Goal: Task Accomplishment & Management: Manage account settings

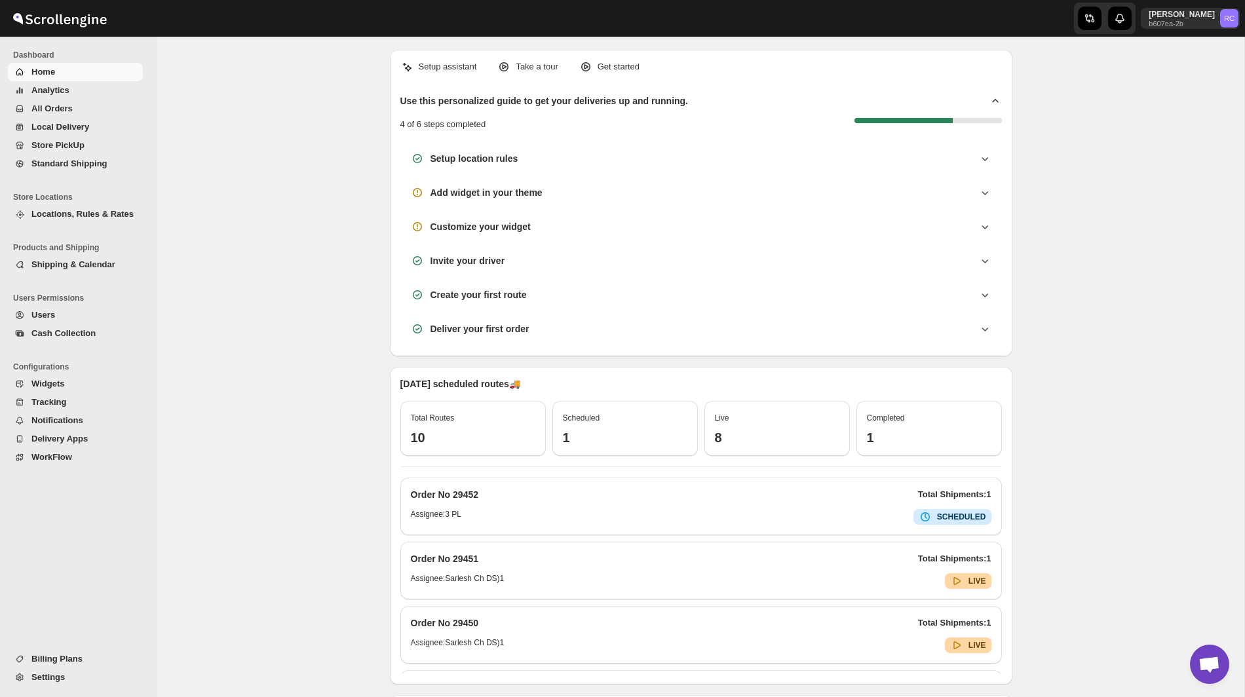
click at [84, 263] on span "Shipping & Calendar" at bounding box center [73, 265] width 84 height 10
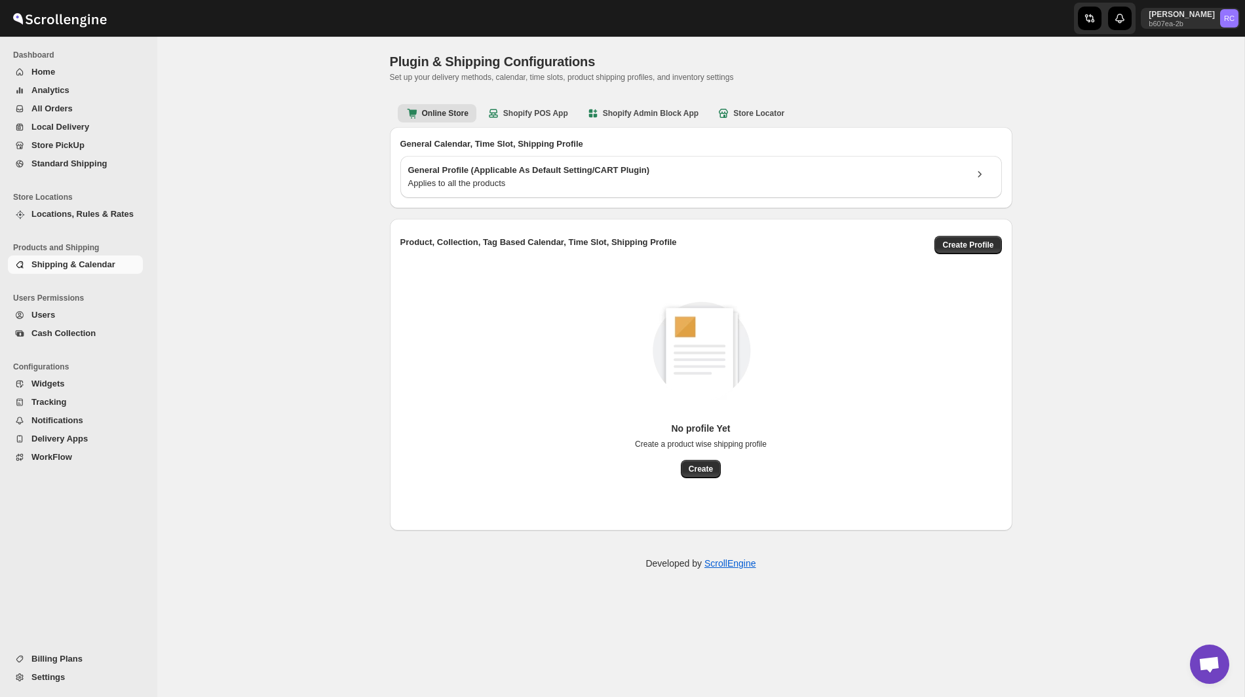
click at [92, 214] on span "Locations, Rules & Rates" at bounding box center [82, 214] width 102 height 10
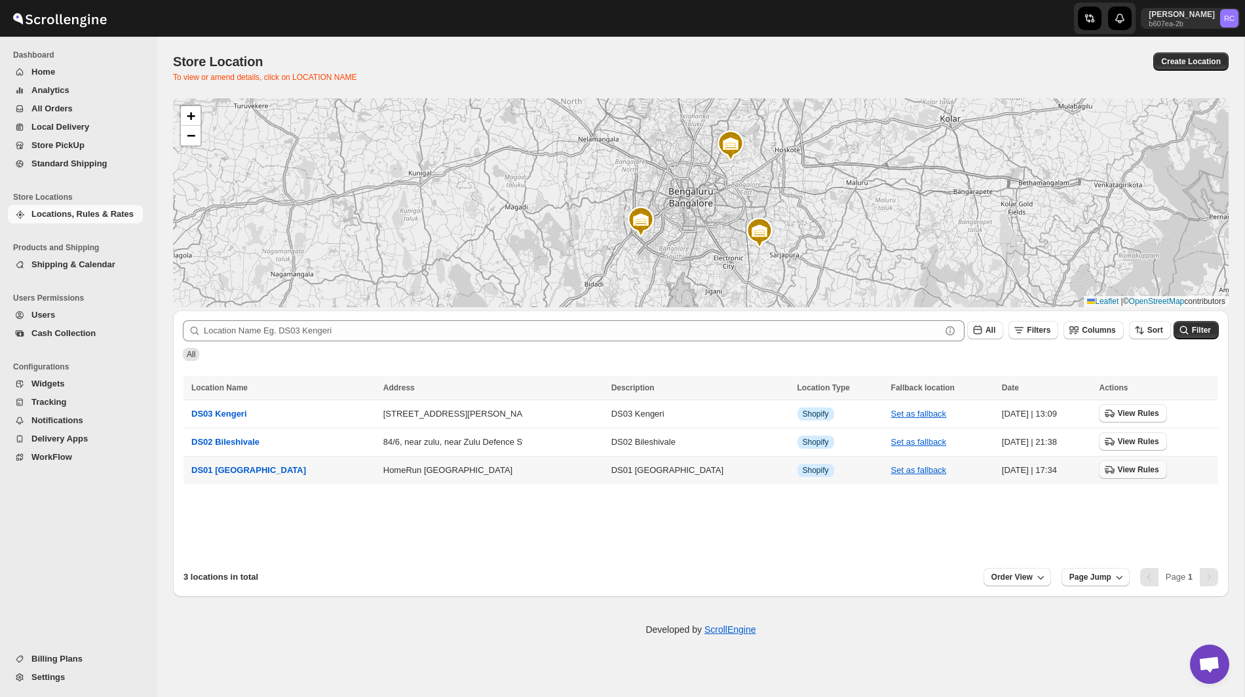
click at [1117, 469] on span "View Rules" at bounding box center [1137, 470] width 41 height 10
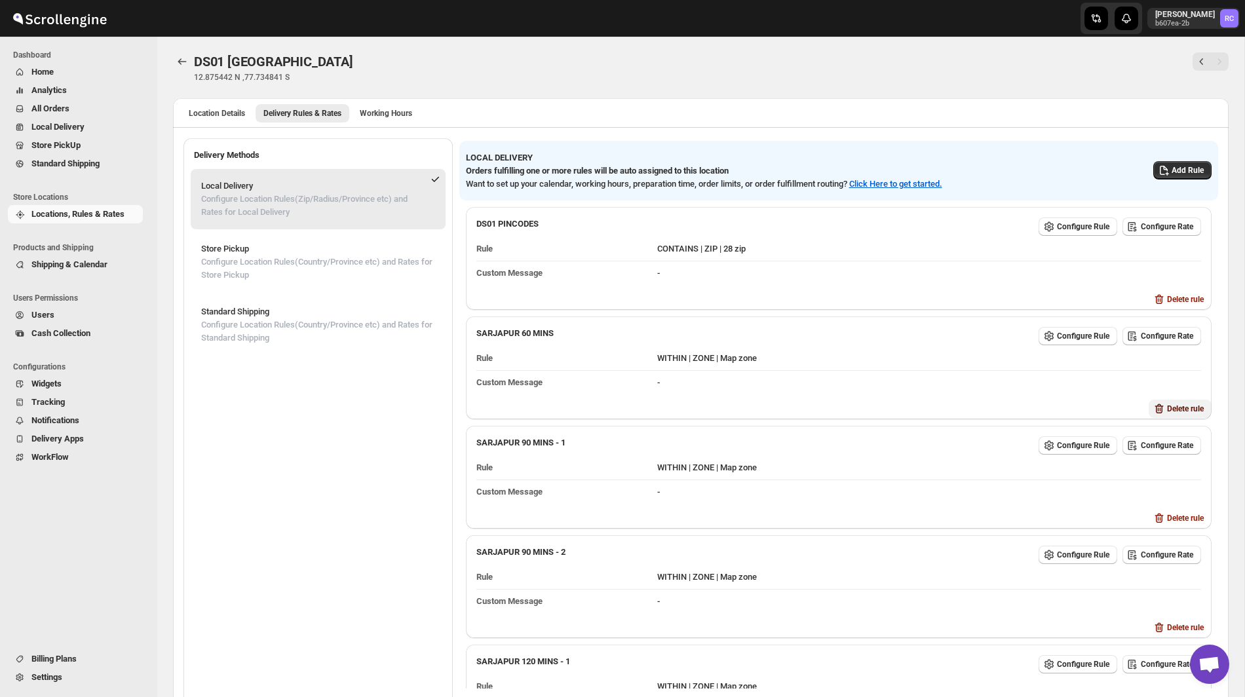
click at [1185, 404] on span "Delete rule" at bounding box center [1185, 409] width 37 height 10
click at [1205, 459] on span "Delete" at bounding box center [1199, 459] width 22 height 10
click at [1188, 513] on span "Delete rule" at bounding box center [1185, 518] width 37 height 10
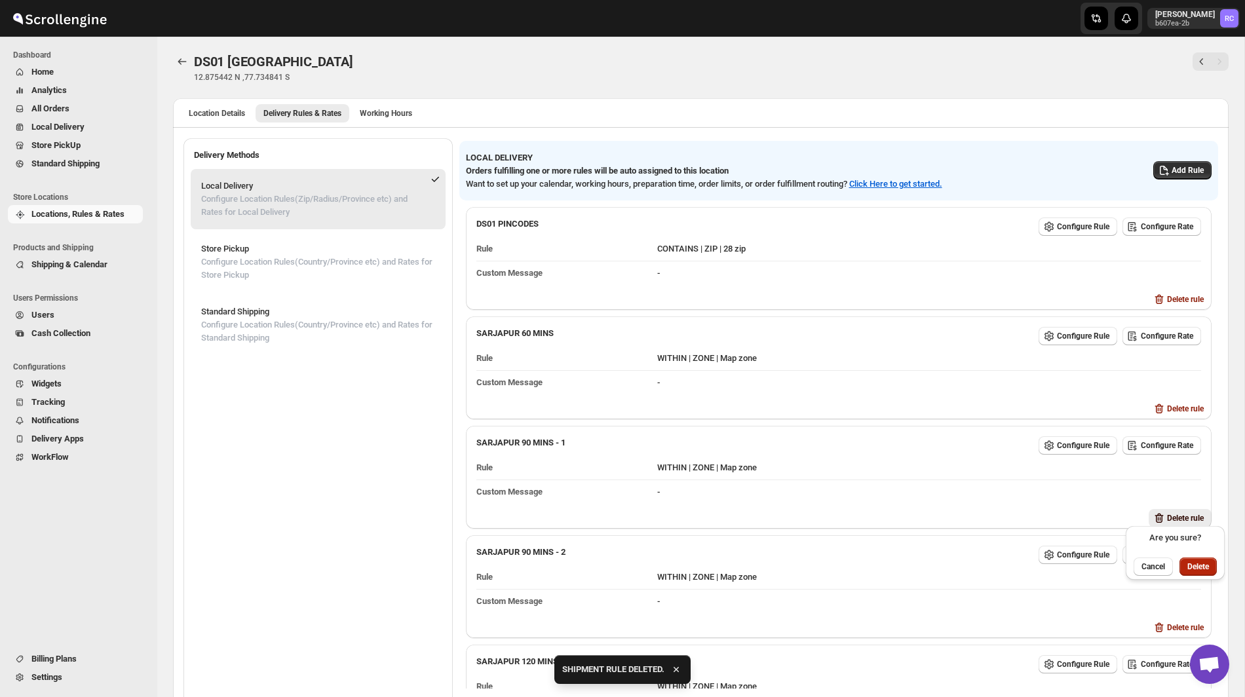
click at [1205, 566] on span "Delete" at bounding box center [1199, 567] width 22 height 10
click at [1182, 400] on button "Delete rule" at bounding box center [1180, 409] width 63 height 18
click at [1201, 455] on span "Delete" at bounding box center [1199, 459] width 22 height 10
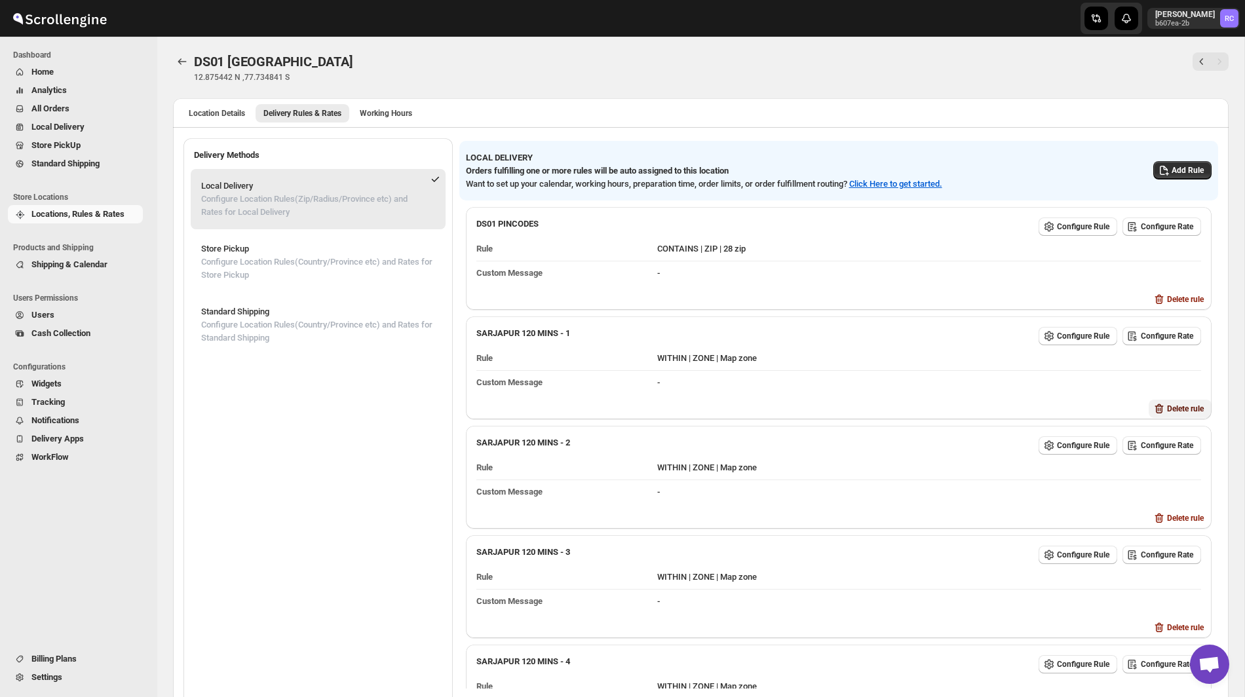
click at [1178, 406] on span "Delete rule" at bounding box center [1185, 409] width 37 height 10
click at [1205, 463] on span "Delete" at bounding box center [1199, 459] width 22 height 10
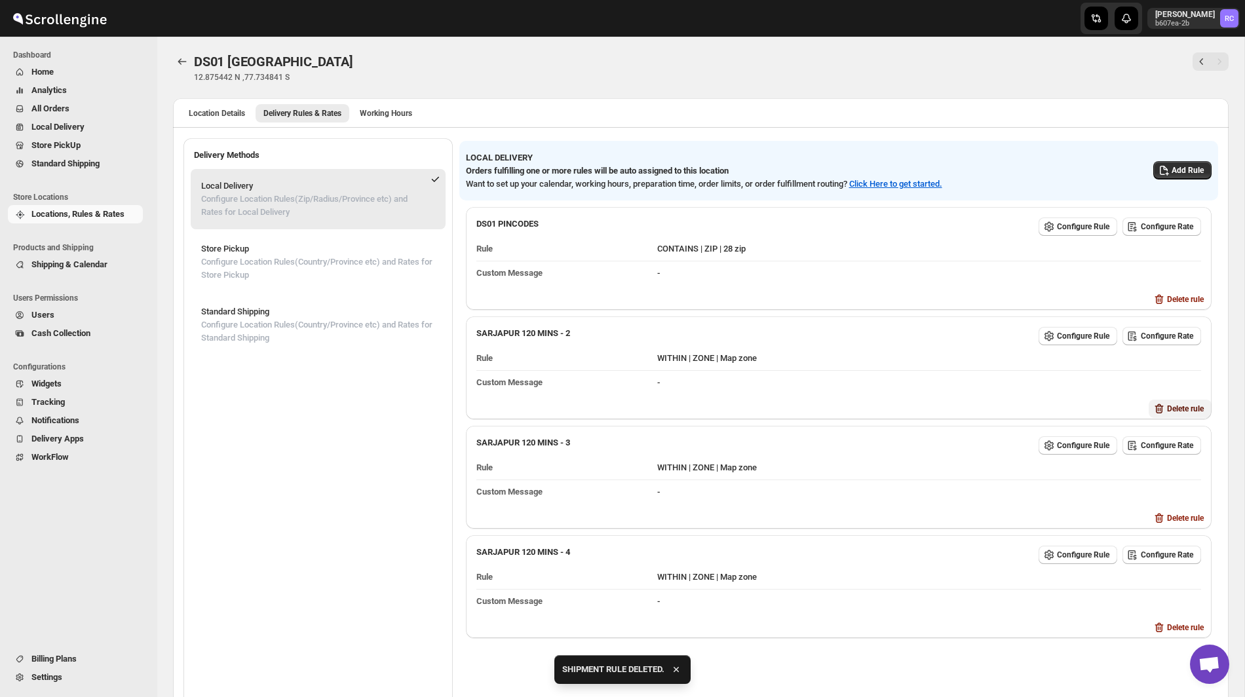
click at [1180, 400] on button "Delete rule" at bounding box center [1180, 409] width 63 height 18
click at [1201, 456] on span "Delete" at bounding box center [1199, 459] width 22 height 10
click at [1180, 404] on span "Delete rule" at bounding box center [1185, 409] width 37 height 10
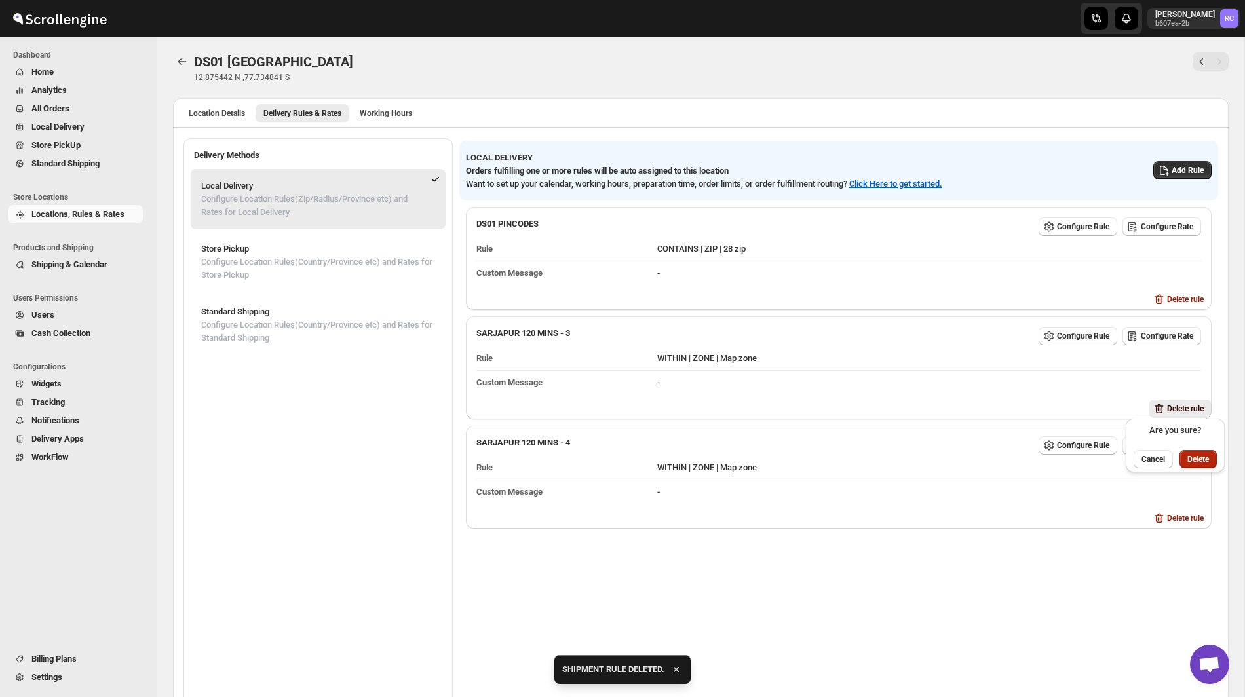
click at [1208, 465] on button "Delete" at bounding box center [1198, 459] width 37 height 18
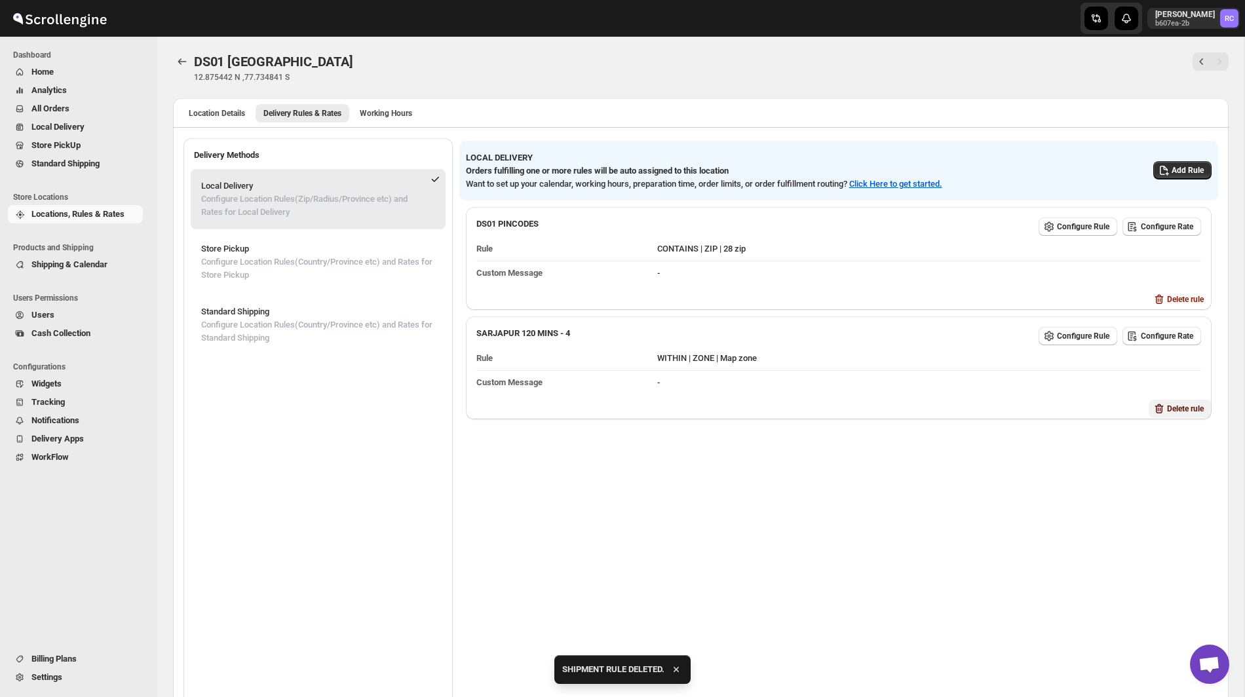
click at [1182, 408] on span "Delete rule" at bounding box center [1185, 409] width 37 height 10
click at [1206, 461] on span "Delete" at bounding box center [1199, 459] width 22 height 10
click at [1175, 170] on span "Add Rule" at bounding box center [1188, 170] width 32 height 10
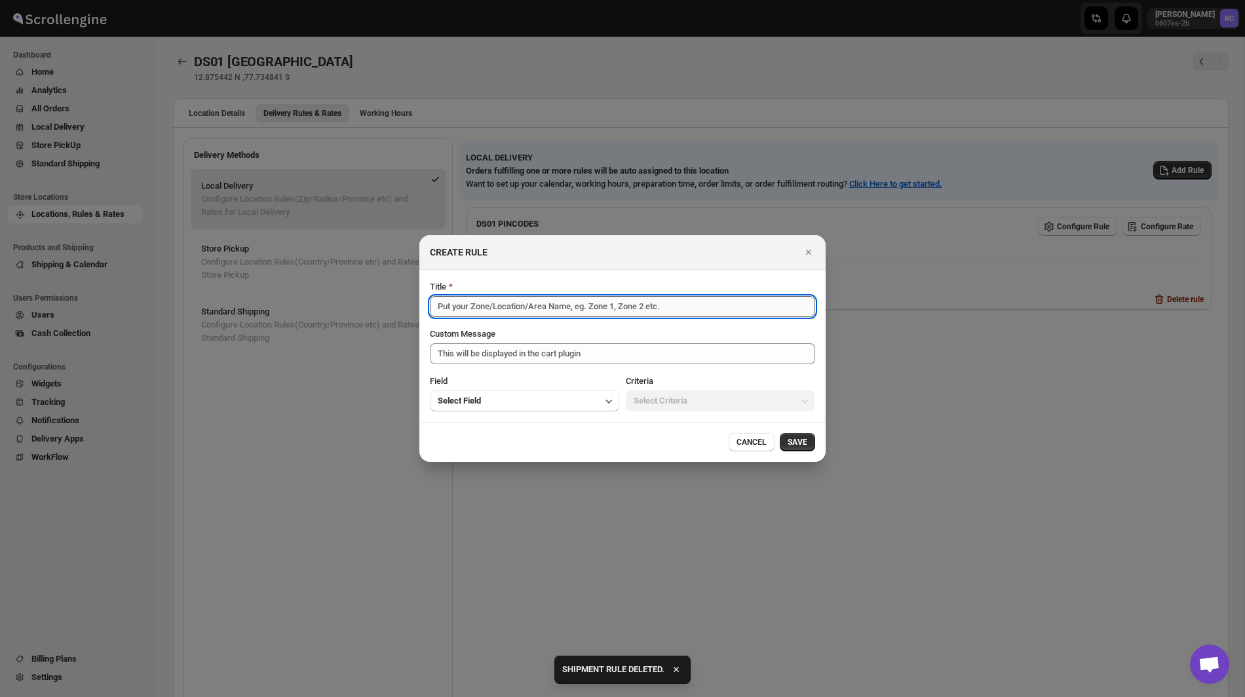
click at [679, 310] on input "Title" at bounding box center [622, 306] width 385 height 21
click at [511, 307] on input "Sarjapura" at bounding box center [622, 306] width 385 height 21
paste input "sarjapur"
type input "Sarjapura 60 Mins"
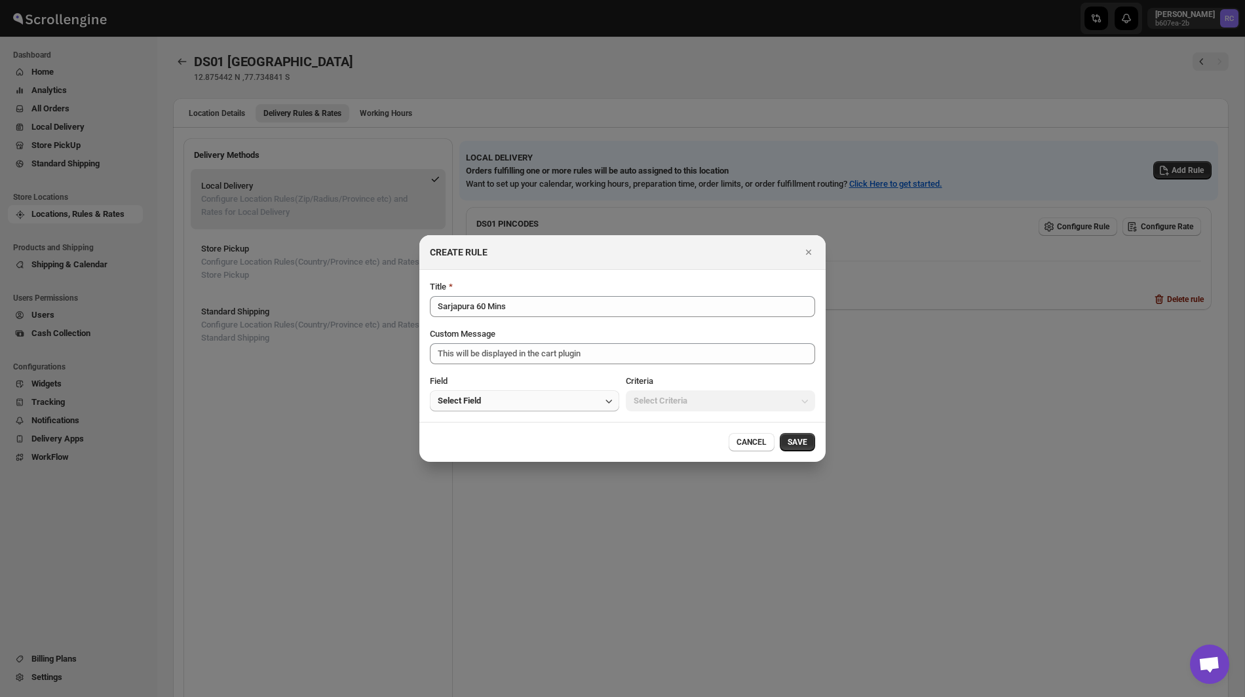
click at [589, 397] on button "Select Field" at bounding box center [524, 401] width 189 height 21
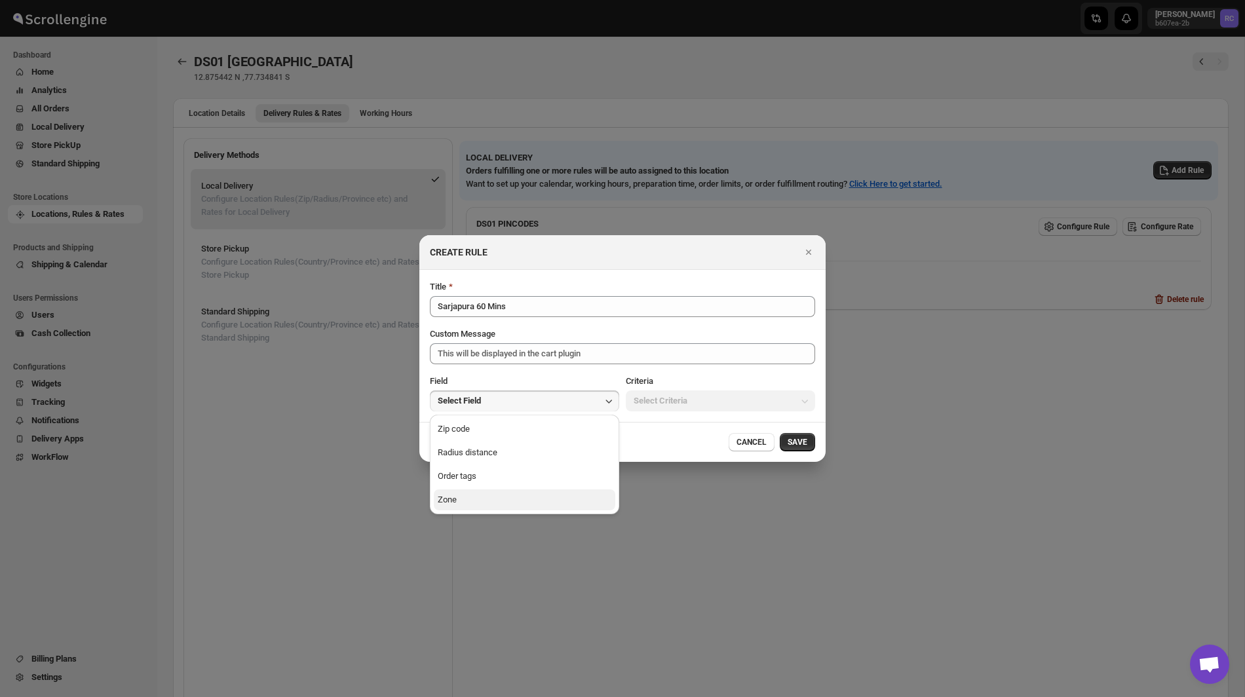
click at [549, 509] on button "Zone" at bounding box center [525, 500] width 182 height 21
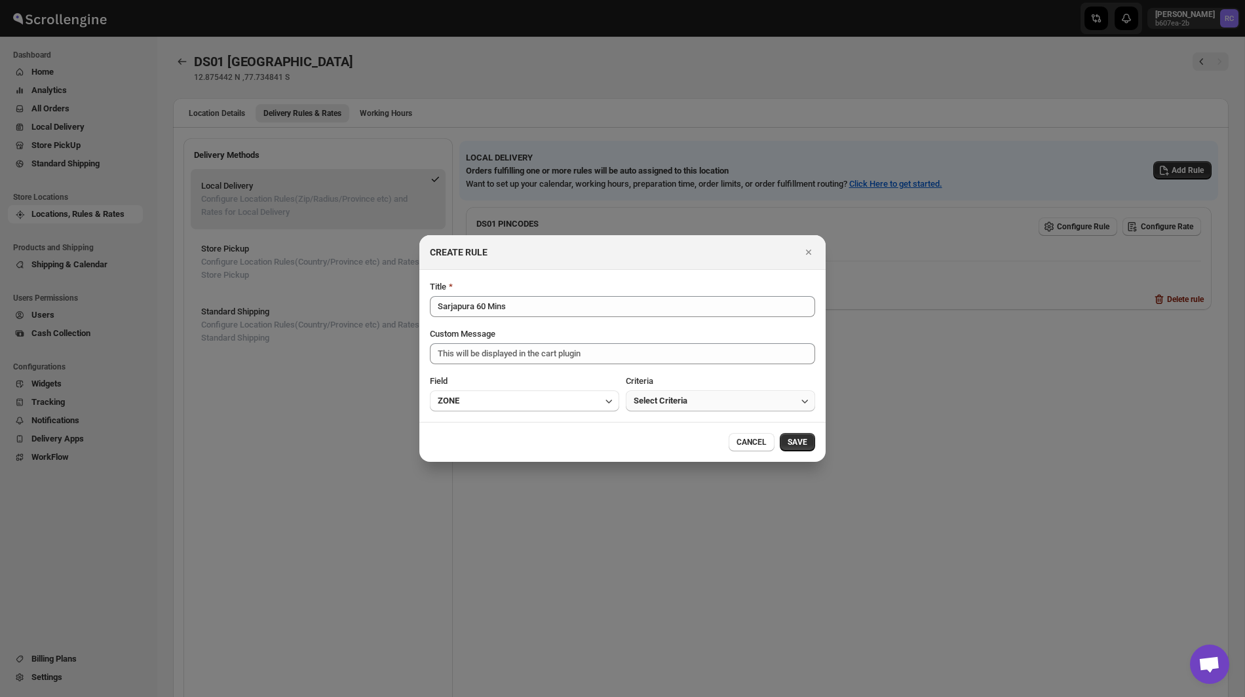
click at [671, 396] on span "Select Criteria" at bounding box center [661, 401] width 54 height 13
click at [669, 422] on button "Within" at bounding box center [721, 429] width 182 height 21
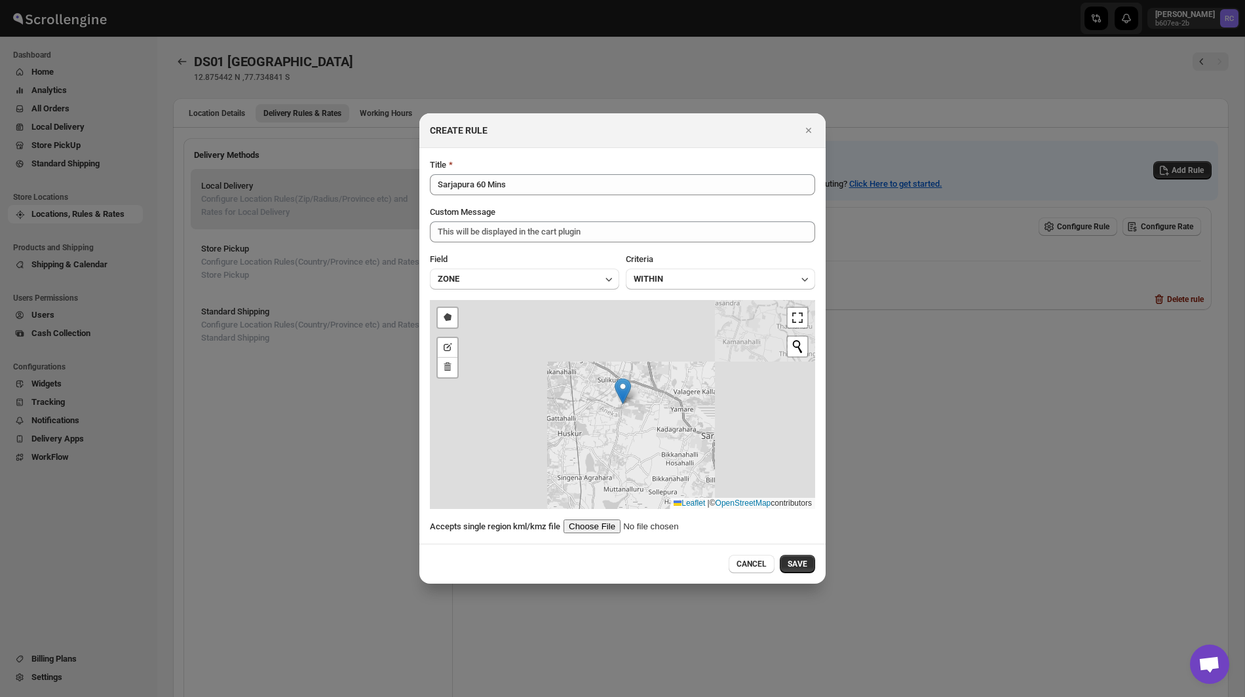
click at [602, 526] on input ":r77:" at bounding box center [647, 527] width 166 height 14
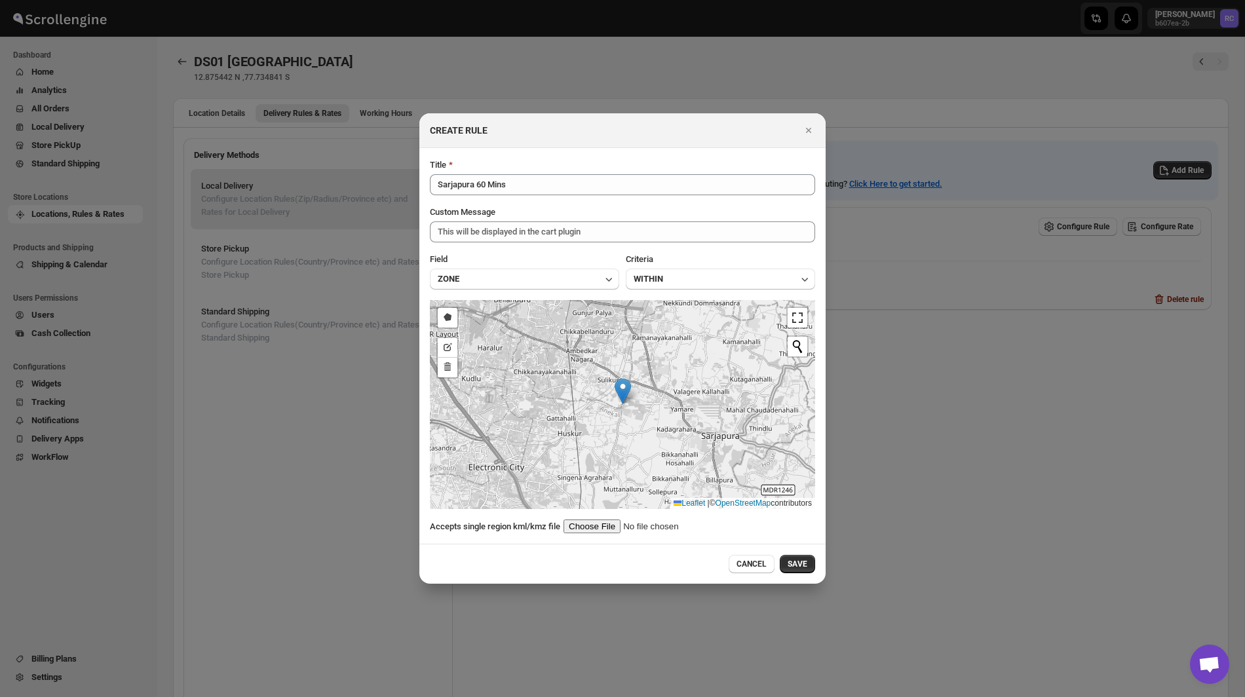
type input "C:\fakepath\Sarjapur60.kml"
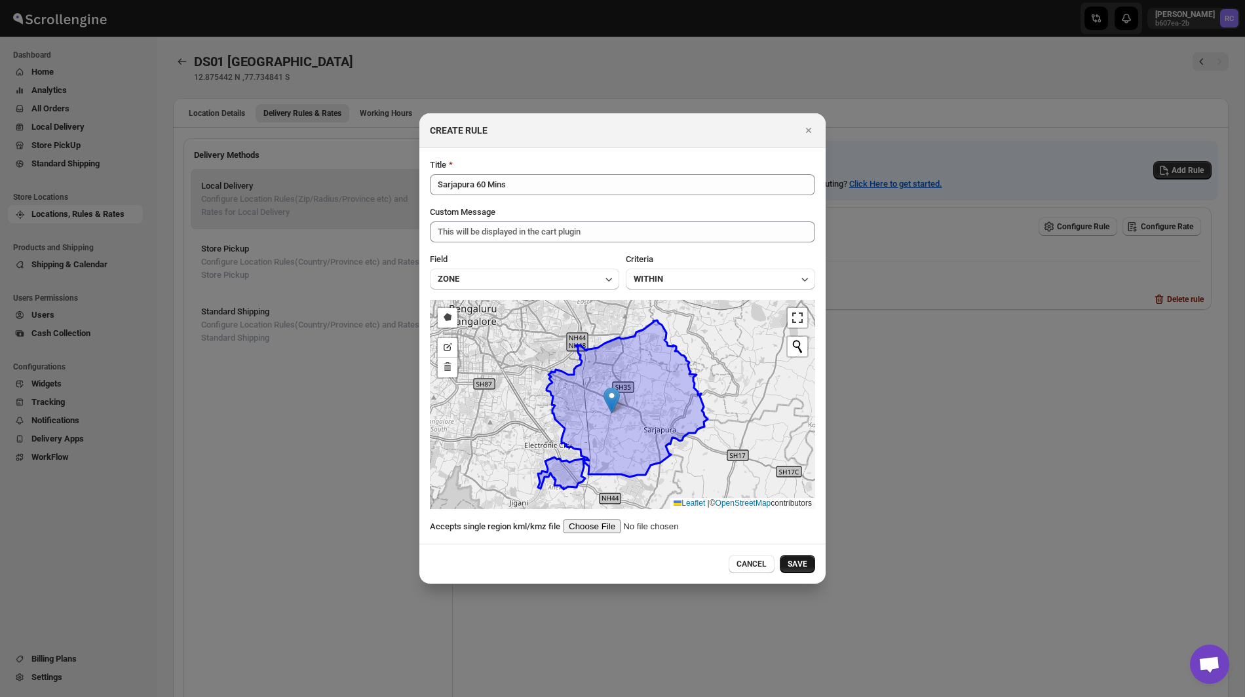
click at [805, 564] on span "SAVE" at bounding box center [798, 564] width 20 height 10
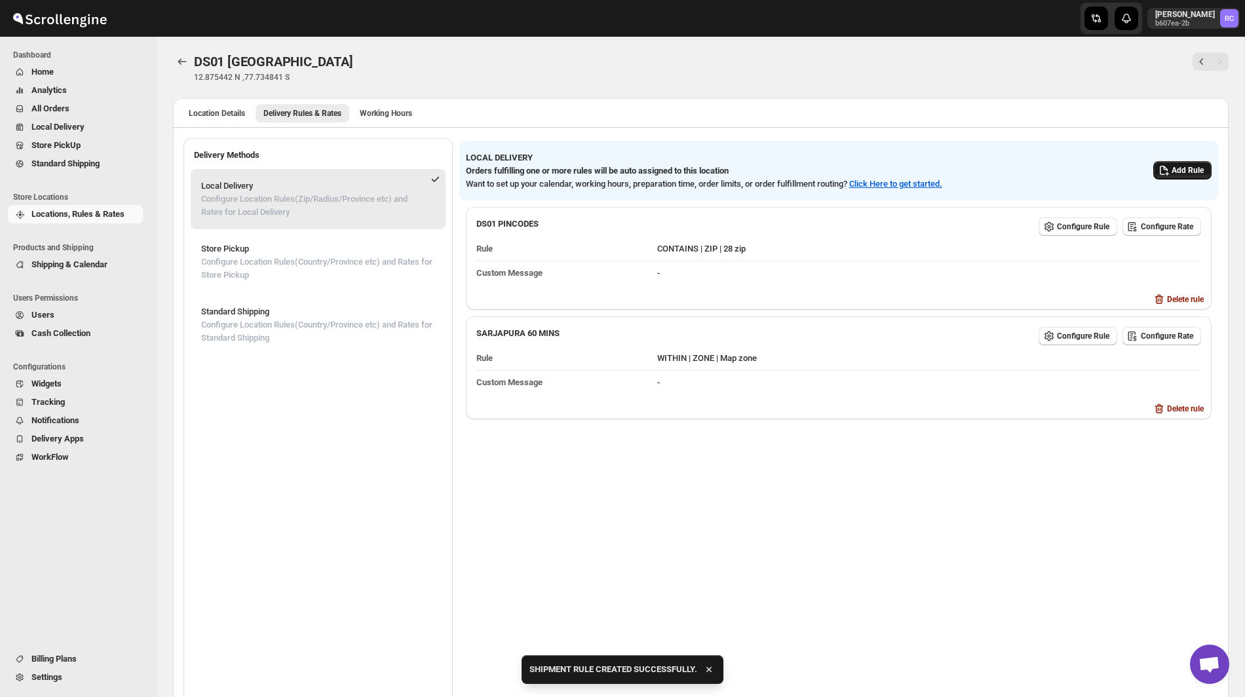
click at [1184, 172] on span "Add Rule" at bounding box center [1188, 170] width 32 height 10
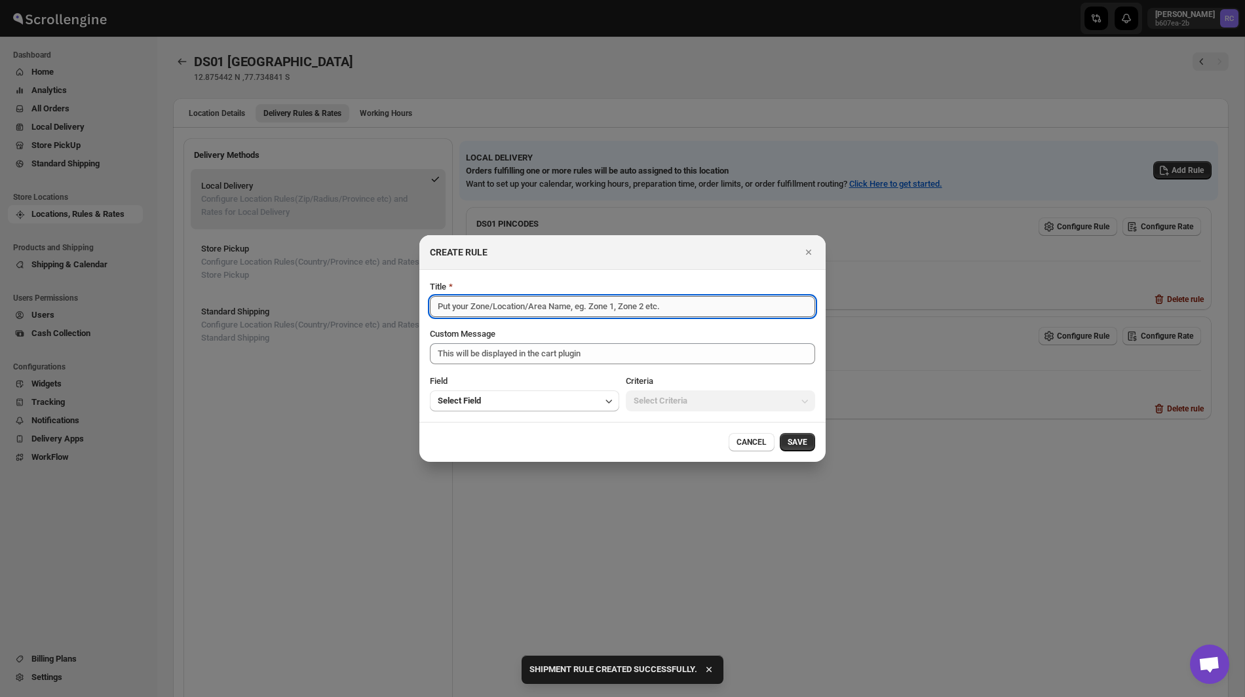
click at [619, 311] on input "Title" at bounding box center [622, 306] width 385 height 21
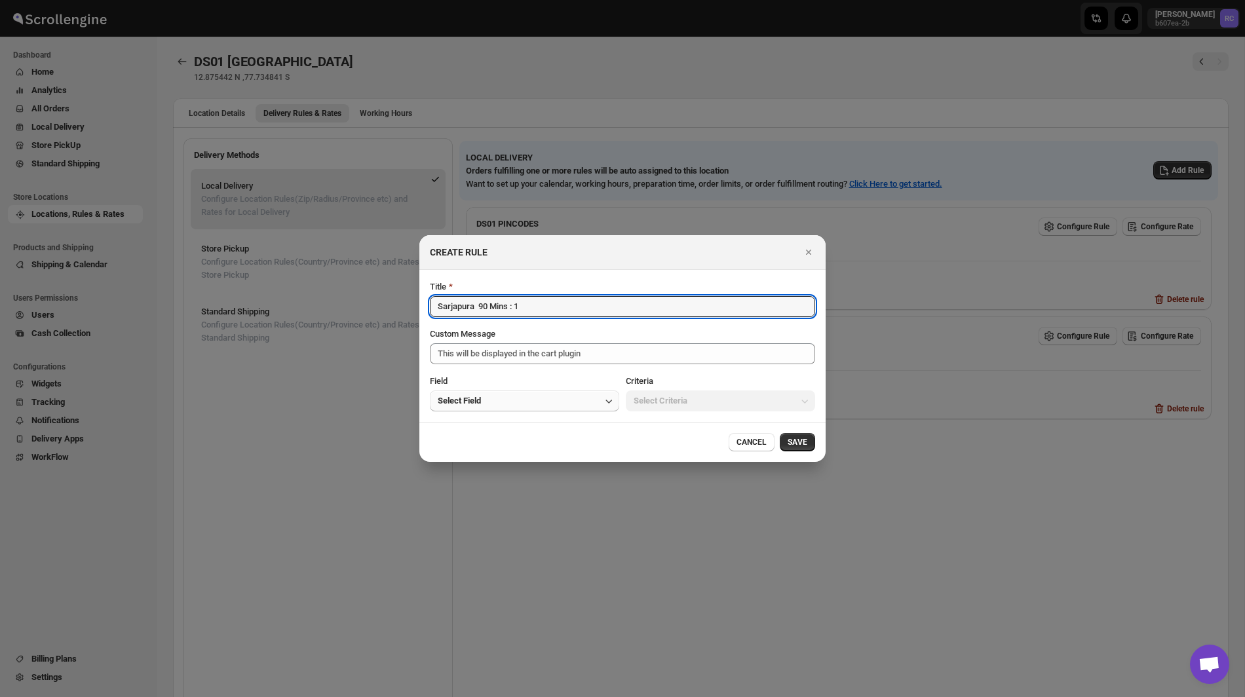
type input "Sarjapura 90 Mins : 1"
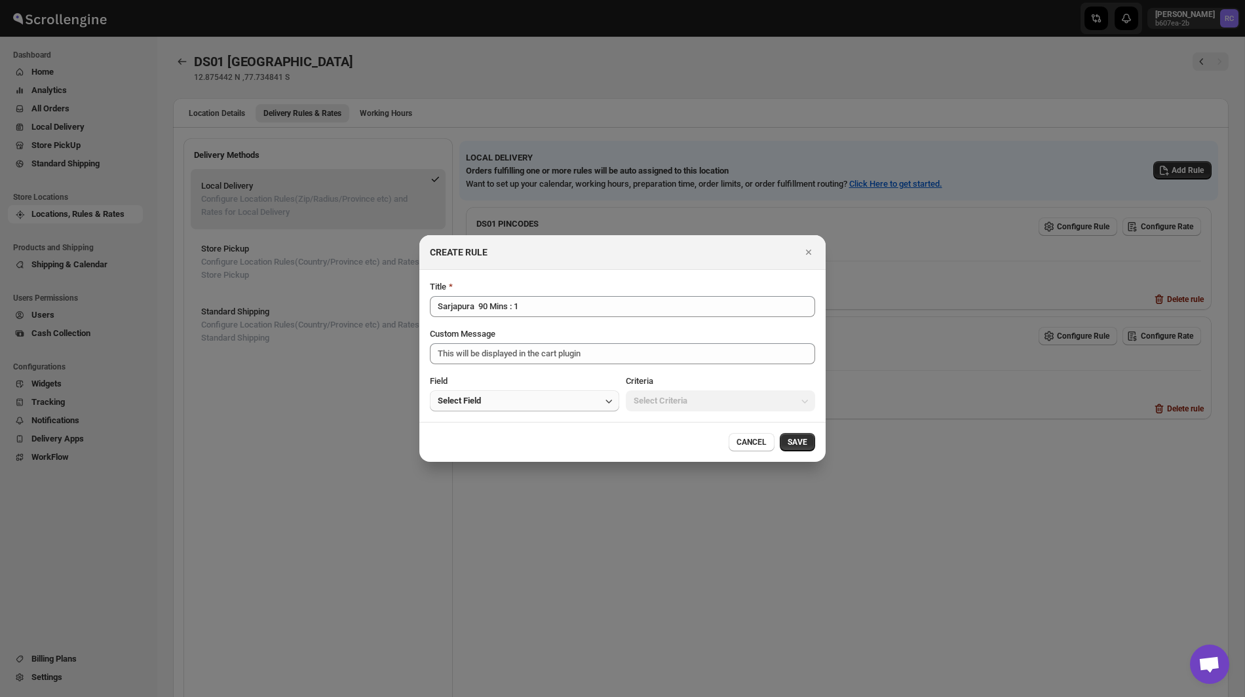
click at [569, 399] on button "Select Field" at bounding box center [524, 401] width 189 height 21
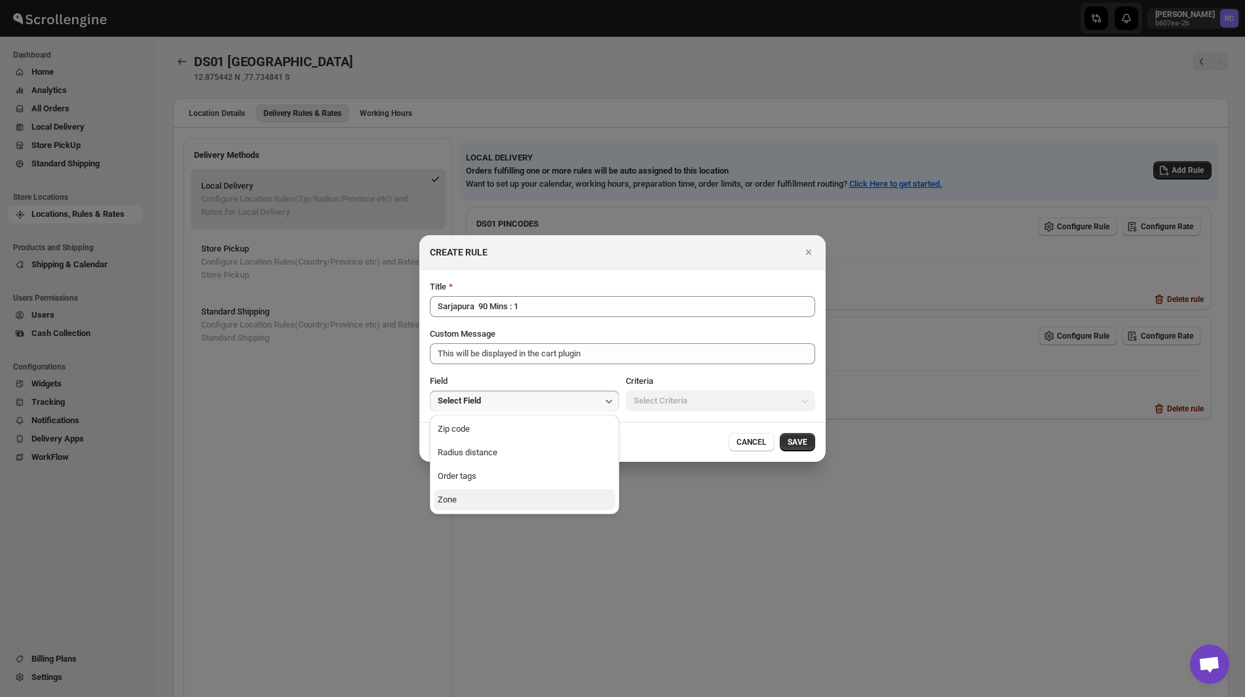
click at [513, 497] on button "Zone" at bounding box center [525, 500] width 182 height 21
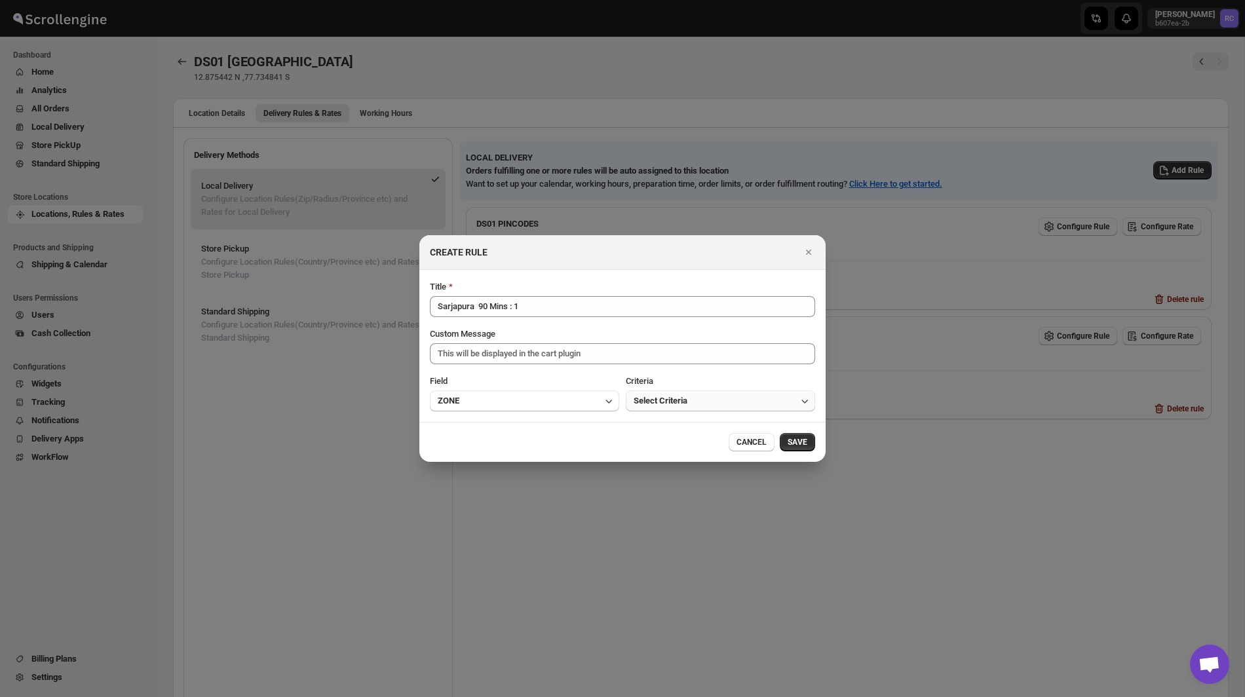
click at [670, 404] on span "Select Criteria" at bounding box center [661, 401] width 54 height 13
click at [670, 429] on button "Within" at bounding box center [721, 429] width 182 height 21
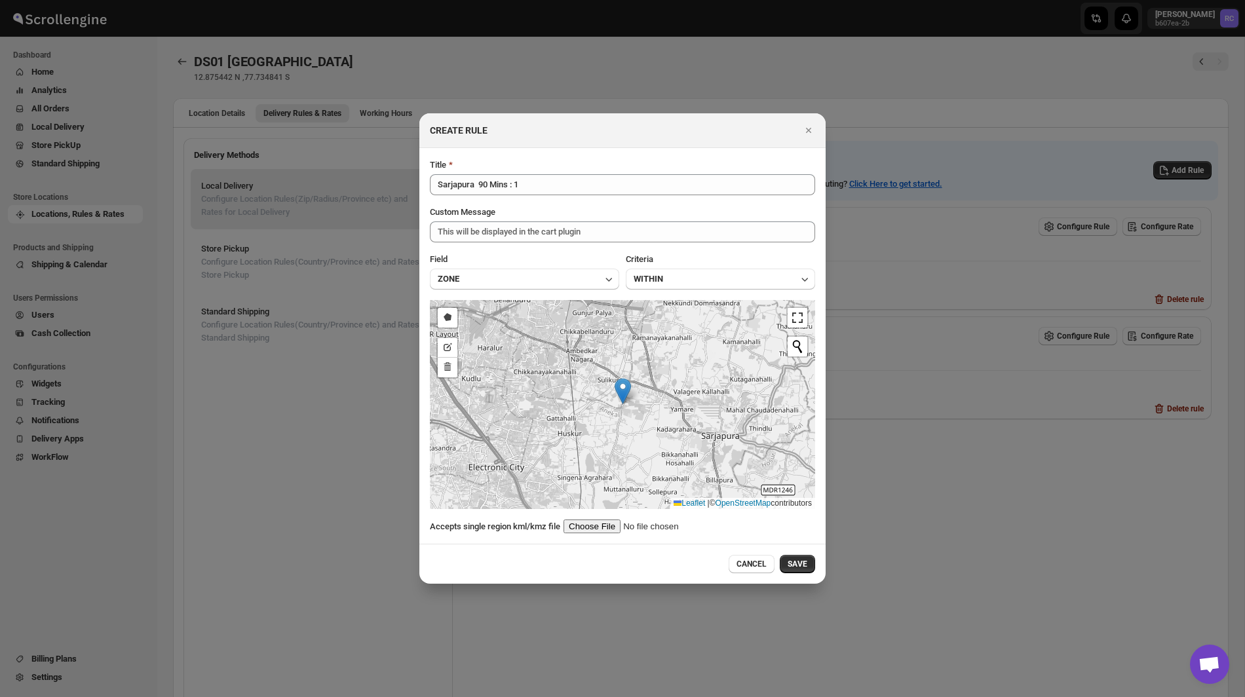
click at [603, 524] on input ":r77:" at bounding box center [647, 527] width 166 height 14
type input "C:\fakepath\Sarjapur90-1.kml"
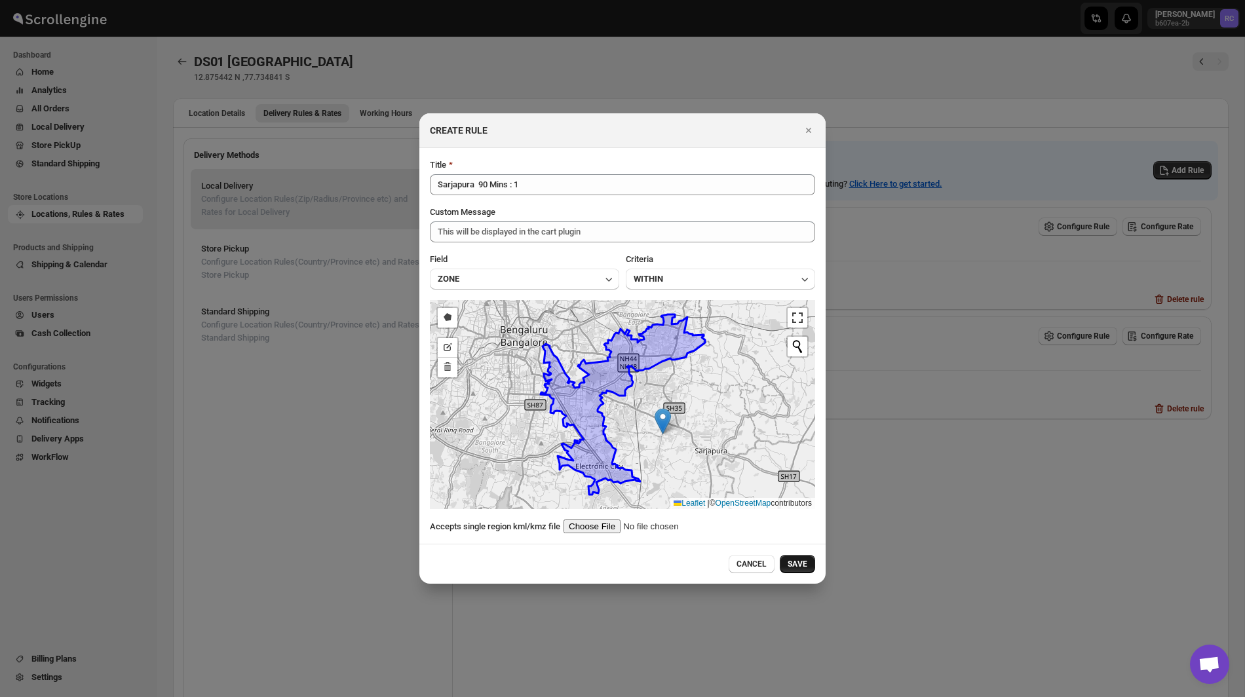
click at [805, 564] on span "SAVE" at bounding box center [798, 564] width 20 height 10
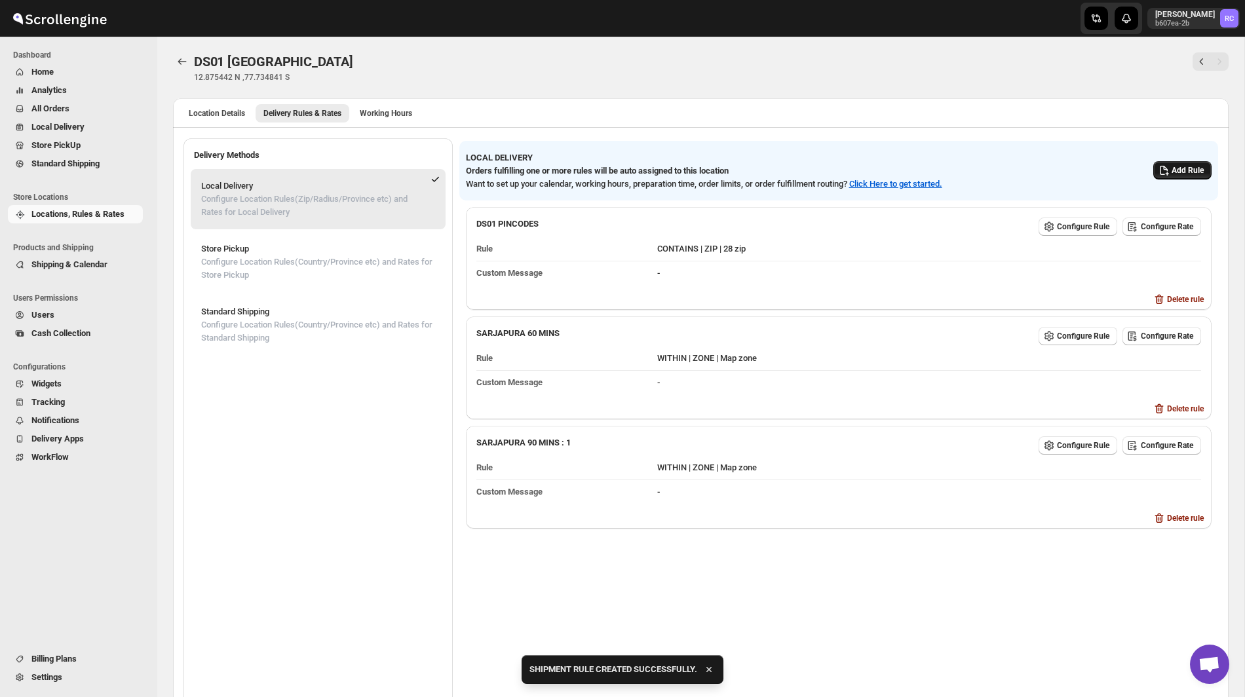
click at [1172, 171] on span "Add Rule" at bounding box center [1188, 170] width 32 height 10
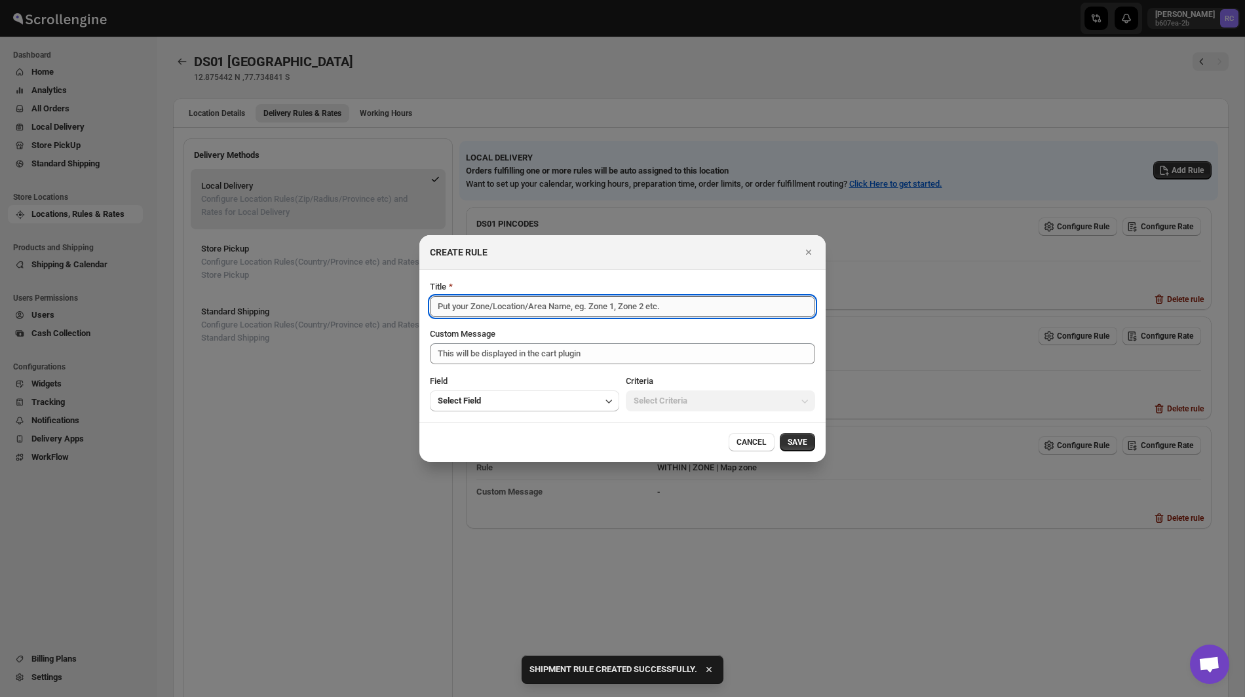
click at [592, 307] on input "Title" at bounding box center [622, 306] width 385 height 21
paste input "Sarjapura 90 Mins : 1"
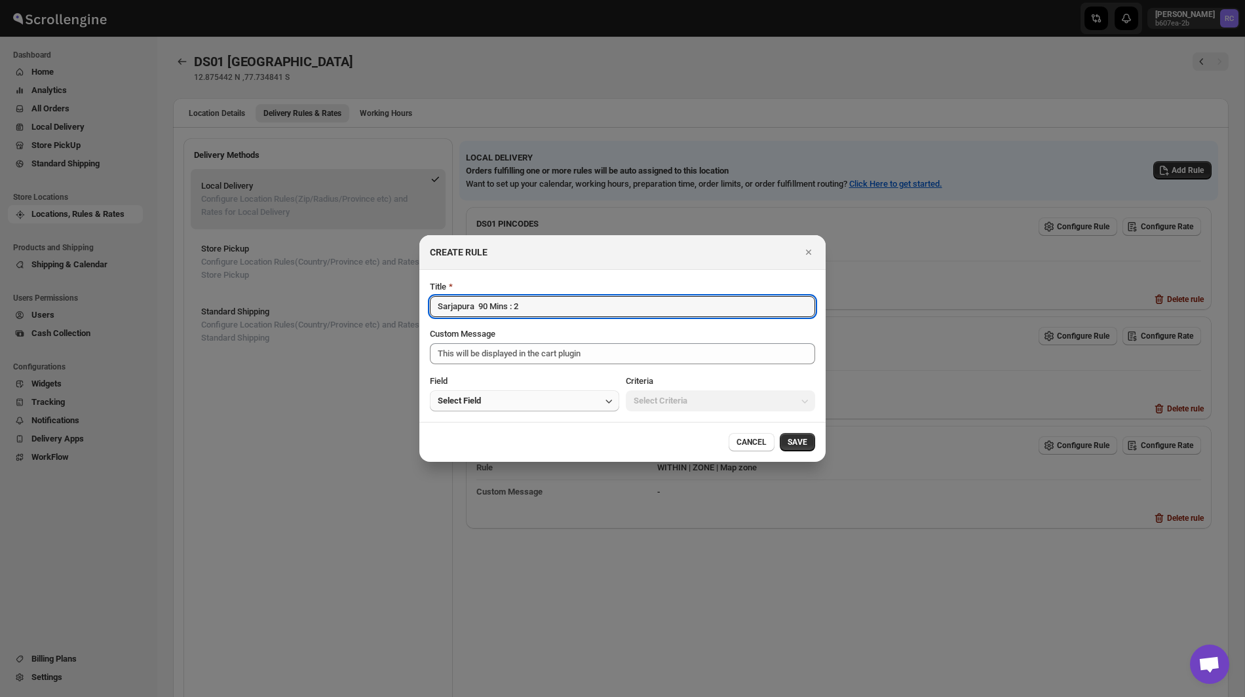
type input "Sarjapura 90 Mins : 2"
click at [529, 404] on button "Select Field" at bounding box center [524, 401] width 189 height 21
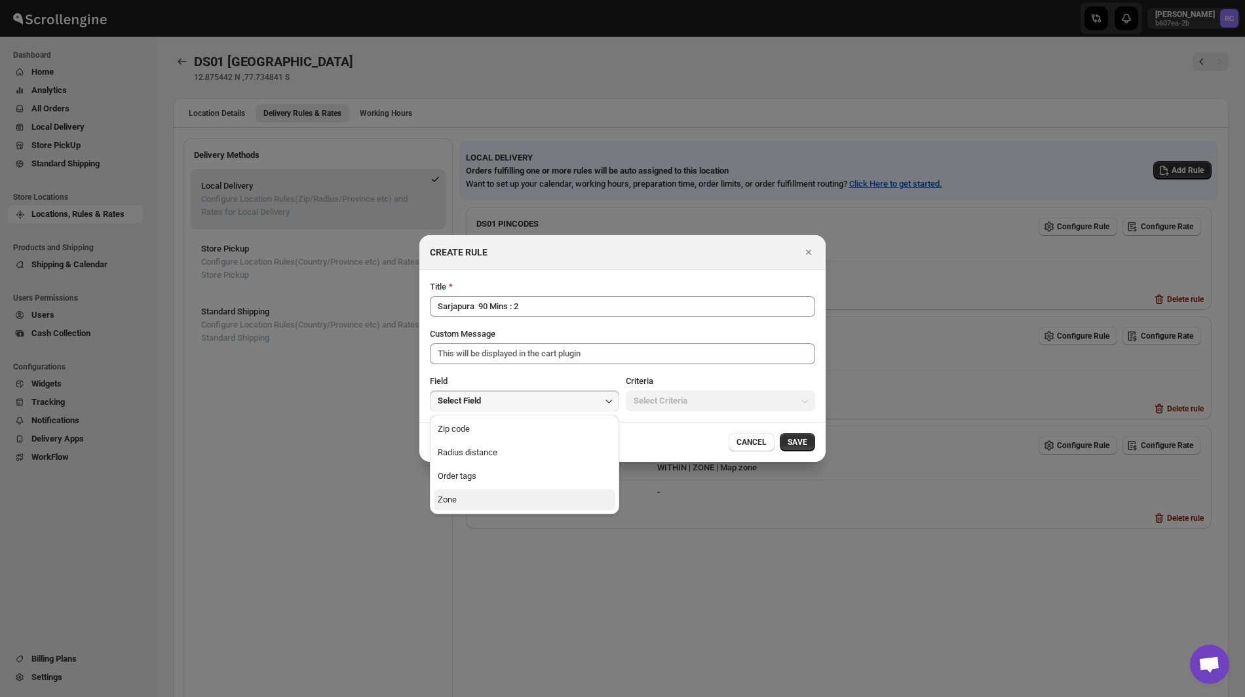
click at [507, 507] on button "Zone" at bounding box center [525, 500] width 182 height 21
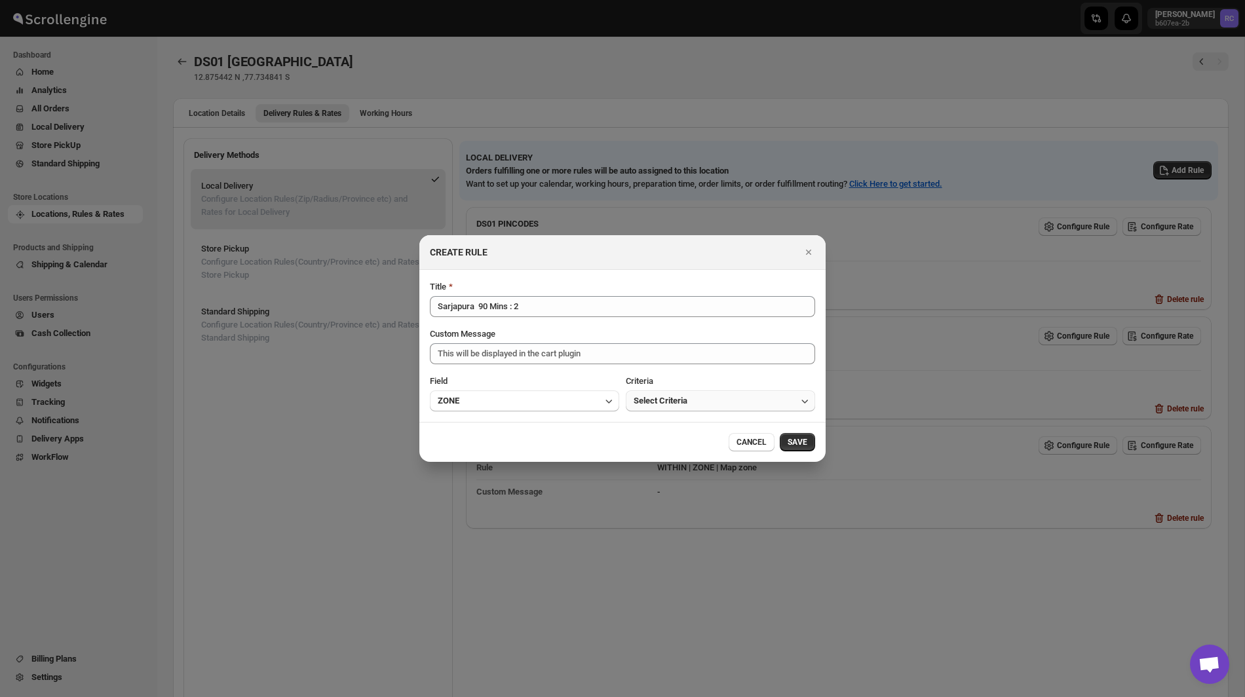
click at [659, 397] on span "Select Criteria" at bounding box center [661, 401] width 54 height 13
click at [662, 426] on button "Within" at bounding box center [721, 429] width 182 height 21
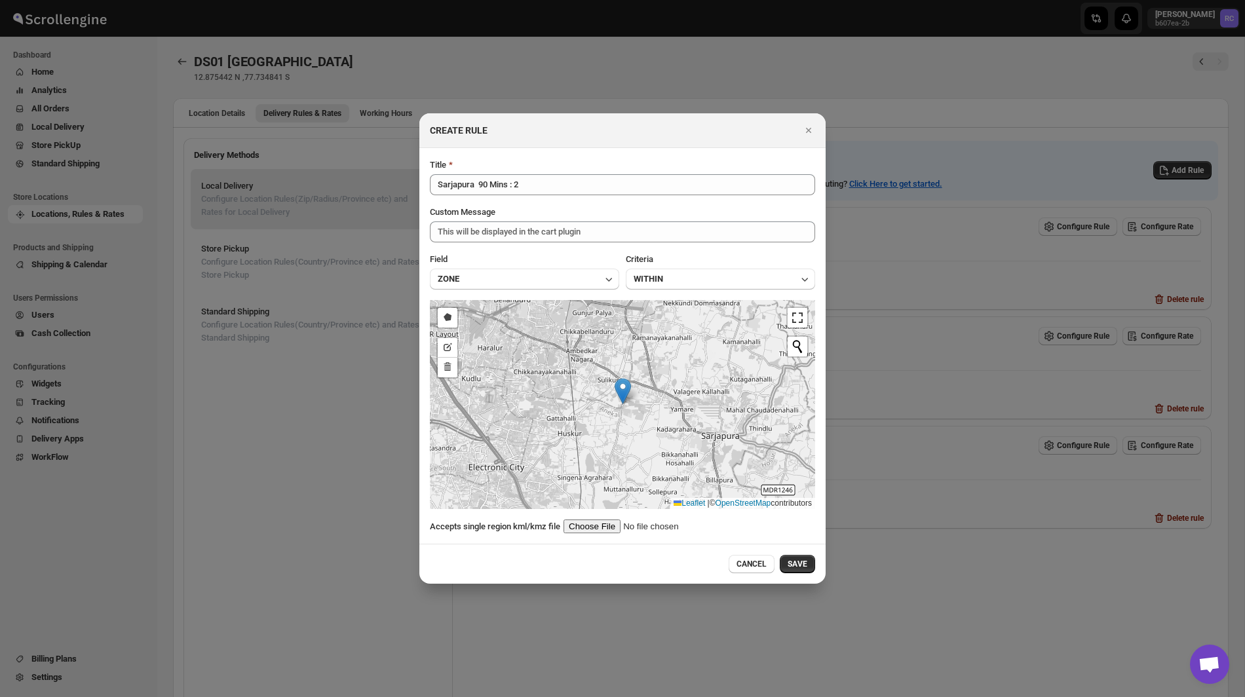
click at [597, 530] on input ":r77:" at bounding box center [647, 527] width 166 height 14
type input "C:\fakepath\Sarjapur90-2.kml"
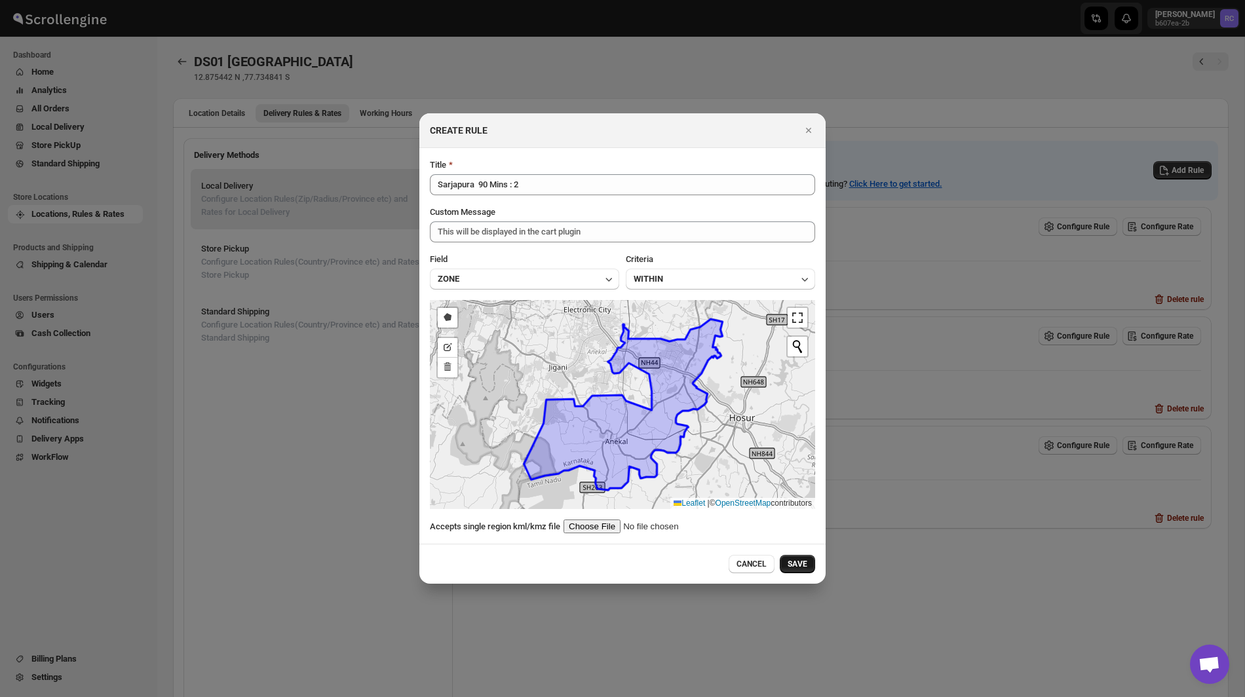
click at [795, 569] on span "SAVE" at bounding box center [798, 564] width 20 height 10
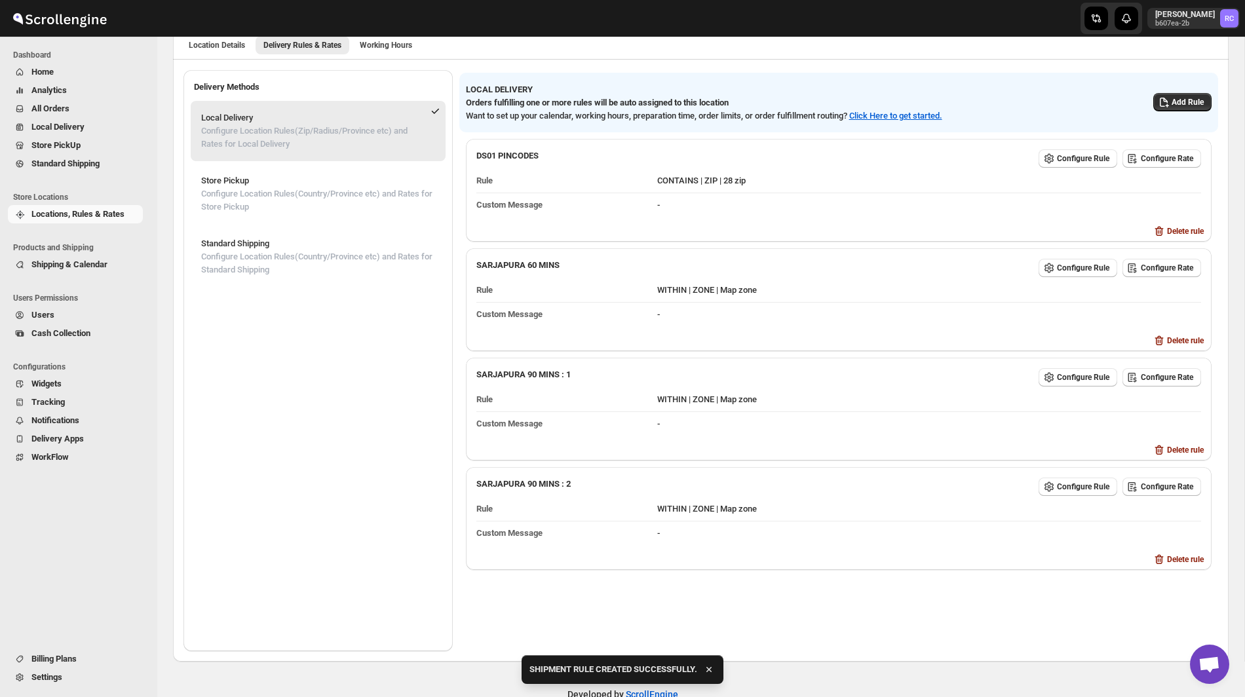
scroll to position [98, 0]
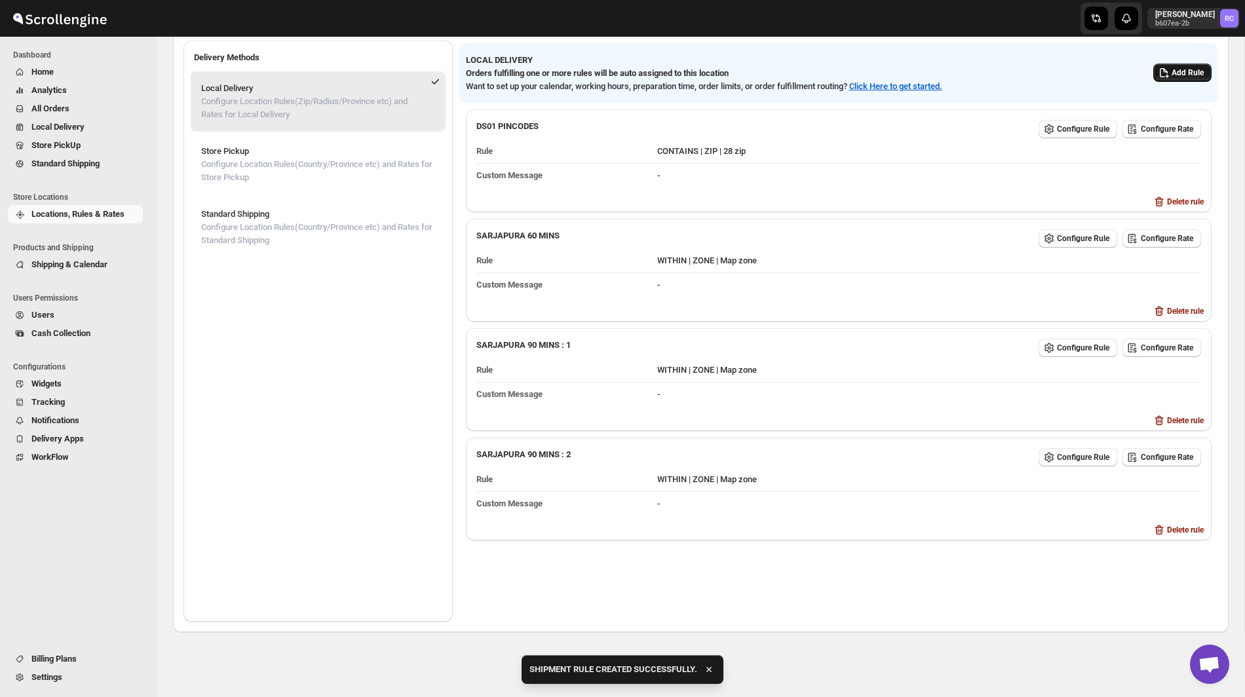
click at [1174, 75] on span "Add Rule" at bounding box center [1188, 73] width 32 height 10
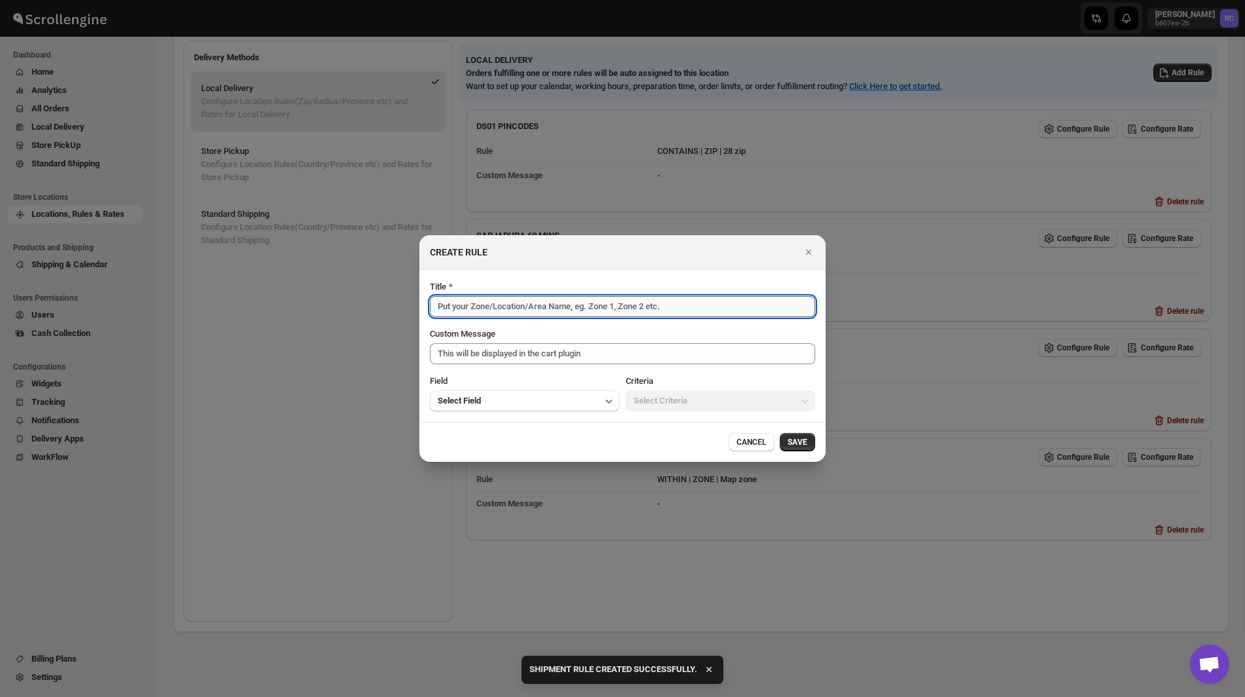
click at [630, 310] on input "Title" at bounding box center [622, 306] width 385 height 21
paste input "Sarjapura 90 Mins : 1"
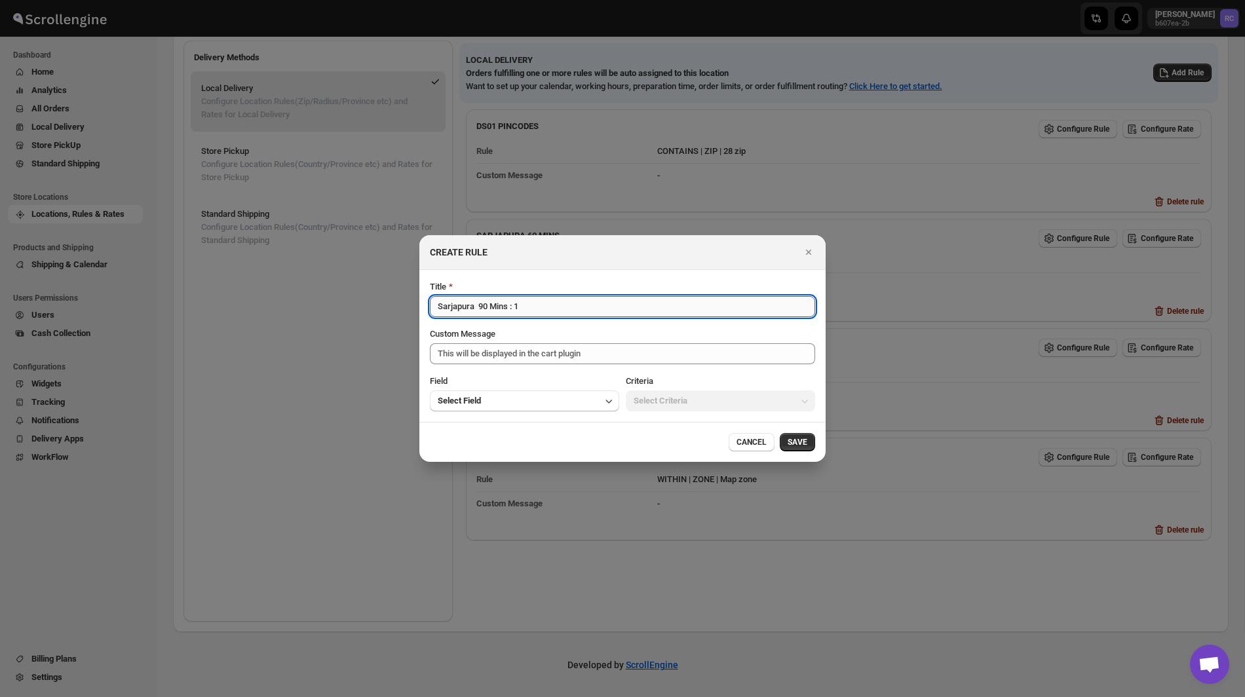
click at [482, 308] on input "Sarjapura 90 Mins : 1" at bounding box center [622, 306] width 385 height 21
type input "Sarjapura 120 Mins : 1"
click at [506, 400] on button "Select Field" at bounding box center [524, 401] width 189 height 21
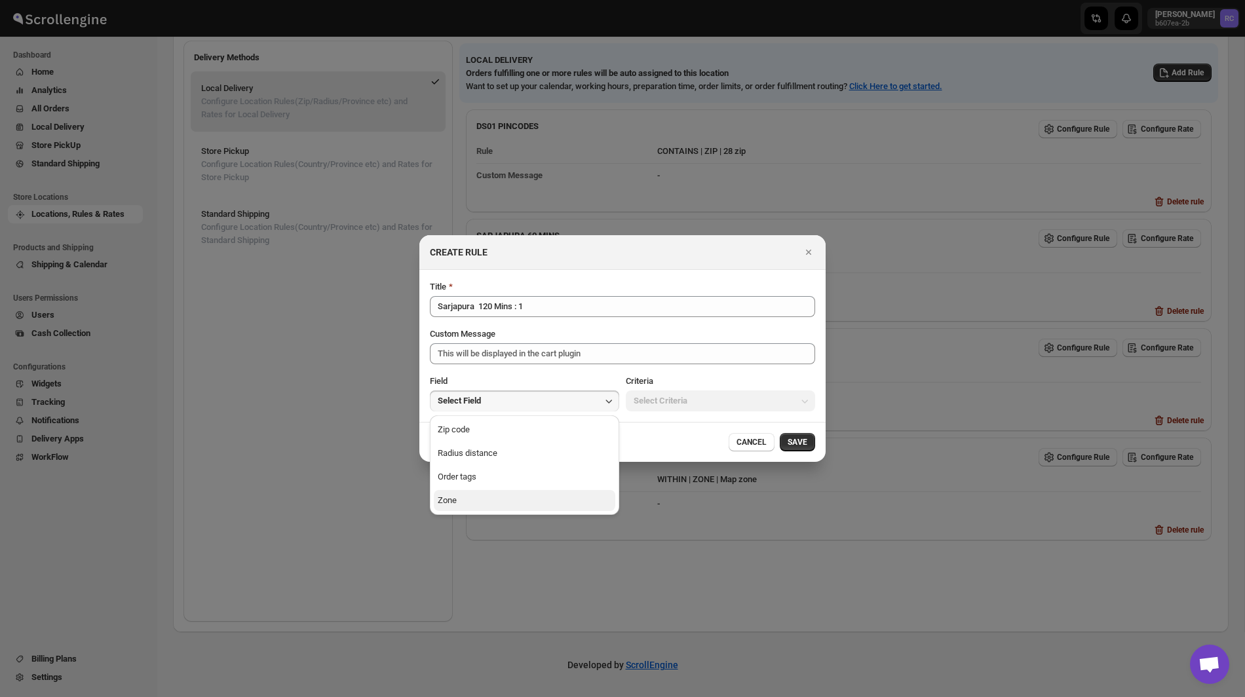
click at [503, 501] on button "Zone" at bounding box center [525, 500] width 182 height 21
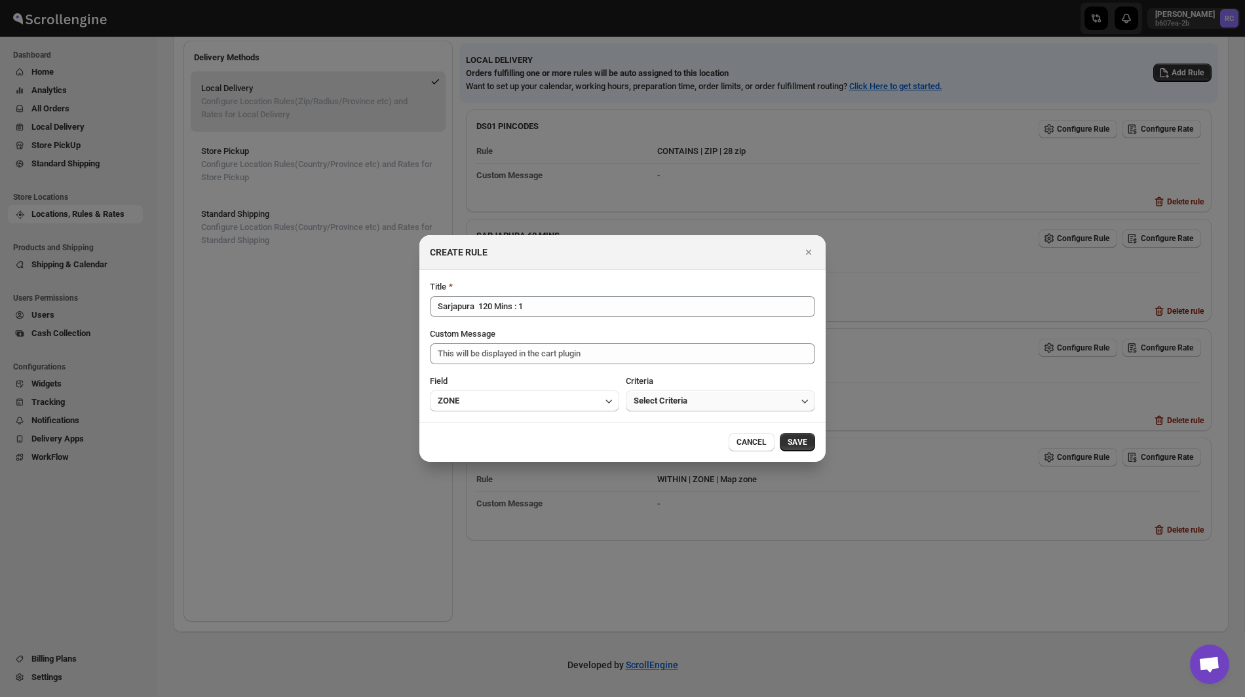
click at [666, 402] on span "Select Criteria" at bounding box center [661, 401] width 54 height 13
click at [662, 447] on div "CANCEL SAVE" at bounding box center [622, 442] width 385 height 18
click at [665, 397] on span "Select Criteria" at bounding box center [661, 401] width 54 height 13
click at [666, 416] on ul "Within" at bounding box center [720, 430] width 189 height 29
click at [659, 436] on button "Within" at bounding box center [721, 429] width 182 height 21
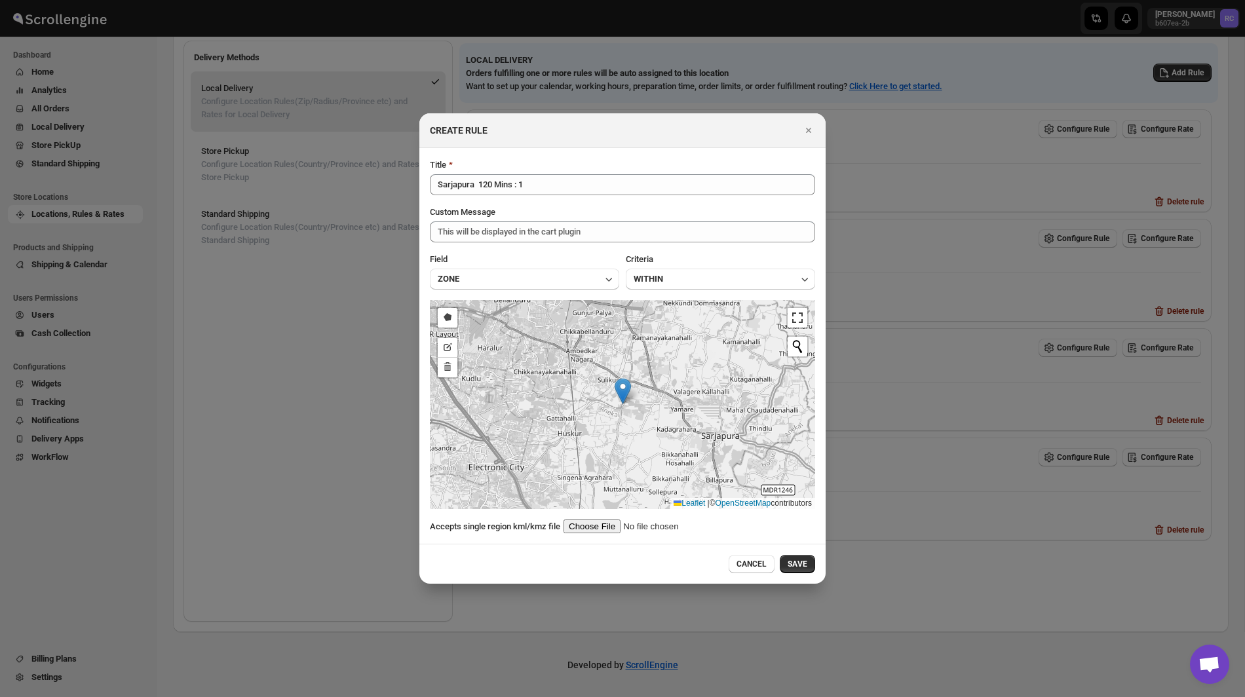
click at [603, 528] on input ":r77:" at bounding box center [647, 527] width 166 height 14
type input "C:\fakepath\Sarjapur120-1.kml"
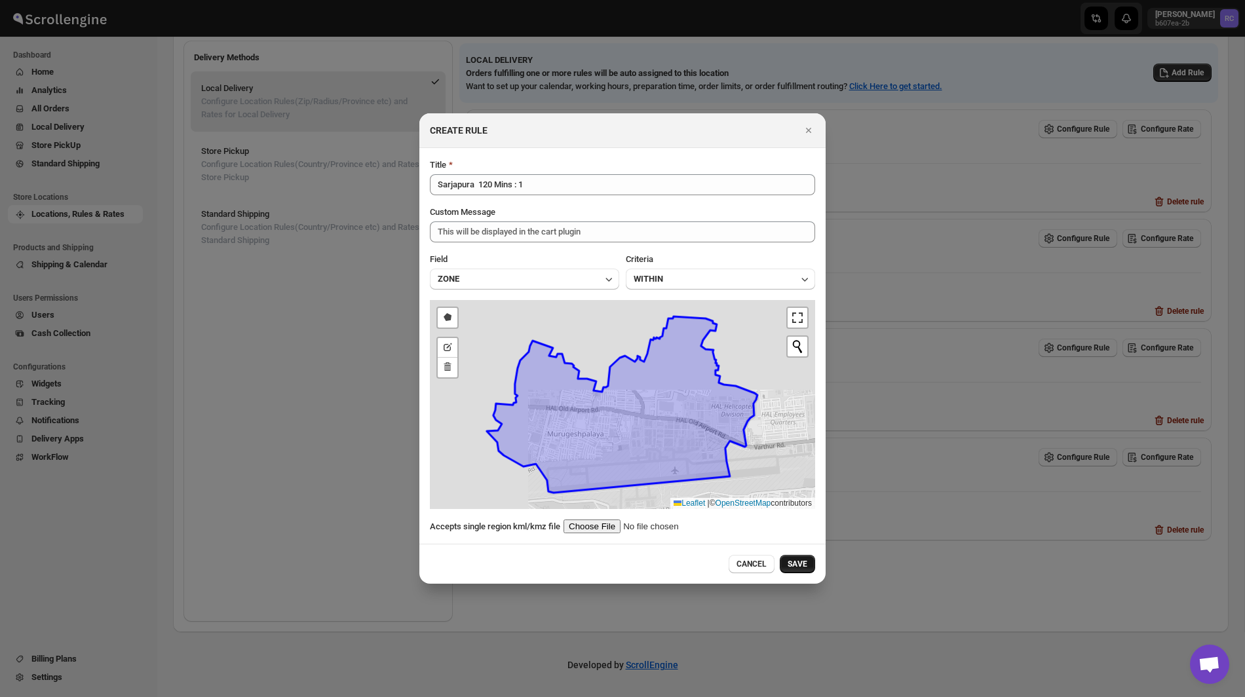
click at [798, 558] on button "SAVE" at bounding box center [797, 564] width 35 height 18
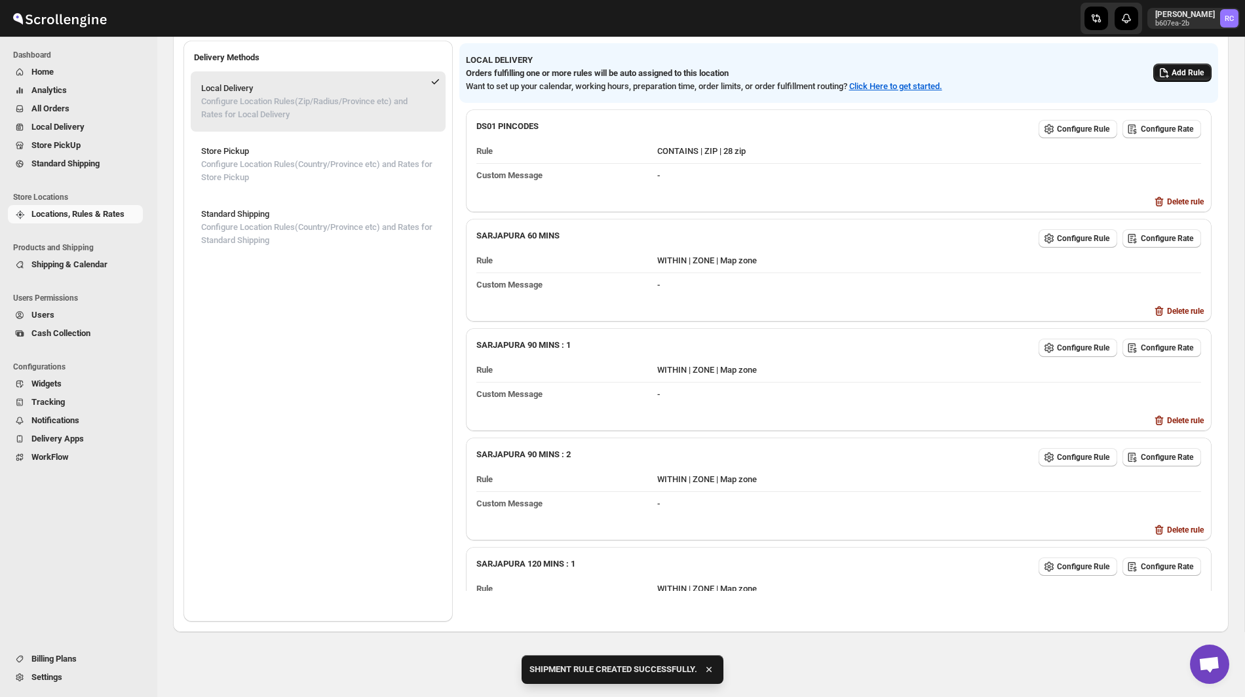
click at [1188, 71] on span "Add Rule" at bounding box center [1188, 73] width 32 height 10
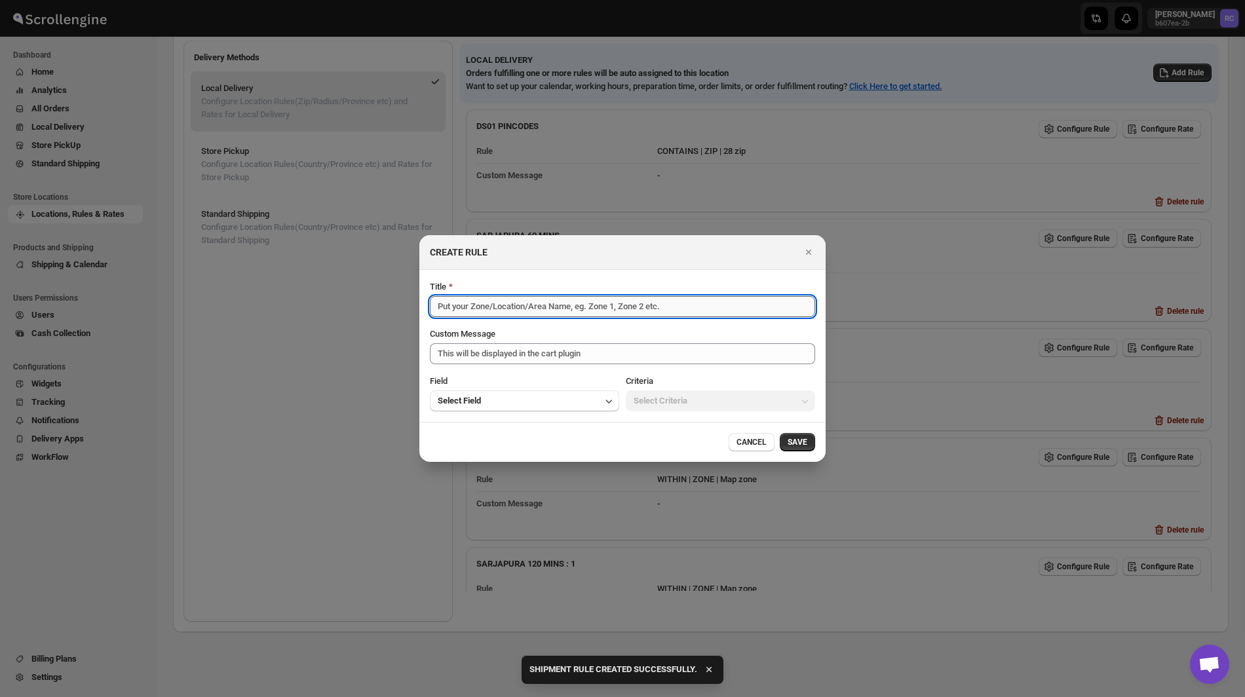
click at [610, 305] on input "Title" at bounding box center [622, 306] width 385 height 21
paste input "Sarjapura 120 Mins : 1"
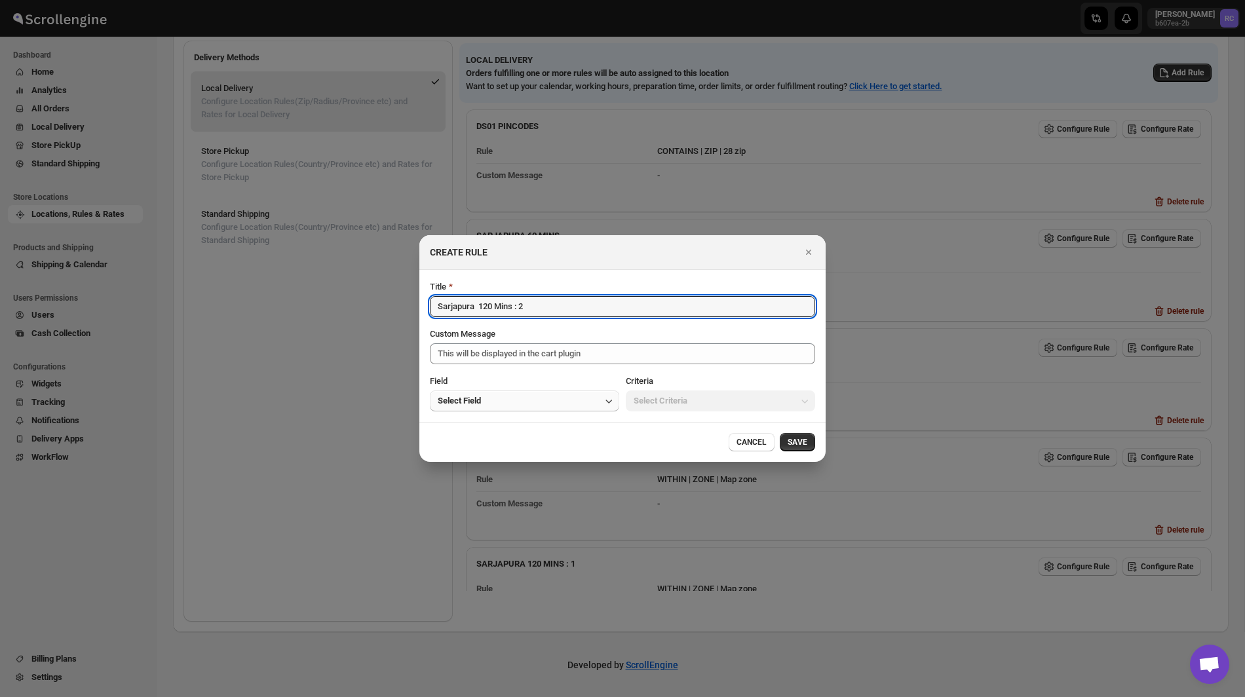
type input "Sarjapura 120 Mins : 2"
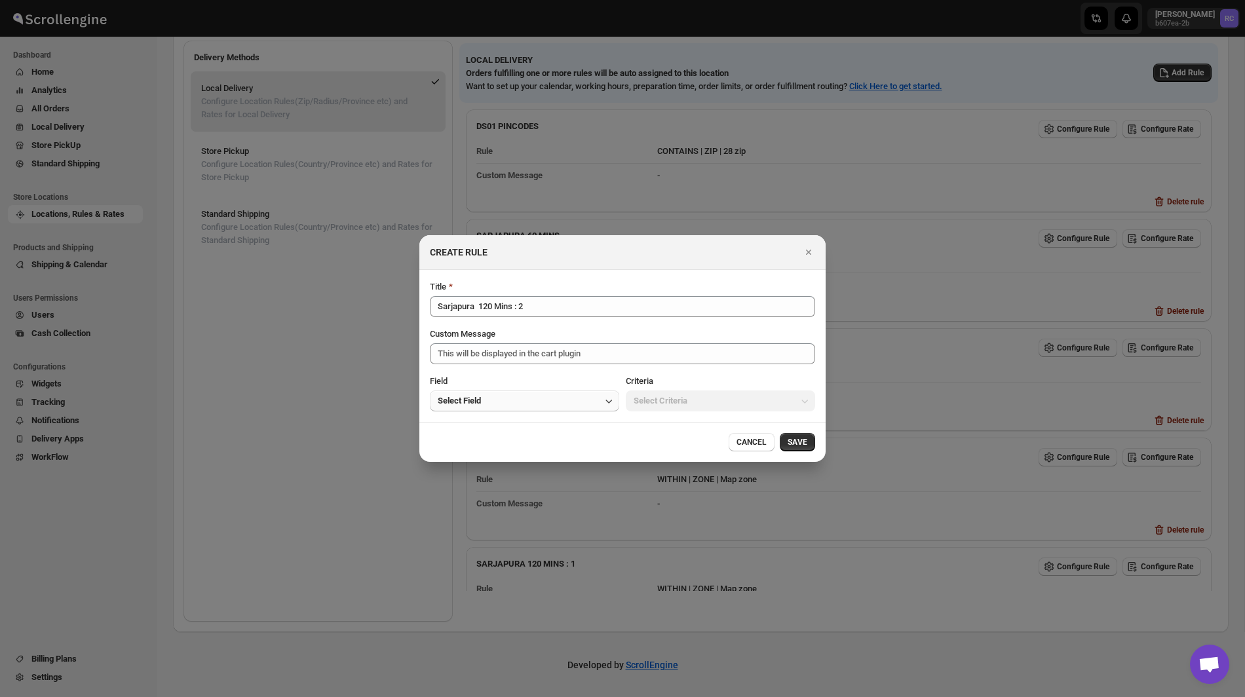
click at [480, 404] on span "Select Field" at bounding box center [459, 401] width 43 height 13
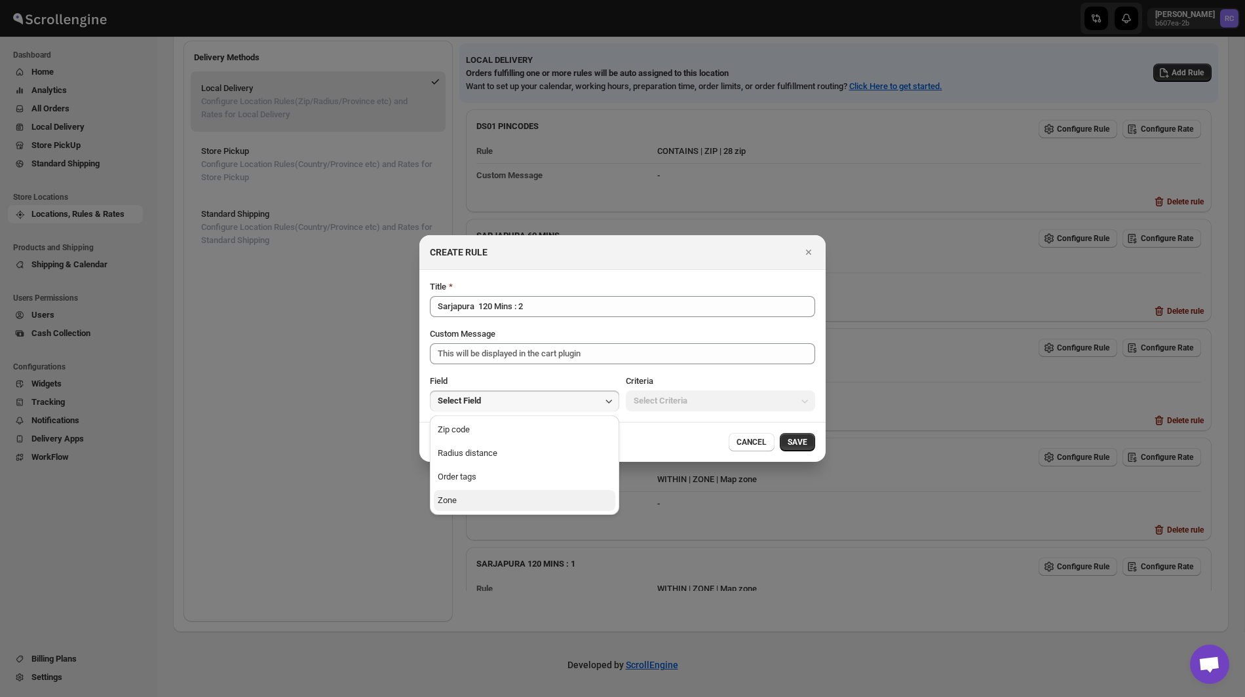
click at [483, 504] on button "Zone" at bounding box center [525, 500] width 182 height 21
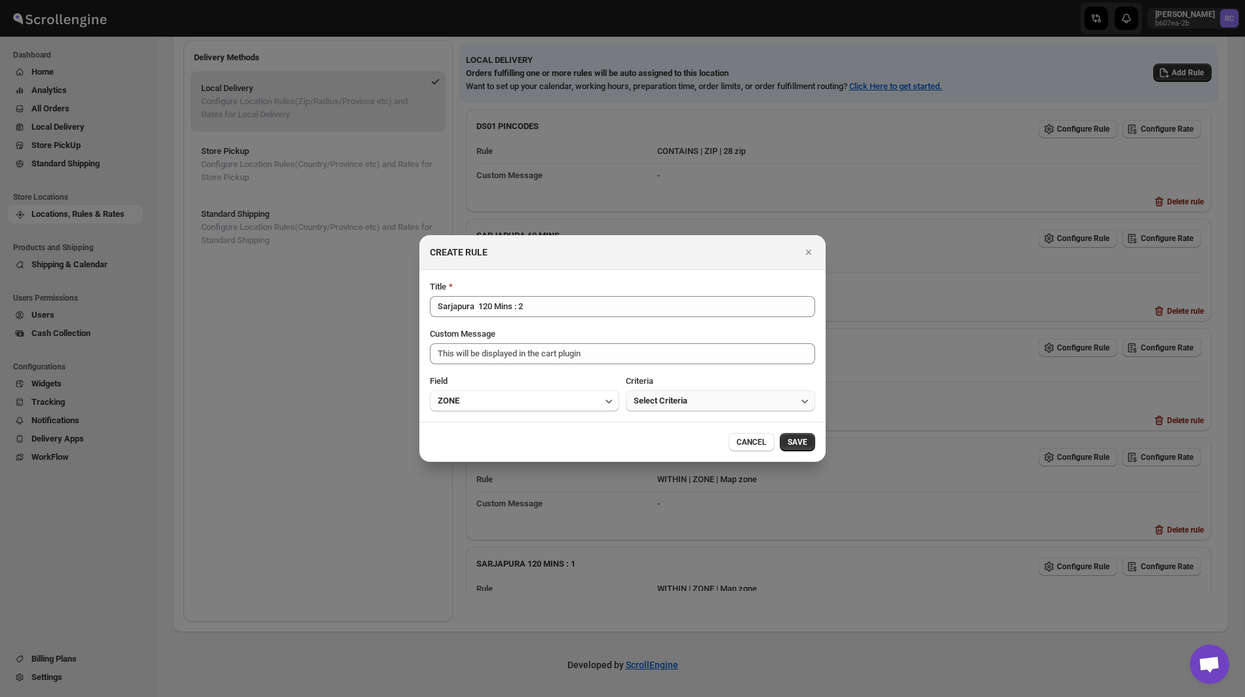
click at [660, 402] on span "Select Criteria" at bounding box center [661, 401] width 54 height 13
click at [664, 436] on button "Within" at bounding box center [721, 429] width 182 height 21
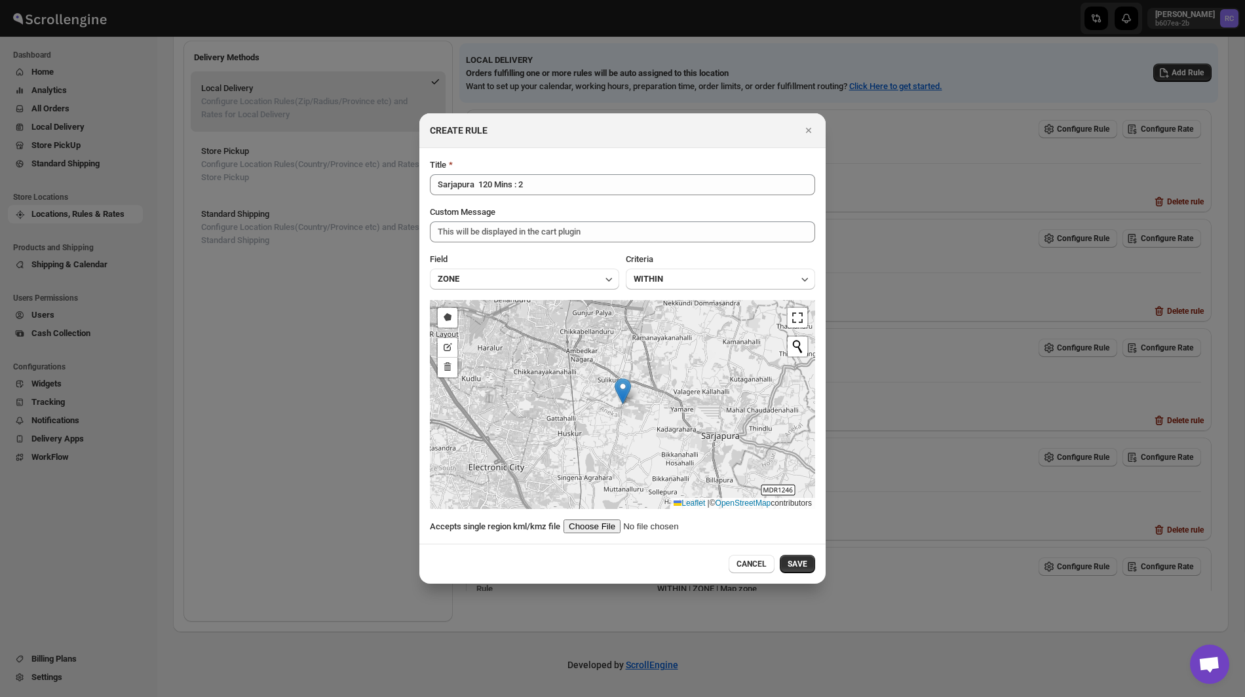
click at [596, 523] on input ":r77:" at bounding box center [647, 527] width 166 height 14
type input "C:\fakepath\Sarjapur120-2.kml"
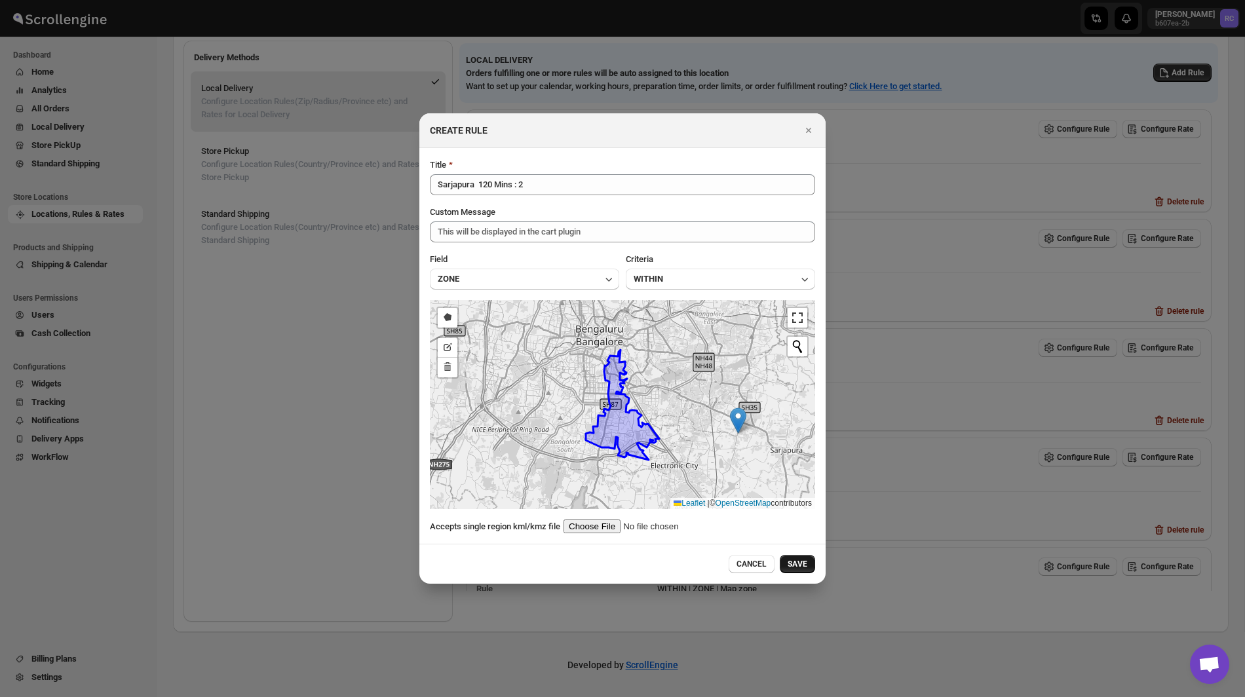
click at [798, 564] on span "SAVE" at bounding box center [798, 564] width 20 height 10
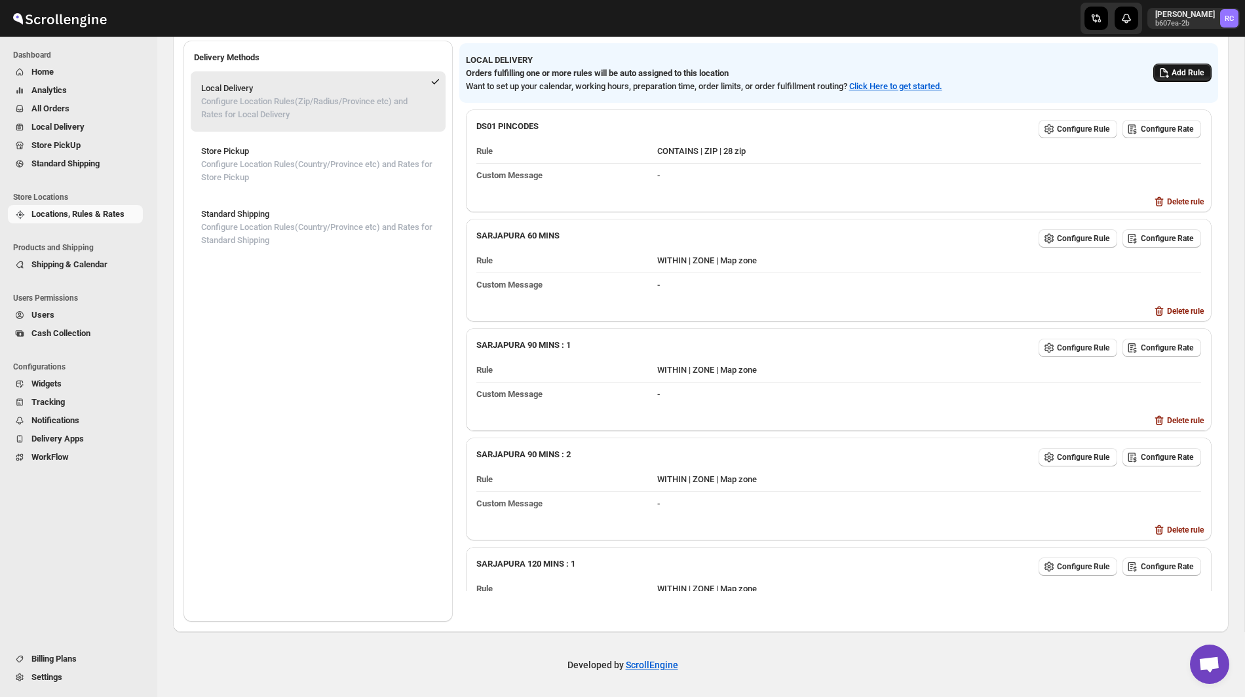
click at [1174, 75] on span "Add Rule" at bounding box center [1188, 73] width 32 height 10
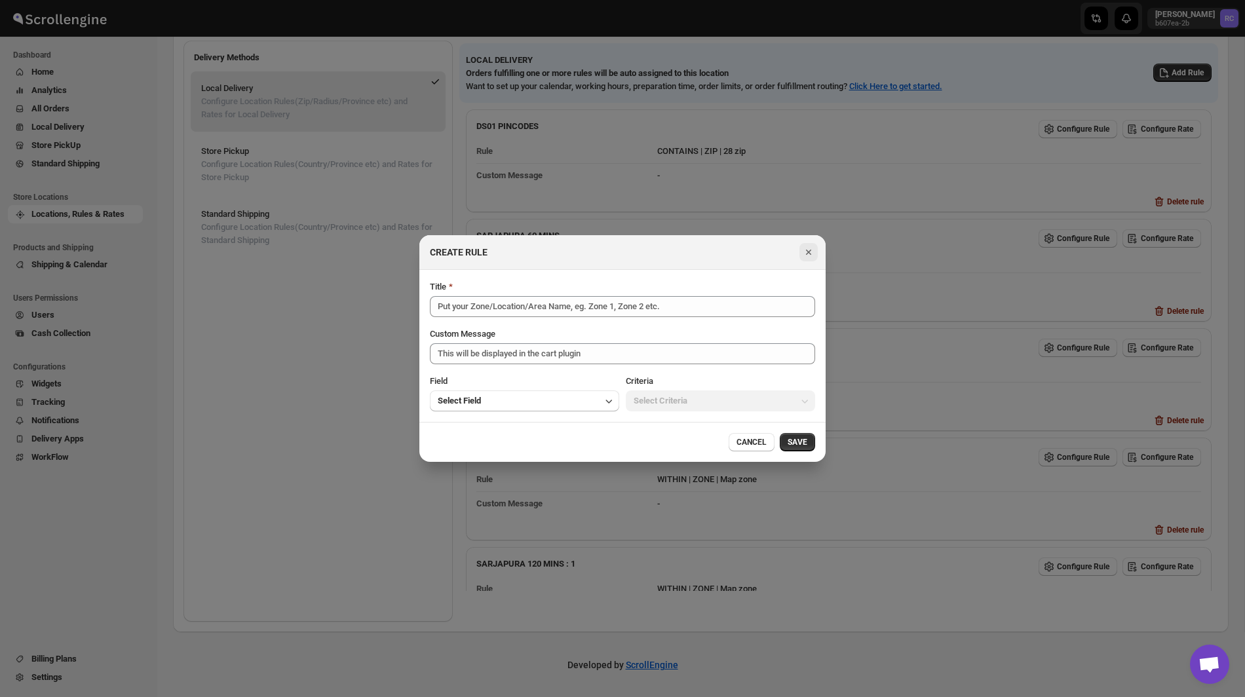
click at [810, 260] on button "Close" at bounding box center [809, 252] width 18 height 18
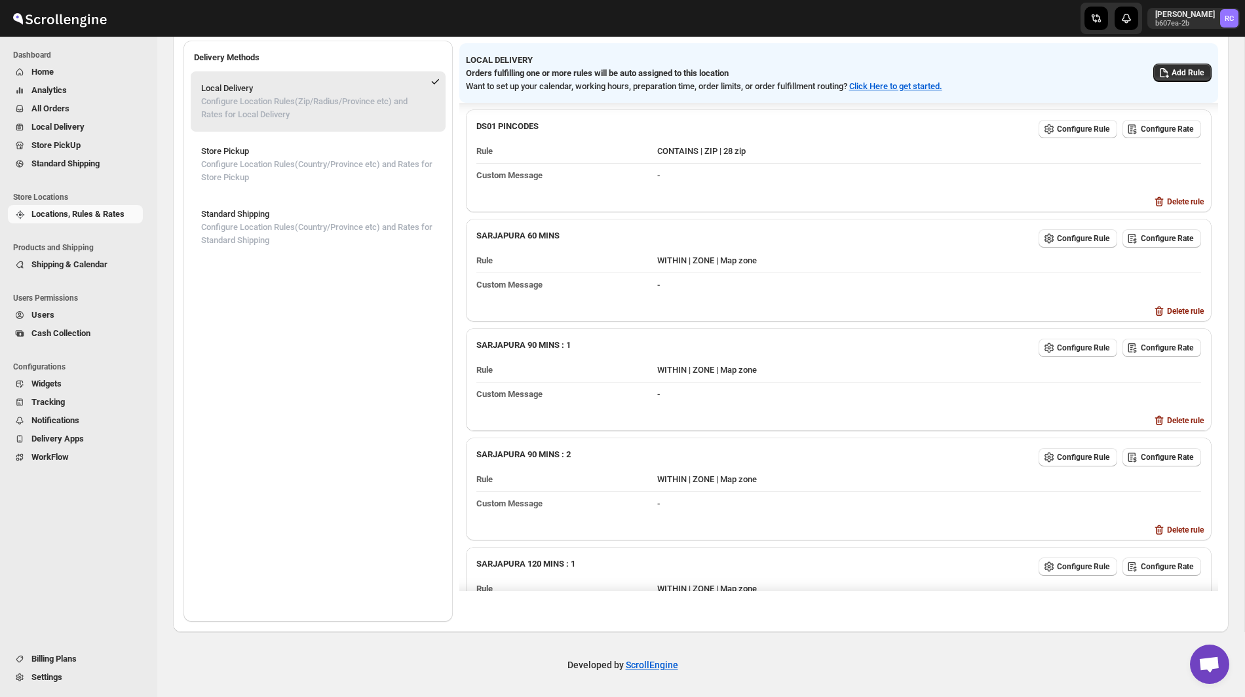
scroll to position [165, 0]
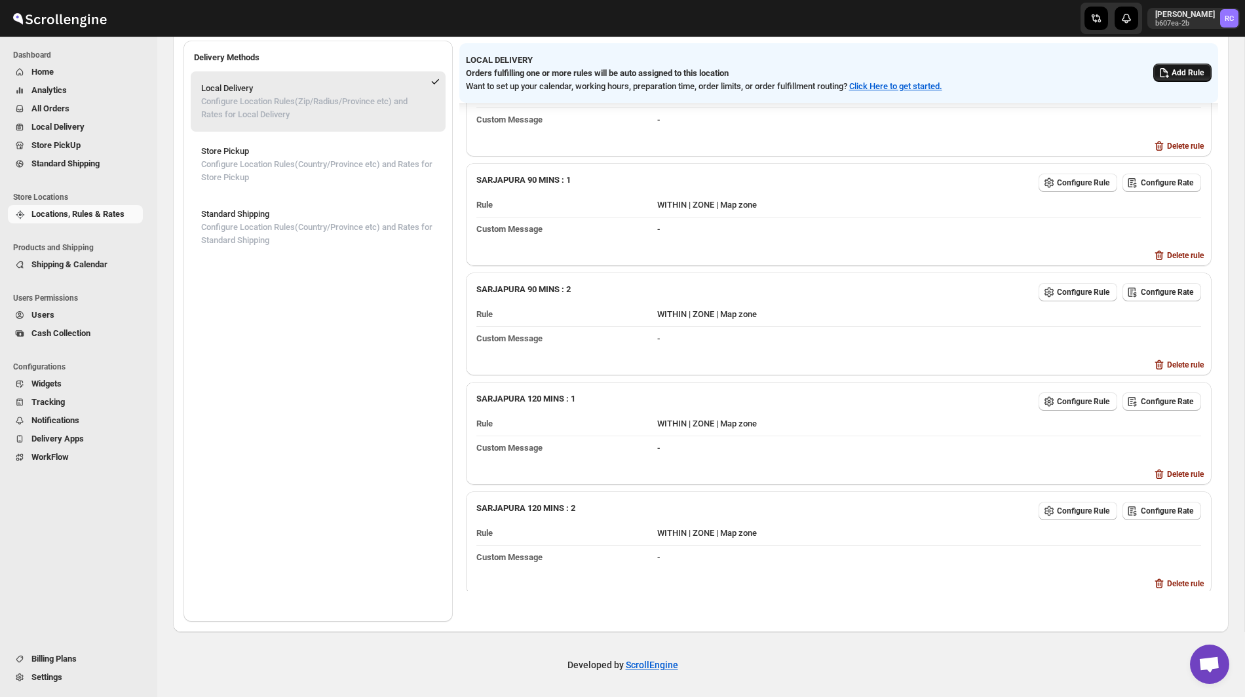
click at [1168, 69] on icon "button" at bounding box center [1163, 72] width 13 height 13
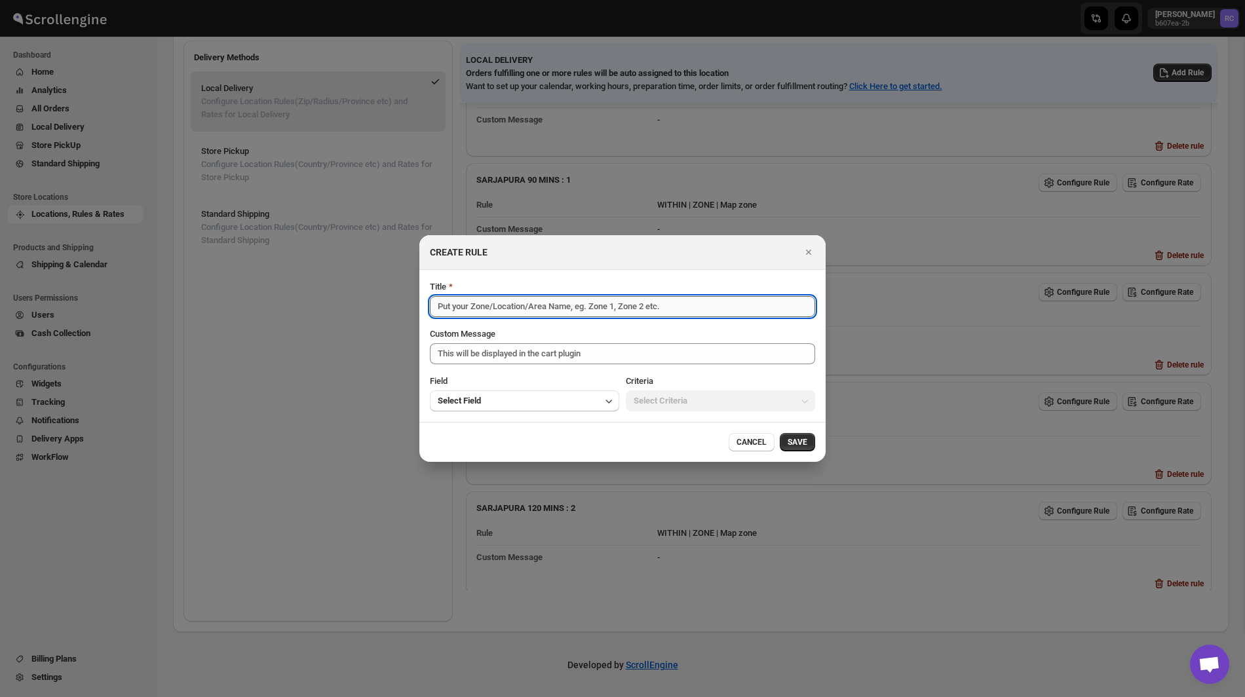
click at [708, 316] on input "Title" at bounding box center [622, 306] width 385 height 21
paste input "Sarjapura 120 Mins : 1"
type input "Sarjapura 120 Mins : 3"
click at [591, 403] on button "Select Field" at bounding box center [524, 401] width 189 height 21
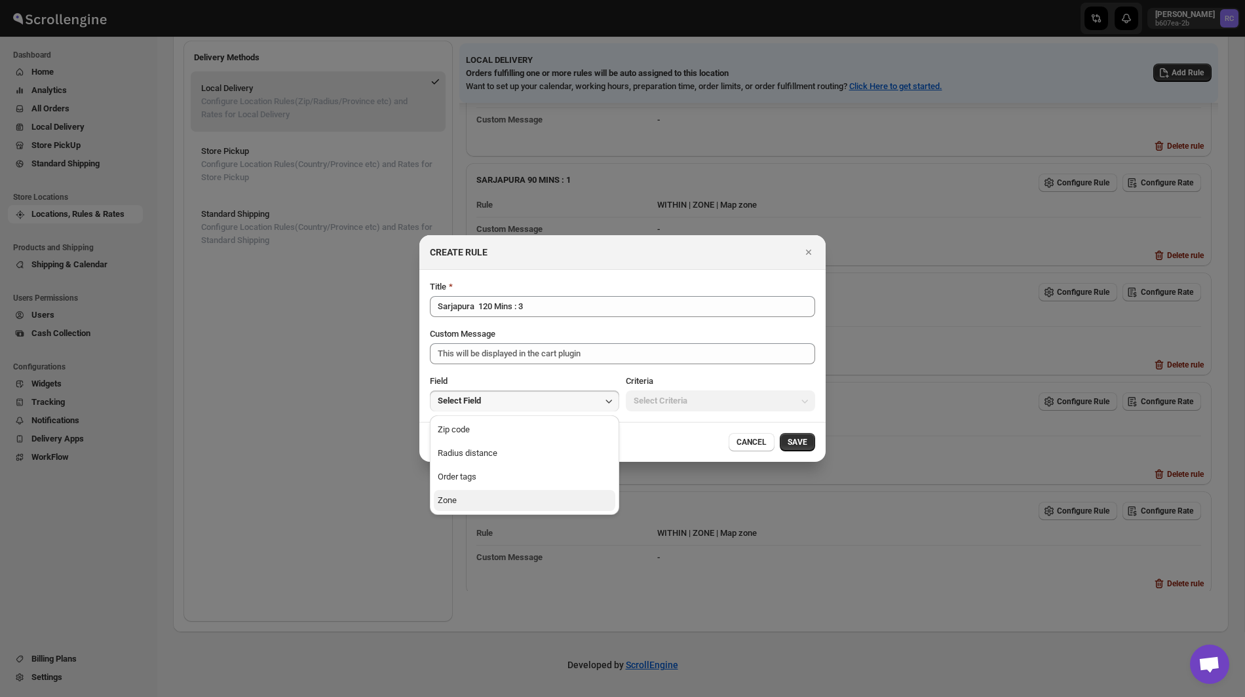
click at [538, 499] on button "Zone" at bounding box center [525, 500] width 182 height 21
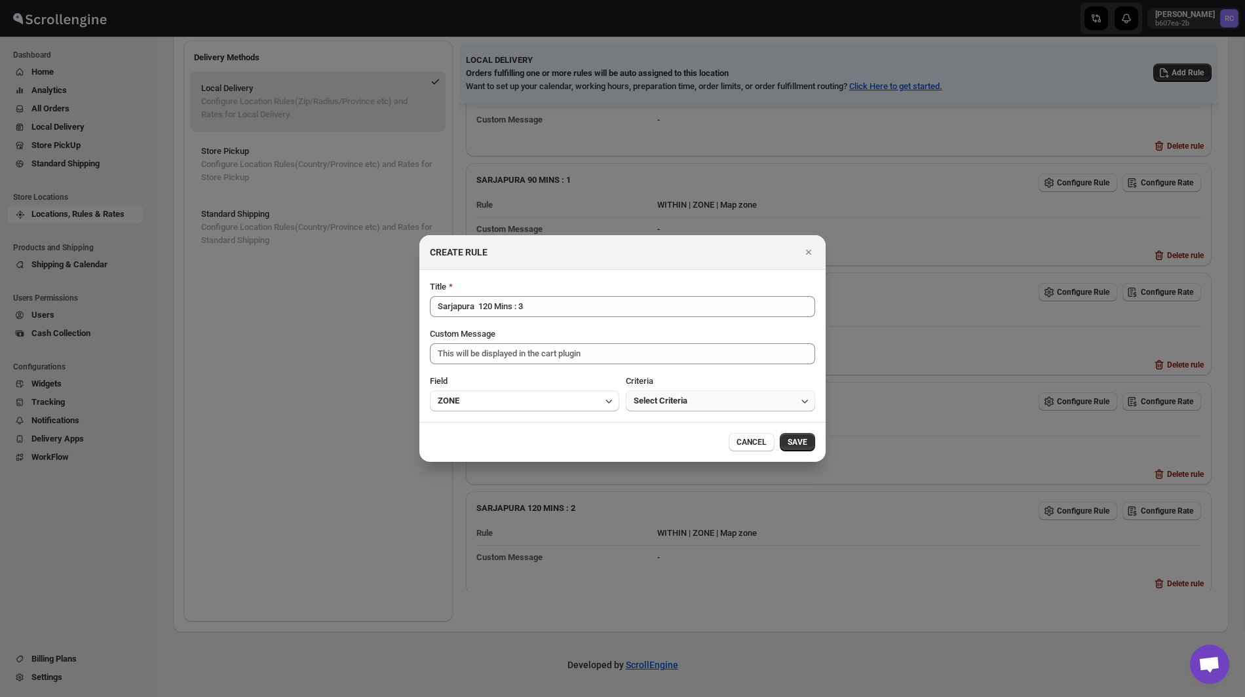
click at [663, 402] on span "Select Criteria" at bounding box center [661, 401] width 54 height 13
click at [663, 425] on button "Within" at bounding box center [721, 429] width 182 height 21
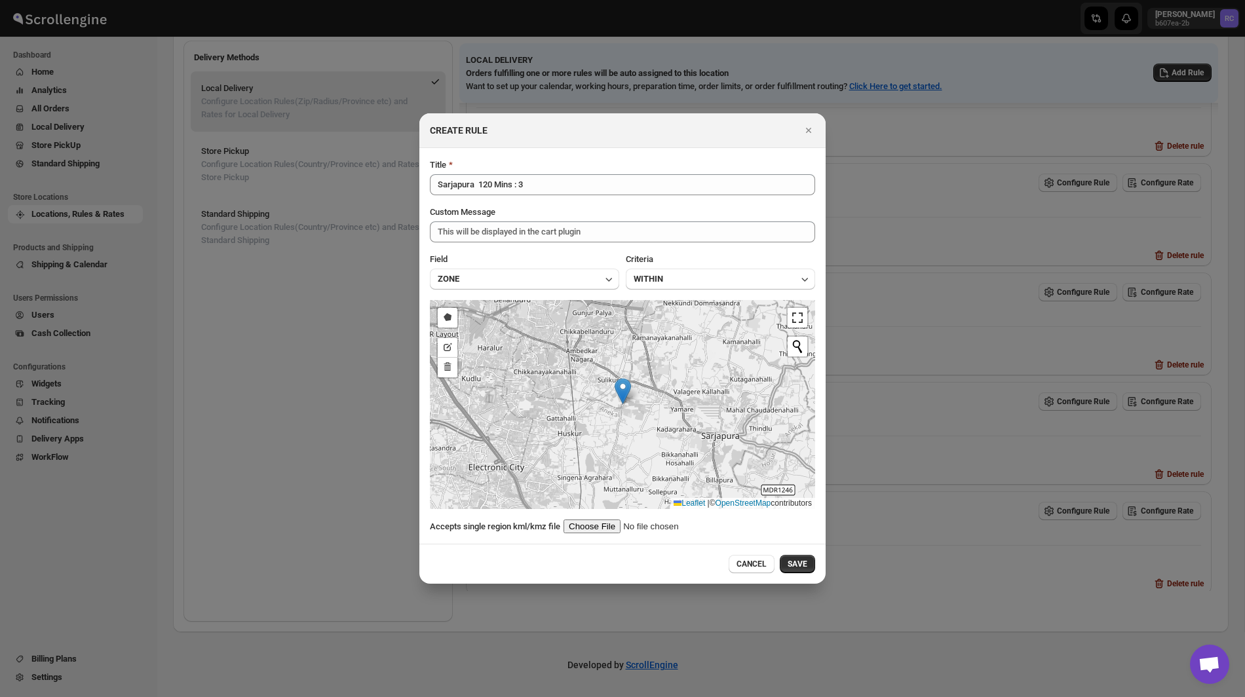
click at [615, 526] on input ":r77:" at bounding box center [647, 527] width 166 height 14
type input "C:\fakepath\Sarjapur120-3.kml"
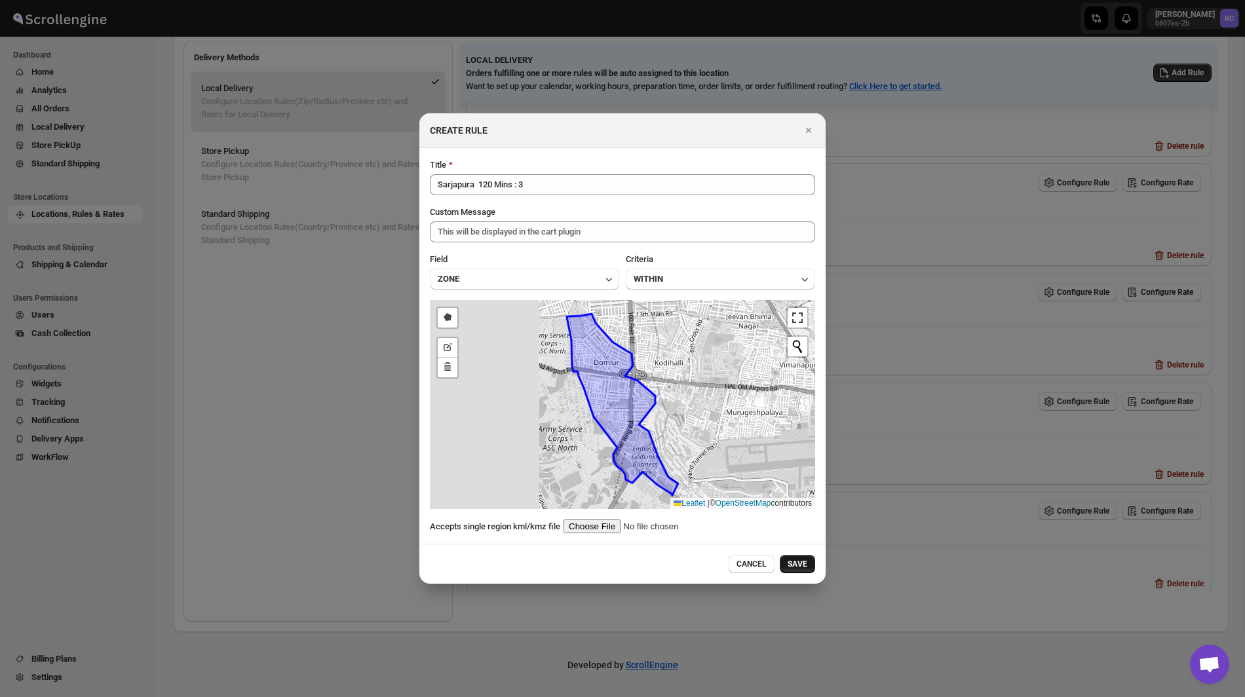
click at [798, 563] on span "SAVE" at bounding box center [798, 564] width 20 height 10
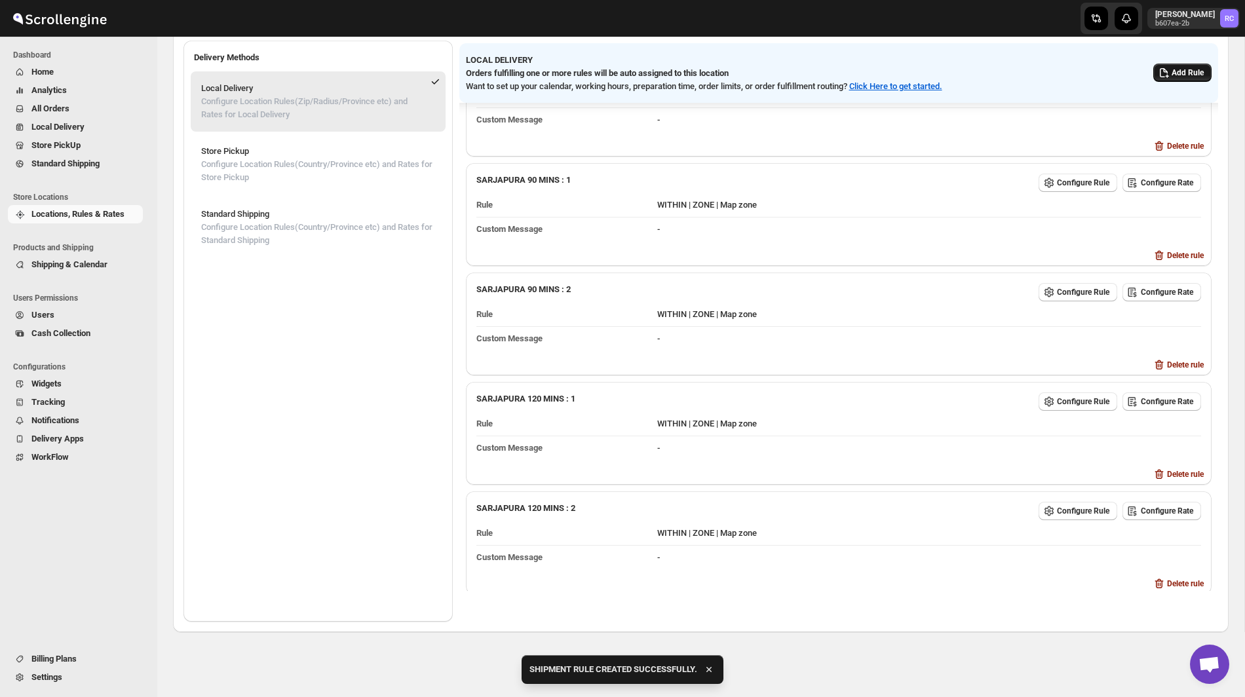
click at [1173, 72] on span "Add Rule" at bounding box center [1188, 73] width 32 height 10
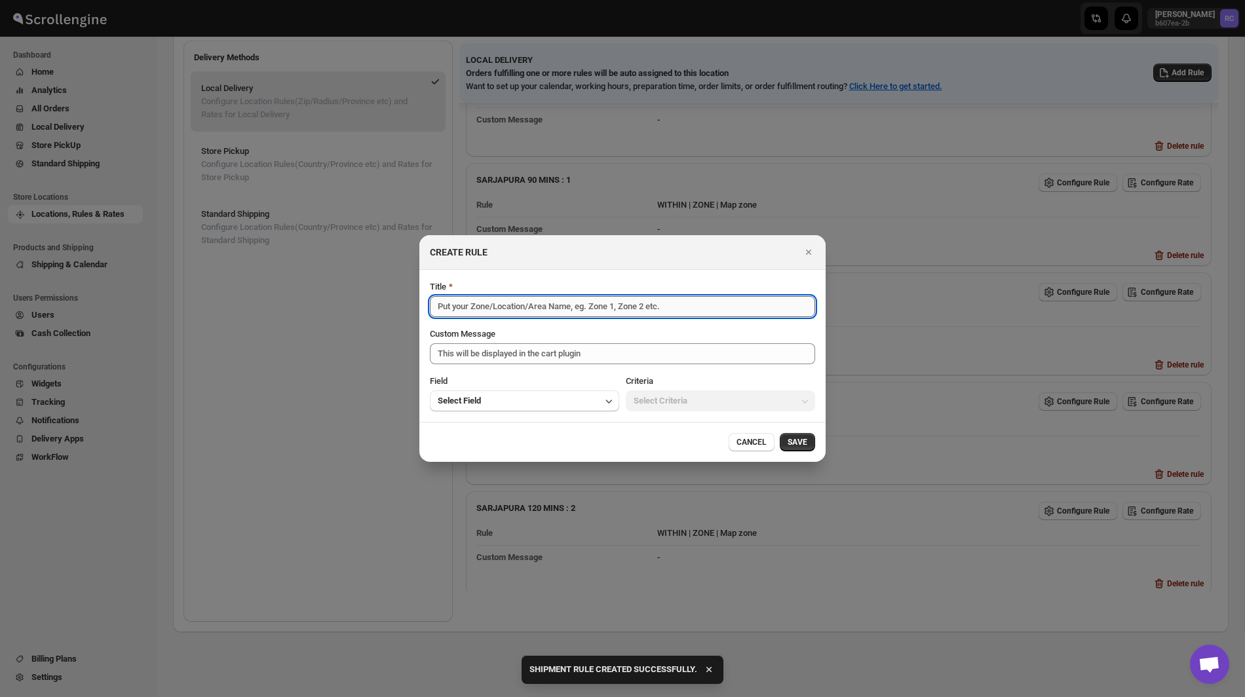
click at [613, 303] on input "Title" at bounding box center [622, 306] width 385 height 21
paste input "Sarjapura 120 Mins : 1"
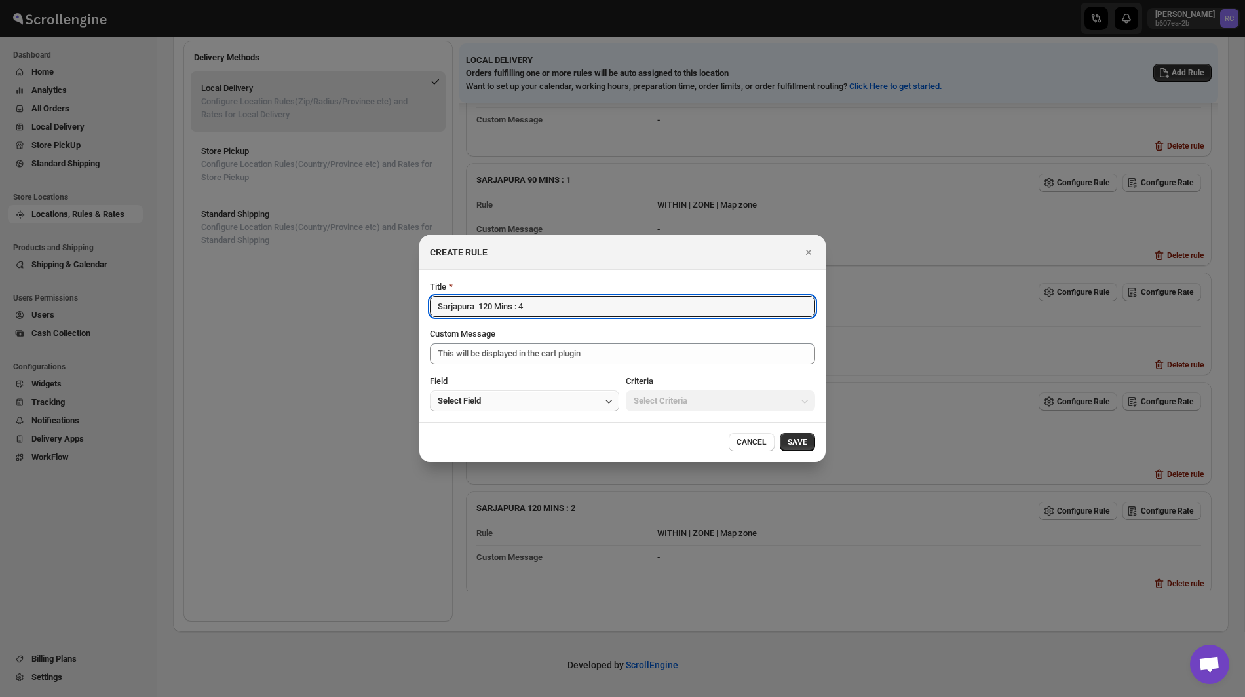
type input "Sarjapura 120 Mins : 4"
click at [560, 398] on button "Select Field" at bounding box center [524, 401] width 189 height 21
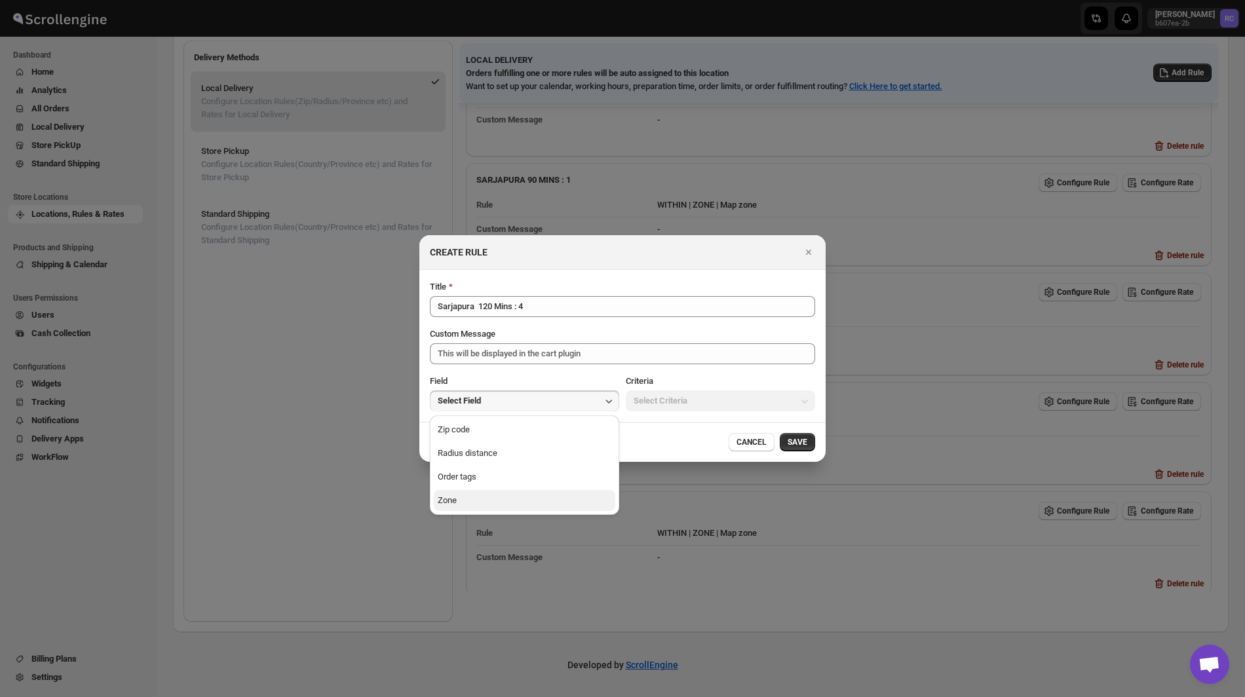
click at [515, 497] on button "Zone" at bounding box center [525, 500] width 182 height 21
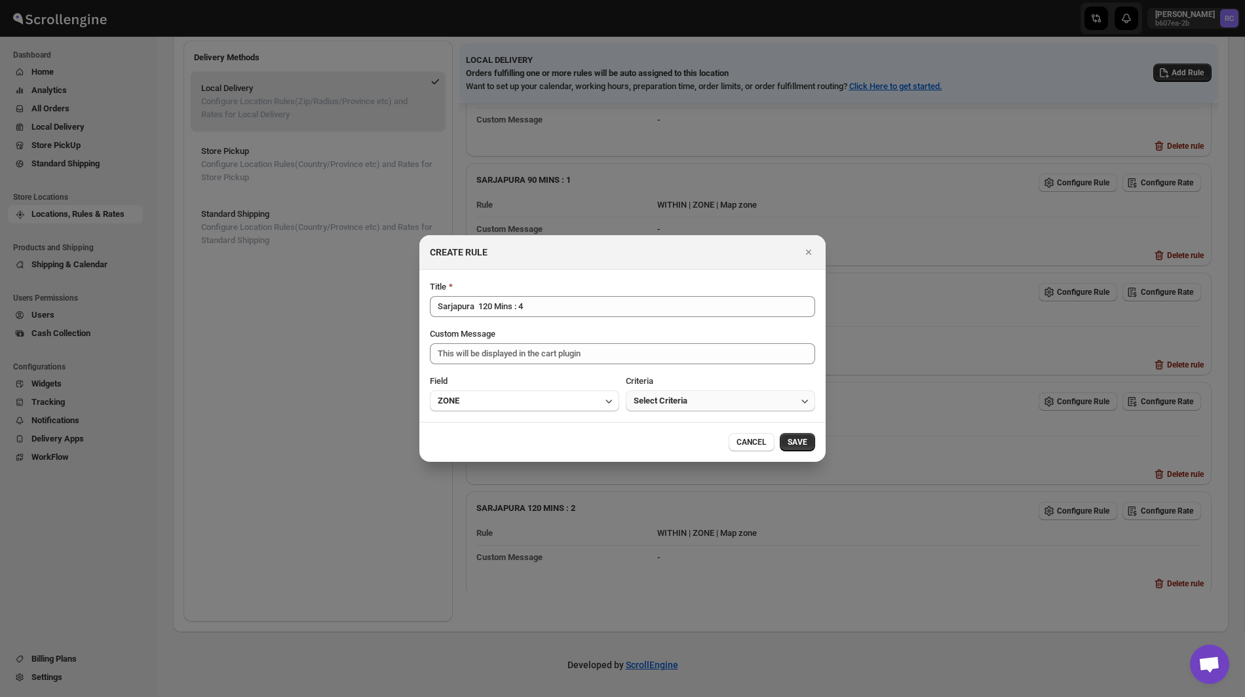
click at [657, 400] on span "Select Criteria" at bounding box center [661, 401] width 54 height 13
click at [653, 435] on div "Within" at bounding box center [646, 429] width 24 height 13
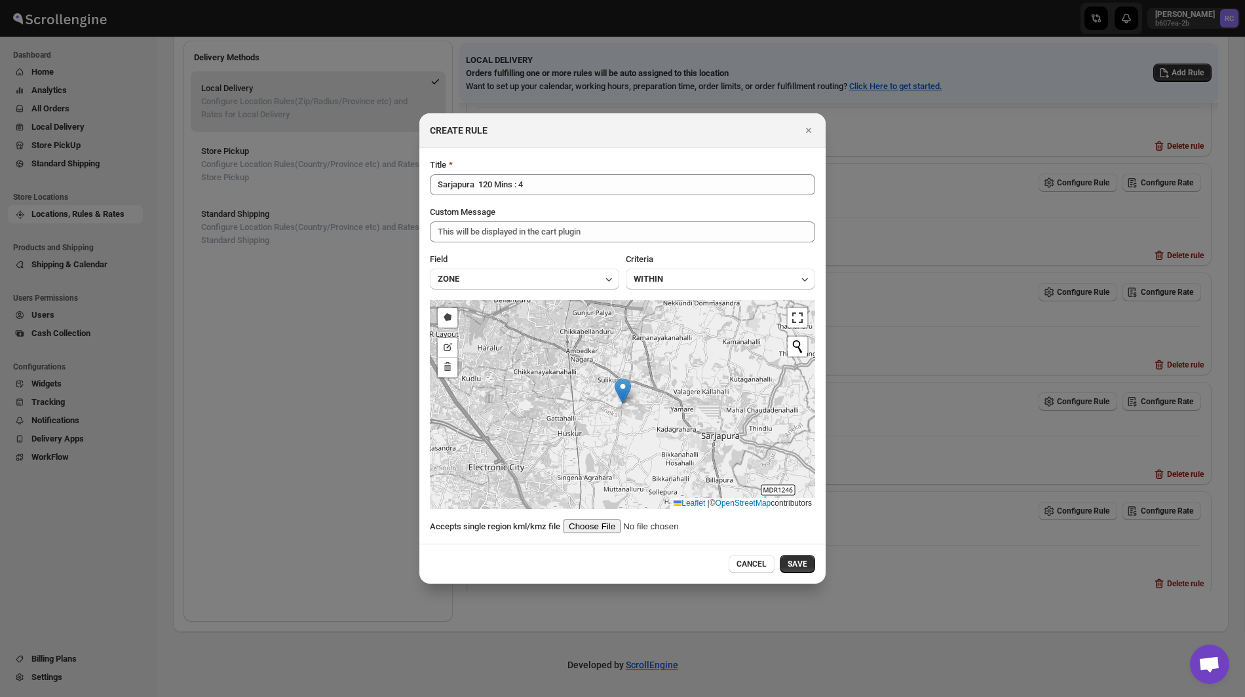
click at [600, 522] on input ":r77:" at bounding box center [647, 527] width 166 height 14
type input "C:\fakepath\Sarjapur120-4.kml"
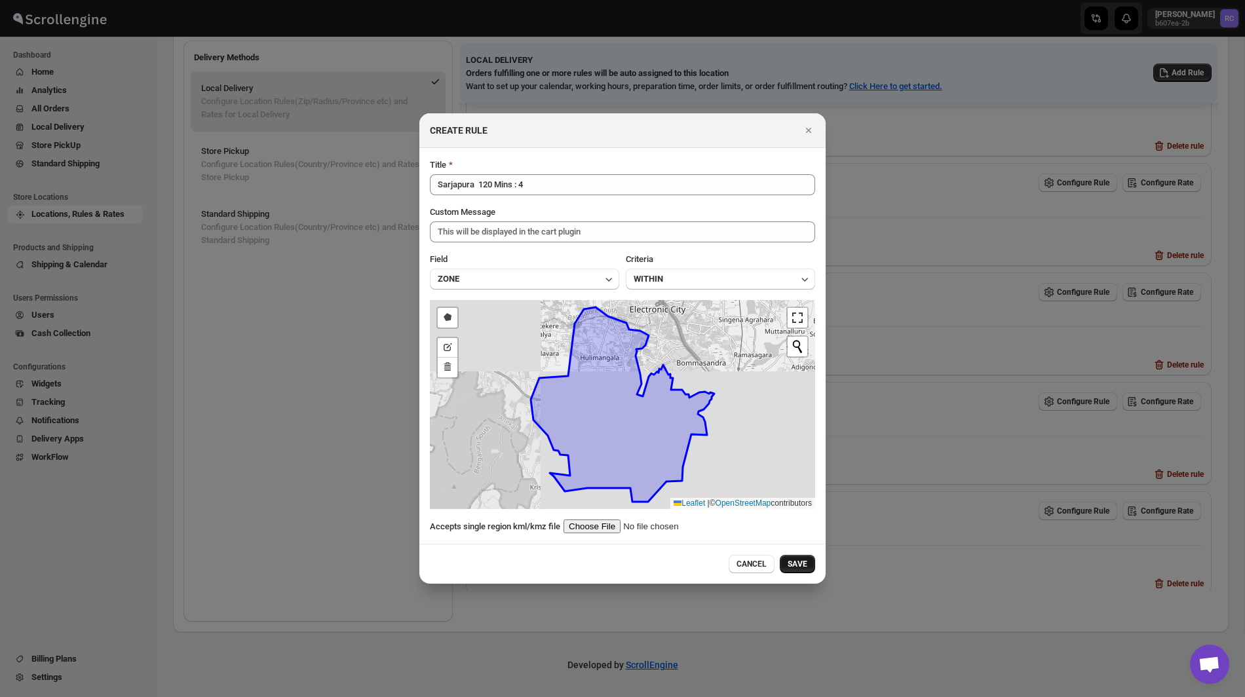
click at [804, 566] on span "SAVE" at bounding box center [798, 564] width 20 height 10
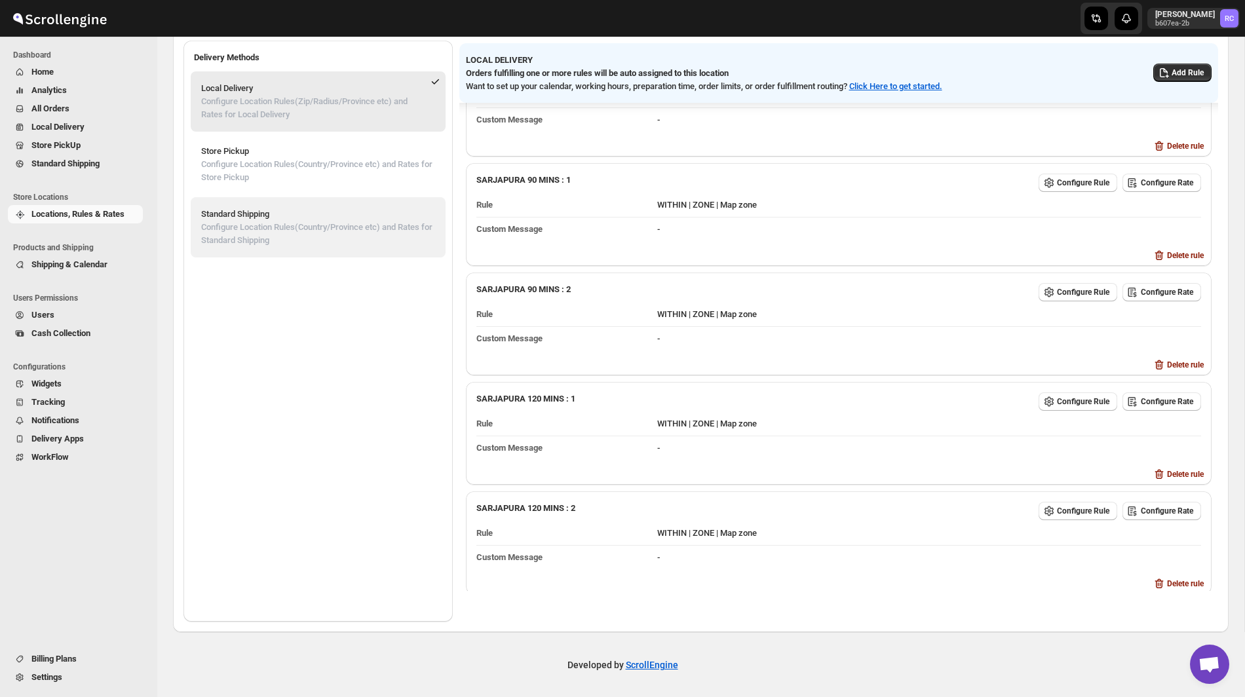
scroll to position [0, 0]
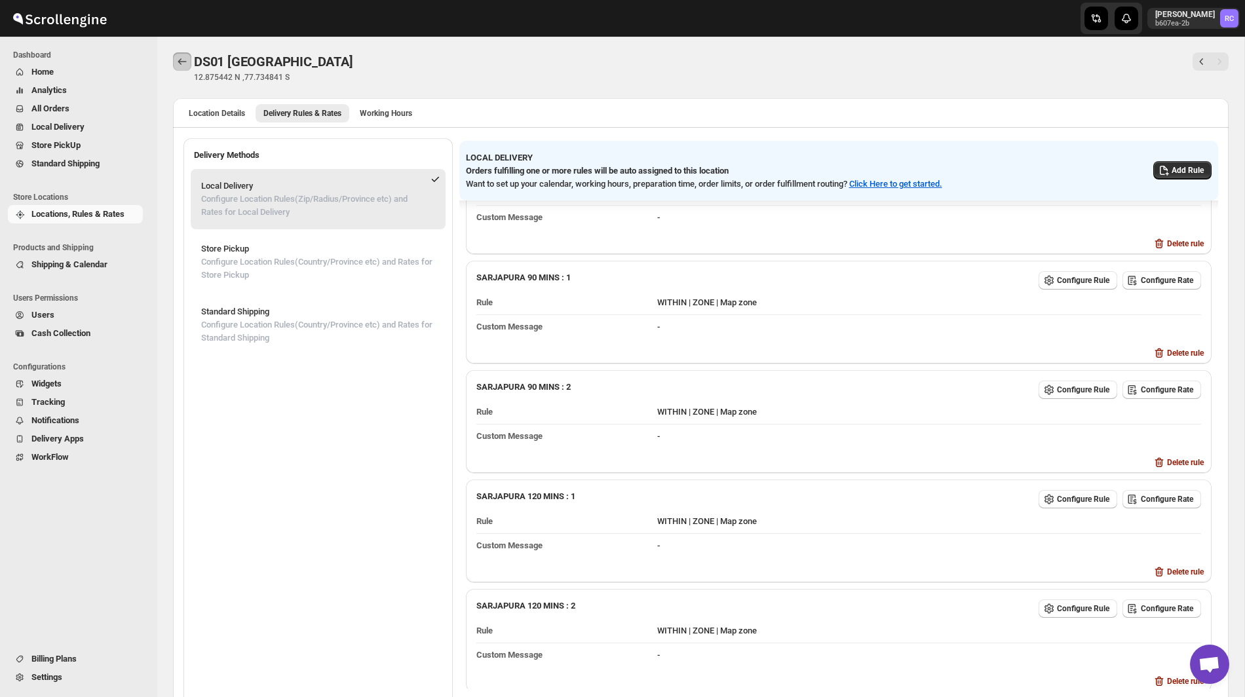
click at [176, 65] on icon "Back" at bounding box center [182, 61] width 13 height 13
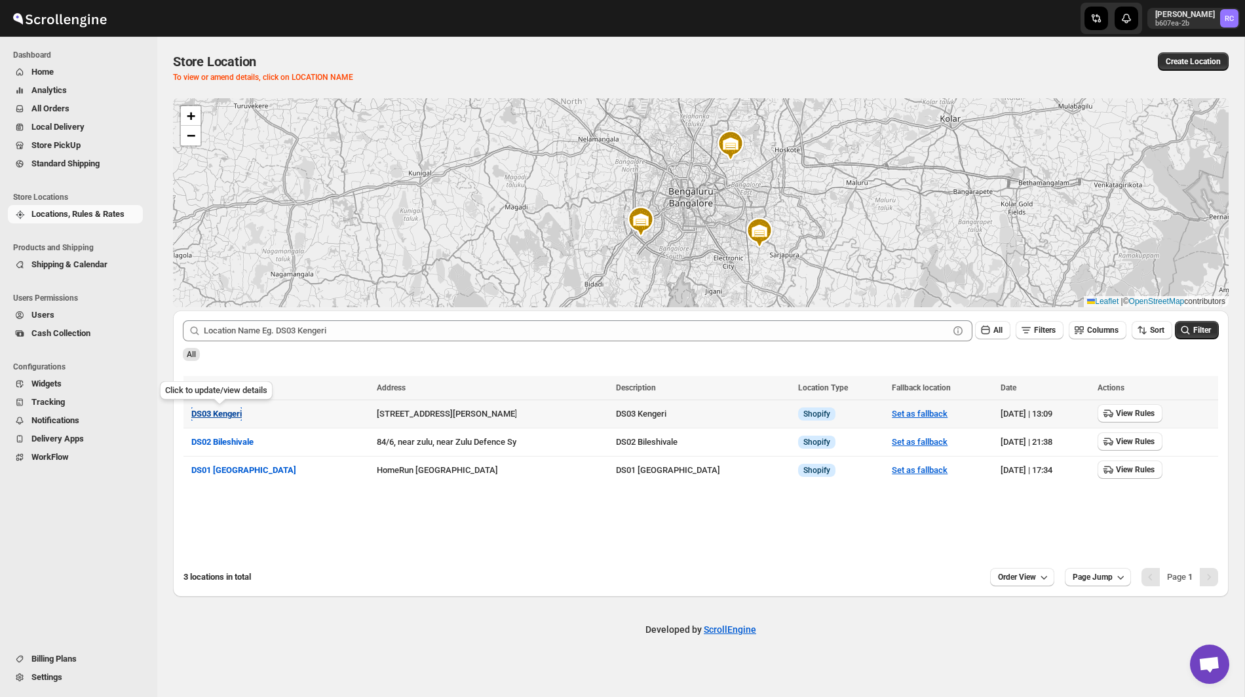
click at [231, 416] on span "DS03 Kengeri" at bounding box center [216, 414] width 50 height 10
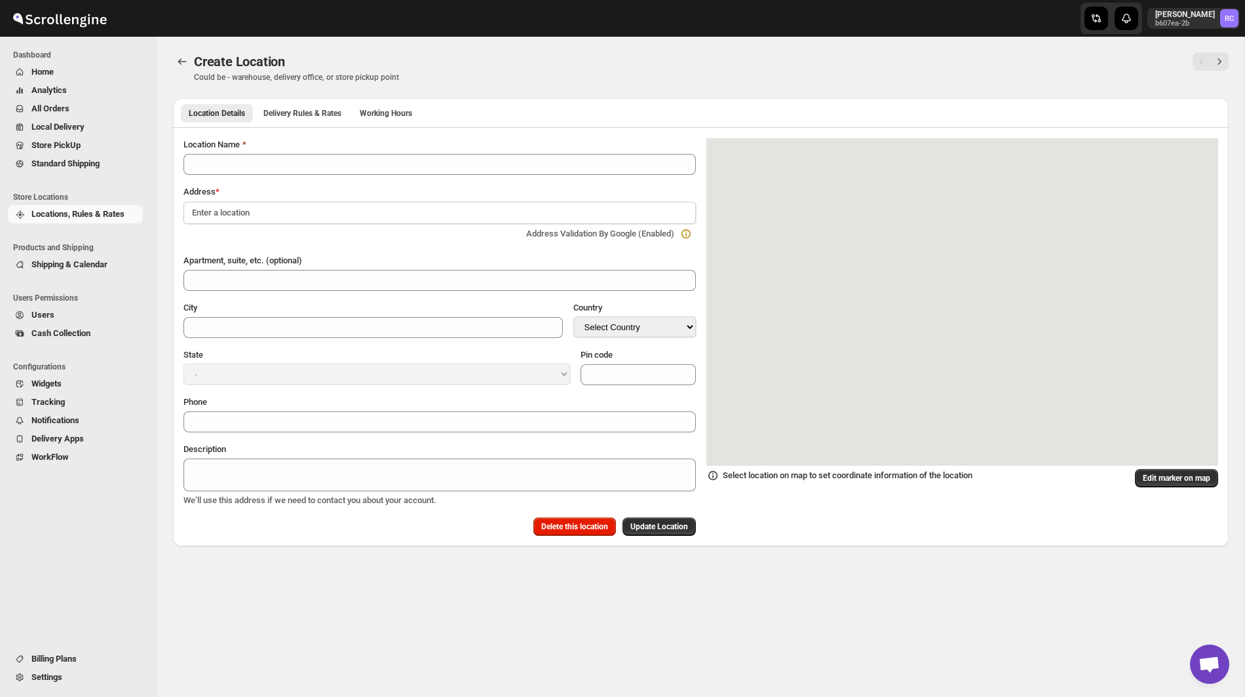
type input "DS03 Kengeri"
type input "Kodipalya, Kengeri"
type input "[GEOGRAPHIC_DATA]"
select select "IN"
type input "560060"
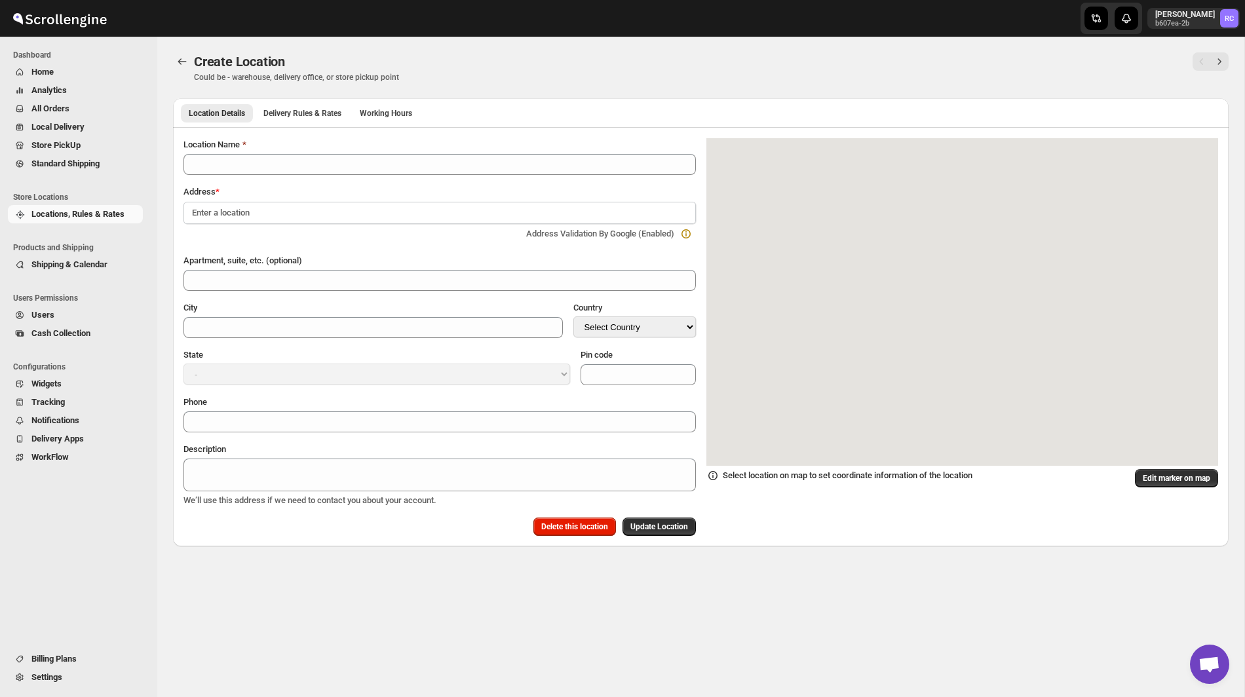
type input "[PHONE_NUMBER]"
type textarea "DS03 Kengeri"
select select "[GEOGRAPHIC_DATA]"
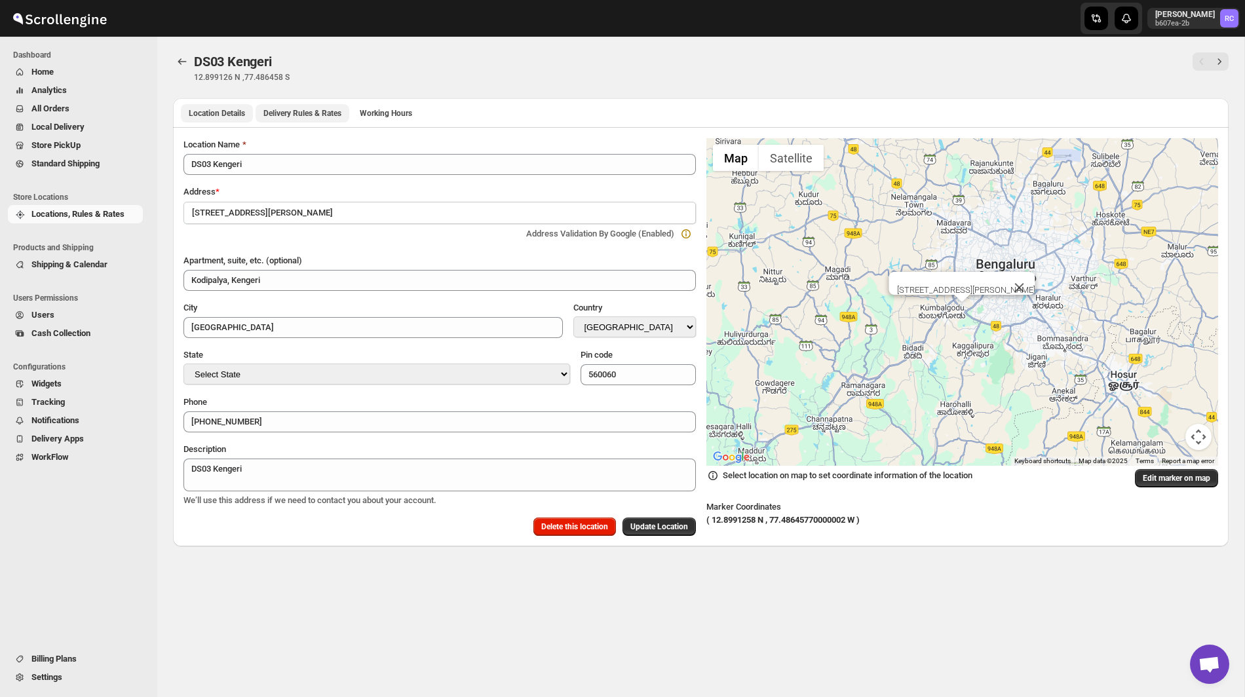
click at [332, 116] on span "Delivery Rules & Rates" at bounding box center [302, 113] width 78 height 10
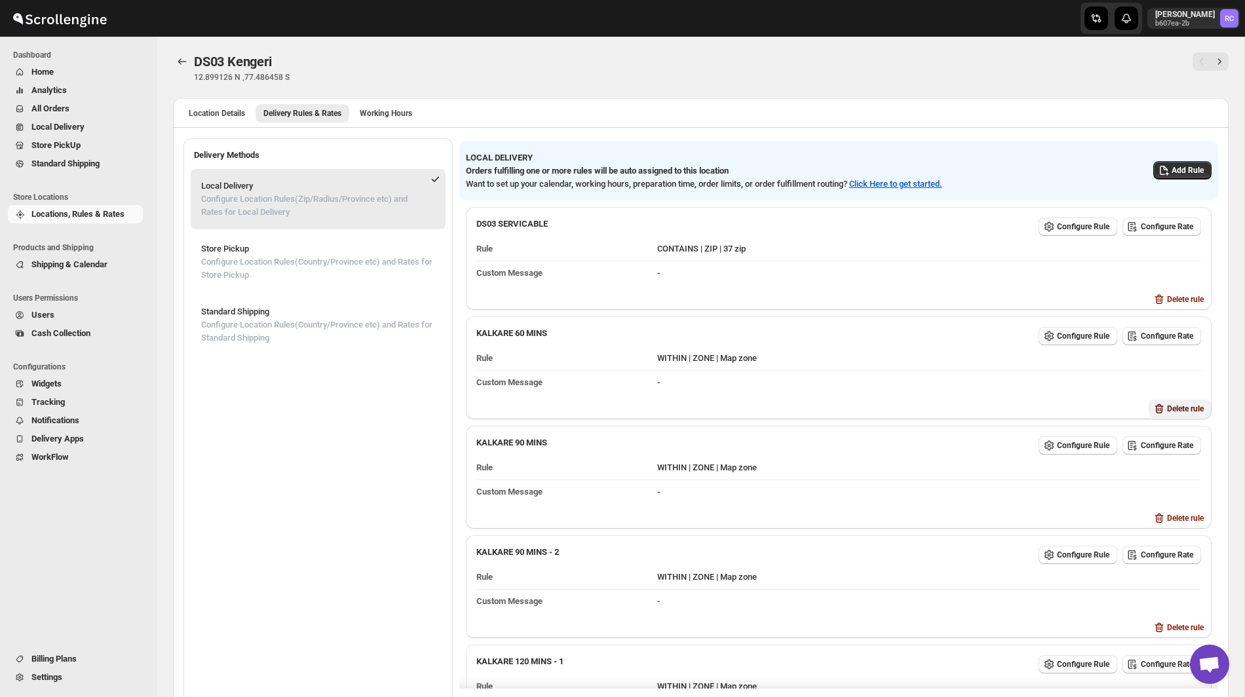
click at [1169, 404] on span "Delete rule" at bounding box center [1185, 409] width 37 height 10
click at [1209, 459] on span "Delete" at bounding box center [1199, 459] width 22 height 10
click at [1174, 400] on button "Delete rule" at bounding box center [1180, 409] width 63 height 18
click at [1212, 470] on div "Are you sure? Cancel Delete" at bounding box center [1175, 446] width 99 height 54
click at [1202, 453] on button "Delete" at bounding box center [1198, 459] width 37 height 18
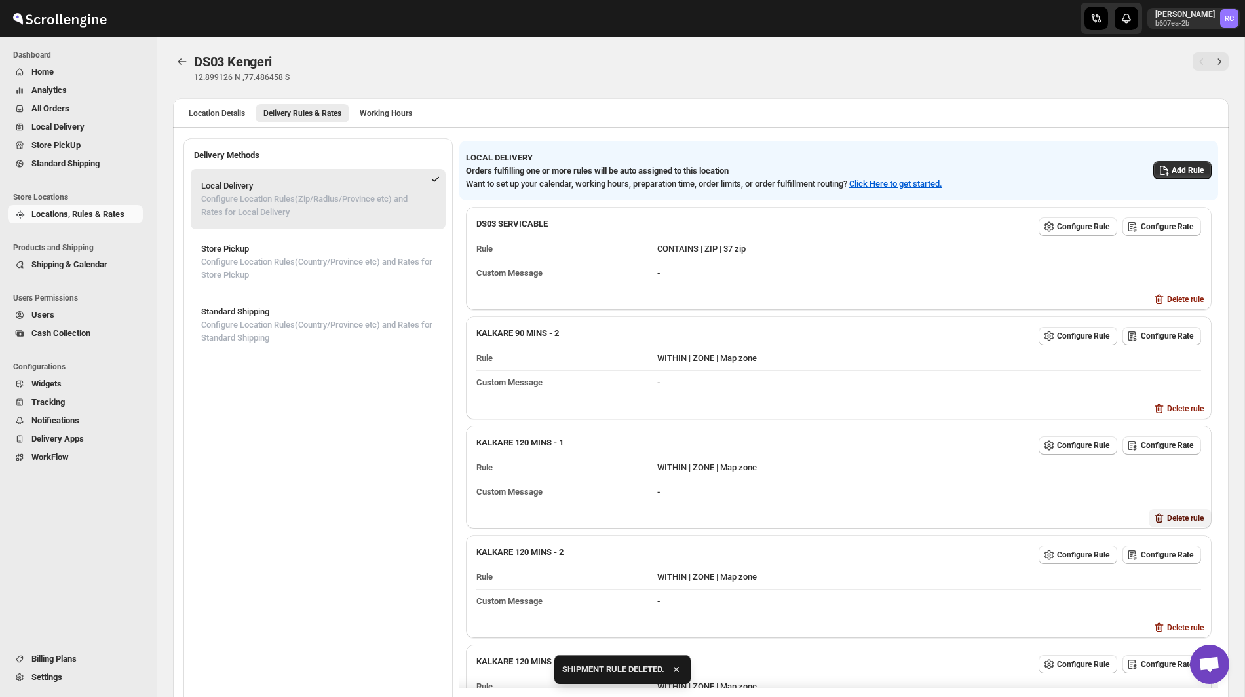
click at [1171, 513] on span "Delete rule" at bounding box center [1185, 518] width 37 height 10
click at [1207, 572] on button "Delete" at bounding box center [1198, 567] width 37 height 18
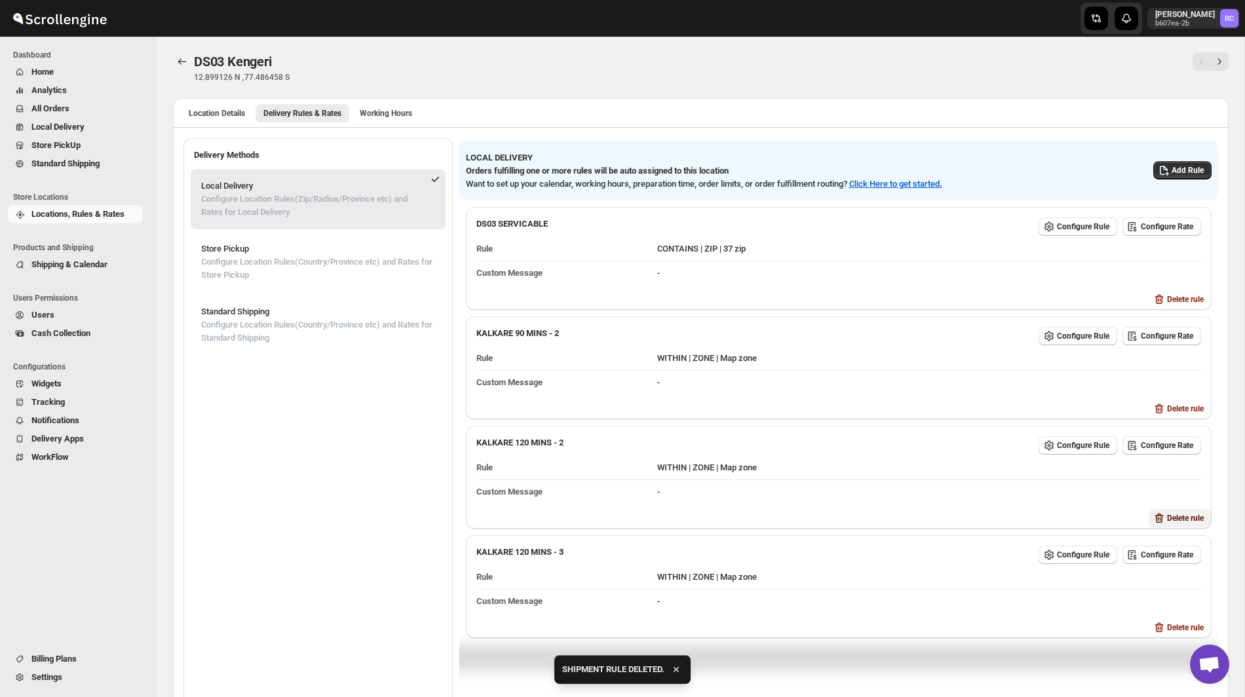
click at [1180, 513] on span "Delete rule" at bounding box center [1185, 518] width 37 height 10
click at [1205, 570] on span "Delete" at bounding box center [1199, 567] width 22 height 10
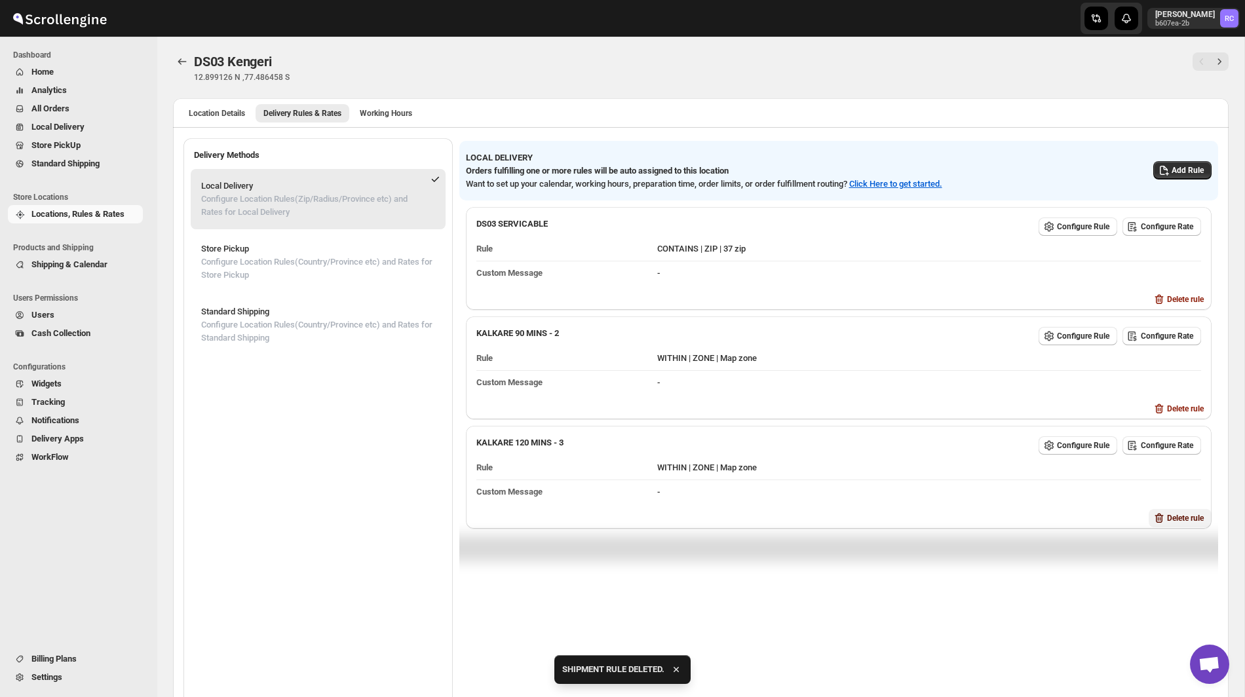
click at [1180, 513] on span "Delete rule" at bounding box center [1185, 518] width 37 height 10
click at [1202, 568] on span "Delete" at bounding box center [1199, 567] width 22 height 10
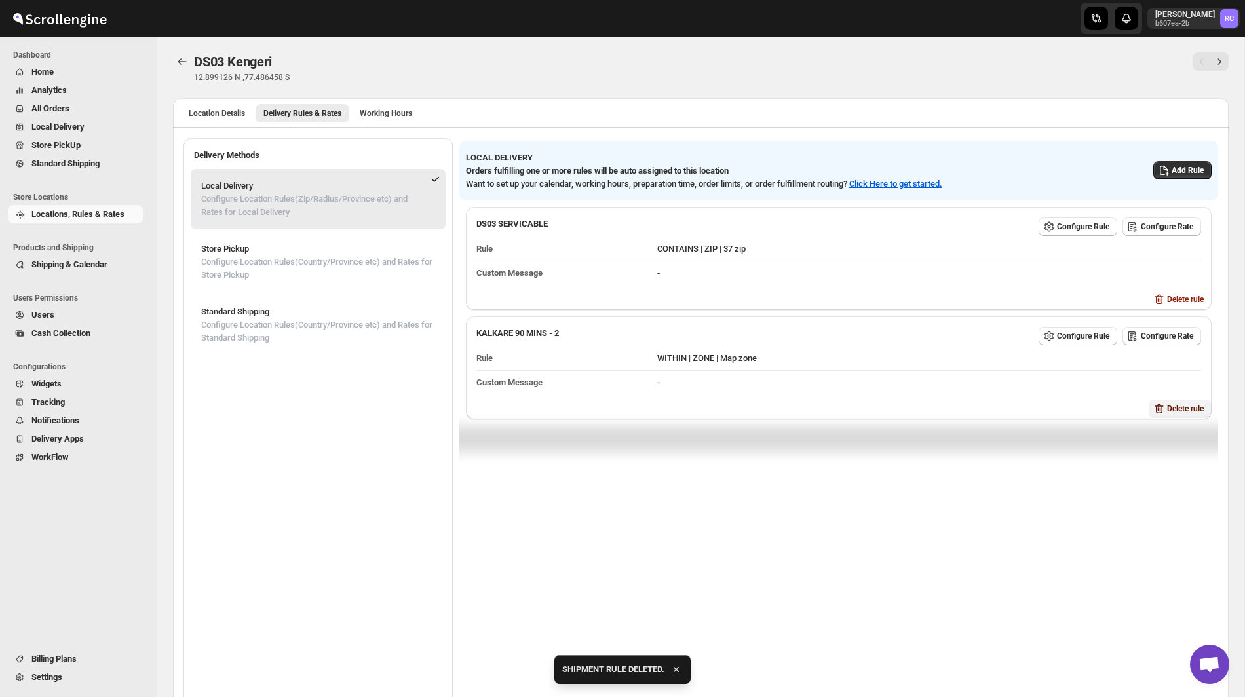
click at [1182, 409] on span "Delete rule" at bounding box center [1185, 409] width 37 height 10
click at [1200, 461] on span "Delete" at bounding box center [1199, 459] width 22 height 10
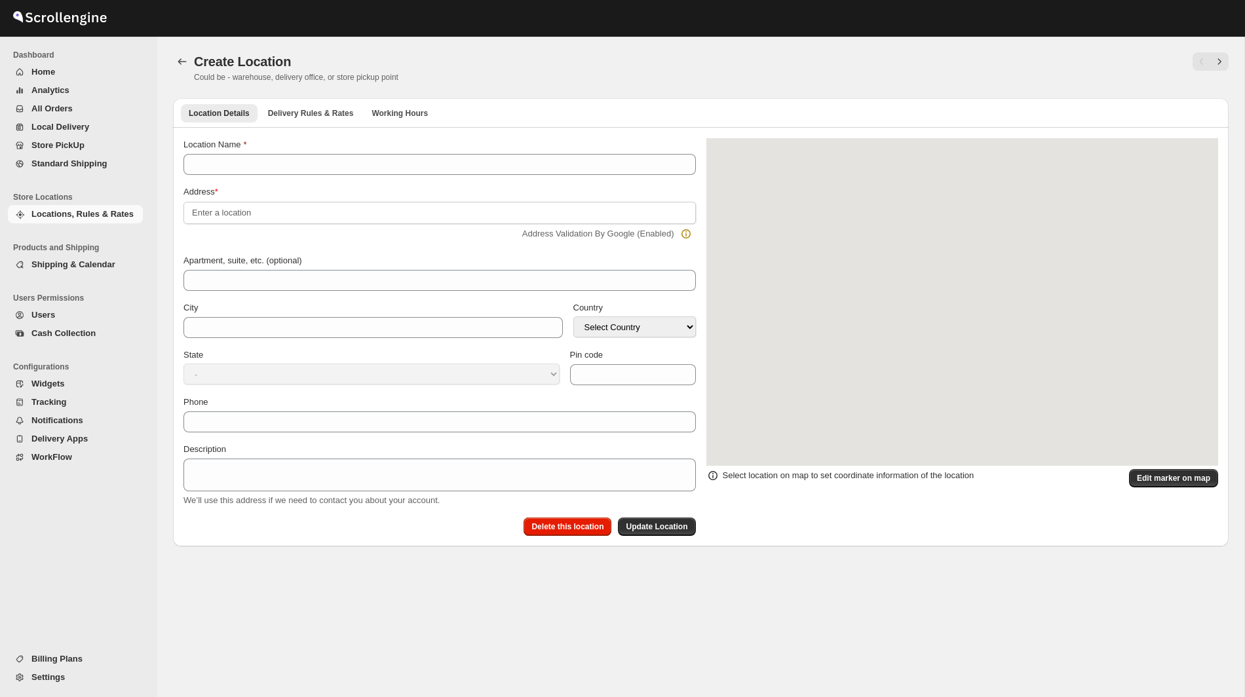
type input "DS03 Kengeri"
type input "Kodipalya, Kengeri"
type input "[GEOGRAPHIC_DATA]"
select select "IN"
type input "560060"
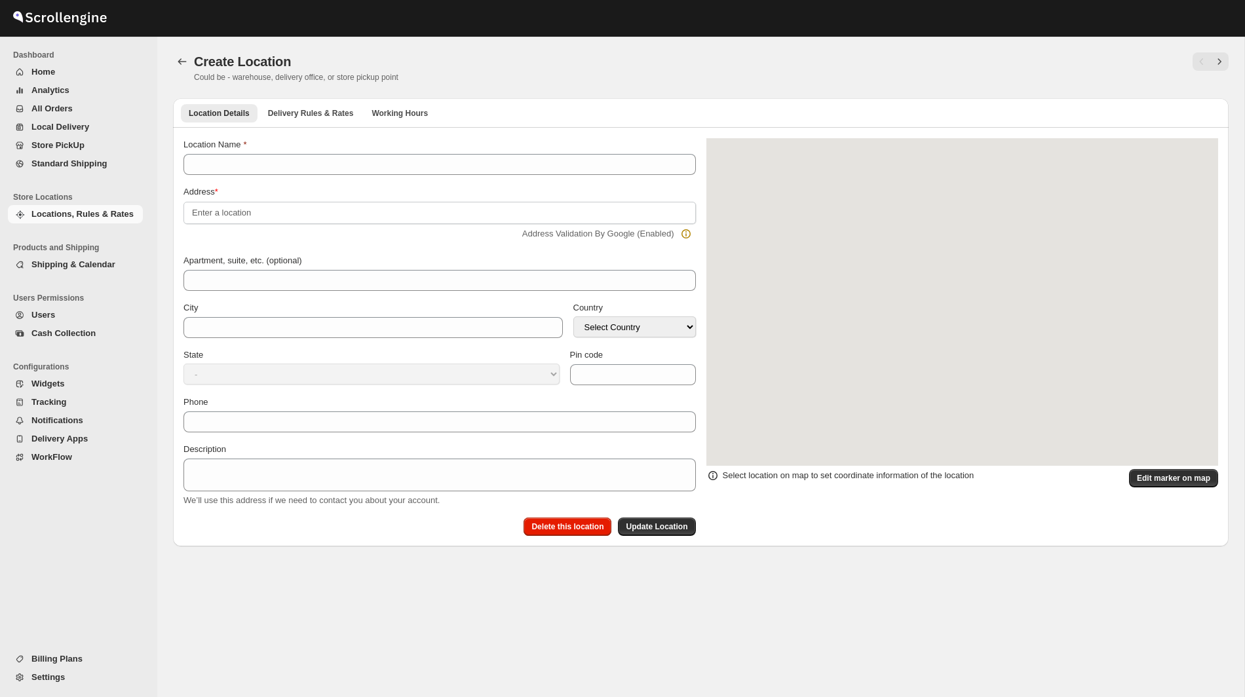
type input "[PHONE_NUMBER]"
select select "[GEOGRAPHIC_DATA]"
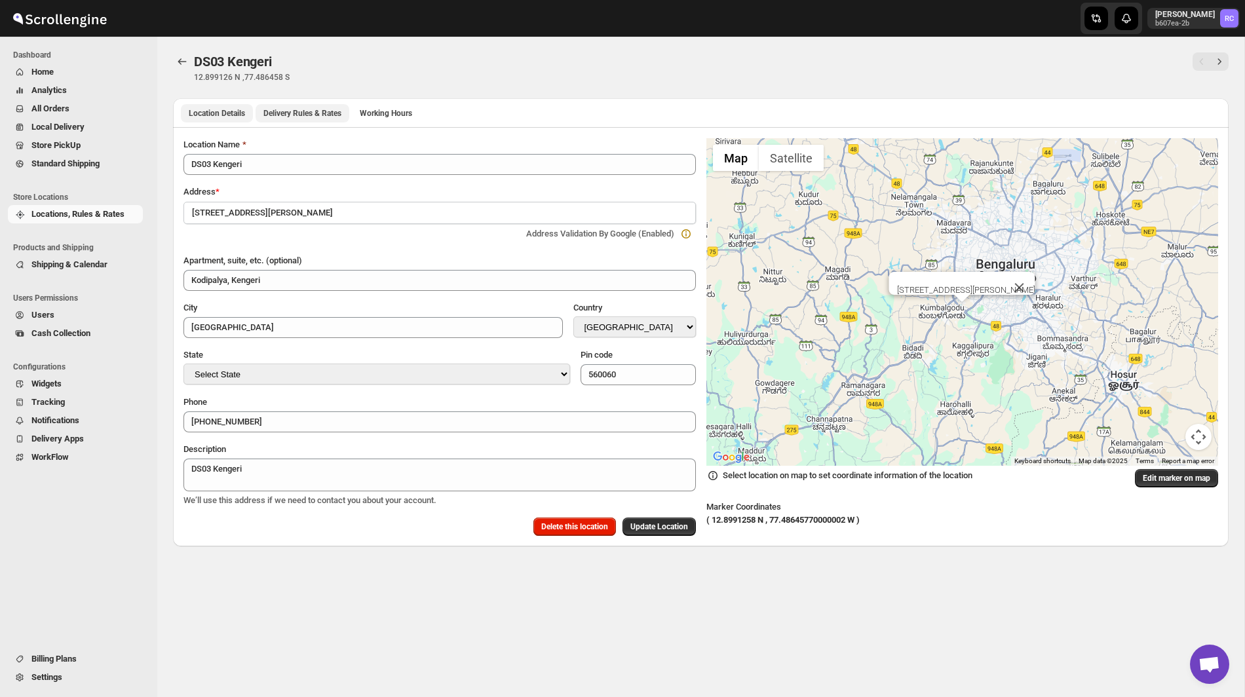
click at [292, 109] on span "Delivery Rules & Rates" at bounding box center [302, 113] width 78 height 10
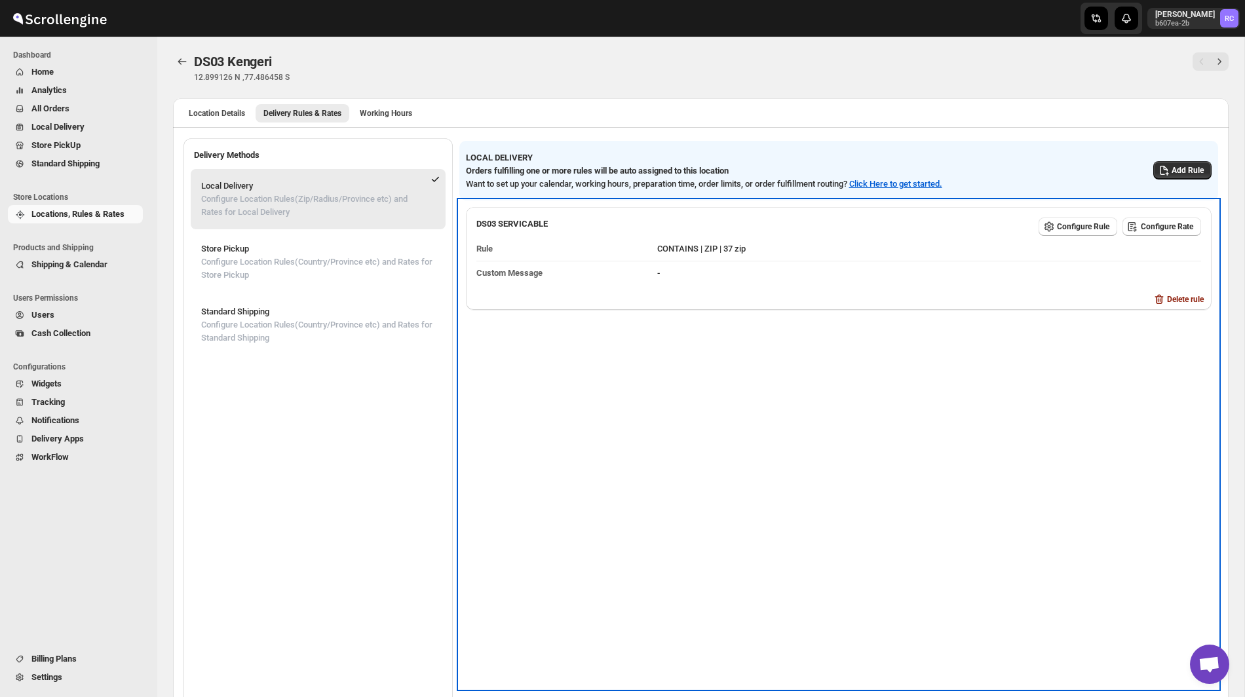
click at [687, 503] on div "DS03 SERVICABLE Configure Rule Configure Rate Rule CONTAINS | ZIP | 37 zip Cust…" at bounding box center [838, 445] width 759 height 488
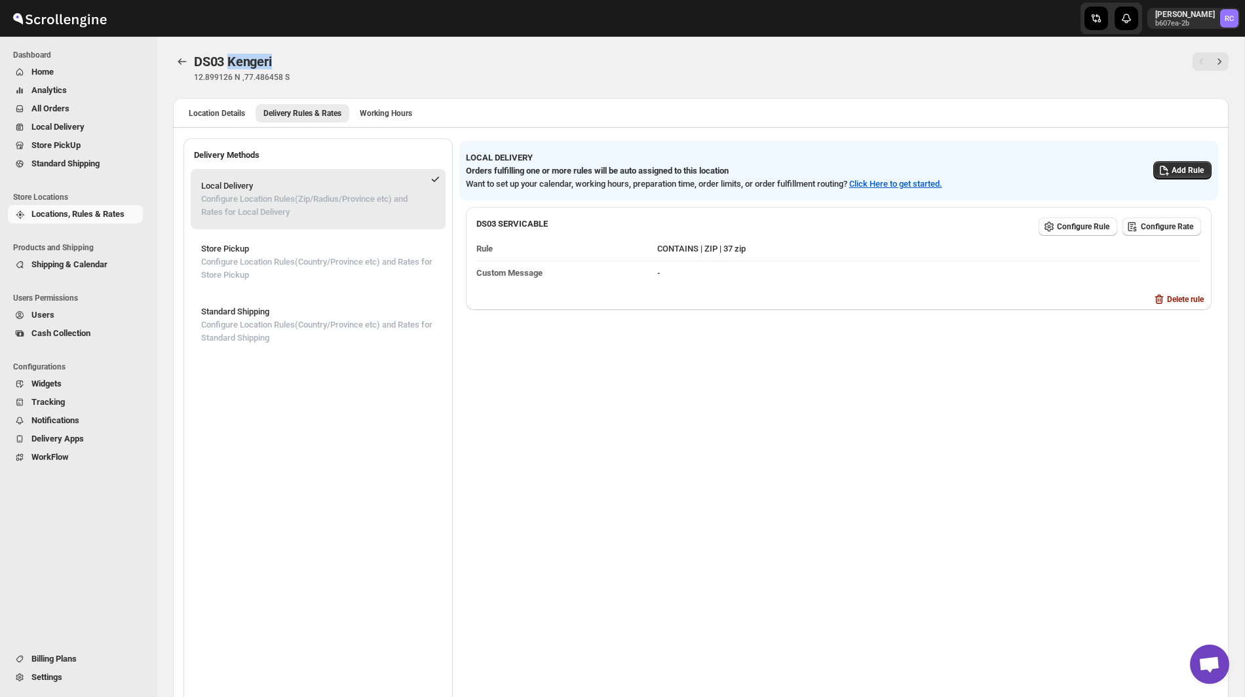
drag, startPoint x: 231, startPoint y: 60, endPoint x: 329, endPoint y: 60, distance: 97.7
click at [329, 60] on div "DS03 Kengeri" at bounding box center [463, 61] width 539 height 18
copy span "Kengeri"
click at [1184, 168] on span "Add Rule" at bounding box center [1188, 170] width 32 height 10
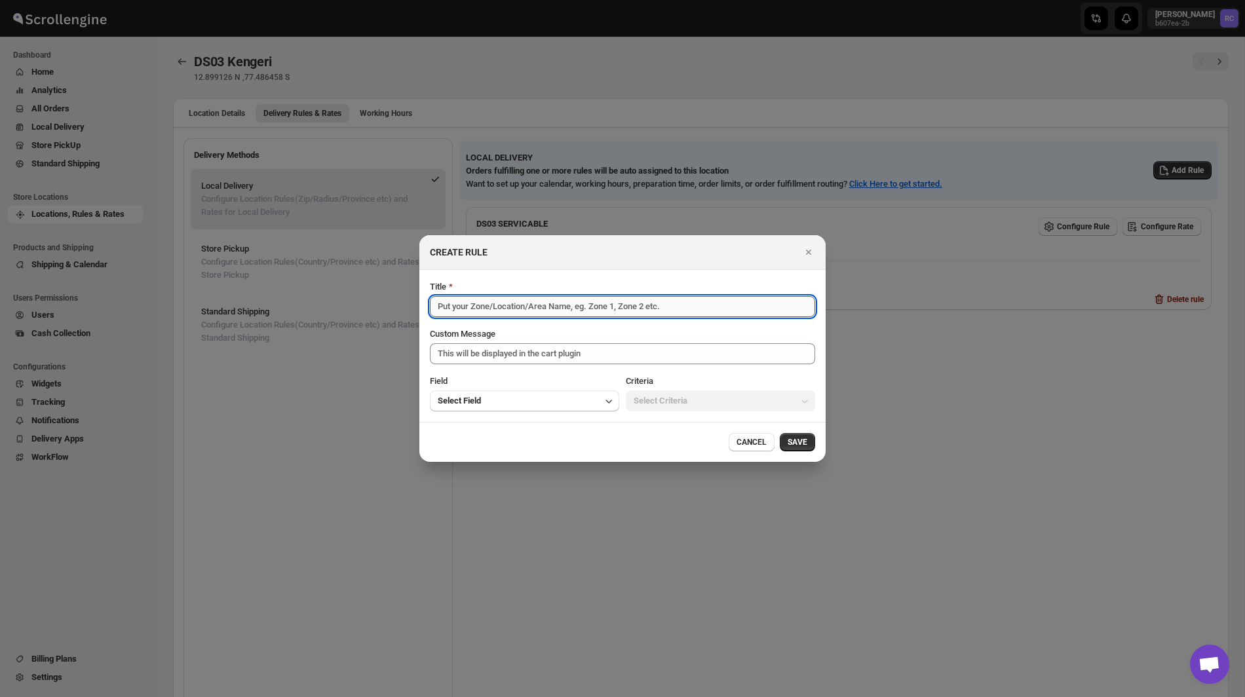
click at [535, 309] on input "Title" at bounding box center [622, 306] width 385 height 21
paste input "Kengeri"
type input "Kengeri 60 Mins"
click at [526, 400] on button "Select Field" at bounding box center [524, 401] width 189 height 21
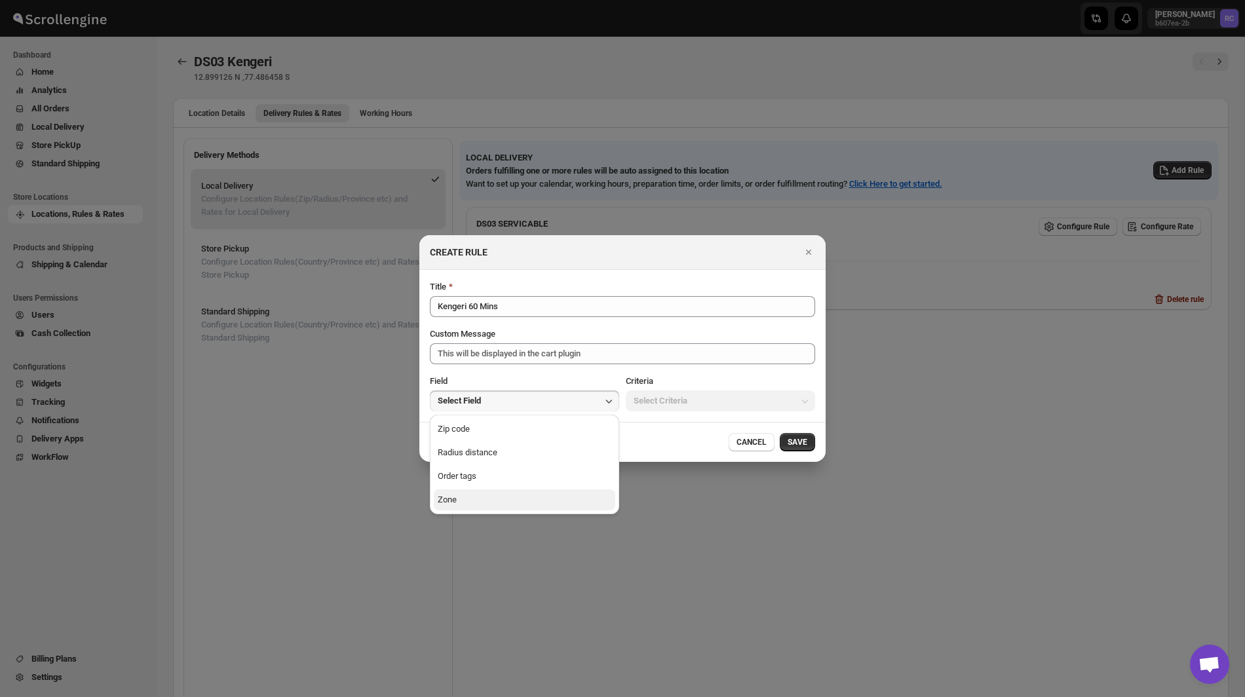
click at [500, 500] on button "Zone" at bounding box center [525, 500] width 182 height 21
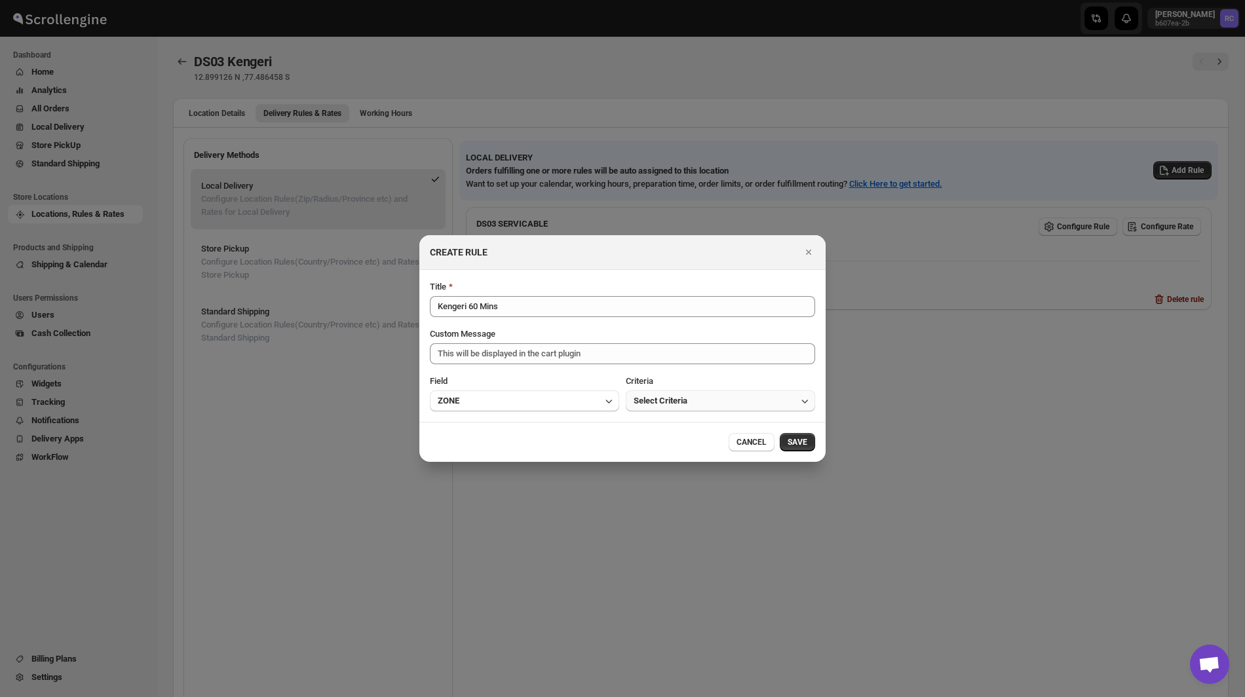
click at [669, 395] on span "Select Criteria" at bounding box center [661, 401] width 54 height 13
click at [668, 422] on button "Within" at bounding box center [721, 429] width 182 height 21
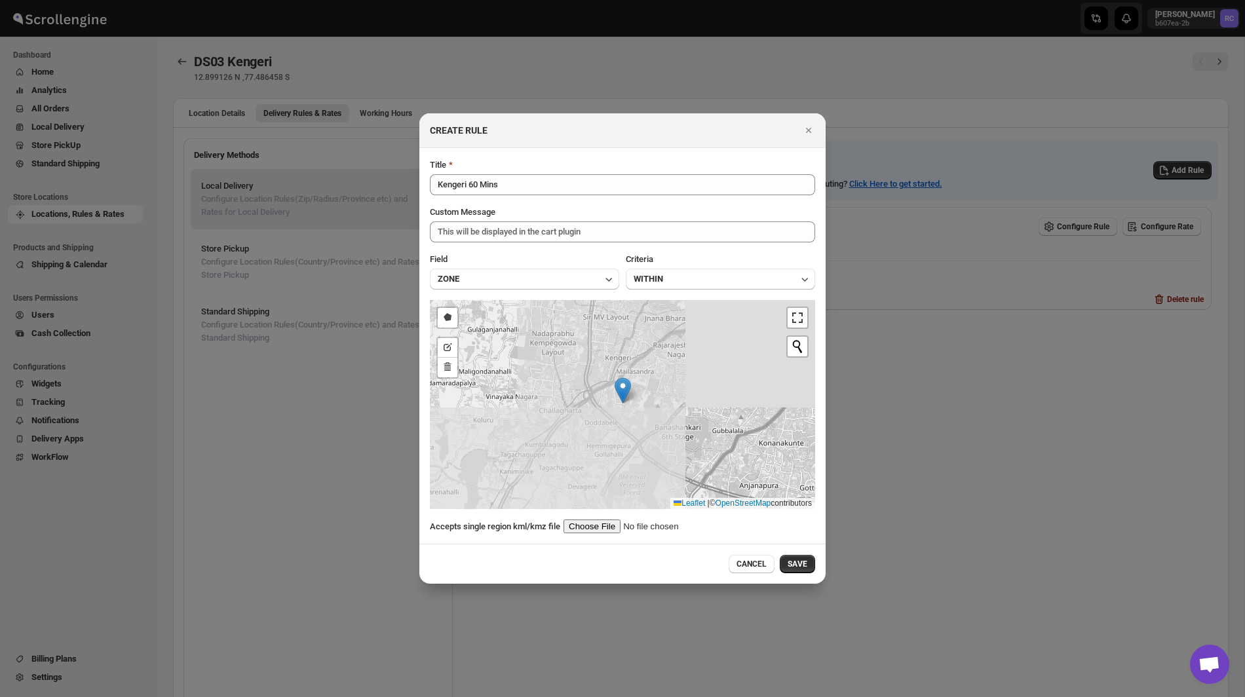
click at [619, 526] on input ":r1l:" at bounding box center [647, 527] width 166 height 14
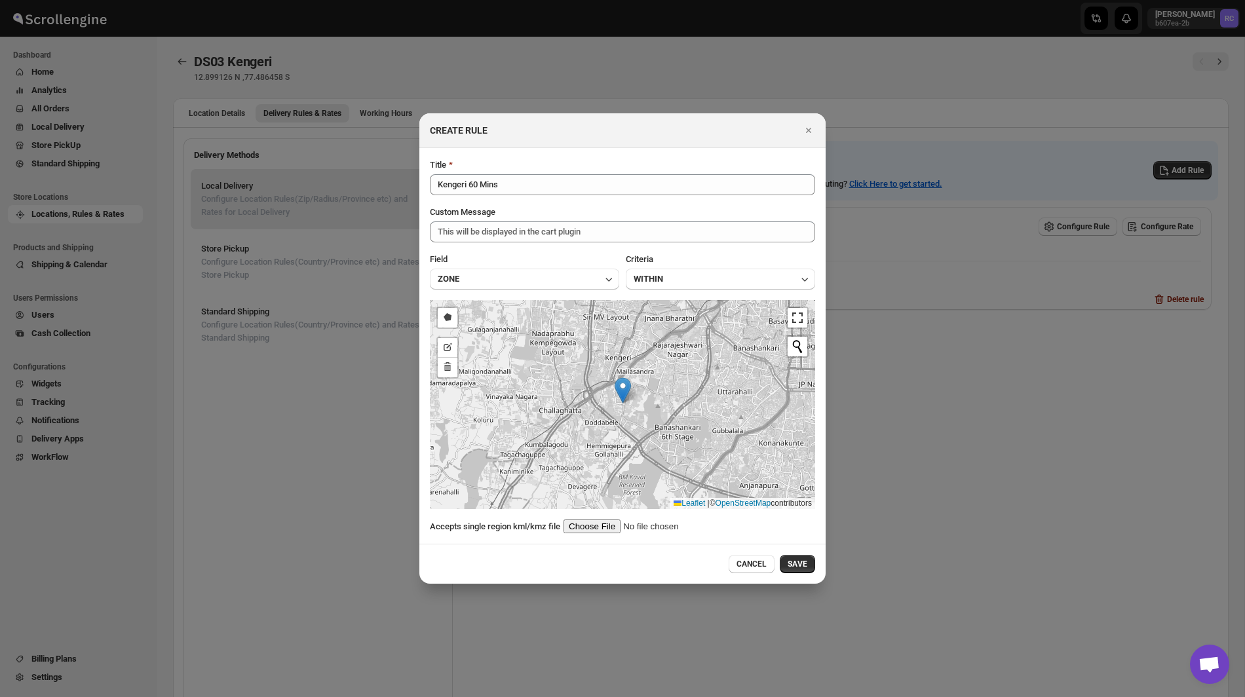
type input "C:\fakepath\Kalkare60.kml"
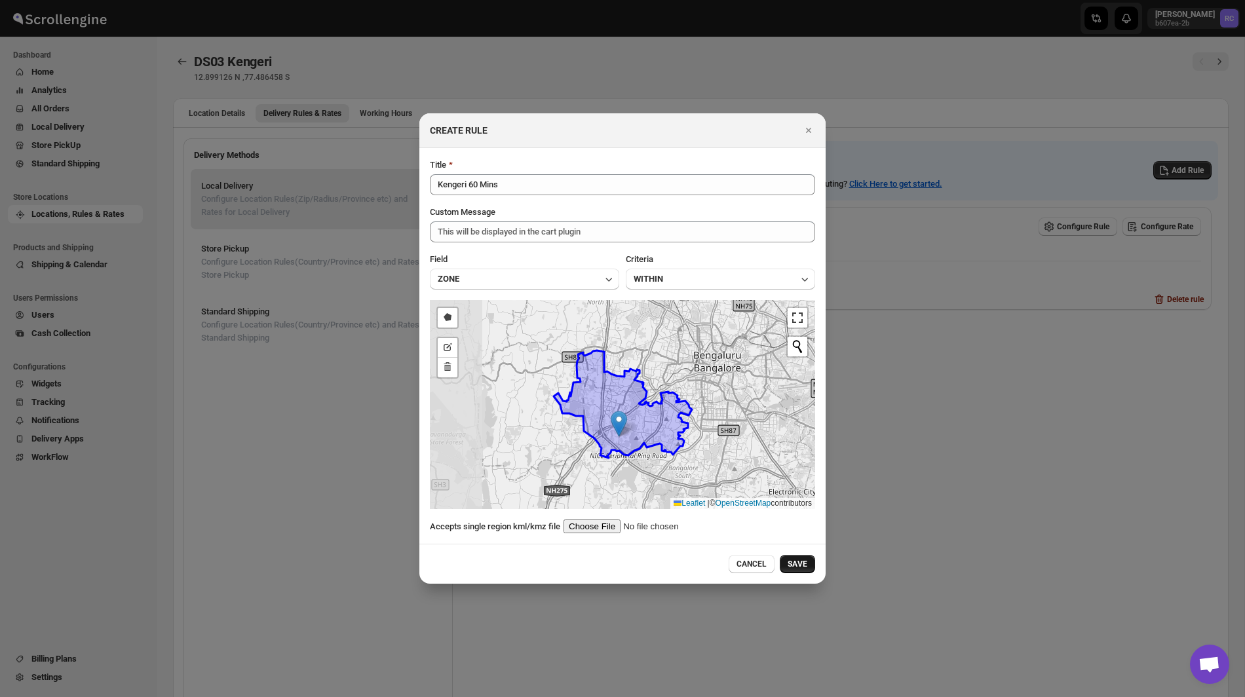
click at [798, 560] on span "SAVE" at bounding box center [798, 564] width 20 height 10
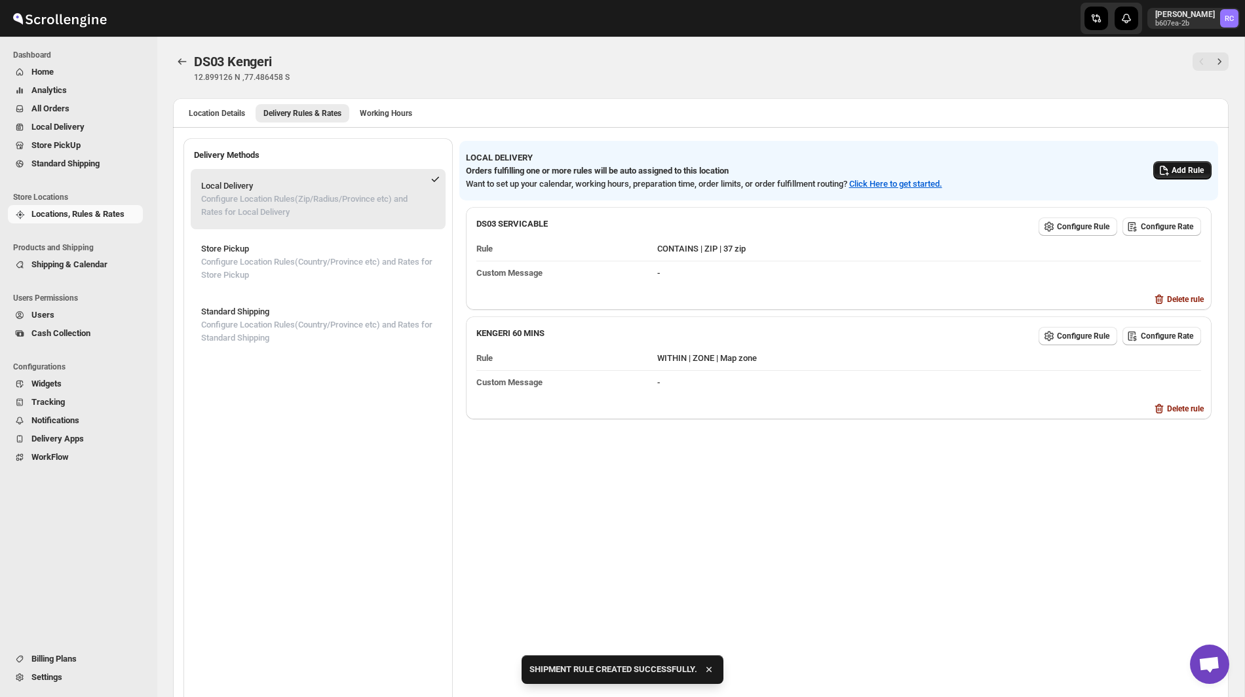
click at [1179, 179] on button "Add Rule" at bounding box center [1183, 170] width 58 height 18
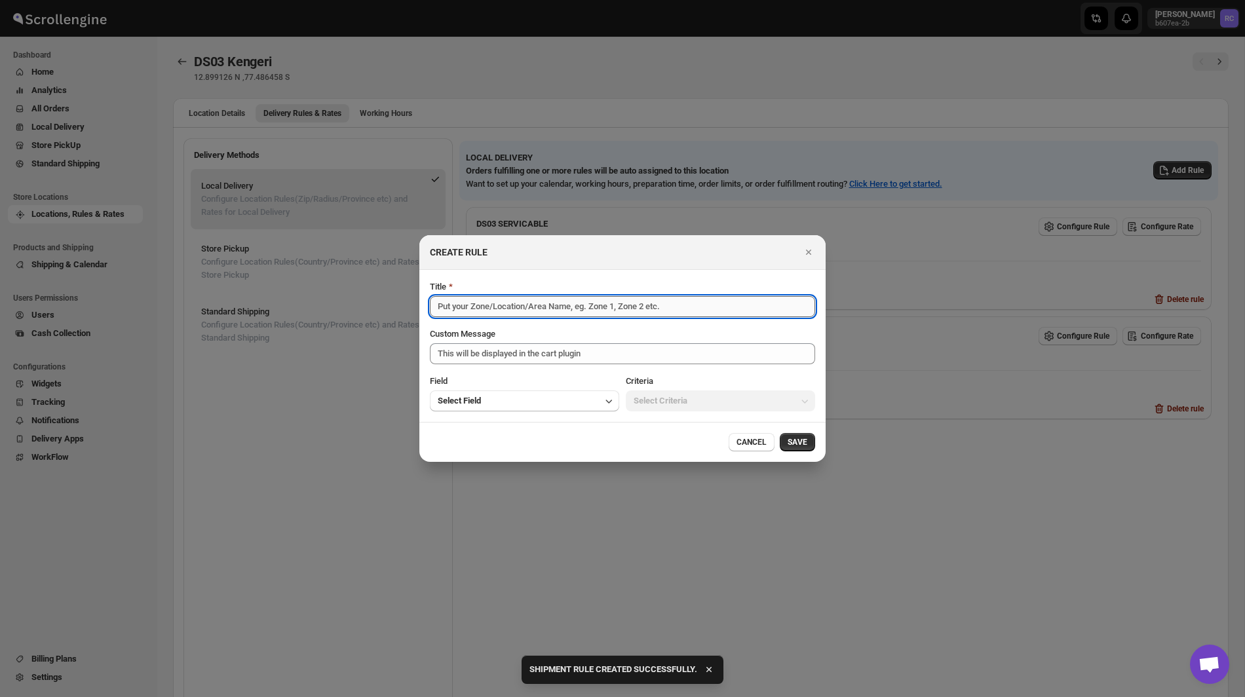
click at [464, 315] on input "Title" at bounding box center [622, 306] width 385 height 21
paste input "Kengeri 60 Mins"
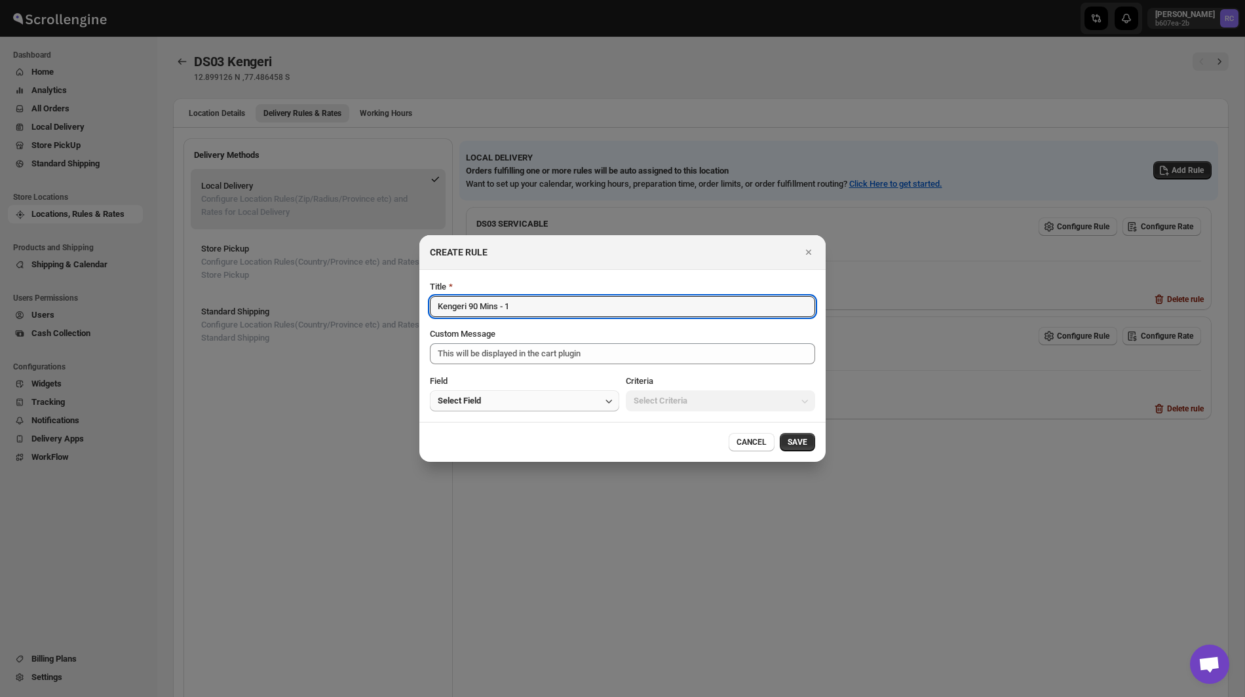
type input "Kengeri 90 Mins - 1"
click at [497, 402] on button "Select Field" at bounding box center [524, 401] width 189 height 21
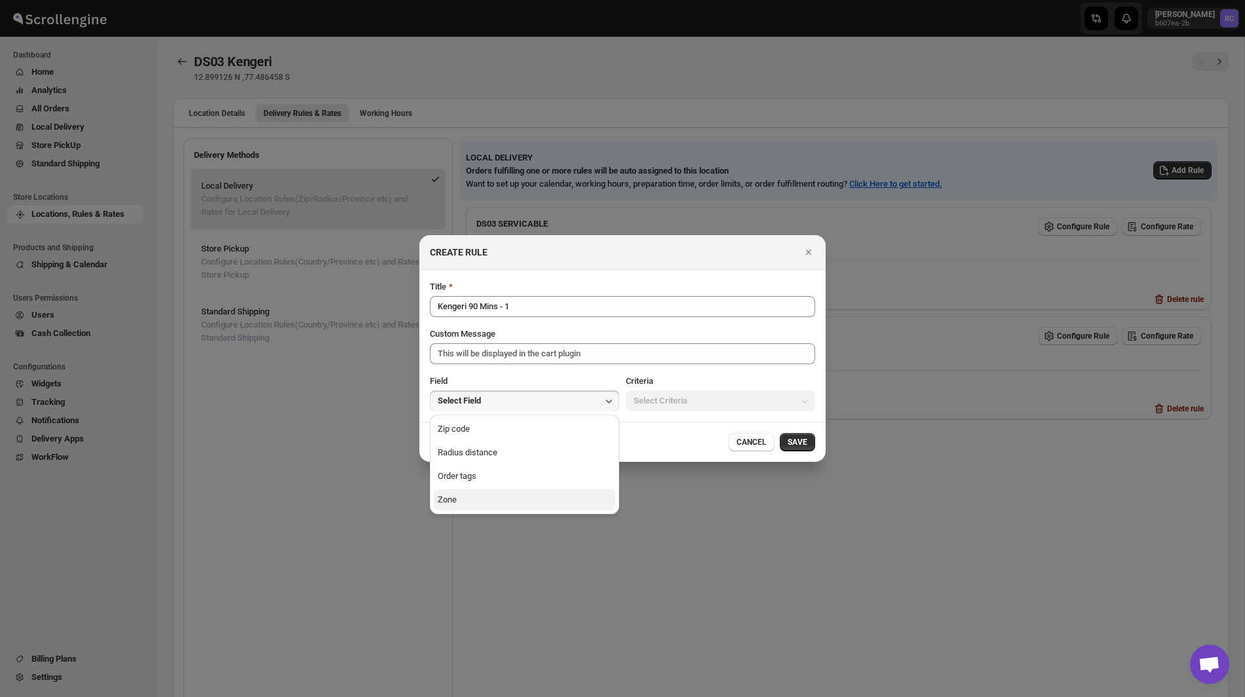
click at [496, 507] on button "Zone" at bounding box center [525, 500] width 182 height 21
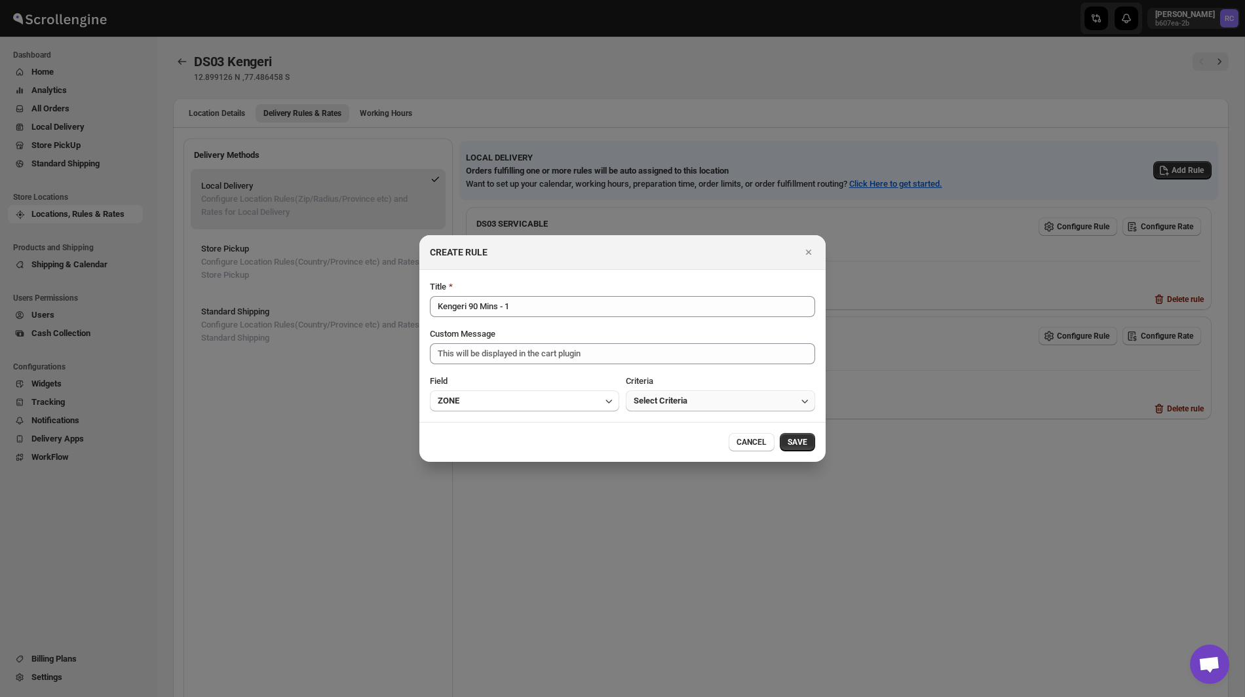
click at [688, 397] on span "Select Criteria" at bounding box center [661, 401] width 54 height 13
click at [657, 433] on div "Within" at bounding box center [646, 429] width 24 height 13
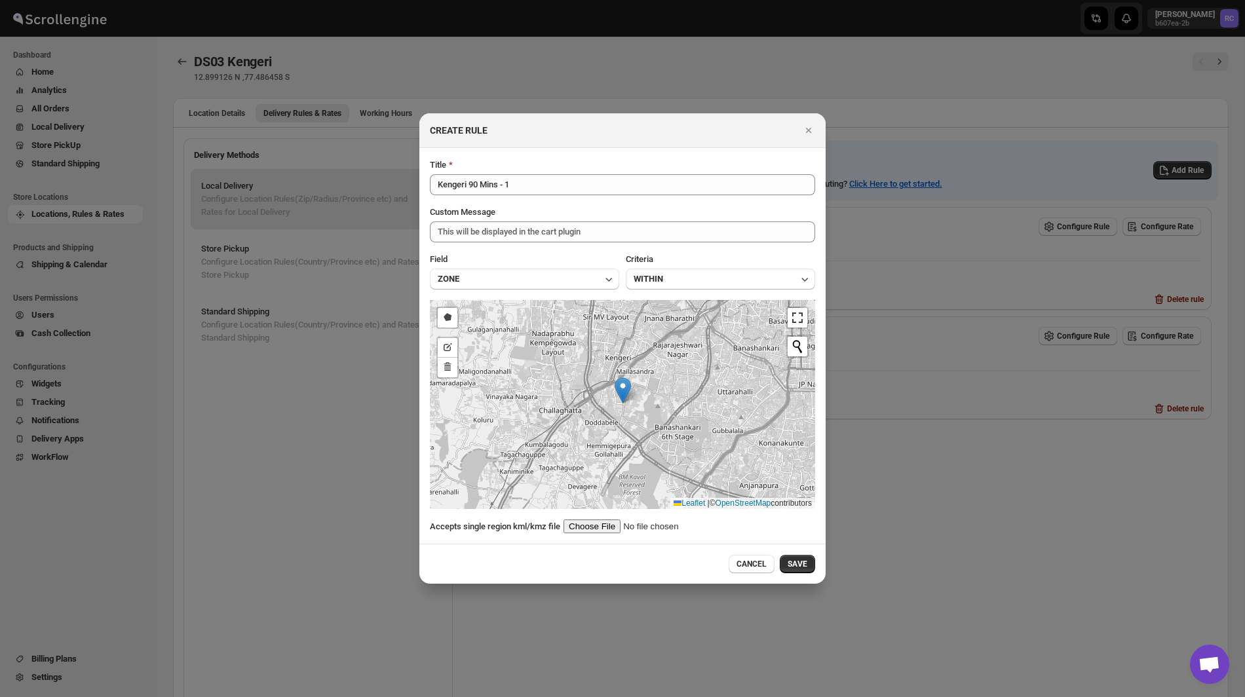
click at [601, 527] on input ":r1l:" at bounding box center [647, 527] width 166 height 14
type input "C:\fakepath\Kalkare90-1.kml"
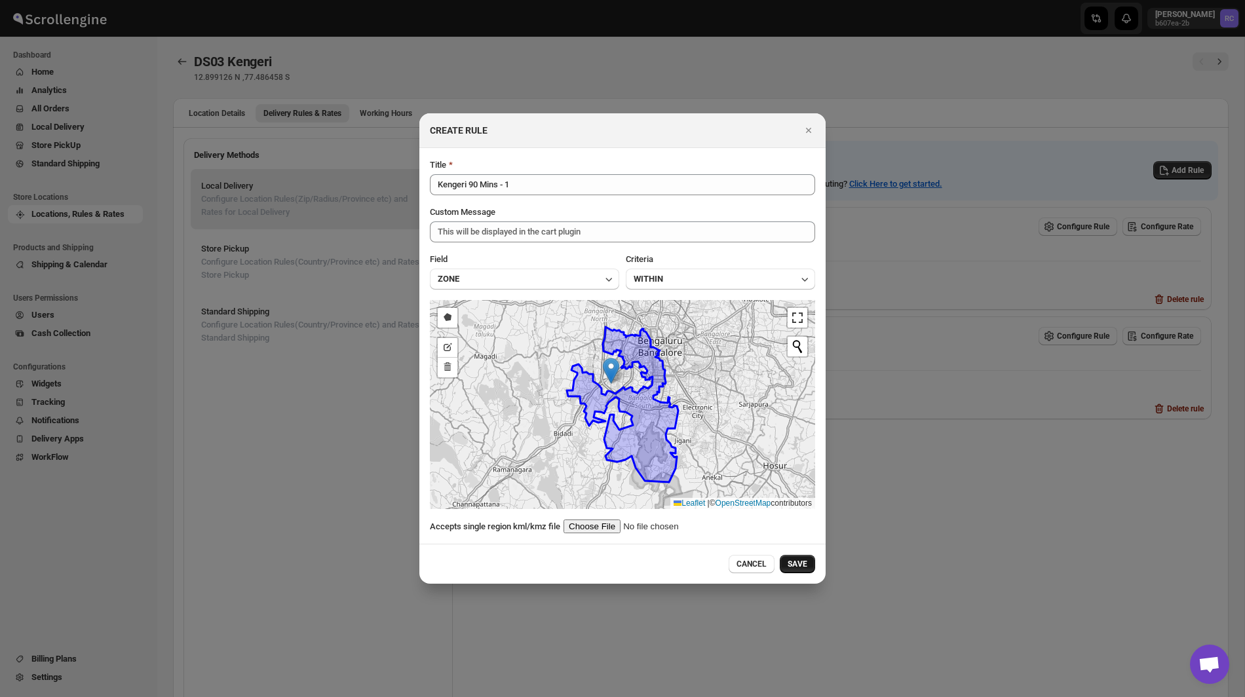
click at [804, 564] on span "SAVE" at bounding box center [798, 564] width 20 height 10
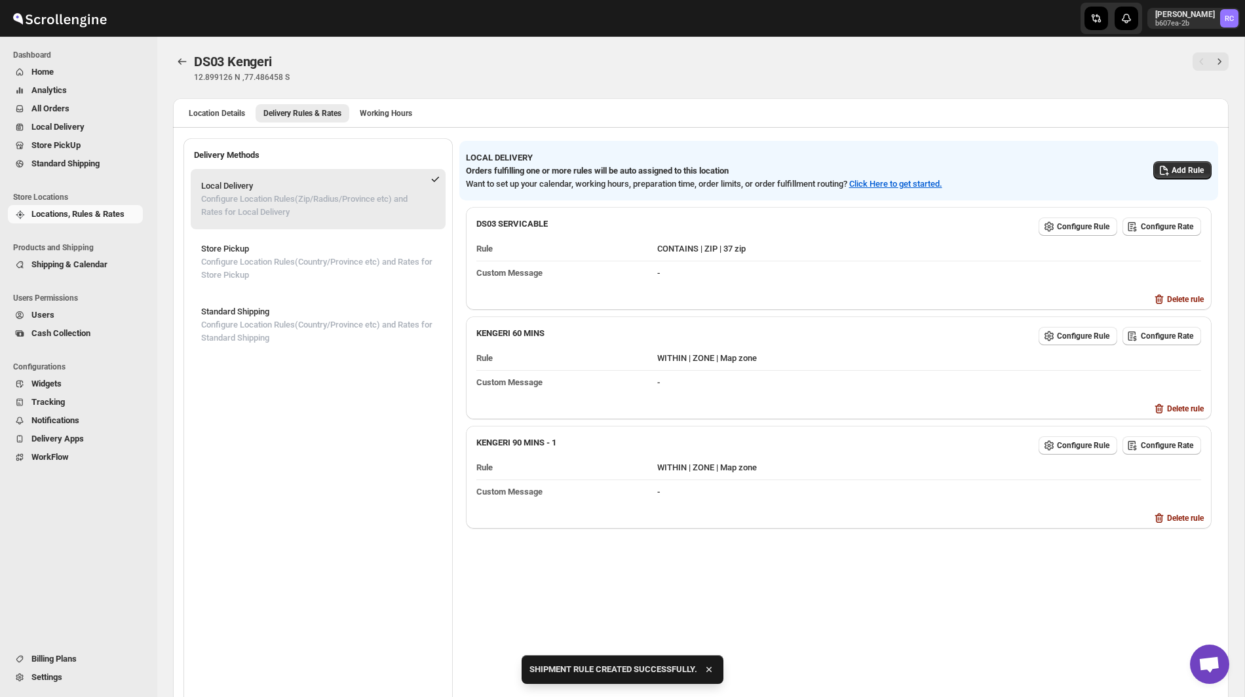
click at [1178, 160] on div "LOCAL DELIVERY Orders fulfilling one or more rules will be auto assigned to thi…" at bounding box center [834, 166] width 756 height 50
click at [1178, 167] on span "Add Rule" at bounding box center [1188, 170] width 32 height 10
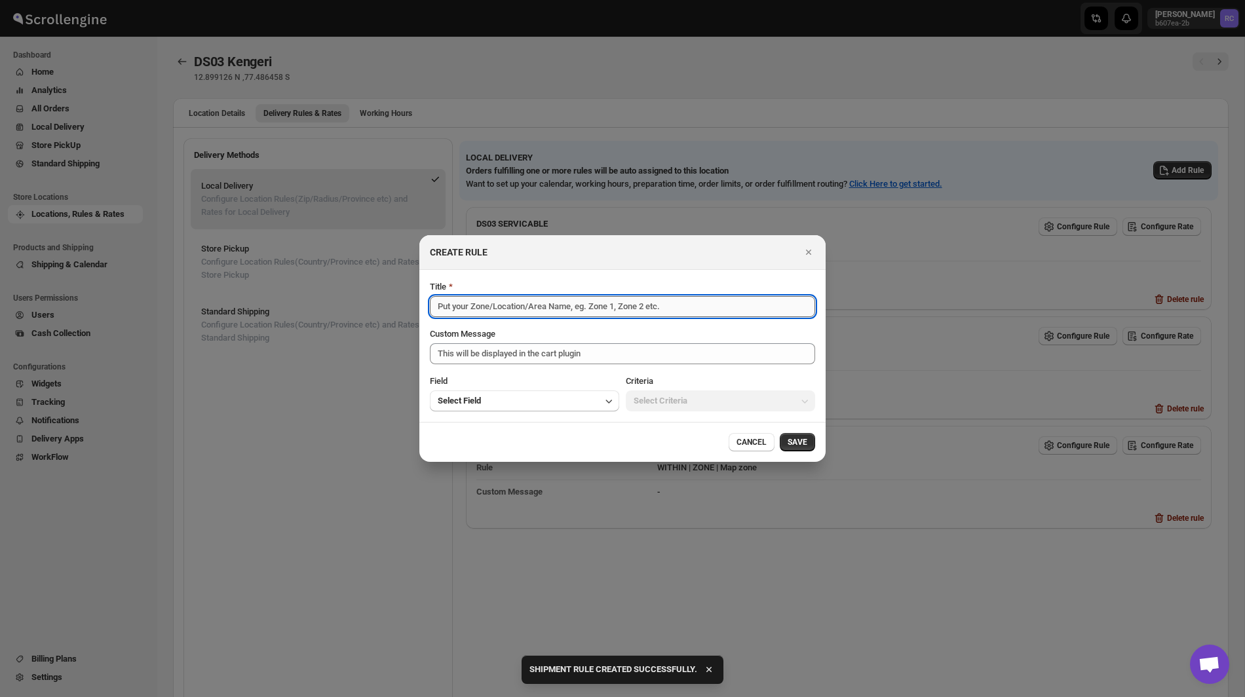
click at [501, 308] on input "Title" at bounding box center [622, 306] width 385 height 21
paste input "Kengeri 90 Mins - 1"
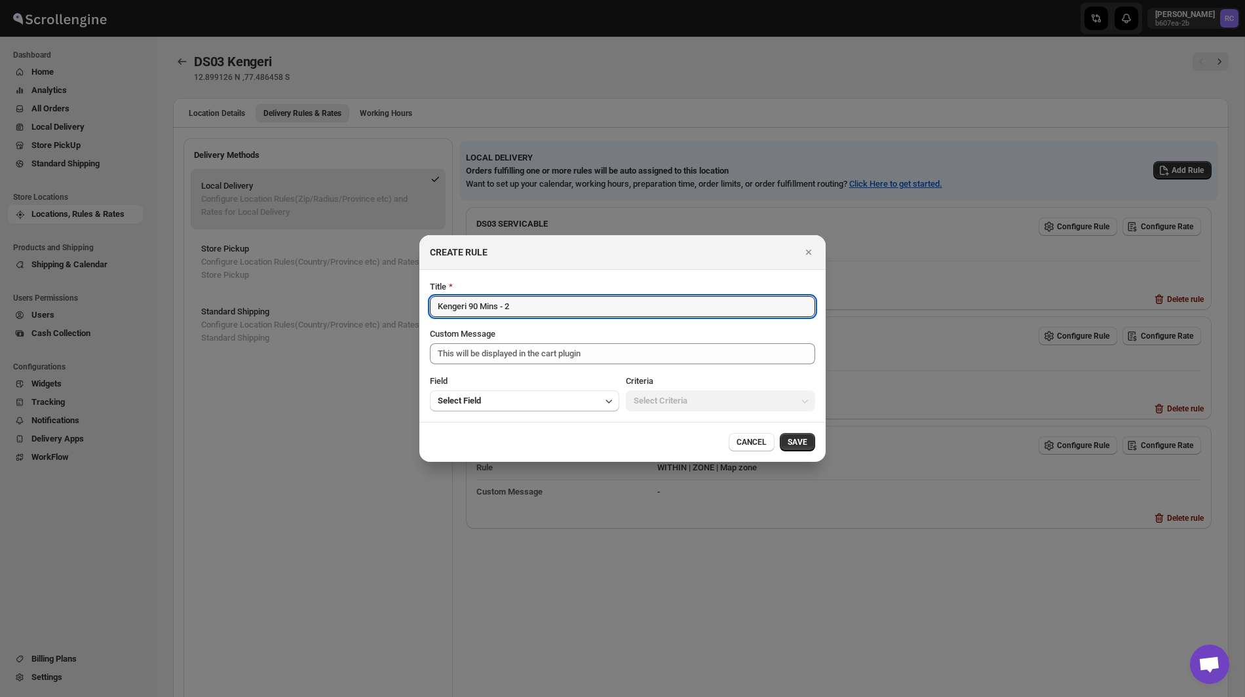
type input "Kengeri 90 Mins - 2"
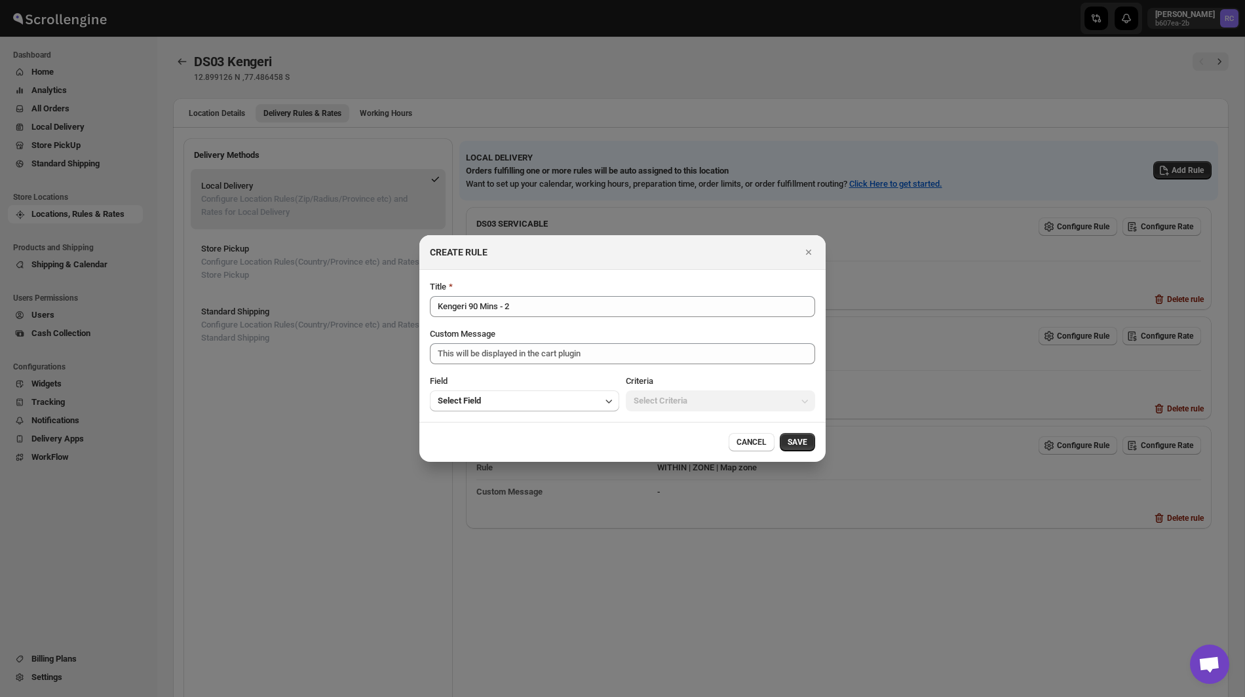
click at [564, 382] on div "Field" at bounding box center [524, 381] width 189 height 13
click at [547, 409] on button "Select Field" at bounding box center [524, 401] width 189 height 21
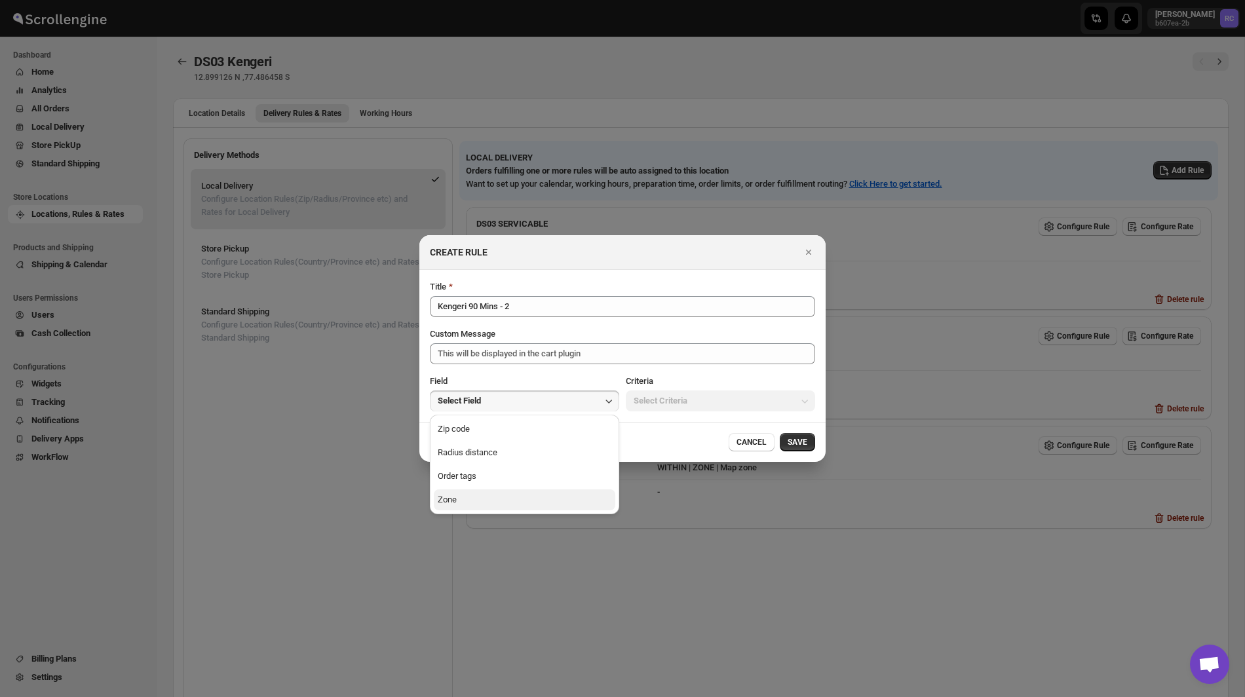
click at [540, 500] on button "Zone" at bounding box center [525, 500] width 182 height 21
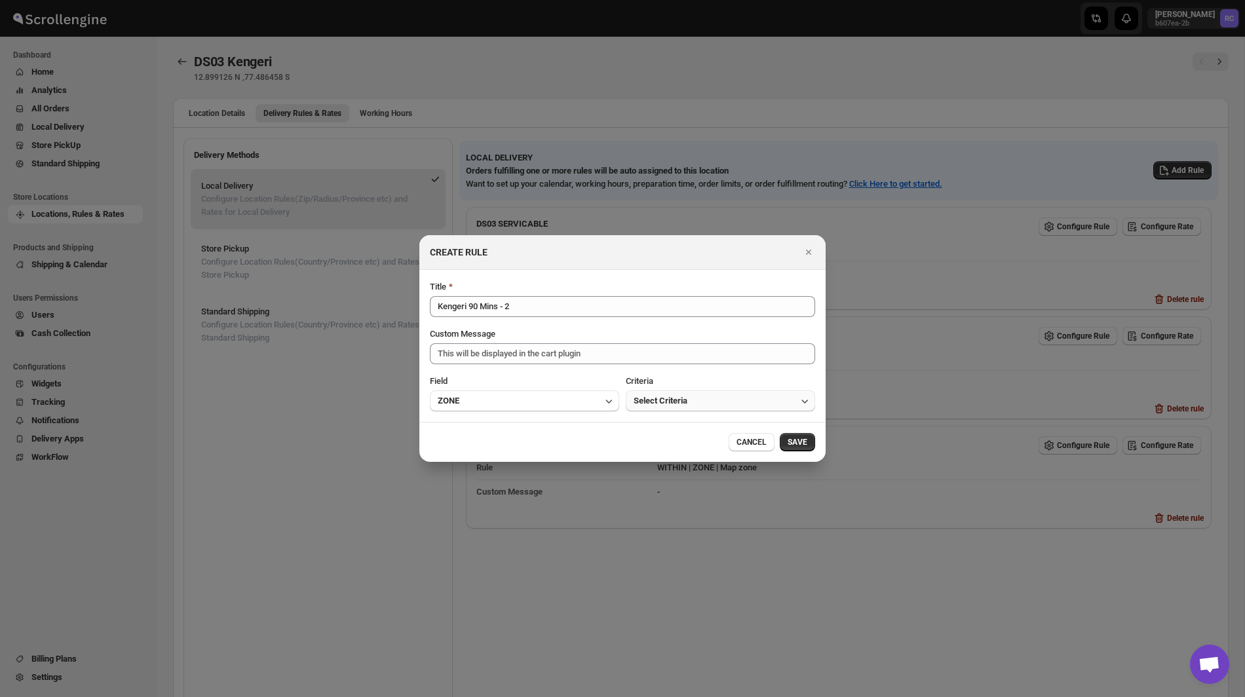
click at [684, 404] on span "Select Criteria" at bounding box center [661, 401] width 54 height 13
click at [674, 428] on button "Within" at bounding box center [721, 429] width 182 height 21
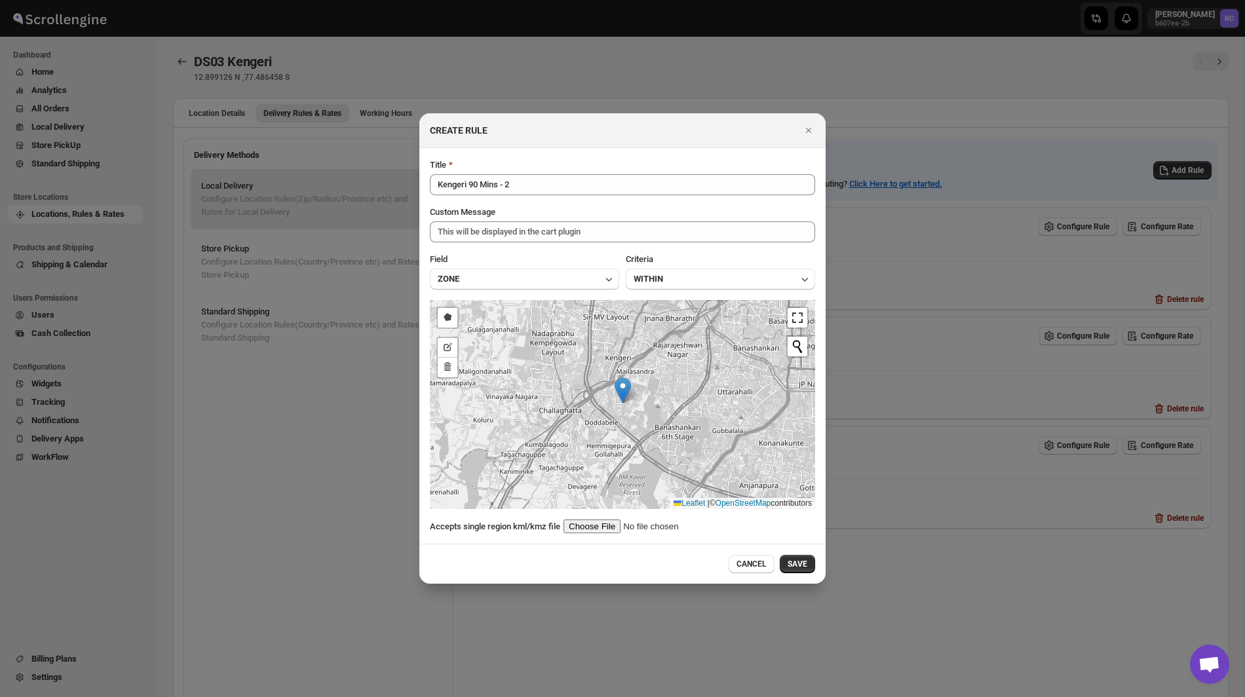
click at [596, 522] on input ":r1l:" at bounding box center [647, 527] width 166 height 14
type input "C:\fakepath\Kalkare90-2.kml"
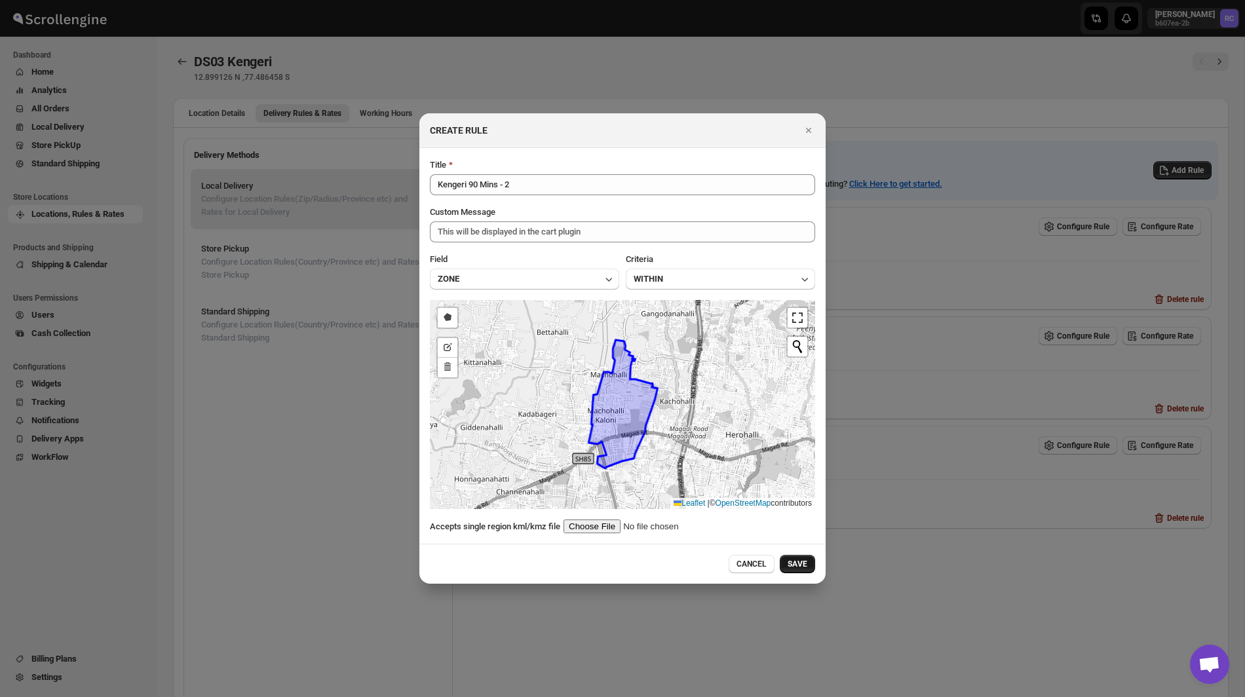
click at [802, 565] on span "SAVE" at bounding box center [798, 564] width 20 height 10
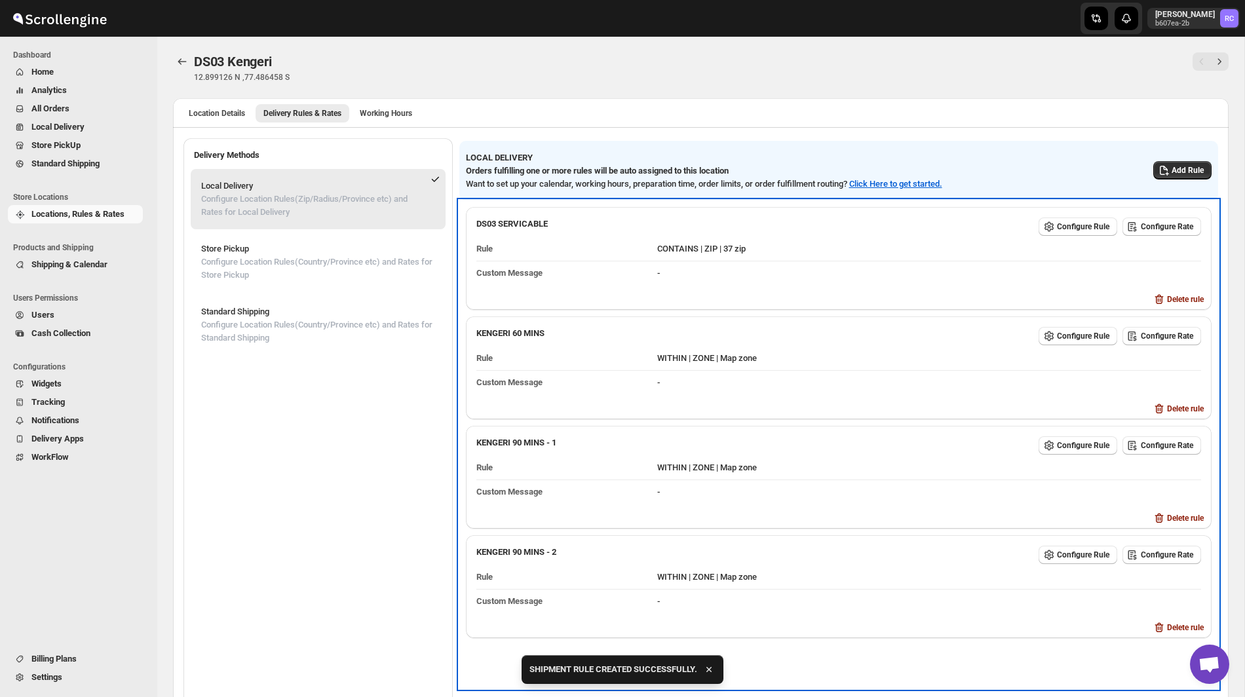
click at [802, 566] on dd "WITHIN | ZONE | Map zone" at bounding box center [929, 578] width 544 height 24
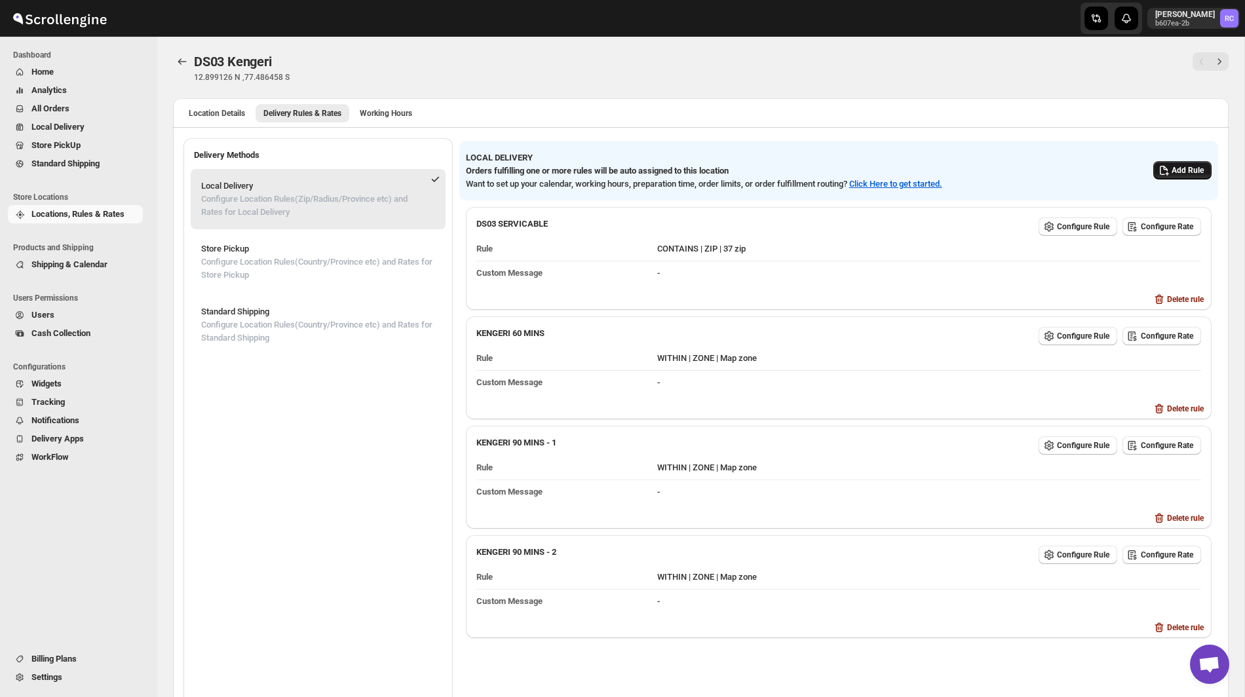
click at [1174, 170] on span "Add Rule" at bounding box center [1188, 170] width 32 height 10
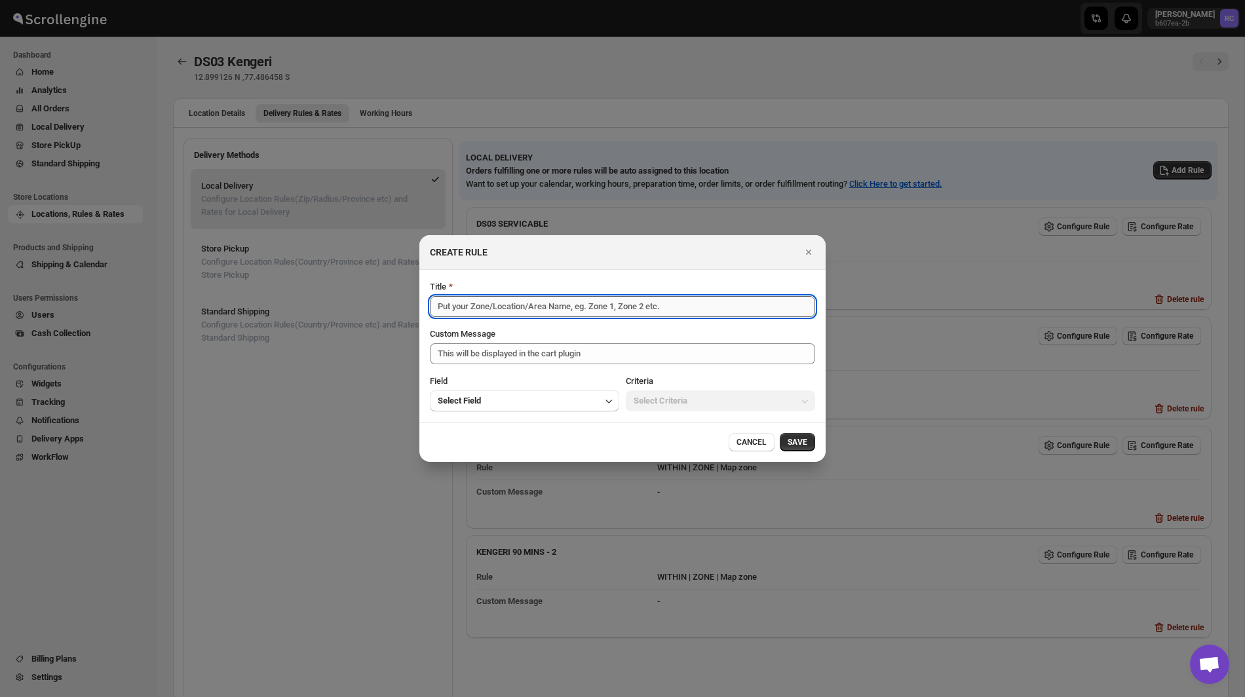
click at [563, 306] on input "Title" at bounding box center [622, 306] width 385 height 21
paste input "Kengeri 90 Mins - 1"
type input "Kengeri 120 Mins - 1"
click at [548, 400] on button "Select Field" at bounding box center [524, 401] width 189 height 21
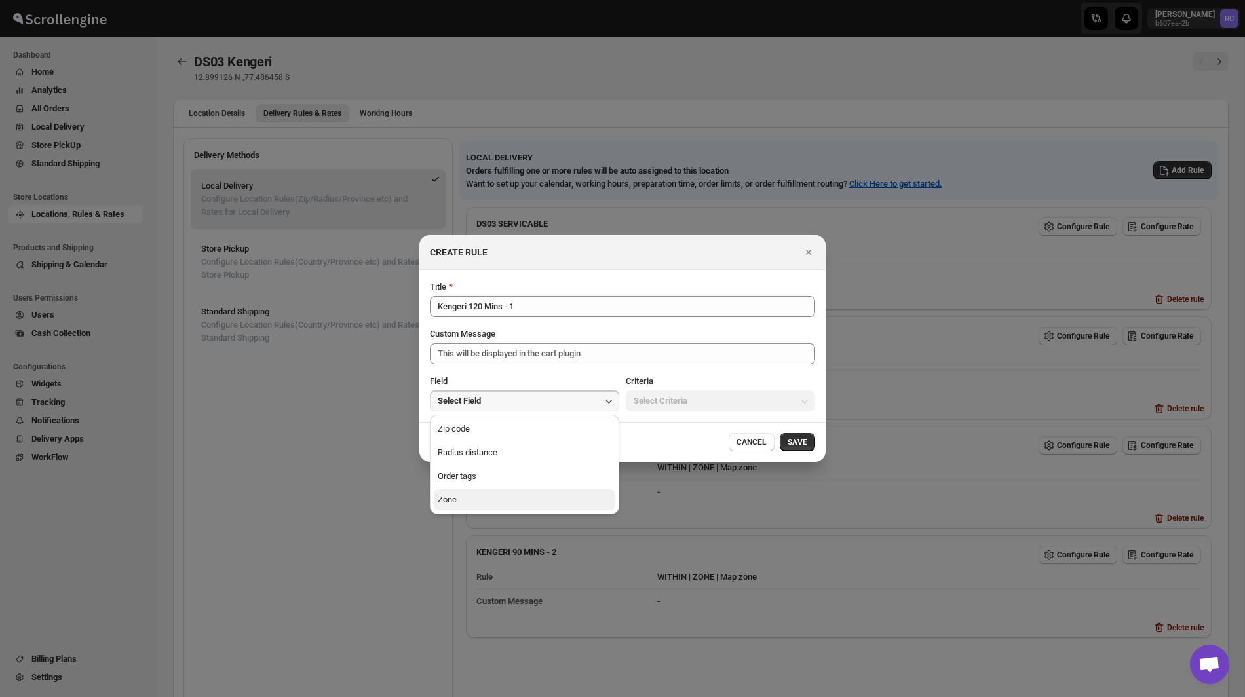
click at [522, 509] on button "Zone" at bounding box center [525, 500] width 182 height 21
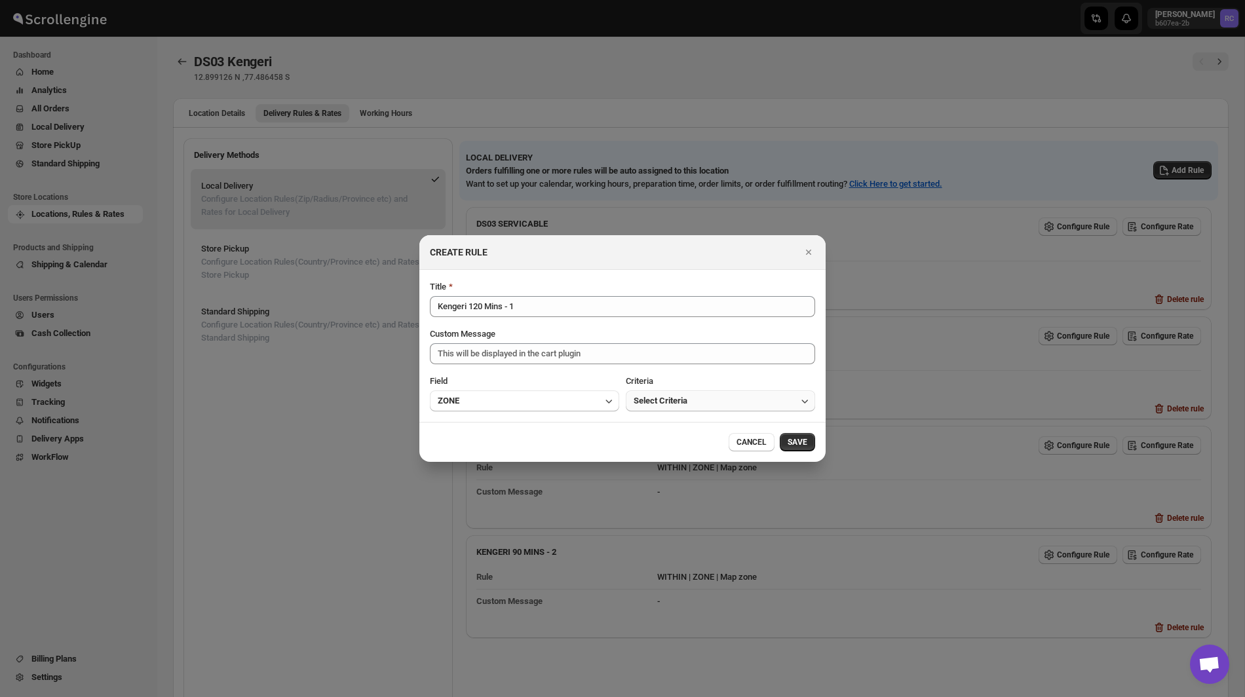
click at [671, 399] on span "Select Criteria" at bounding box center [661, 401] width 54 height 13
click at [667, 426] on button "Within" at bounding box center [721, 429] width 182 height 21
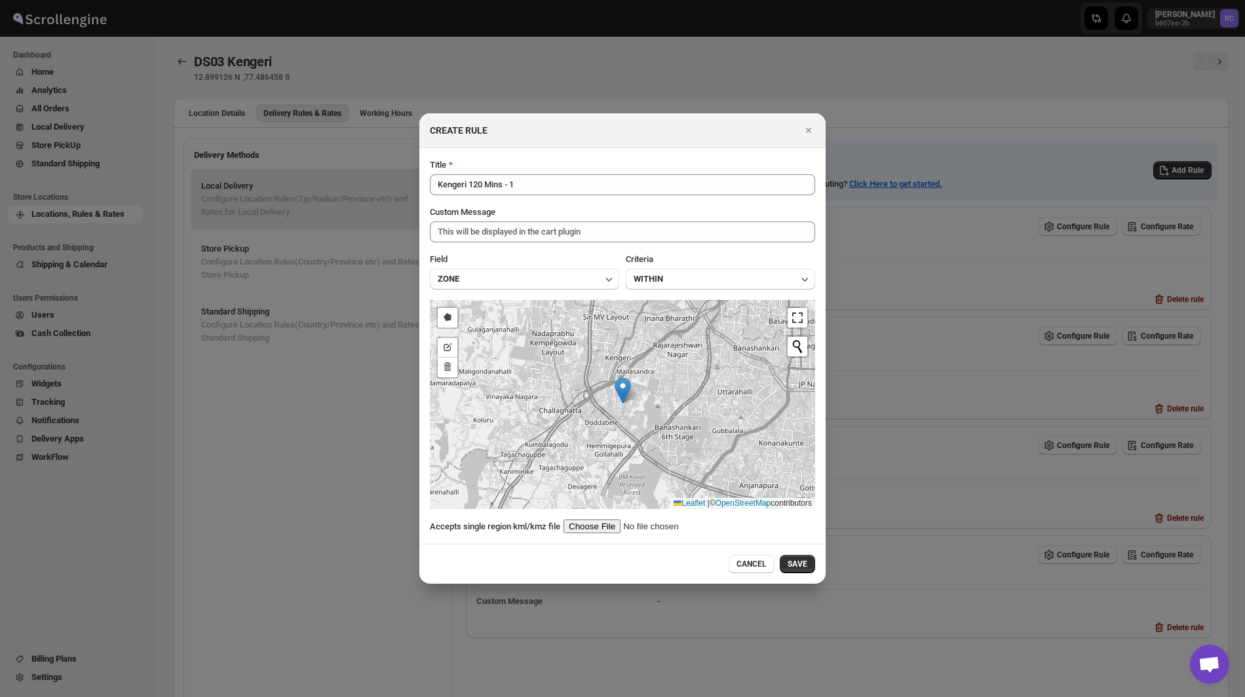
click at [617, 518] on div "Title Kengeri 120 Mins - 1 Custom Message This will be displayed in the cart pl…" at bounding box center [622, 346] width 385 height 375
click at [617, 525] on input ":r1l:" at bounding box center [647, 527] width 166 height 14
type input "C:\fakepath\Kalkare120-1.kml"
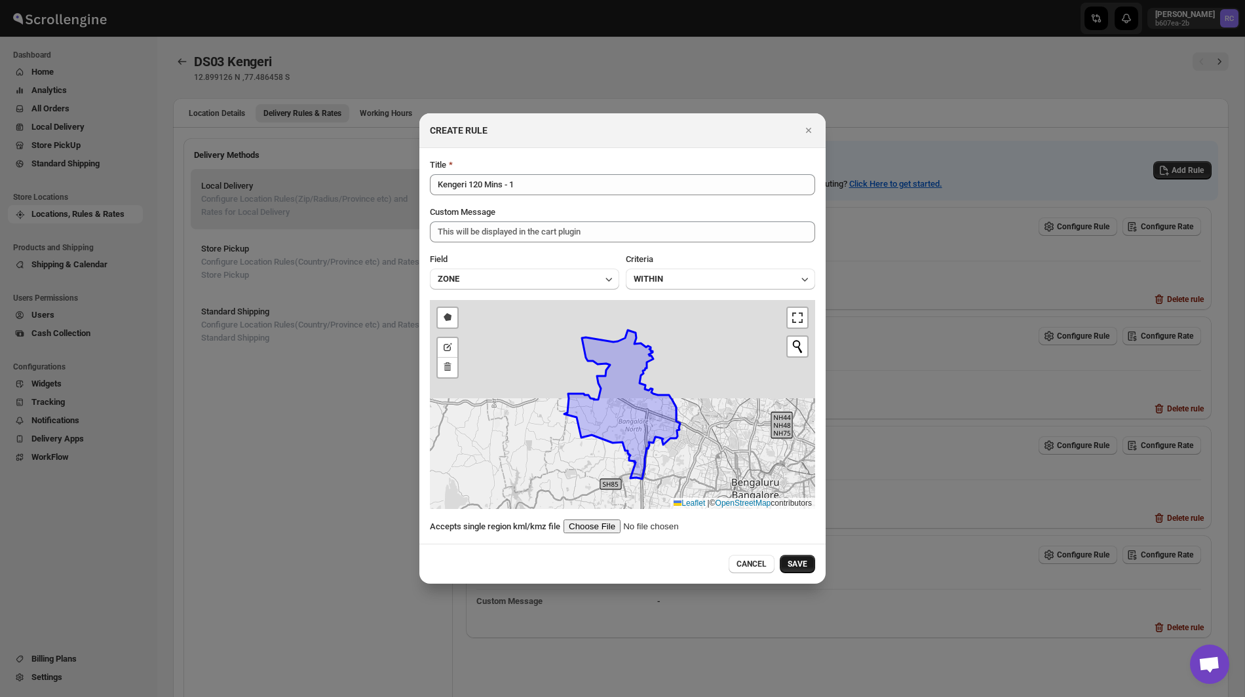
click at [799, 570] on button "SAVE" at bounding box center [797, 564] width 35 height 18
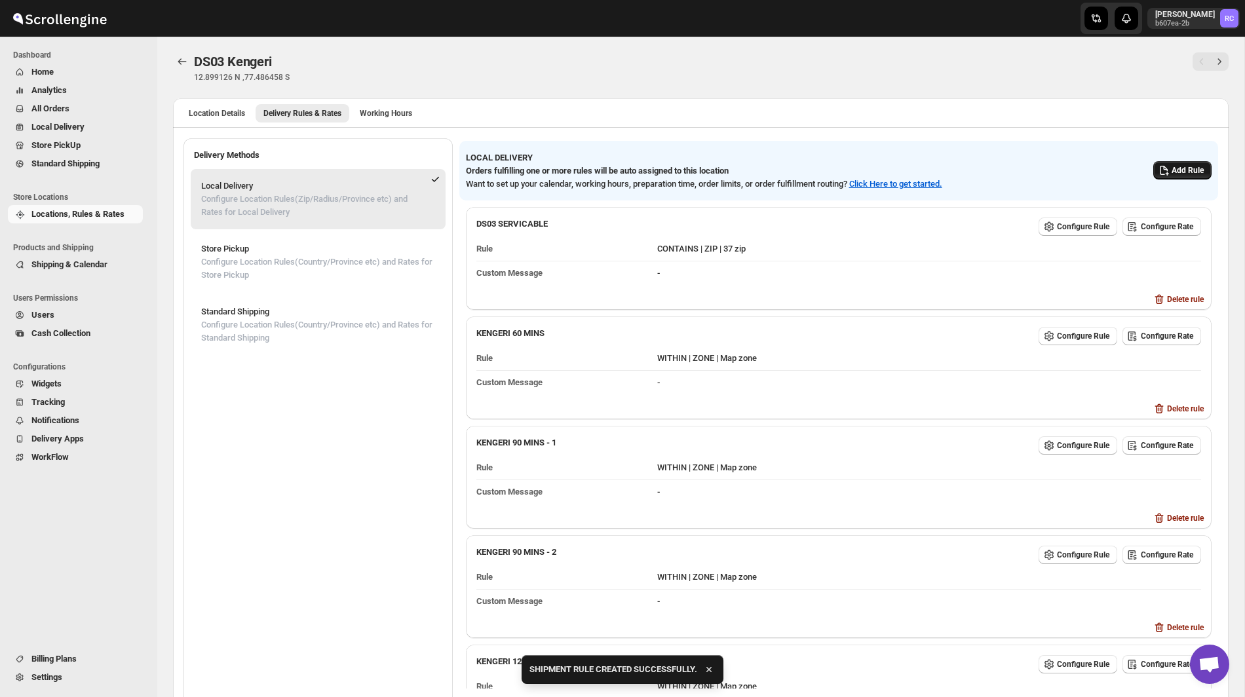
click at [1182, 174] on span "Add Rule" at bounding box center [1188, 170] width 32 height 10
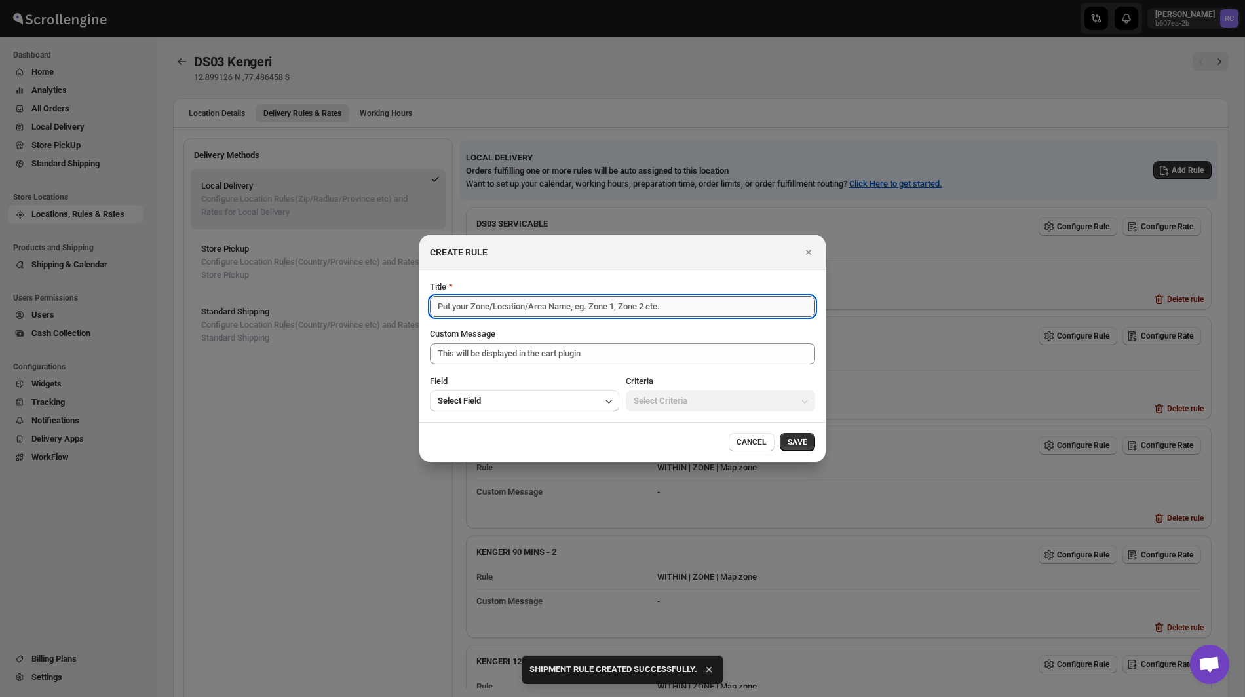
click at [663, 310] on input "Title" at bounding box center [622, 306] width 385 height 21
paste input "Kengeri 120 Mins - 1"
type input "Kengeri 120 Mins - 2"
click at [563, 406] on button "Select Field" at bounding box center [524, 401] width 189 height 21
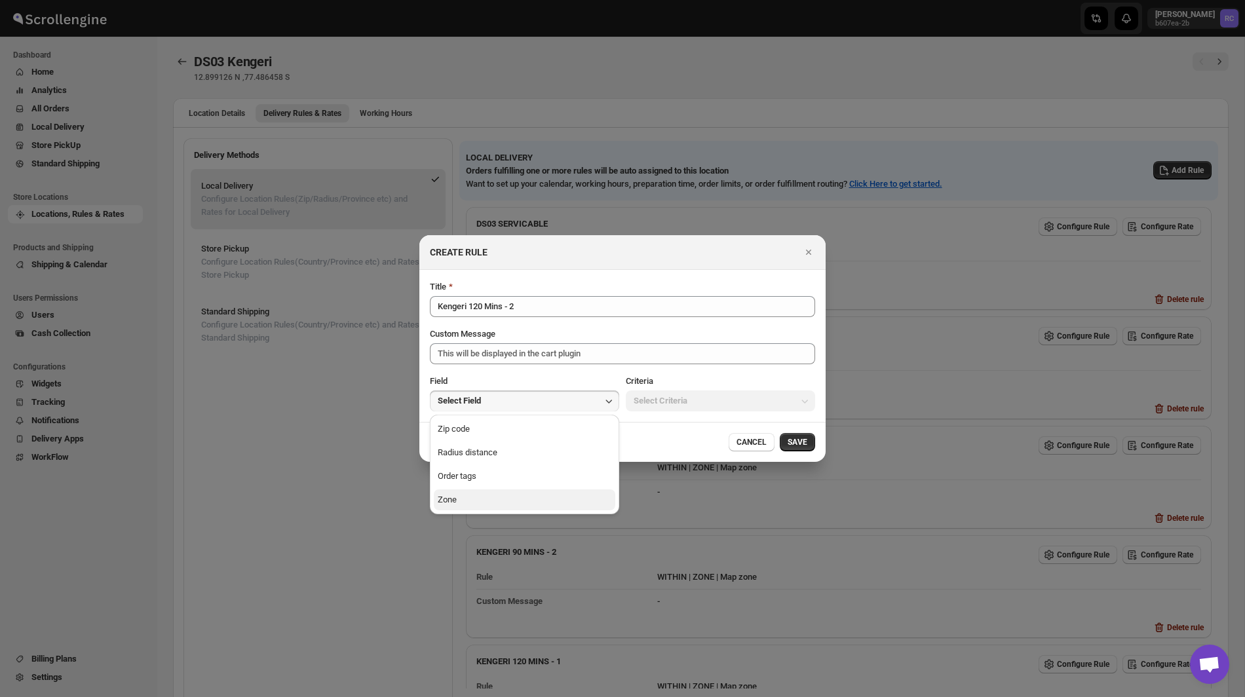
click at [549, 507] on button "Zone" at bounding box center [525, 500] width 182 height 21
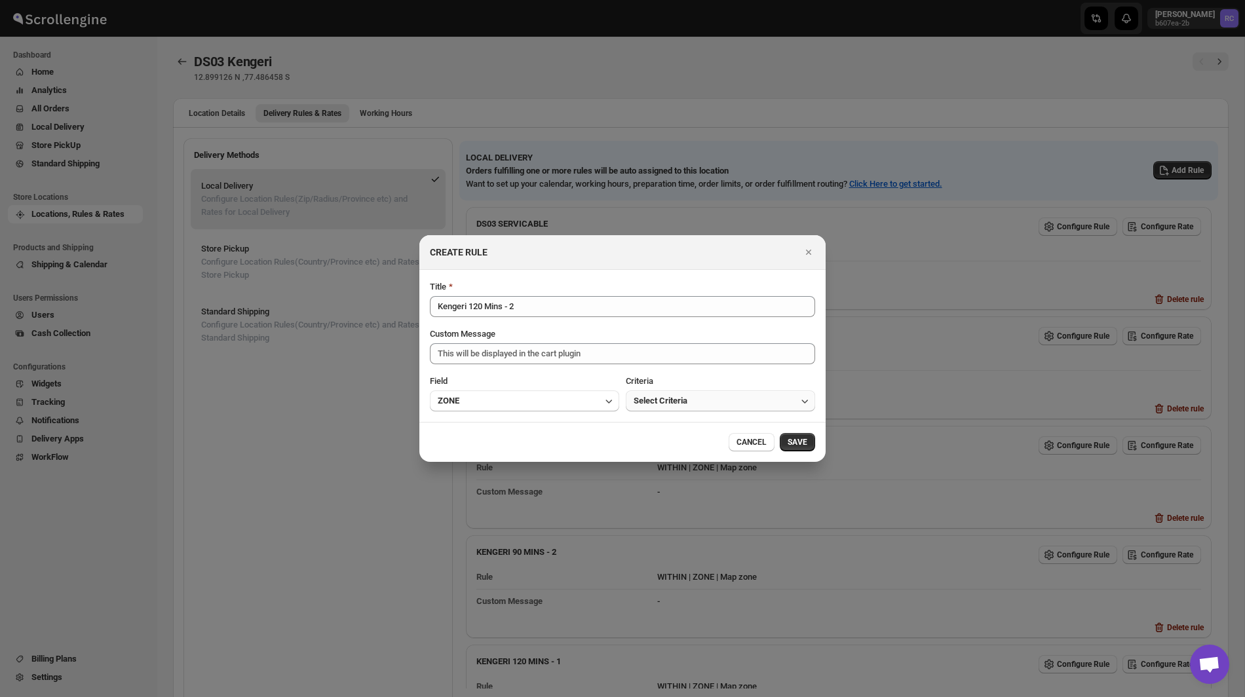
click at [675, 398] on span "Select Criteria" at bounding box center [661, 401] width 54 height 13
click at [666, 428] on button "Within" at bounding box center [721, 429] width 182 height 21
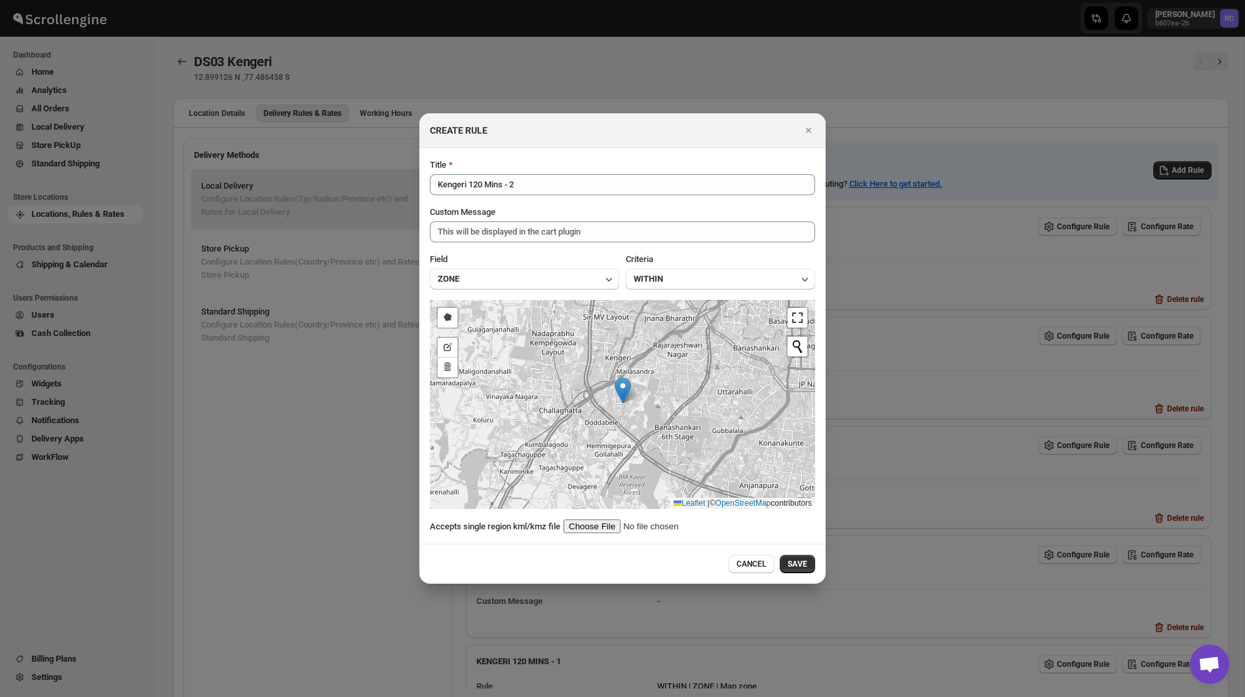
click at [608, 524] on input ":r1l:" at bounding box center [647, 527] width 166 height 14
type input "C:\fakepath\Kalkare120-2.kml"
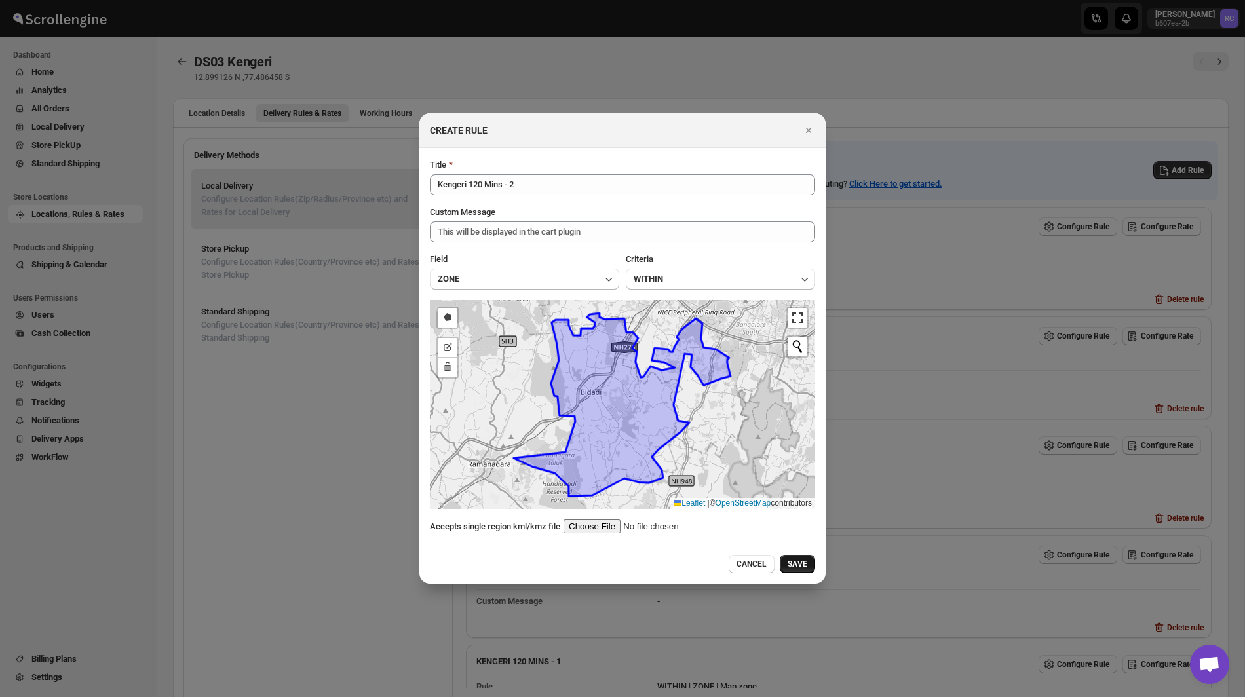
click at [802, 562] on span "SAVE" at bounding box center [798, 564] width 20 height 10
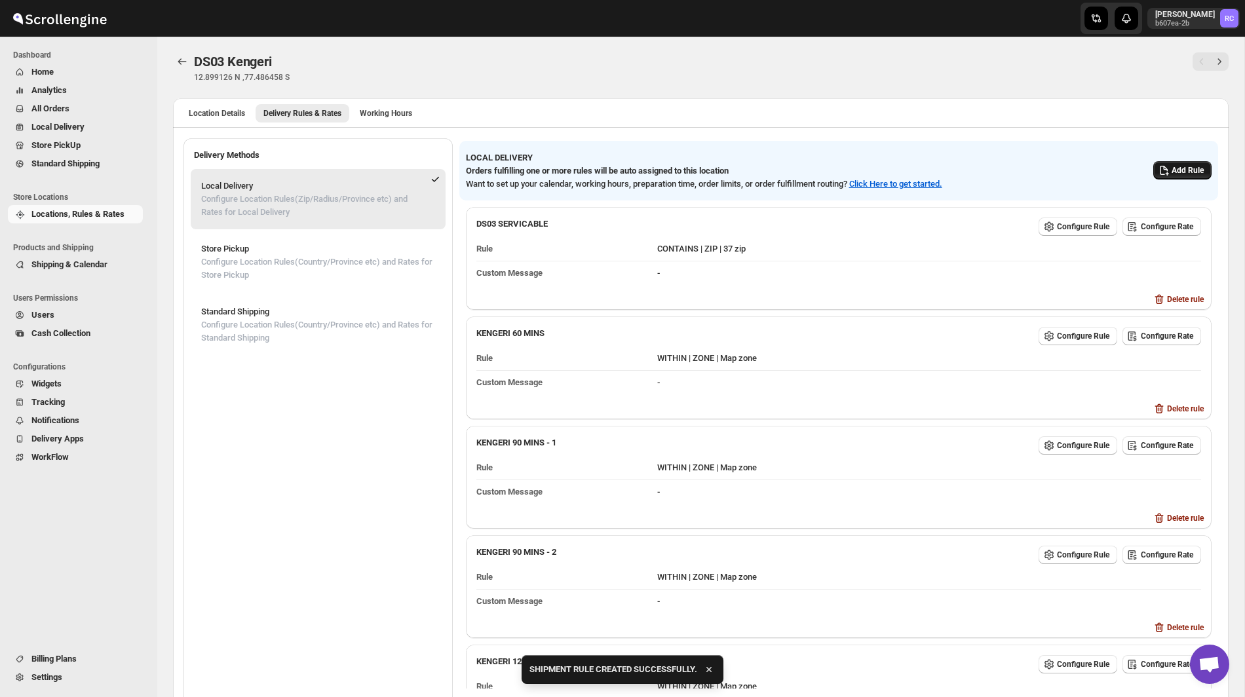
click at [1172, 170] on span "Add Rule" at bounding box center [1188, 170] width 32 height 10
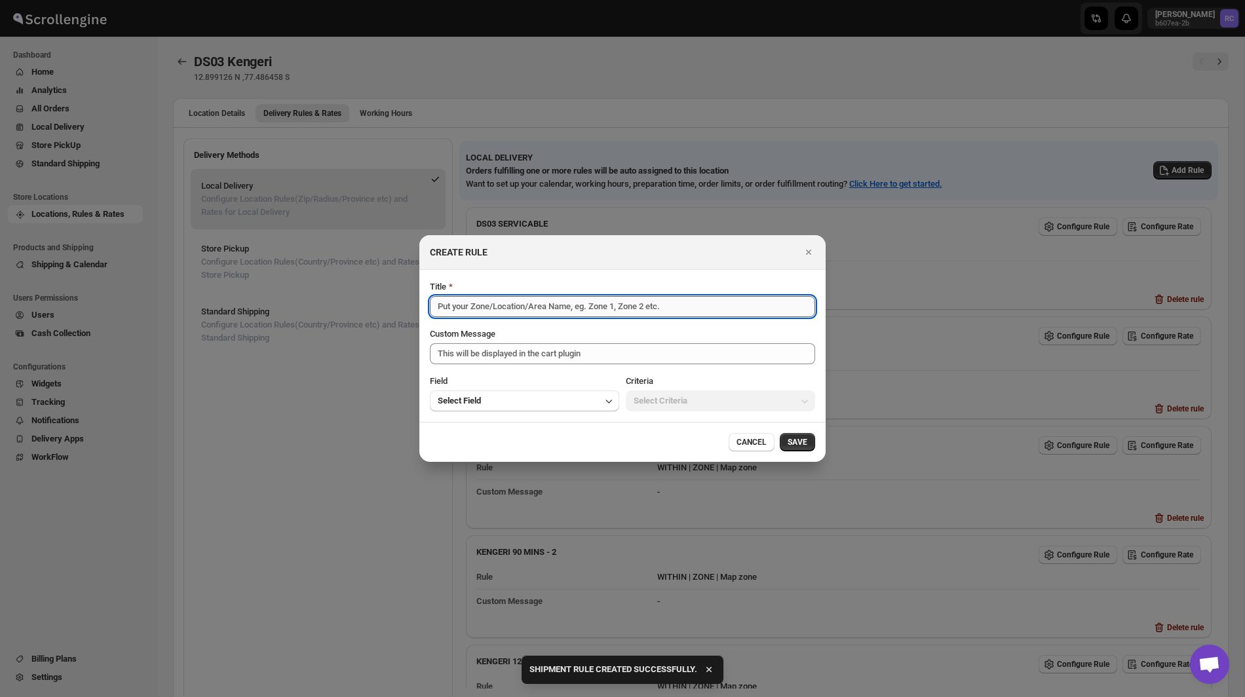
click at [729, 303] on input "Title" at bounding box center [622, 306] width 385 height 21
paste input "Kengeri 120 Mins - 1"
type input "Kengeri 120 Mins - 3"
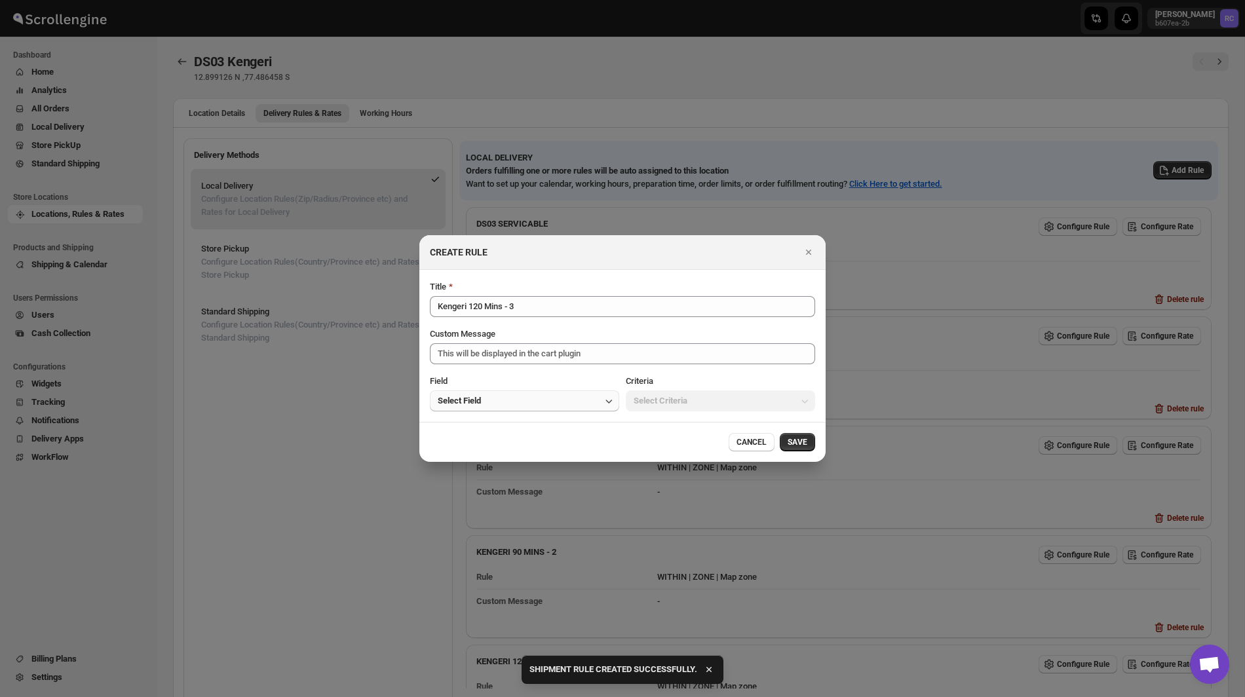
click at [581, 400] on button "Select Field" at bounding box center [524, 401] width 189 height 21
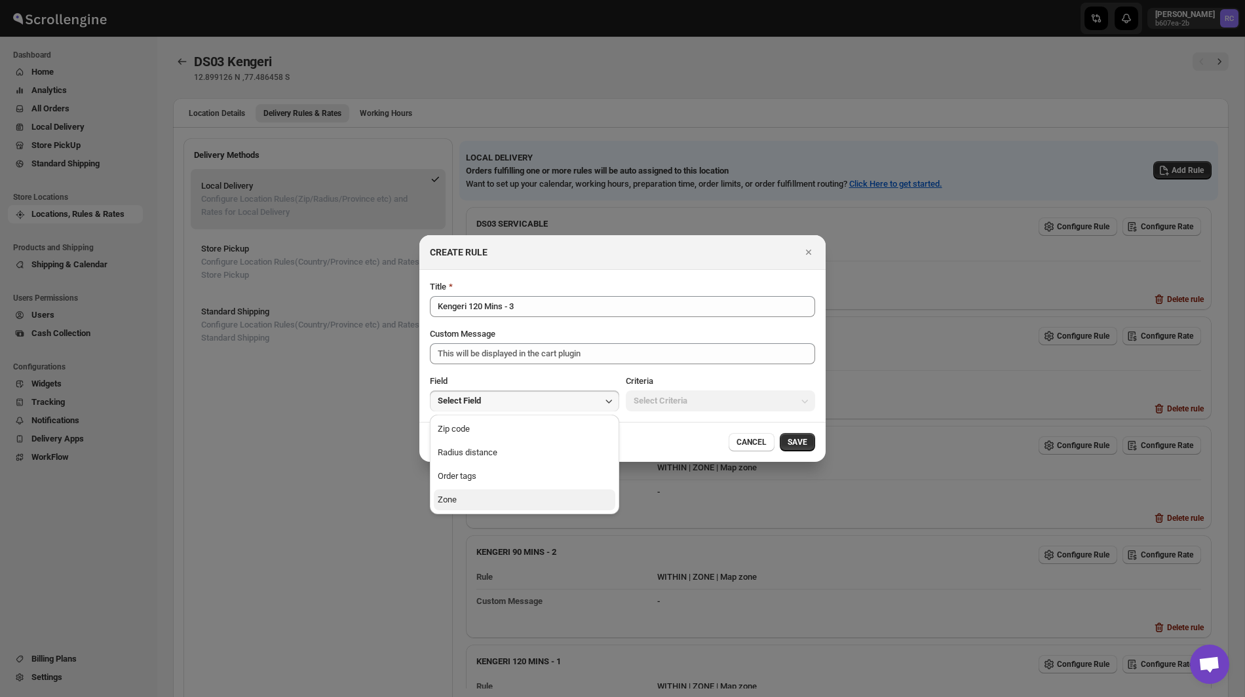
click at [533, 502] on button "Zone" at bounding box center [525, 500] width 182 height 21
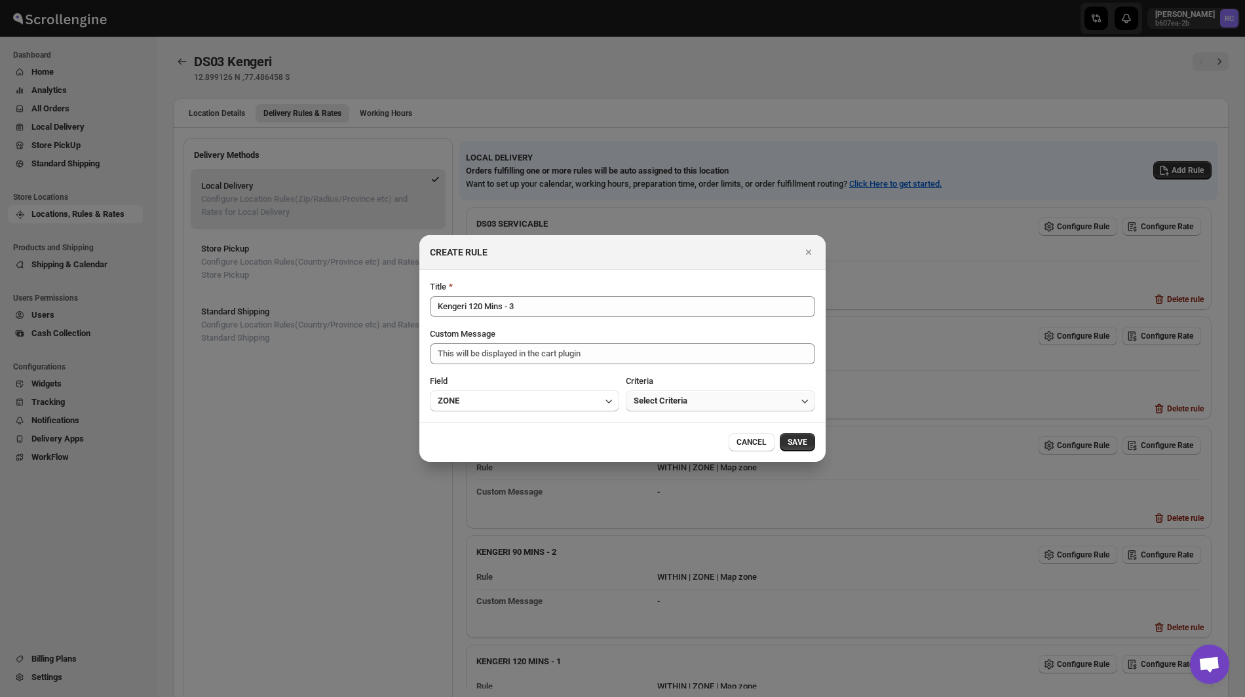
click at [656, 402] on span "Select Criteria" at bounding box center [661, 401] width 54 height 13
click at [648, 429] on div "Within" at bounding box center [646, 429] width 24 height 13
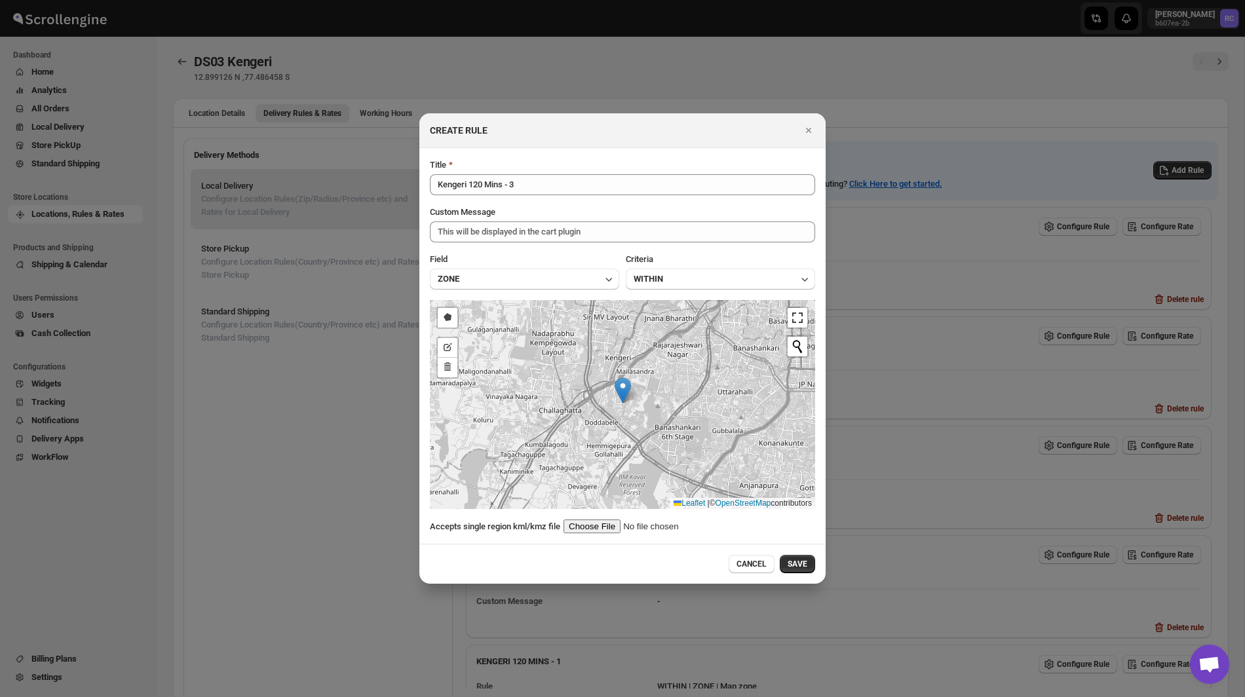
click at [604, 521] on input ":r1l:" at bounding box center [647, 527] width 166 height 14
type input "C:\fakepath\Kalkare120-3.kml"
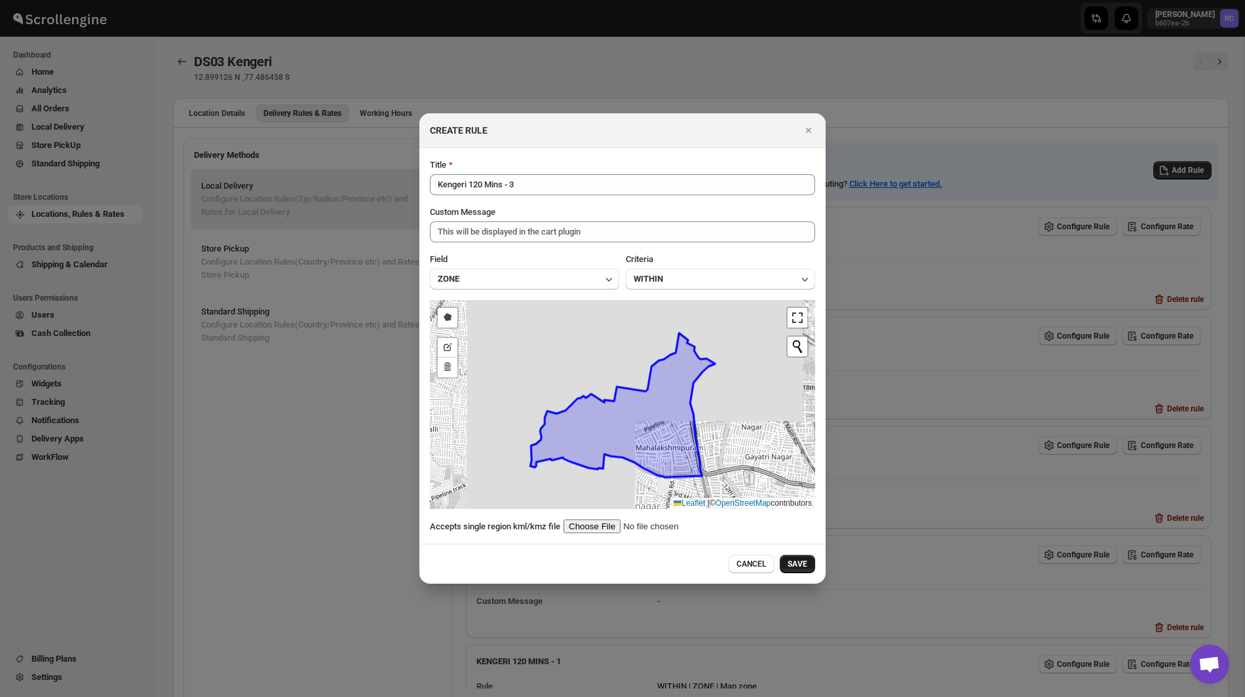
click at [798, 564] on span "SAVE" at bounding box center [798, 564] width 20 height 10
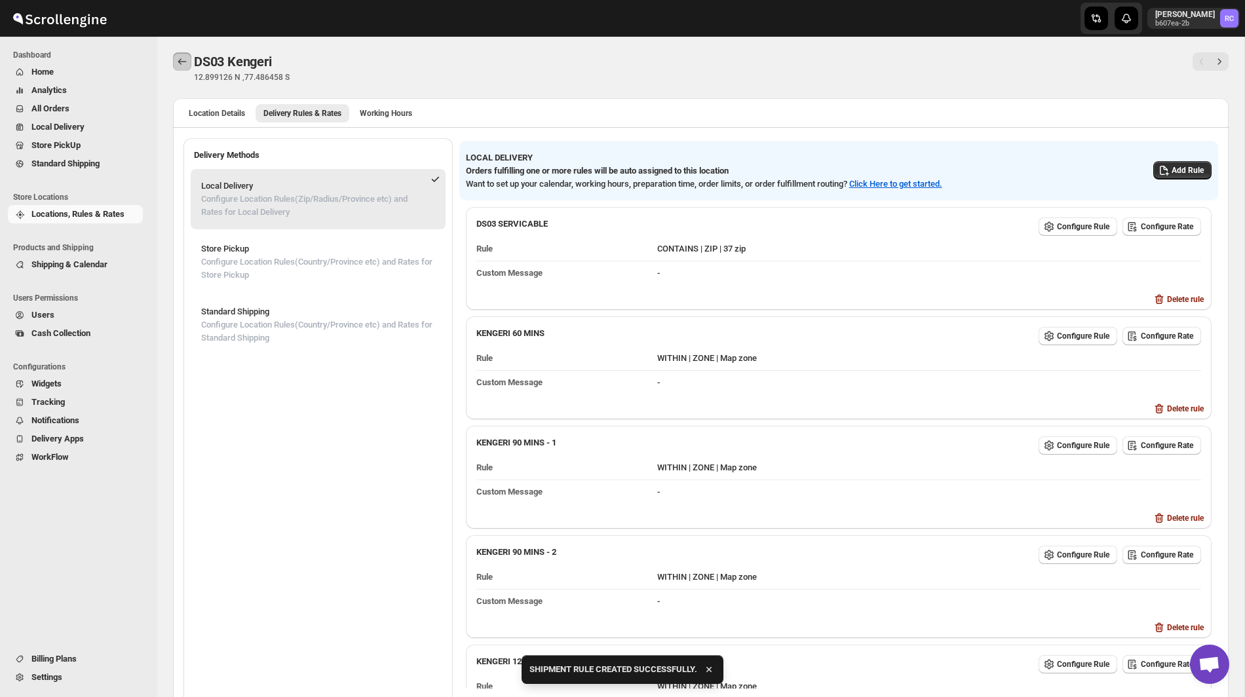
click at [182, 58] on icon "Back" at bounding box center [182, 61] width 13 height 13
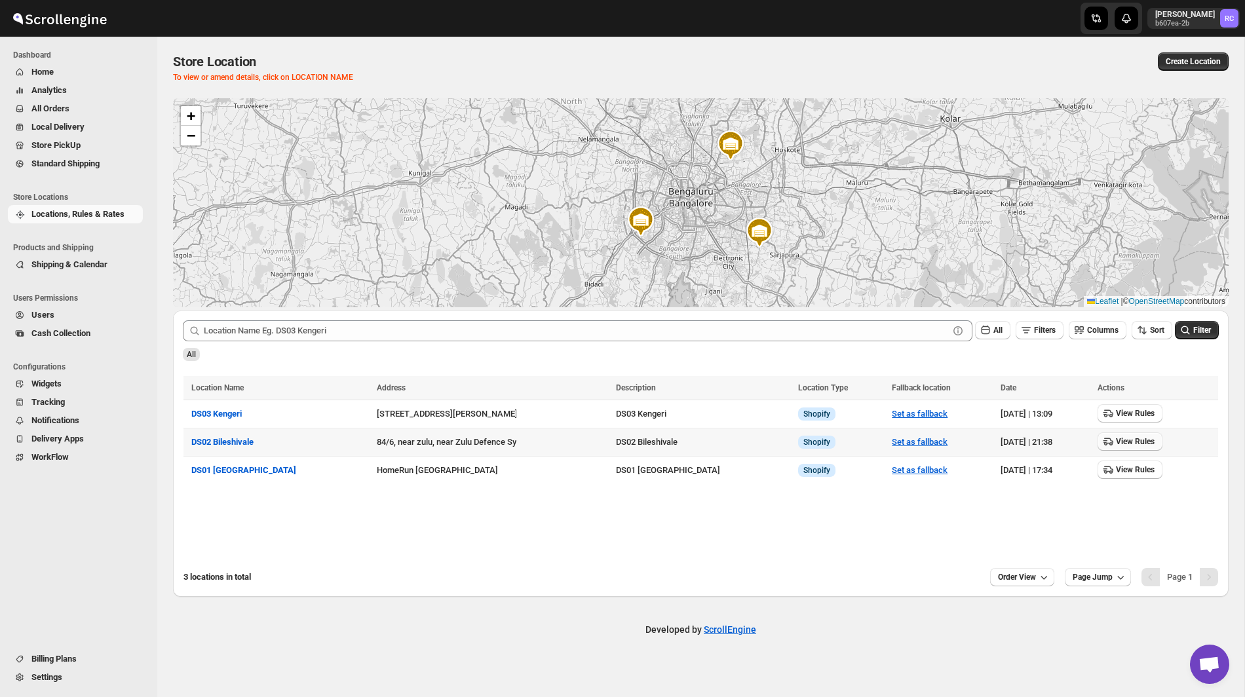
click at [1102, 442] on icon "button" at bounding box center [1108, 441] width 13 height 13
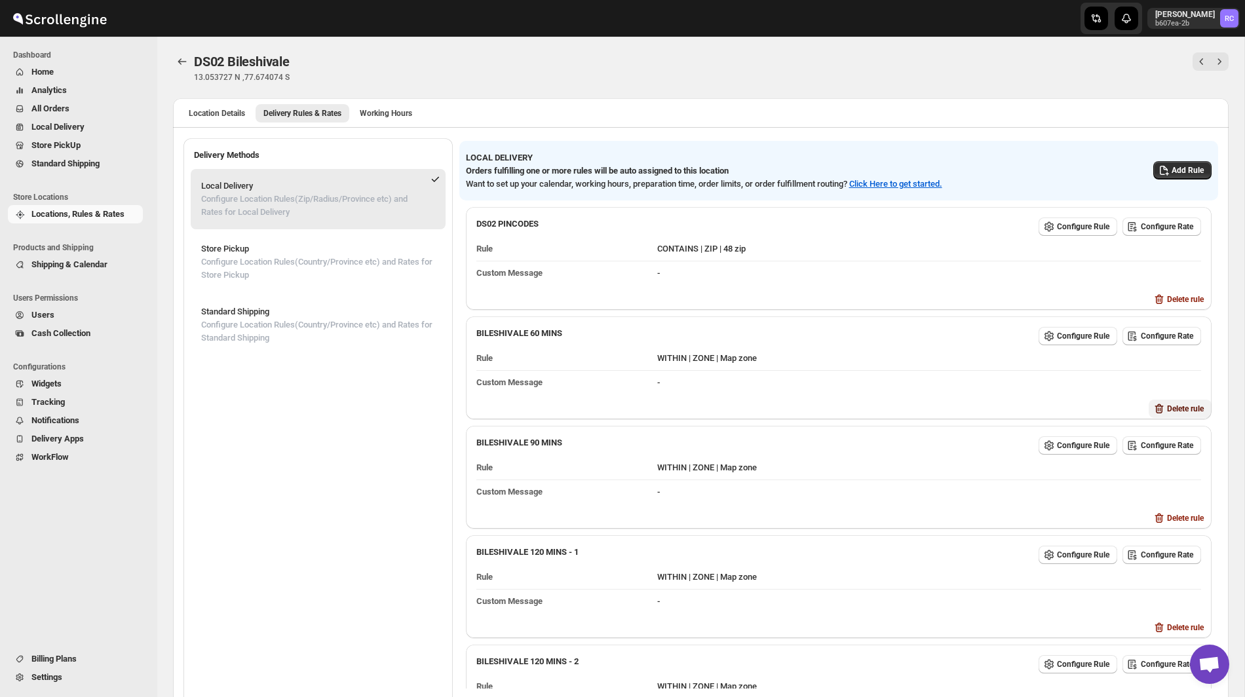
click at [1190, 406] on span "Delete rule" at bounding box center [1185, 409] width 37 height 10
click at [1203, 463] on span "Delete" at bounding box center [1199, 459] width 22 height 10
click at [1179, 410] on span "Delete rule" at bounding box center [1185, 409] width 37 height 10
click at [1200, 464] on span "Delete" at bounding box center [1199, 459] width 22 height 10
click at [1183, 404] on span "Delete rule" at bounding box center [1185, 409] width 37 height 10
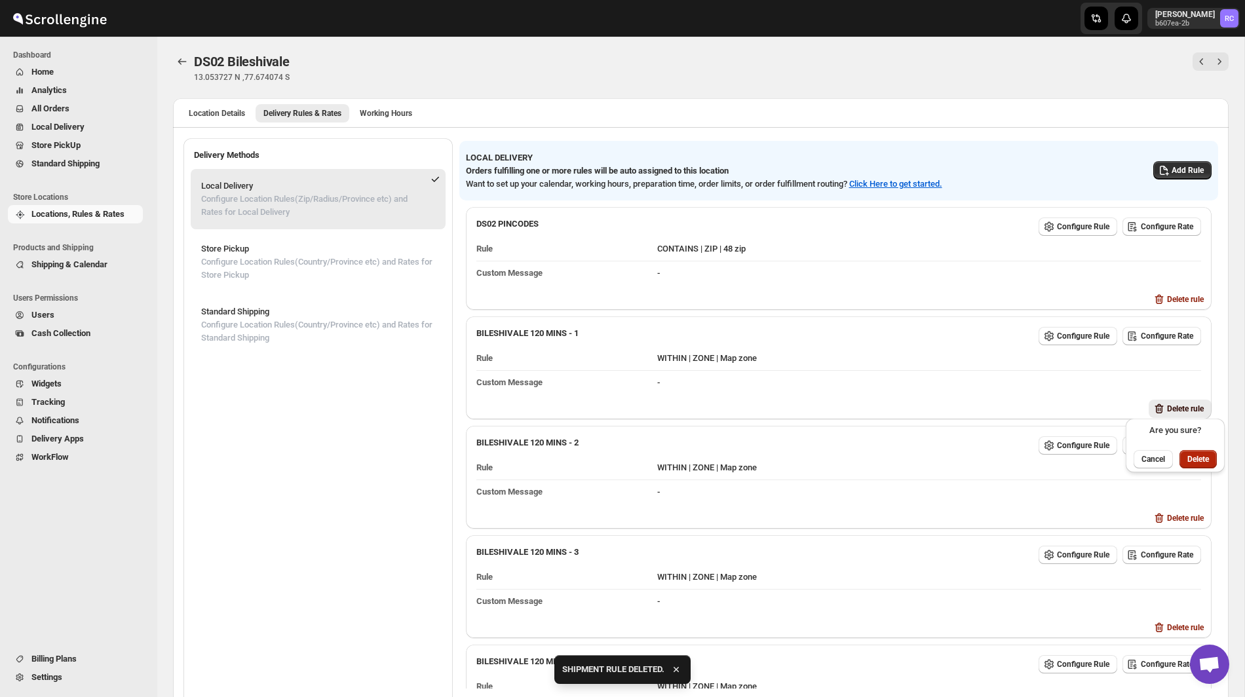
click at [1209, 461] on span "Delete" at bounding box center [1199, 459] width 22 height 10
click at [1183, 404] on span "Delete rule" at bounding box center [1185, 409] width 37 height 10
click at [1203, 460] on span "Delete" at bounding box center [1199, 459] width 22 height 10
click at [1178, 404] on span "Delete rule" at bounding box center [1185, 409] width 37 height 10
click at [1198, 461] on span "Delete" at bounding box center [1199, 459] width 22 height 10
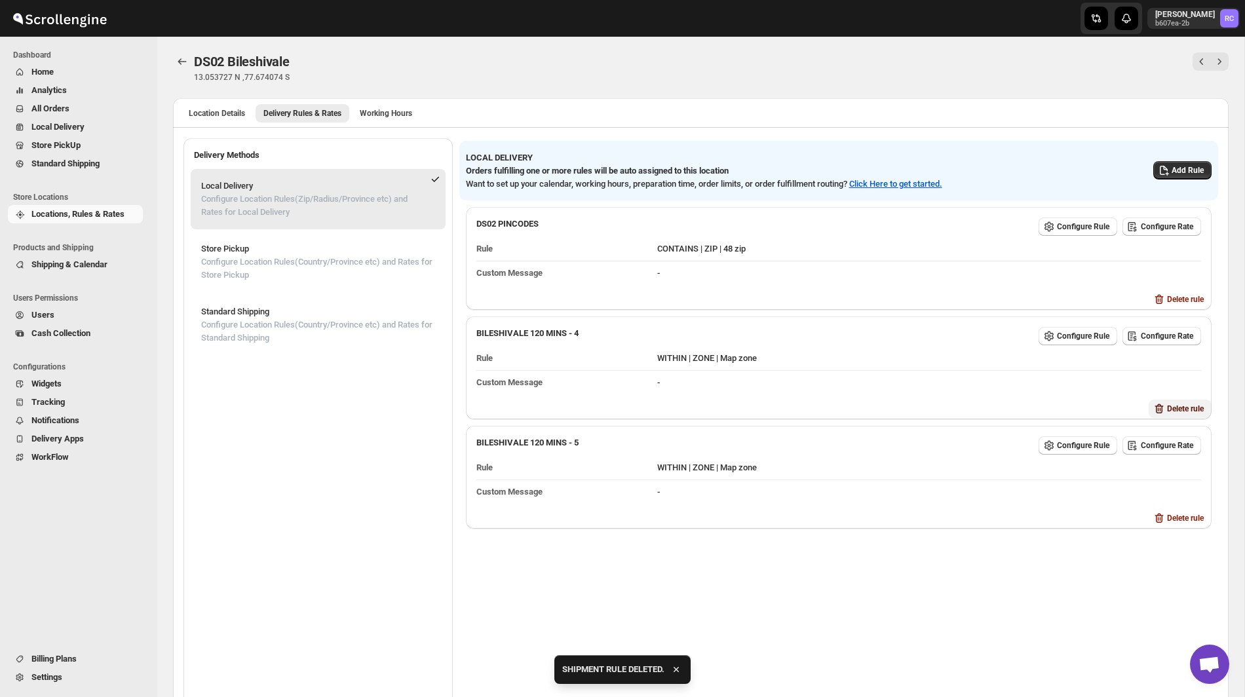
click at [1174, 406] on span "Delete rule" at bounding box center [1185, 409] width 37 height 10
click at [1201, 465] on button "Delete" at bounding box center [1198, 459] width 37 height 18
click at [1179, 404] on span "Delete rule" at bounding box center [1185, 409] width 37 height 10
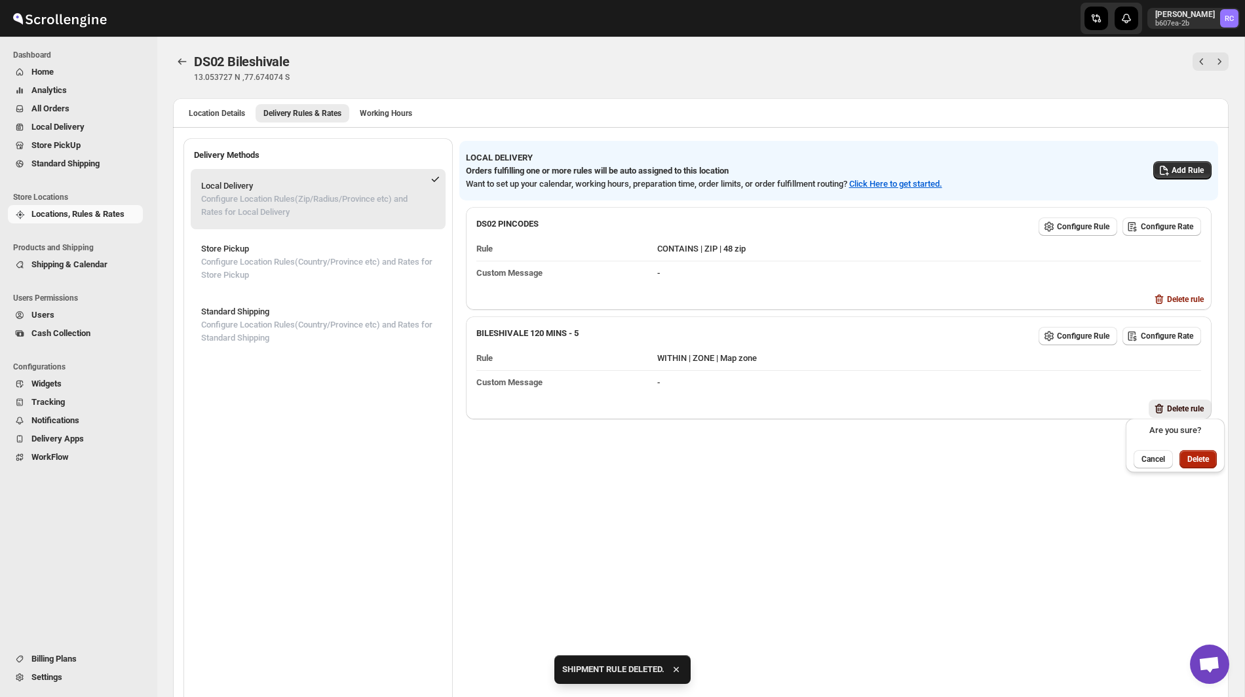
click at [1206, 456] on span "Delete" at bounding box center [1199, 459] width 22 height 10
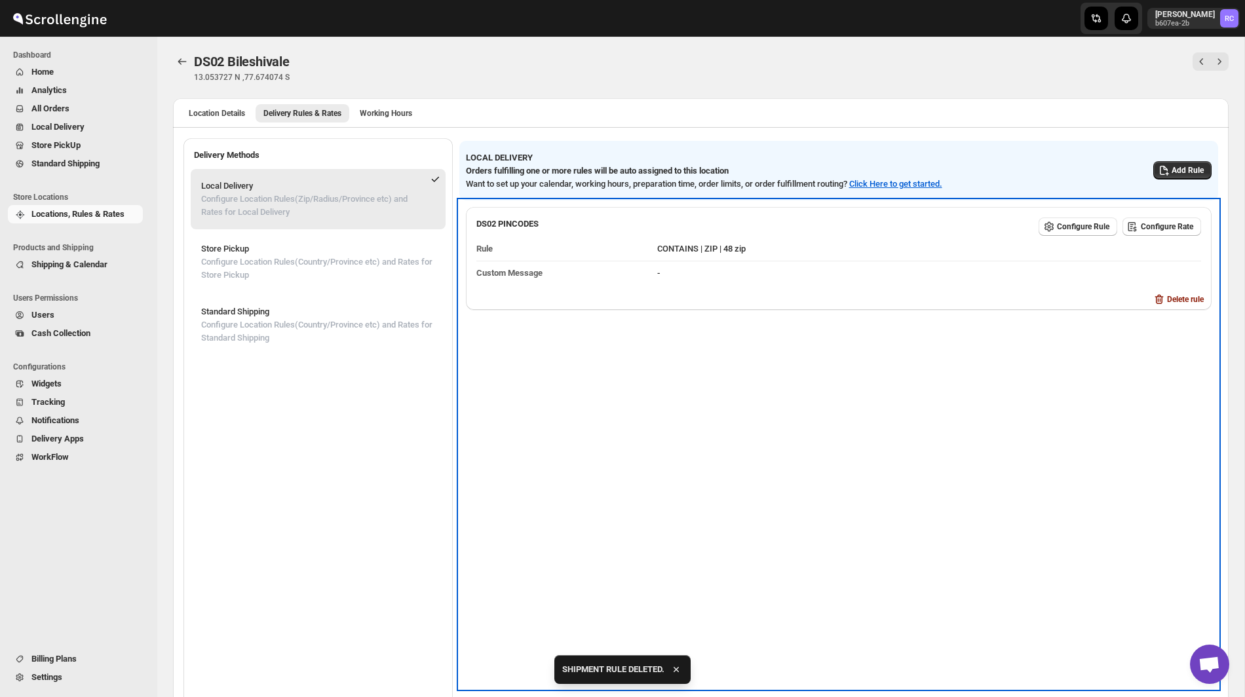
click at [1052, 486] on div "DS02 PINCODES Configure Rule Configure Rate Rule CONTAINS | ZIP | 48 zip Custom…" at bounding box center [838, 445] width 759 height 488
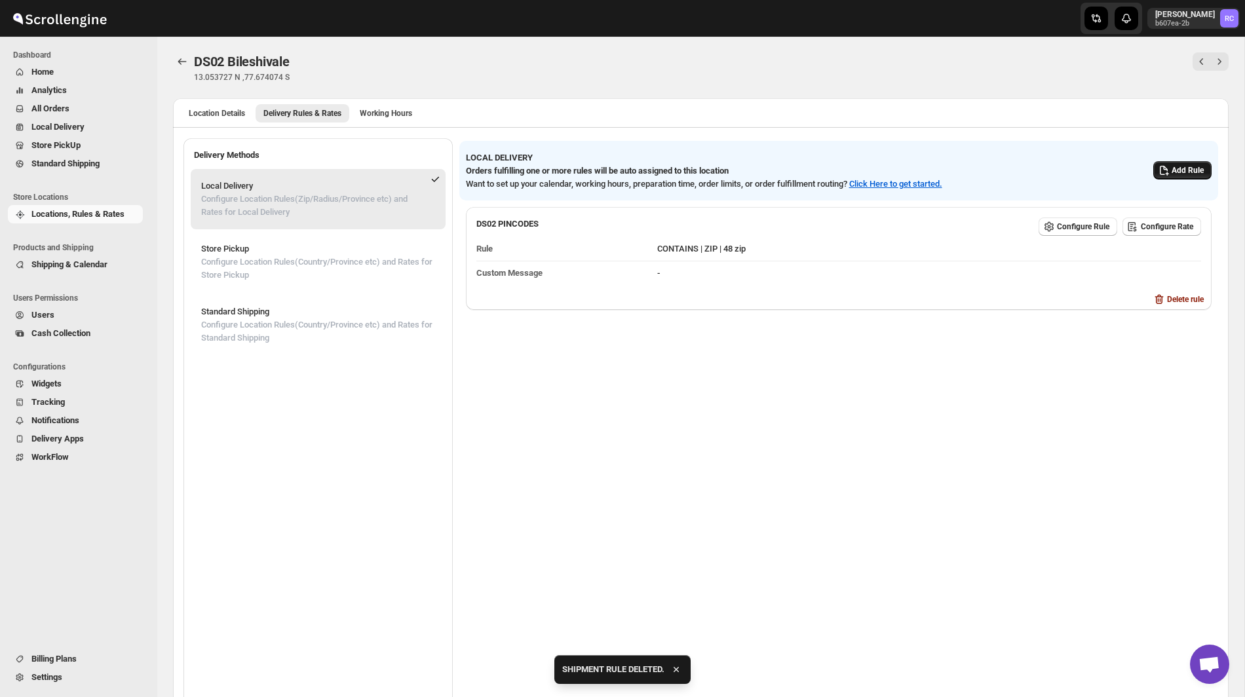
click at [1174, 171] on span "Add Rule" at bounding box center [1188, 170] width 32 height 10
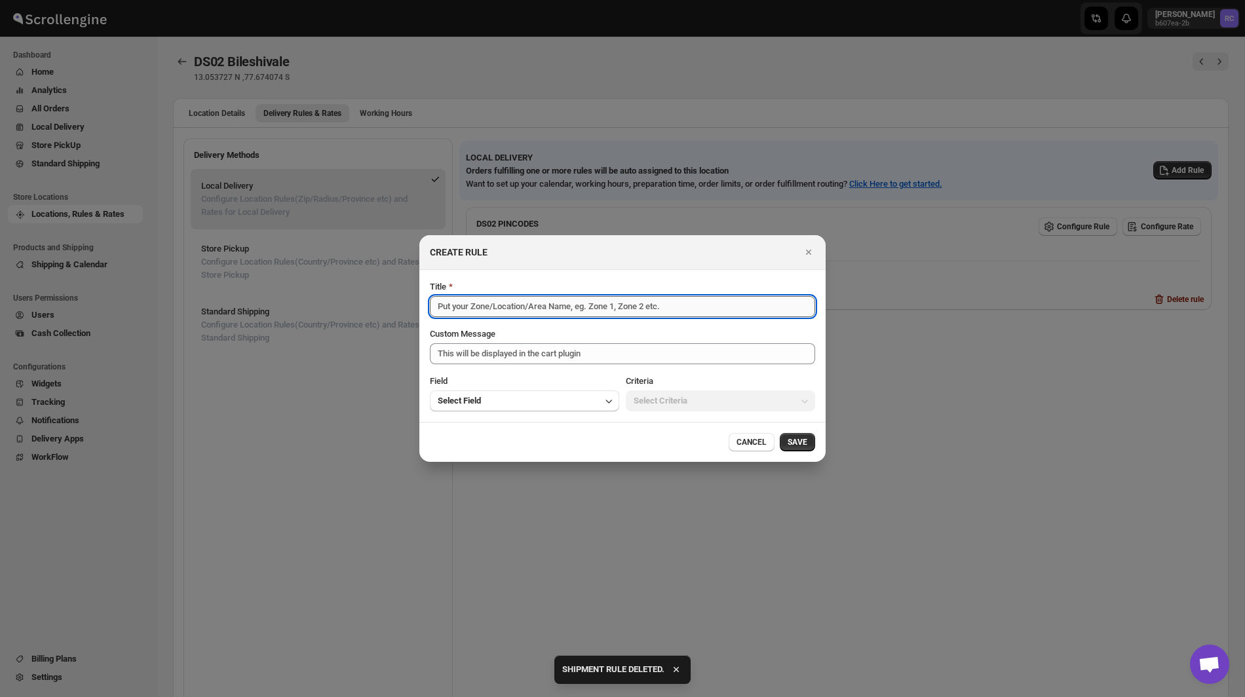
click at [617, 313] on input "Title" at bounding box center [622, 306] width 385 height 21
click at [806, 252] on icon "Close" at bounding box center [808, 252] width 13 height 13
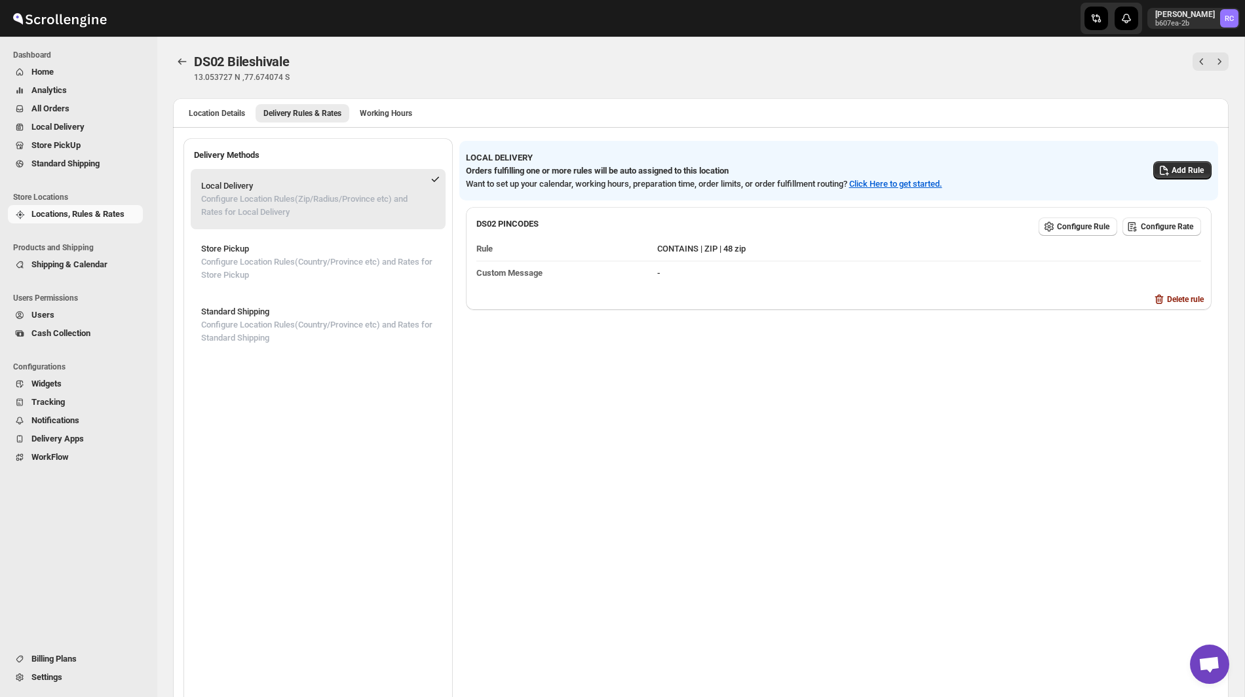
click at [258, 60] on span "DS02 Bileshivale" at bounding box center [242, 62] width 96 height 16
copy span "Bileshivale"
click at [1190, 163] on button "Add Rule" at bounding box center [1183, 170] width 58 height 18
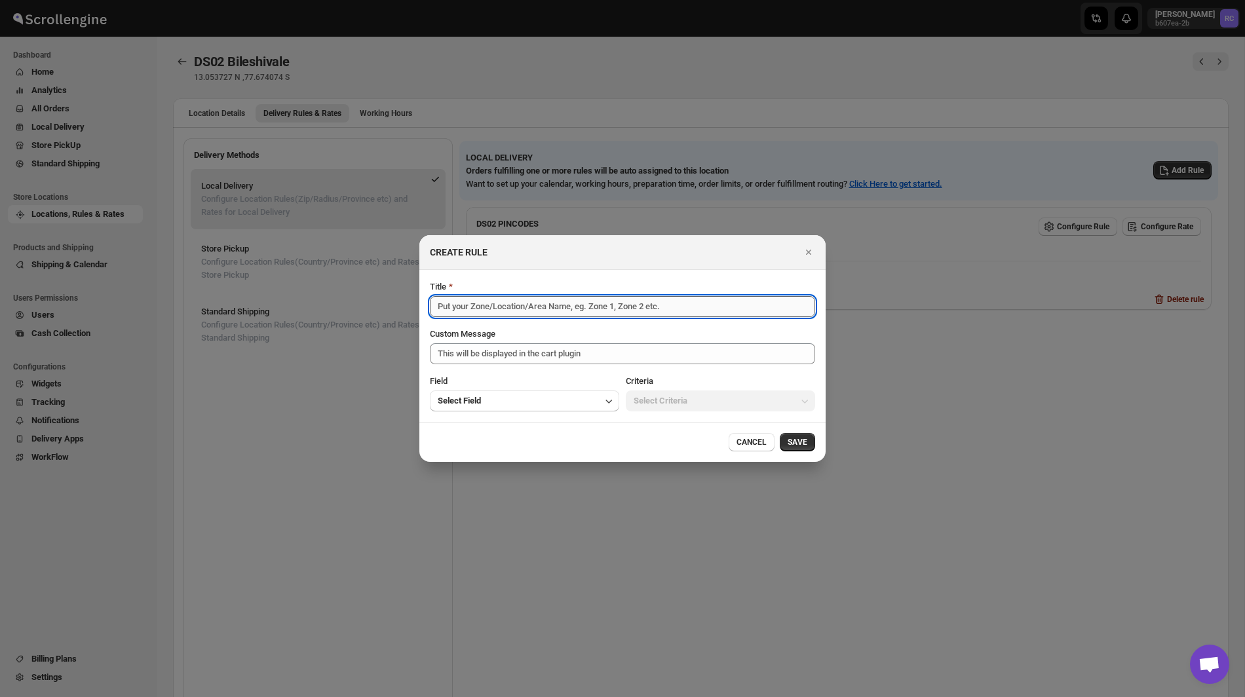
click at [590, 301] on input "Title" at bounding box center [622, 306] width 385 height 21
paste input "Bileshivale"
type input "Bileshivale 60 Mins"
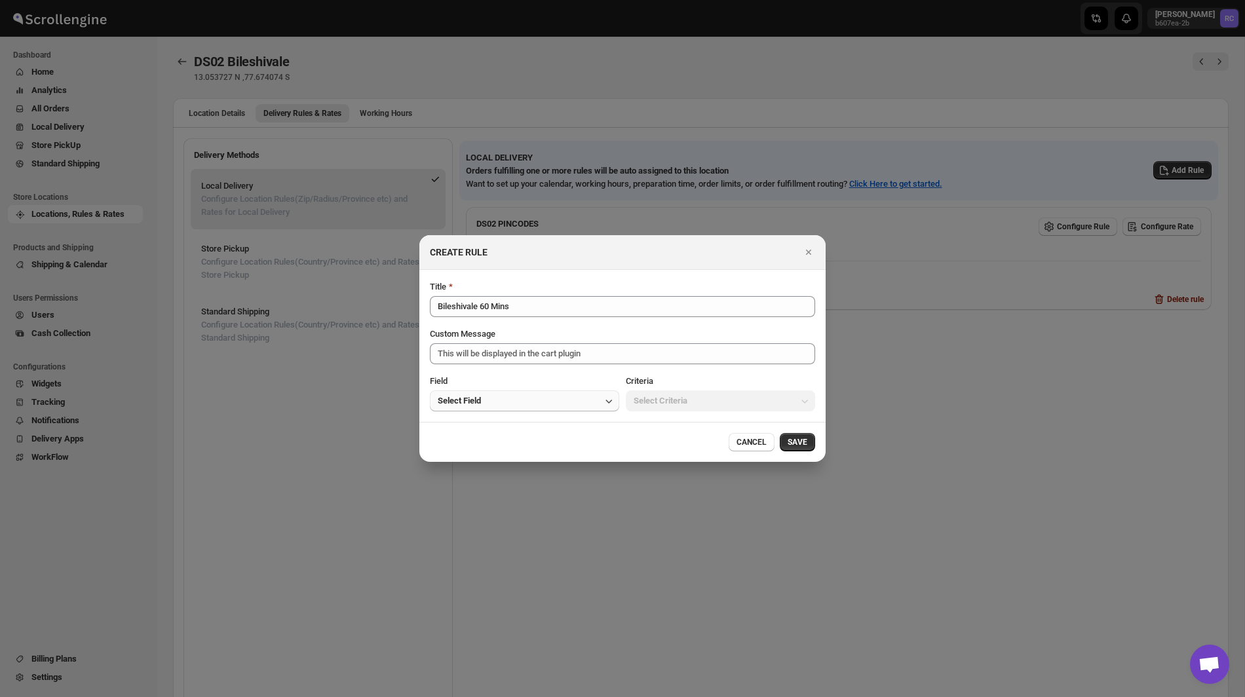
click at [566, 401] on button "Select Field" at bounding box center [524, 401] width 189 height 21
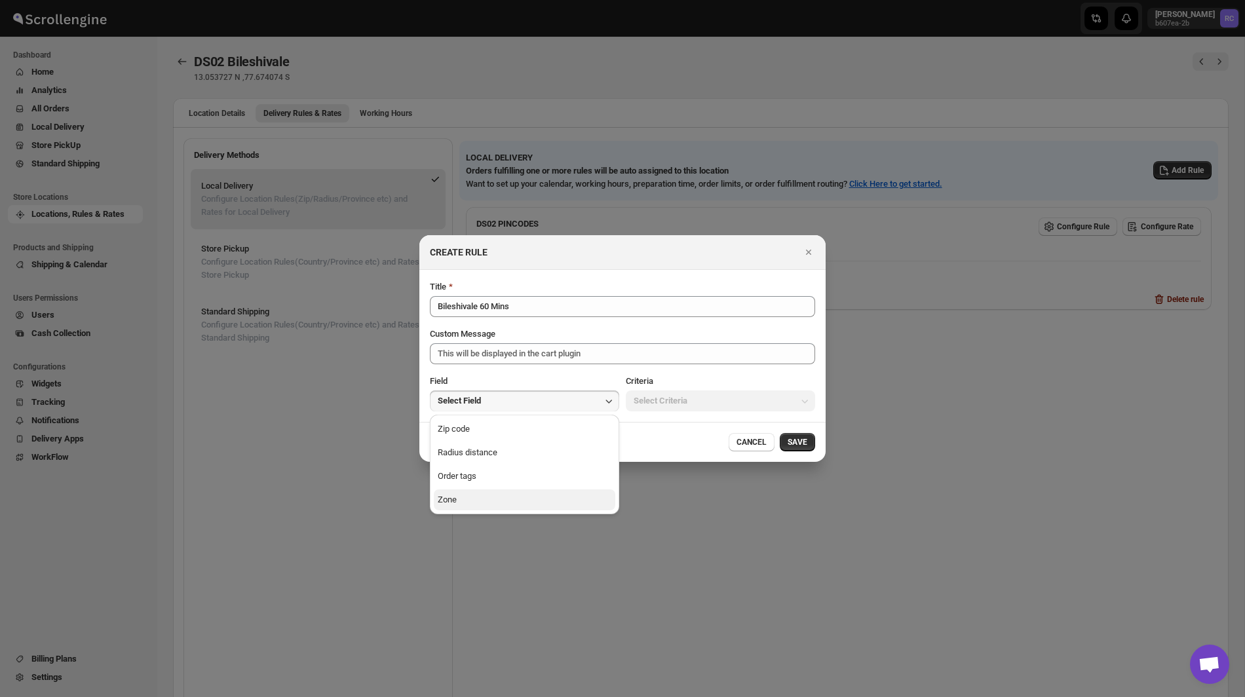
click at [529, 503] on button "Zone" at bounding box center [525, 500] width 182 height 21
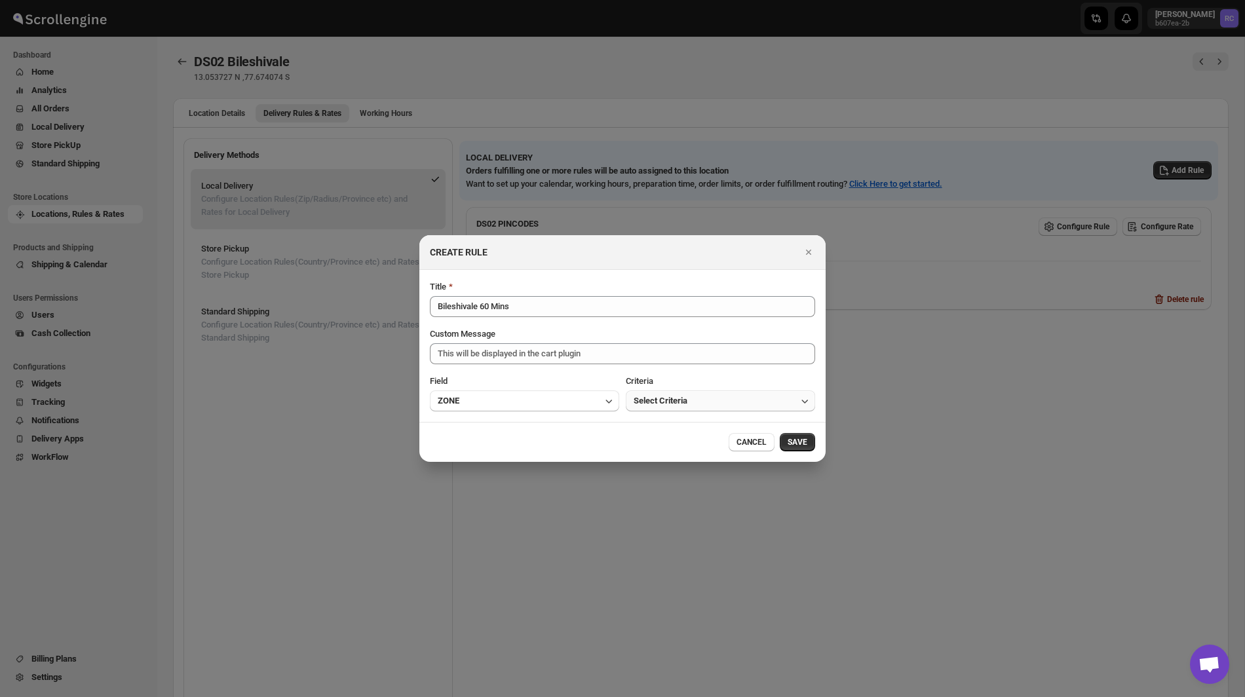
click at [688, 402] on span "Select Criteria" at bounding box center [661, 401] width 54 height 13
click at [686, 427] on button "Within" at bounding box center [721, 429] width 182 height 21
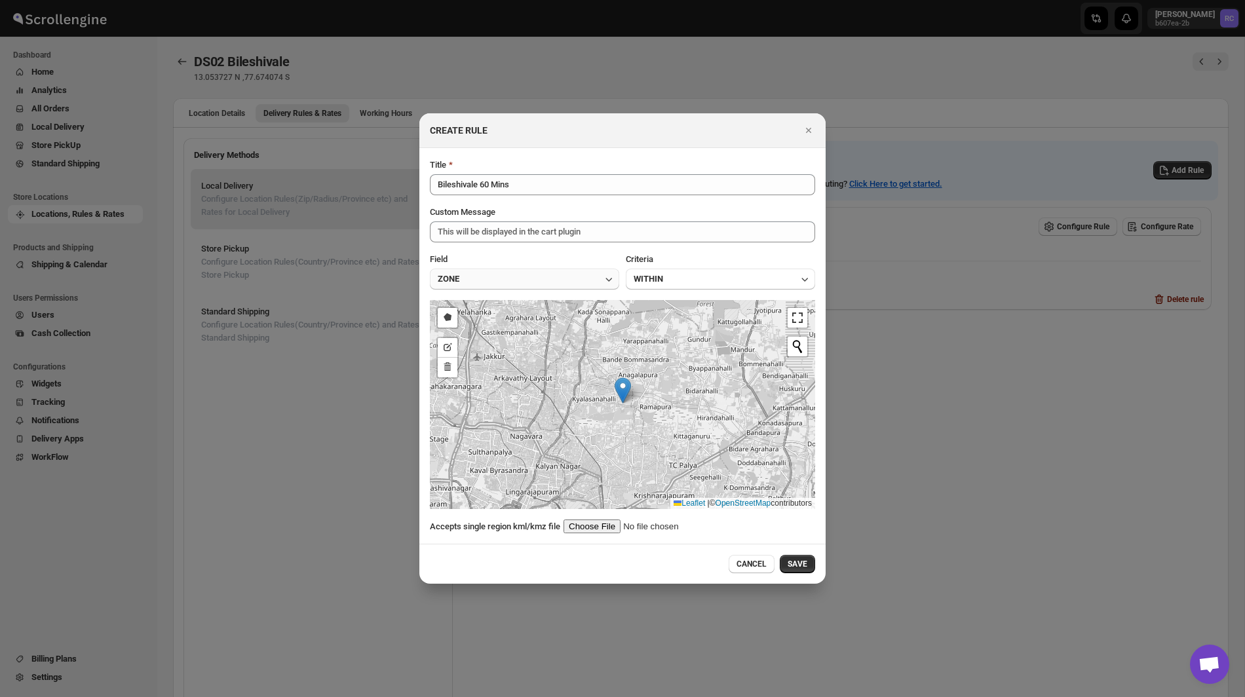
click at [526, 280] on button "ZONE" at bounding box center [524, 279] width 189 height 21
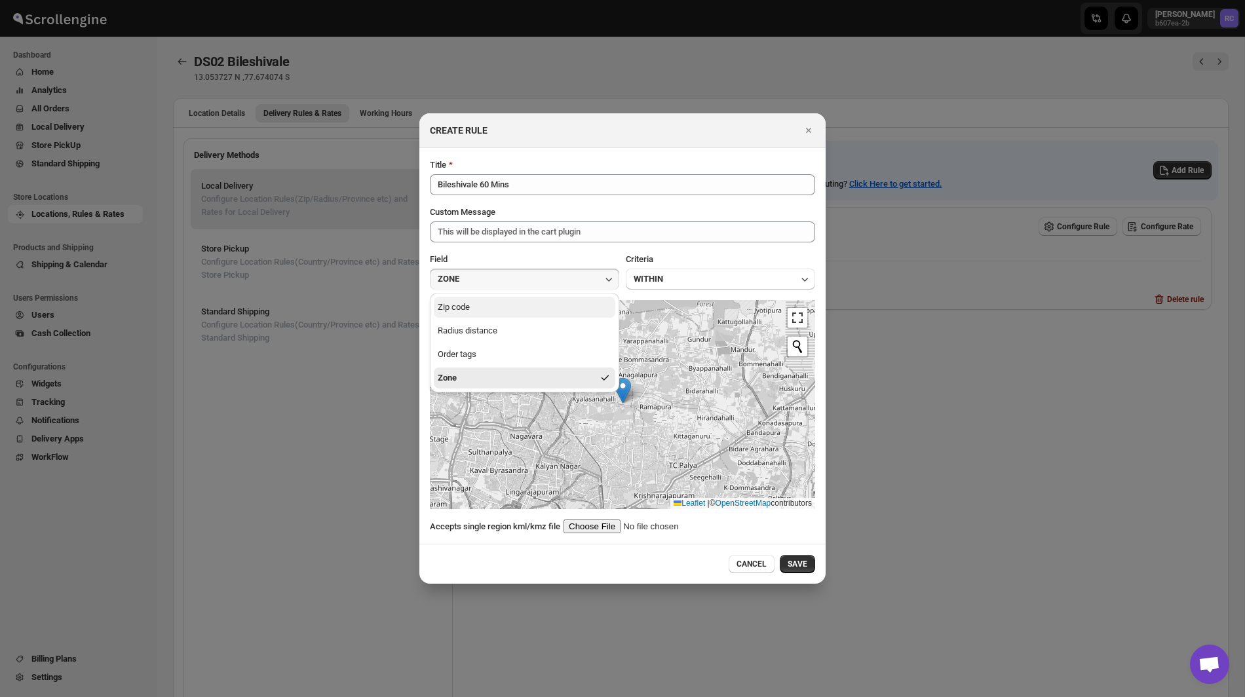
click at [514, 310] on button "Zip code" at bounding box center [525, 307] width 182 height 21
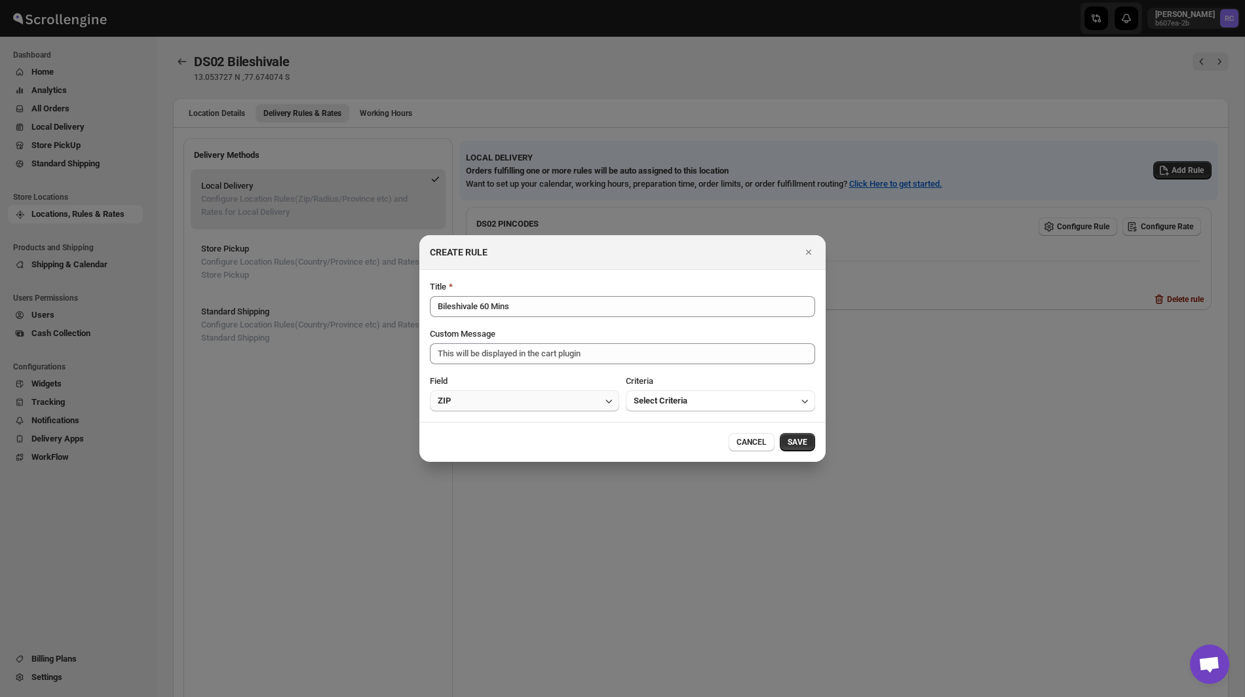
click at [530, 407] on button "ZIP" at bounding box center [524, 401] width 189 height 21
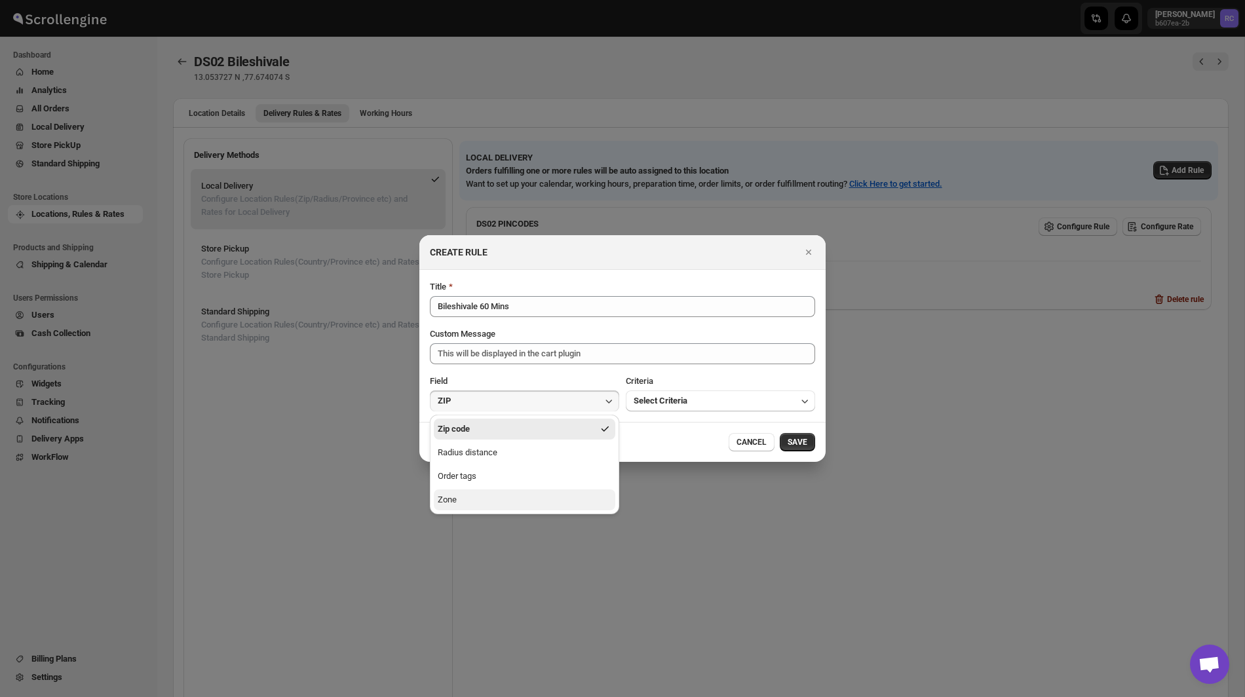
click at [512, 507] on button "Zone" at bounding box center [525, 500] width 182 height 21
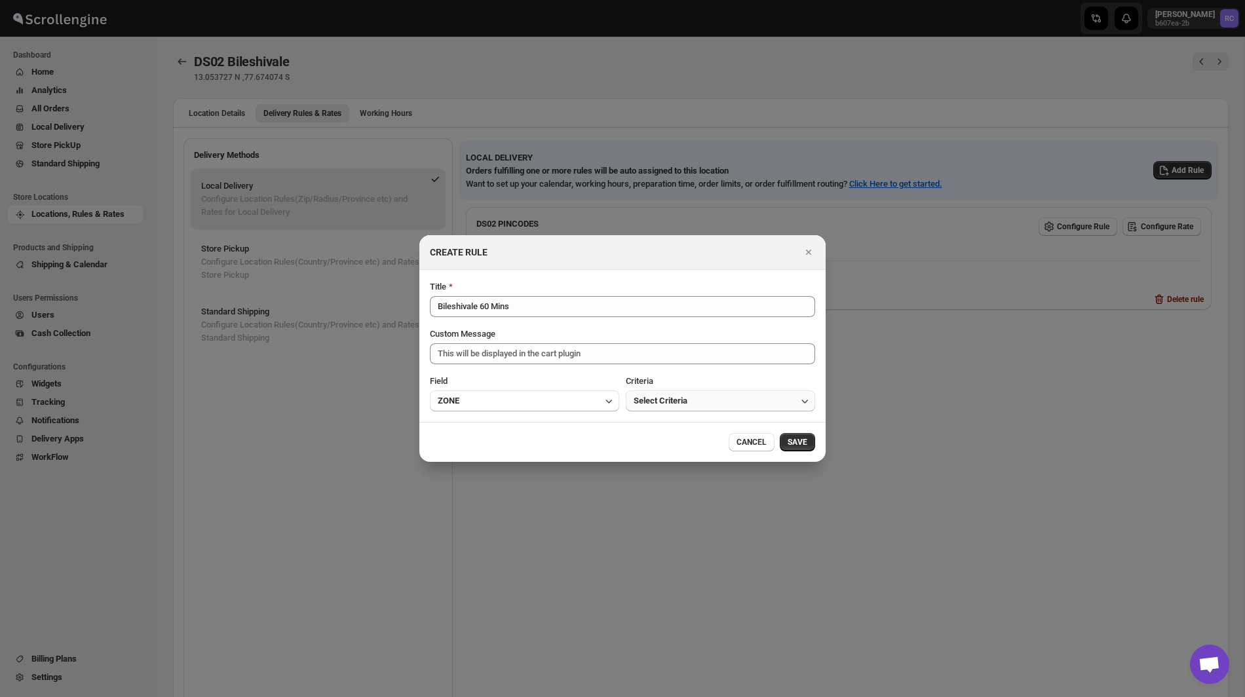
click at [676, 395] on button "Select Criteria" at bounding box center [720, 401] width 189 height 21
click at [670, 434] on button "Within" at bounding box center [721, 429] width 182 height 21
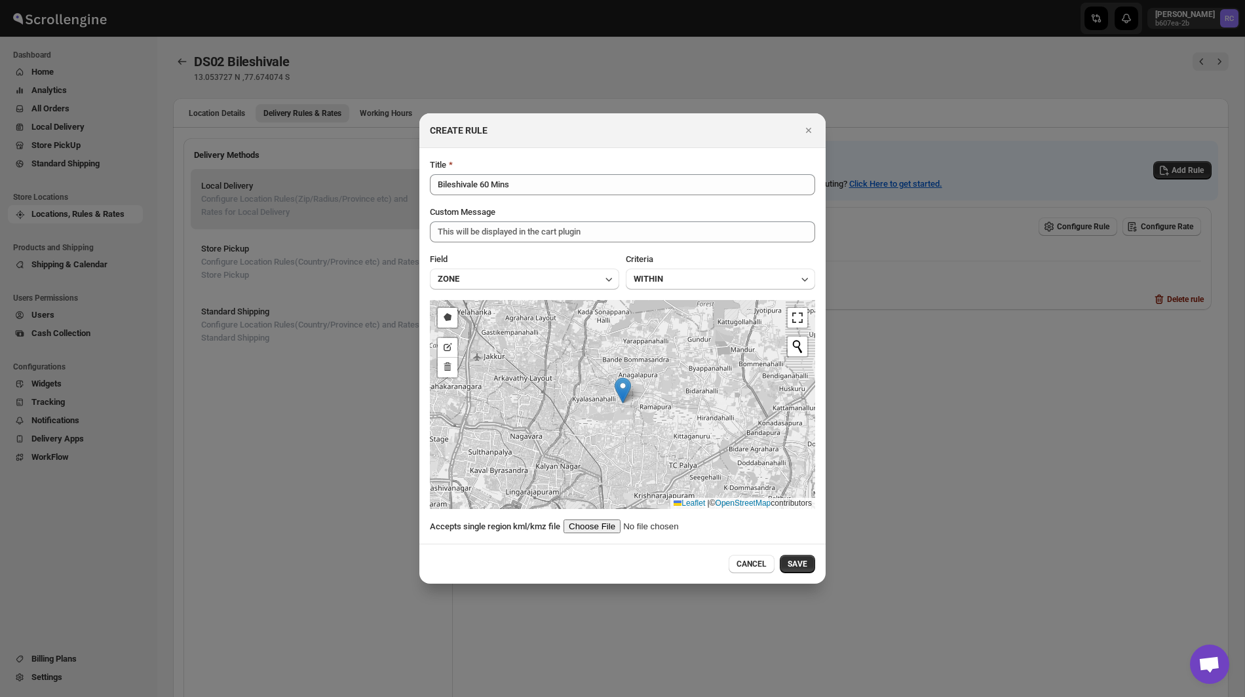
click at [598, 533] on section "Title Bileshivale 60 Mins Custom Message This will be displayed in the cart plu…" at bounding box center [622, 346] width 406 height 396
click at [603, 525] on input ":r84:" at bounding box center [647, 527] width 166 height 14
type input "C:\fakepath\Bileshivale60.kml"
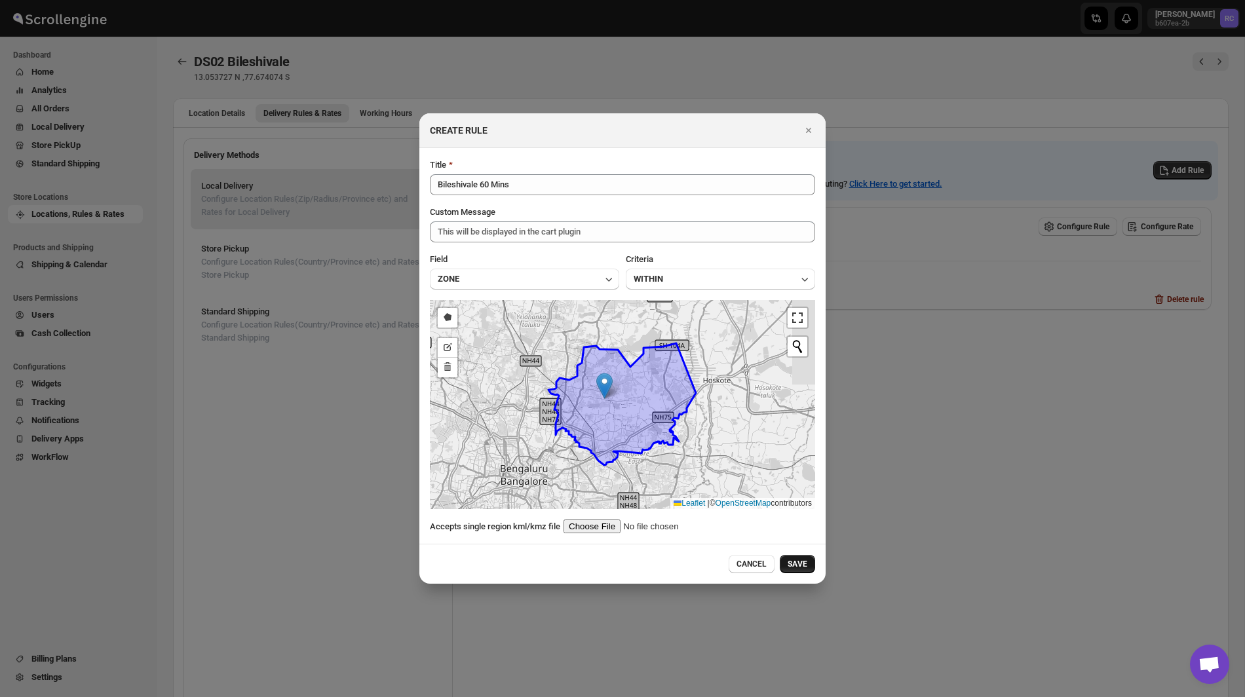
click at [796, 564] on span "SAVE" at bounding box center [798, 564] width 20 height 10
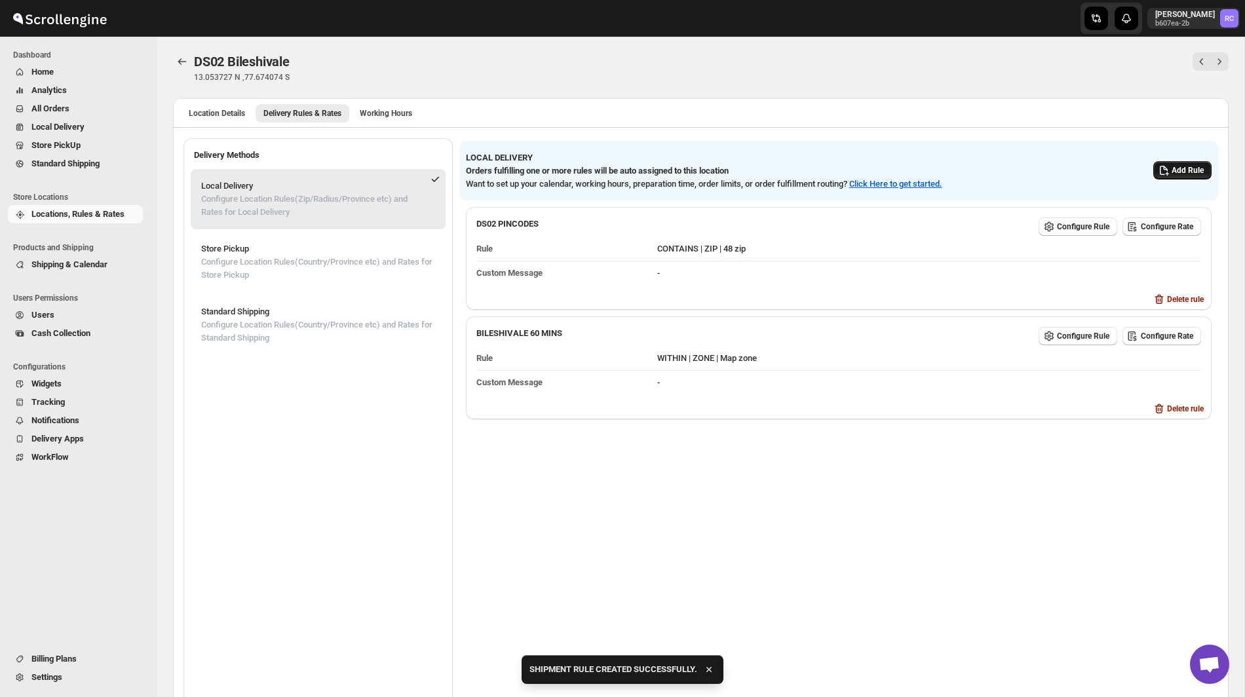
click at [1178, 172] on span "Add Rule" at bounding box center [1188, 170] width 32 height 10
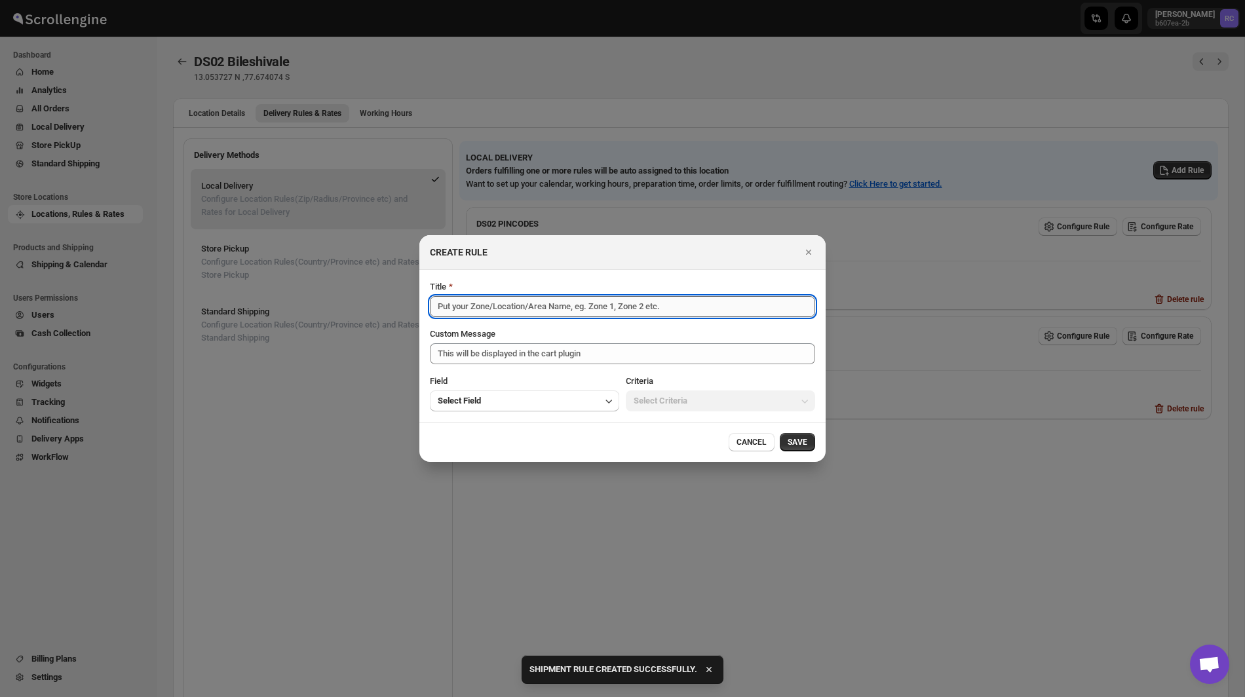
click at [648, 317] on input "Title" at bounding box center [622, 306] width 385 height 21
paste input "Bileshivale 60 Mins"
click at [488, 310] on input "Bileshivale 60 Mins" at bounding box center [622, 306] width 385 height 21
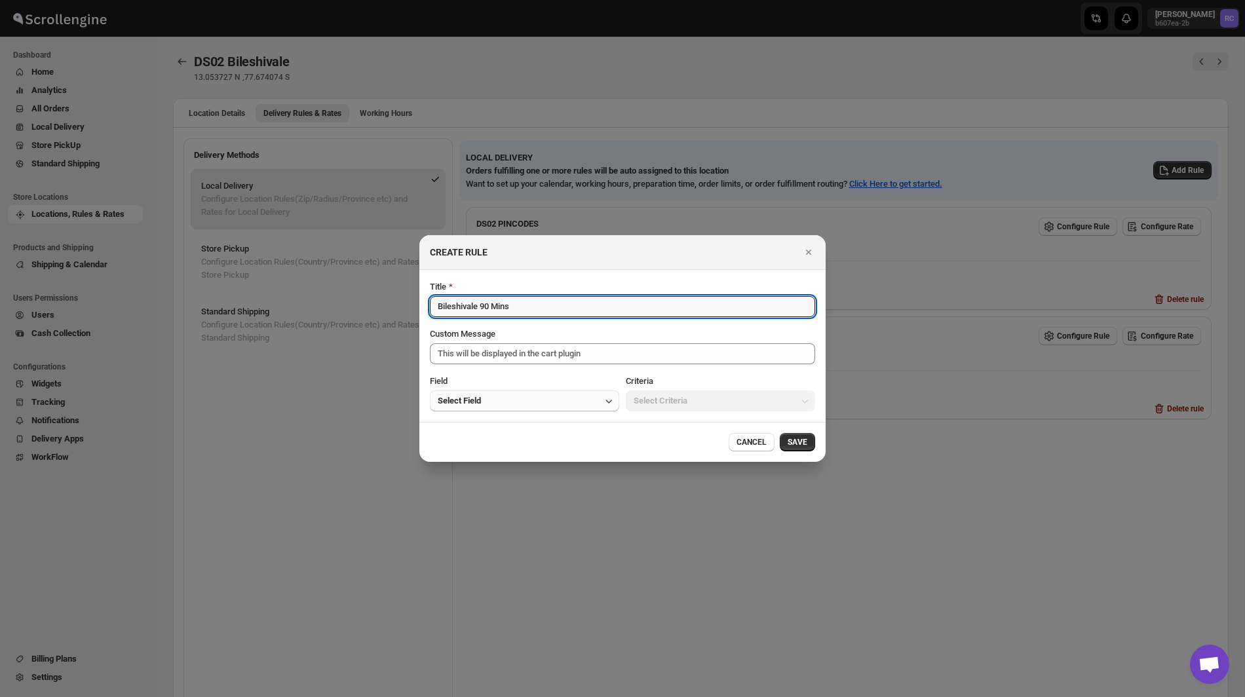
type input "Bileshivale 90 Mins"
click at [574, 400] on button "Select Field" at bounding box center [524, 401] width 189 height 21
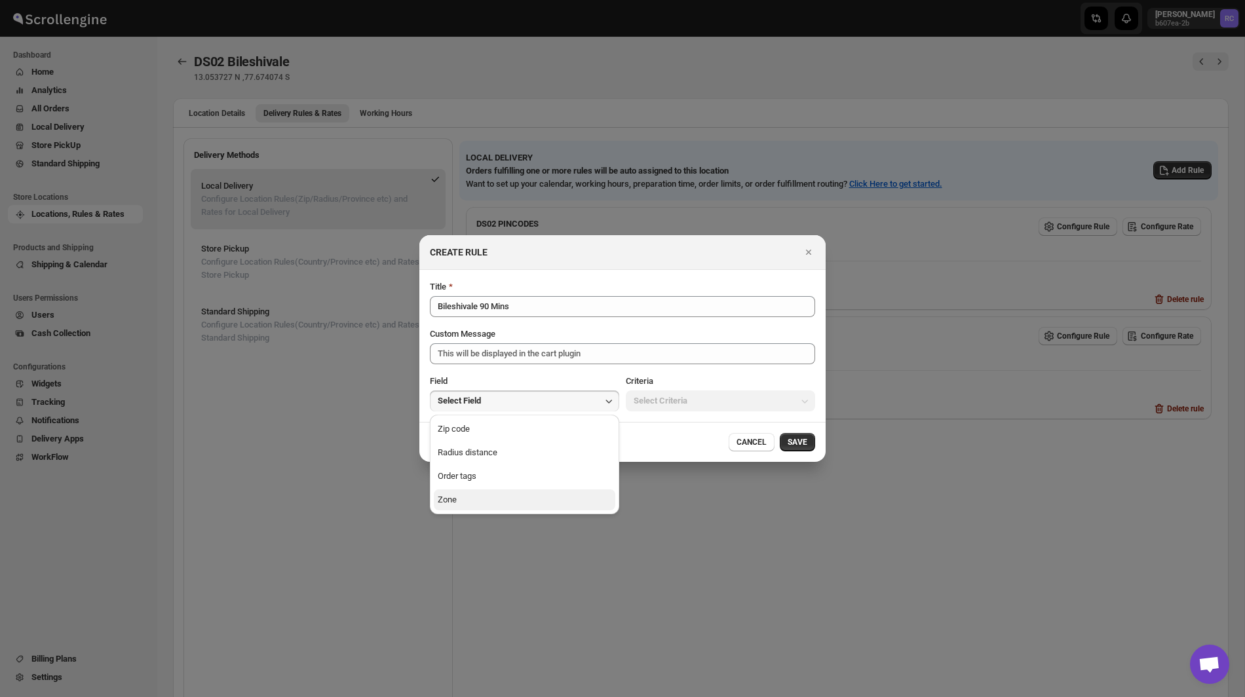
click at [522, 498] on button "Zone" at bounding box center [525, 500] width 182 height 21
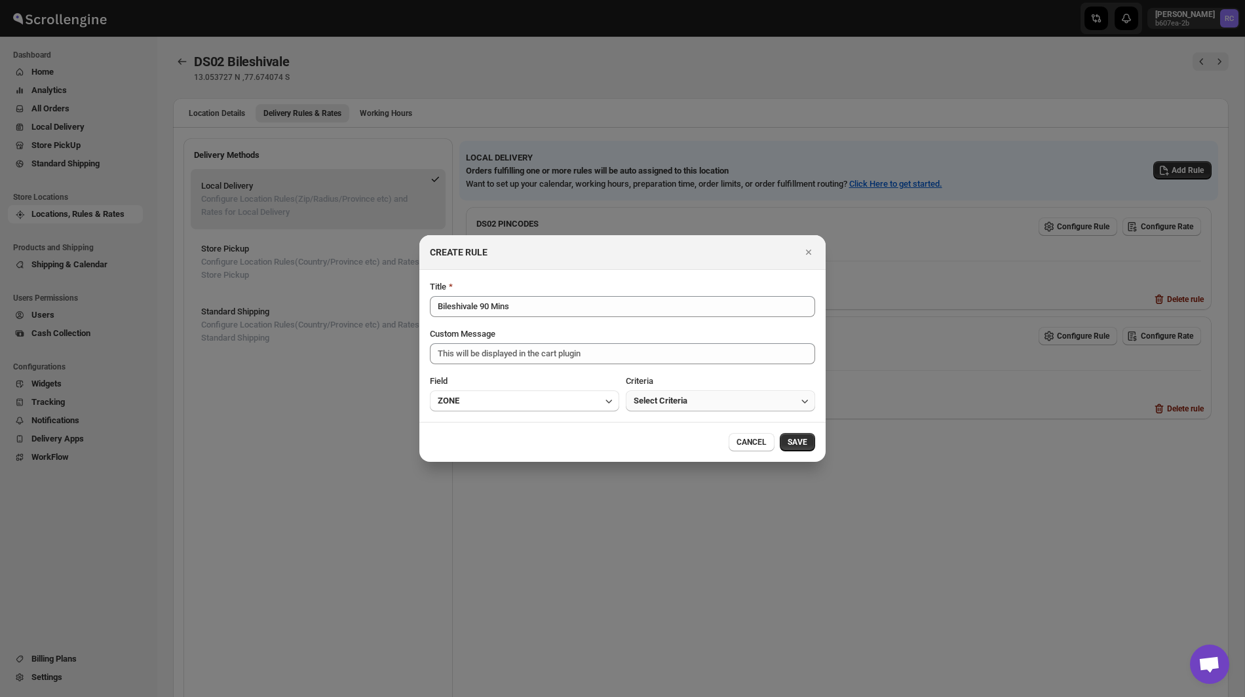
click at [656, 406] on span "Select Criteria" at bounding box center [661, 401] width 54 height 13
click at [654, 432] on div "Within" at bounding box center [646, 429] width 24 height 13
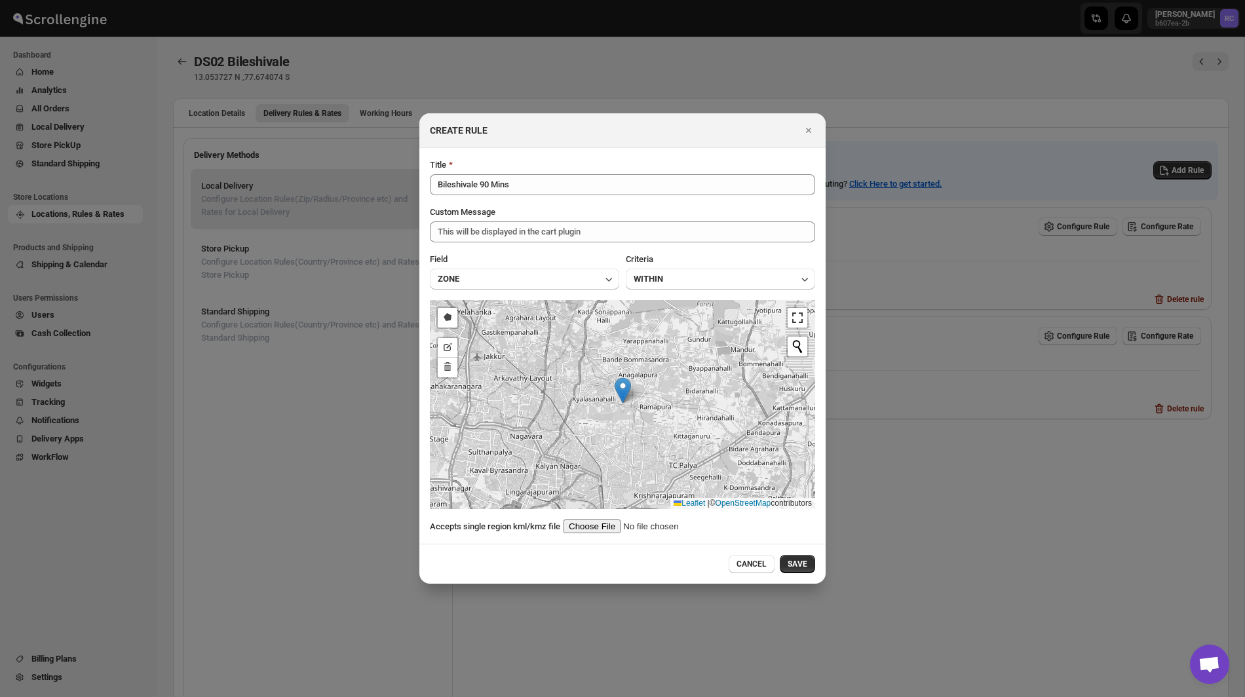
click at [596, 525] on input ":r84:" at bounding box center [647, 527] width 166 height 14
type input "C:\fakepath\Bileshivale90.kml"
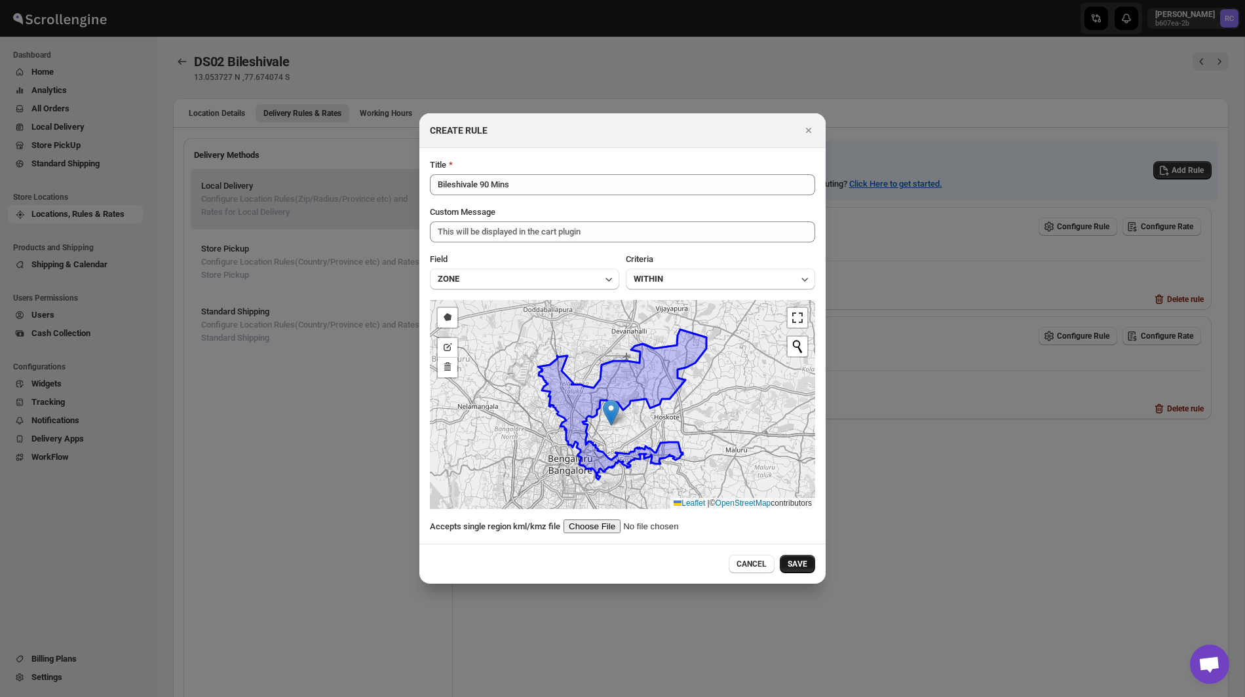
click at [798, 559] on span "SAVE" at bounding box center [798, 564] width 20 height 10
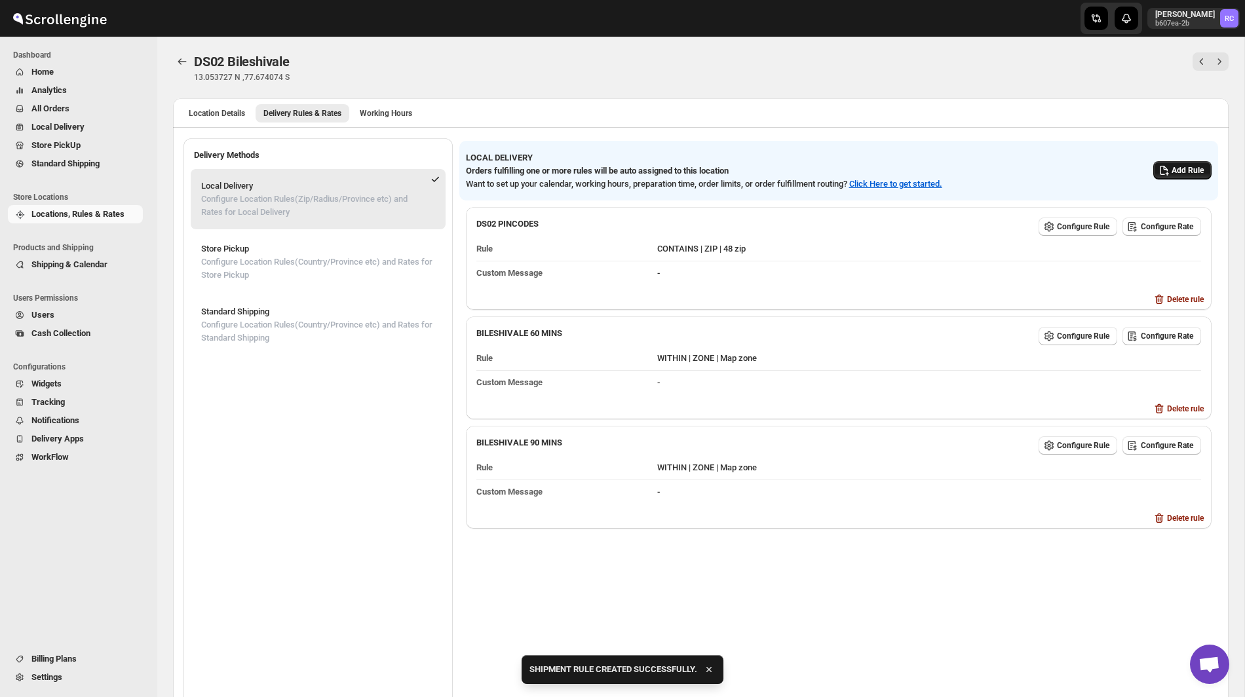
click at [1182, 161] on button "Add Rule" at bounding box center [1183, 170] width 58 height 18
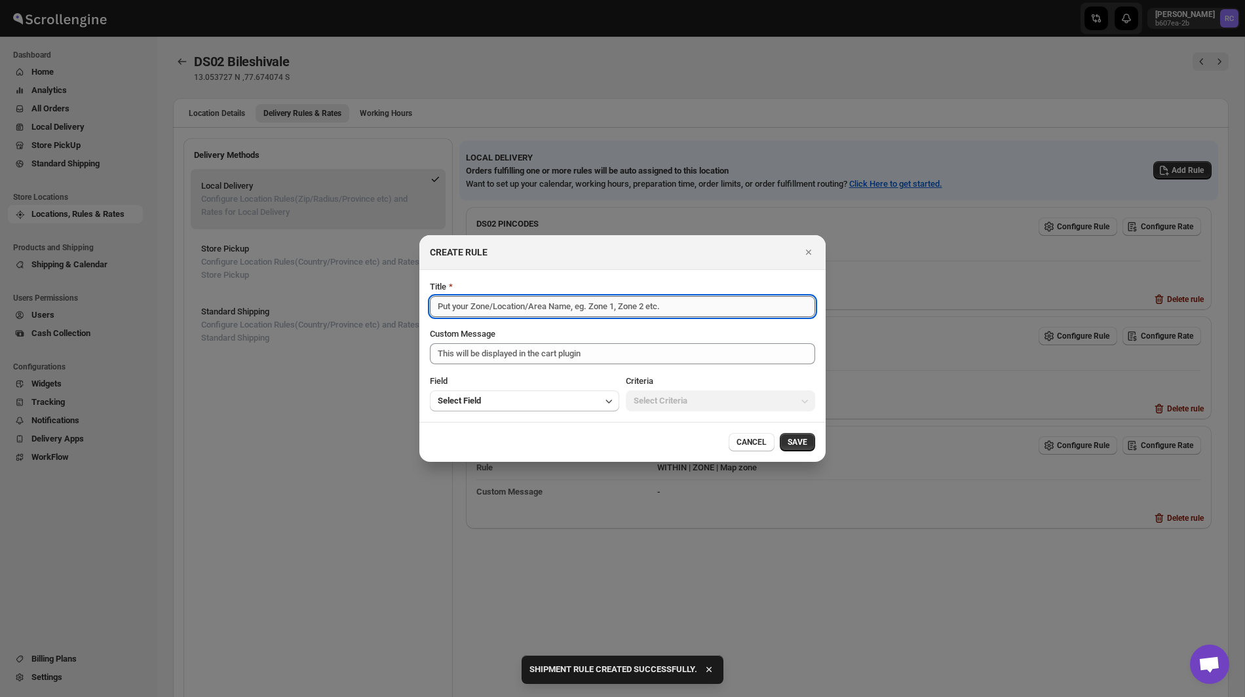
click at [691, 309] on input "Title" at bounding box center [622, 306] width 385 height 21
paste input "Bileshivale 60 Mins"
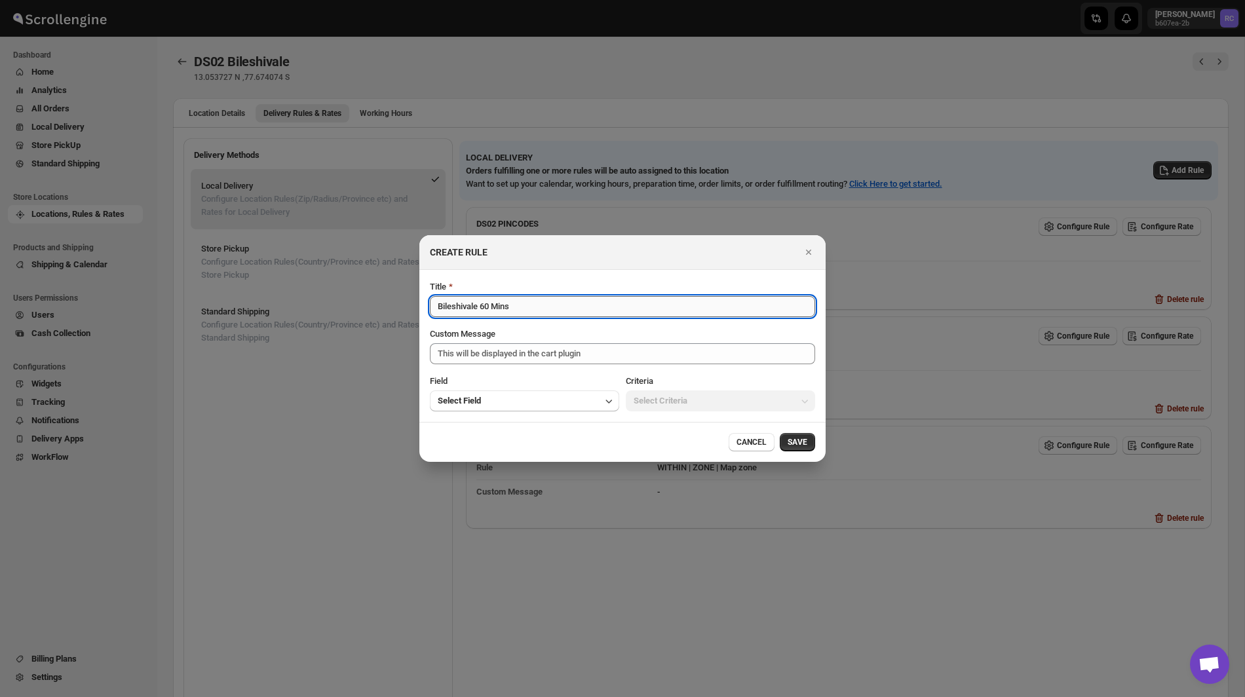
click at [487, 308] on input "Bileshivale 60 Mins" at bounding box center [622, 306] width 385 height 21
type input "Bileshivale 120 Mins"
click at [556, 399] on button "Select Field" at bounding box center [524, 401] width 189 height 21
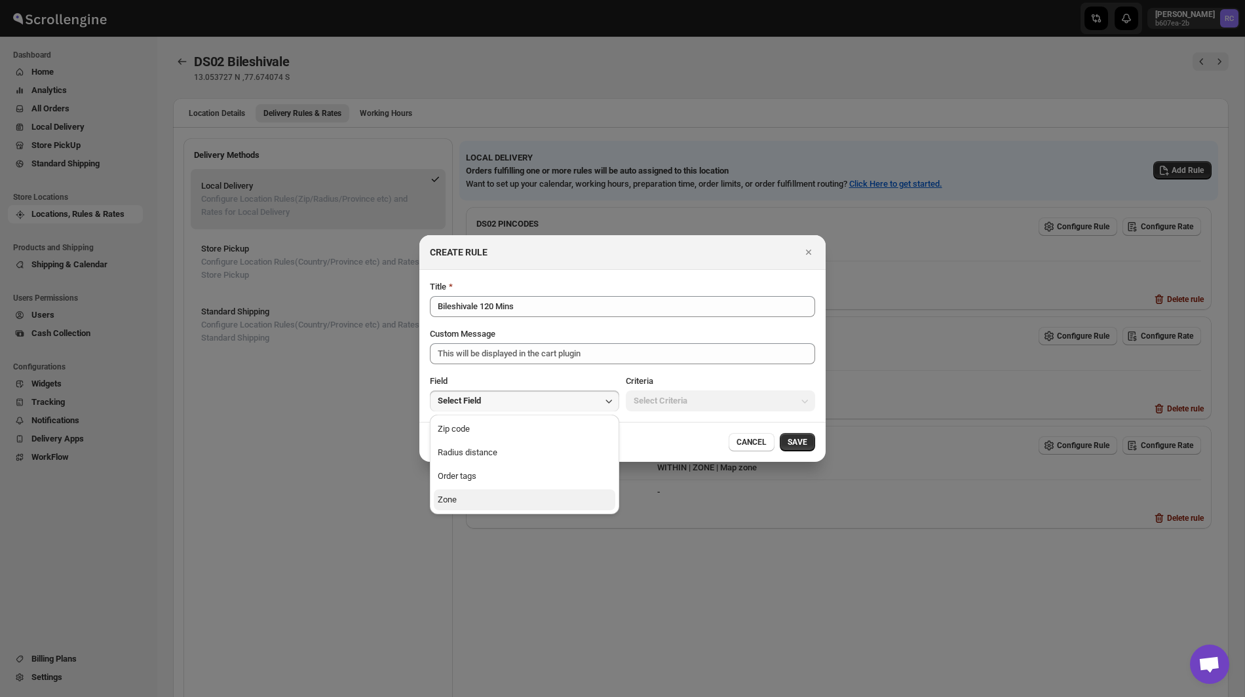
click at [535, 496] on button "Zone" at bounding box center [525, 500] width 182 height 21
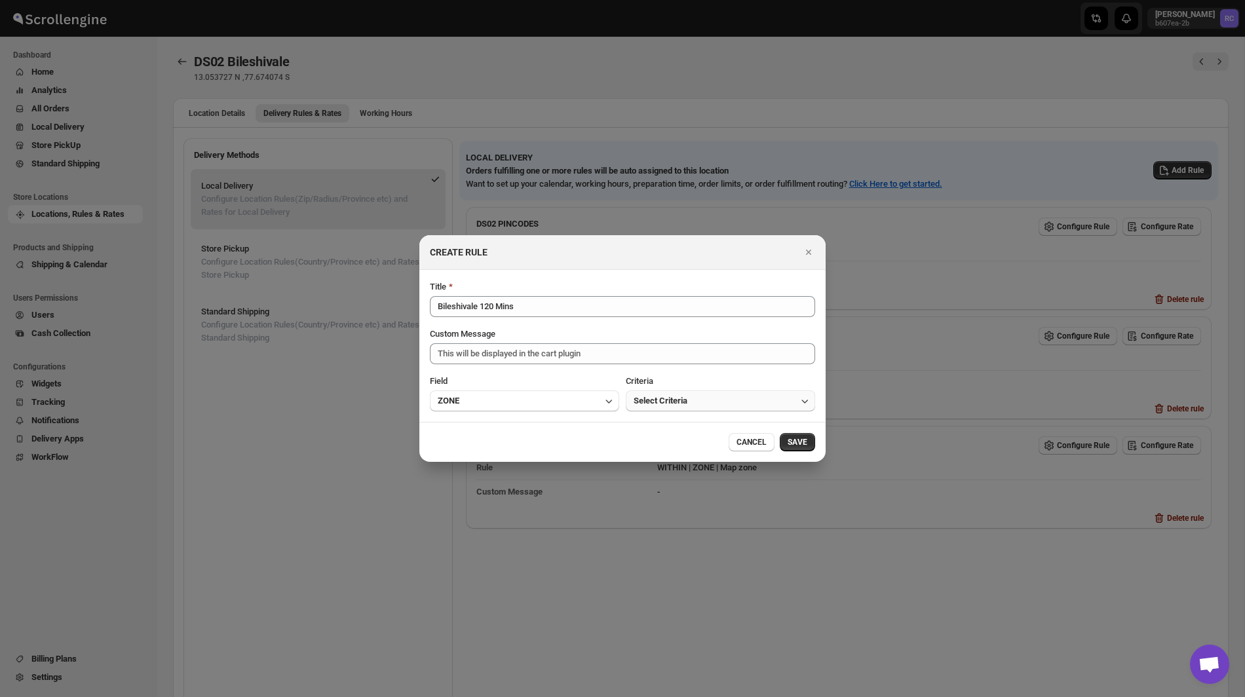
click at [668, 401] on span "Select Criteria" at bounding box center [661, 401] width 54 height 13
click at [663, 427] on button "Within" at bounding box center [721, 429] width 182 height 21
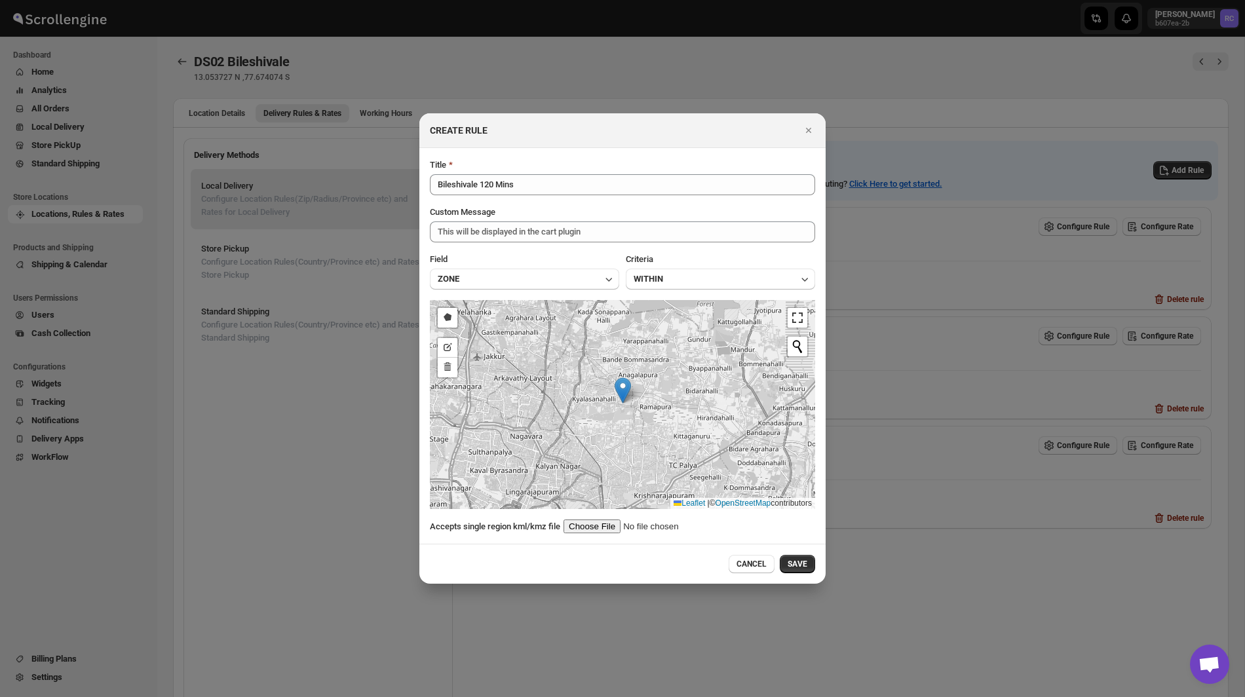
click at [603, 523] on input ":r84:" at bounding box center [647, 527] width 166 height 14
type input "C:\fakepath\Bileshivale120-1.kml"
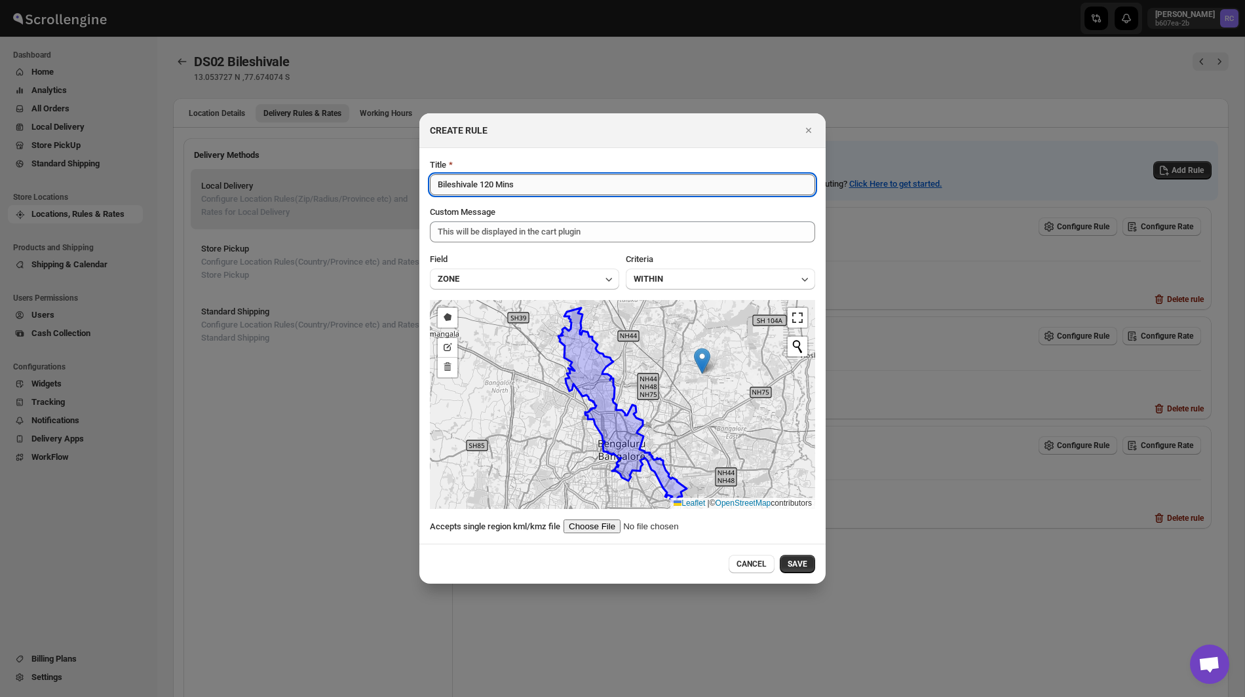
click at [554, 187] on input "Bileshivale 120 Mins" at bounding box center [622, 184] width 385 height 21
type input "Bileshivale 120 Mins - 1"
click at [802, 566] on span "SAVE" at bounding box center [798, 564] width 20 height 10
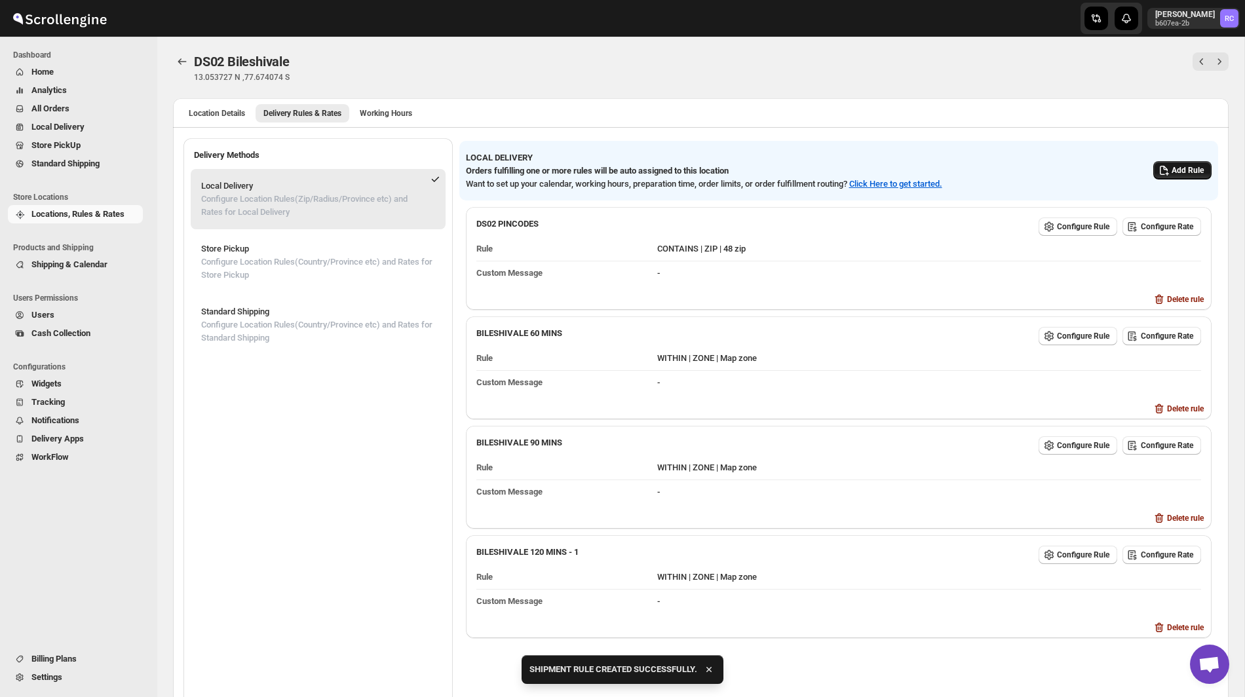
click at [1197, 166] on span "Add Rule" at bounding box center [1188, 170] width 32 height 10
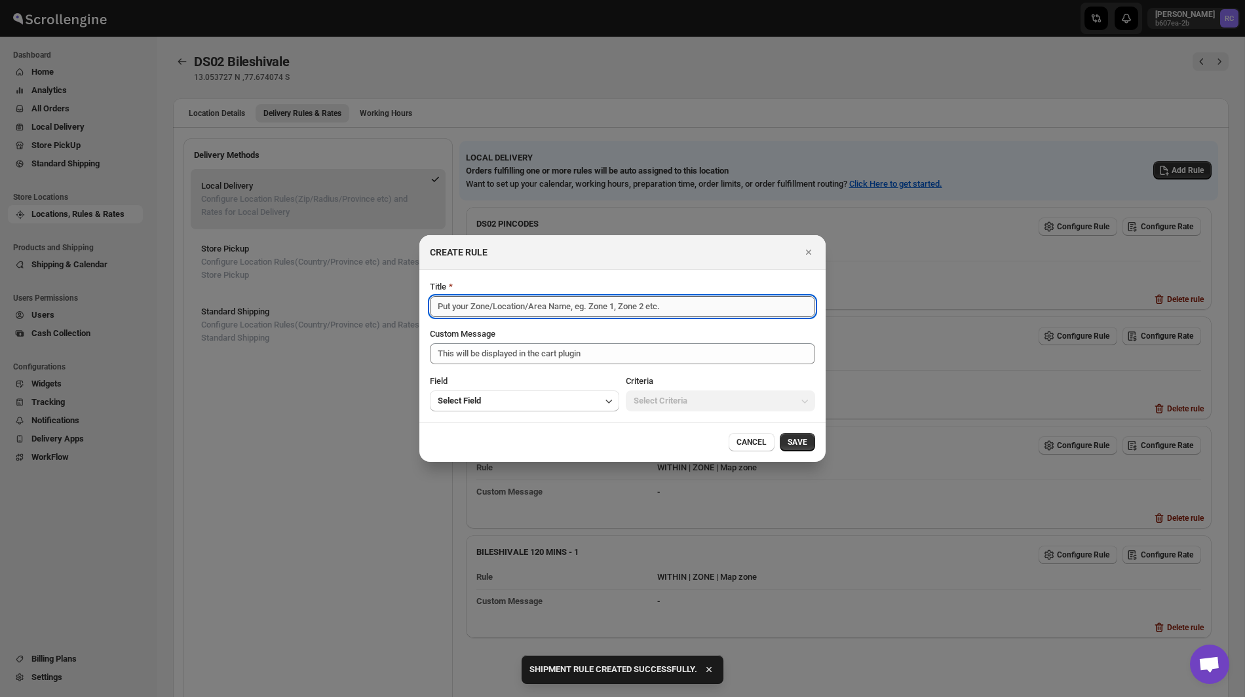
click at [680, 309] on input "Title" at bounding box center [622, 306] width 385 height 21
paste input "Bileshivale 120 Mins - 1"
type input "Bileshivale 120 Mins - 2"
click at [572, 399] on button "Select Field" at bounding box center [524, 401] width 189 height 21
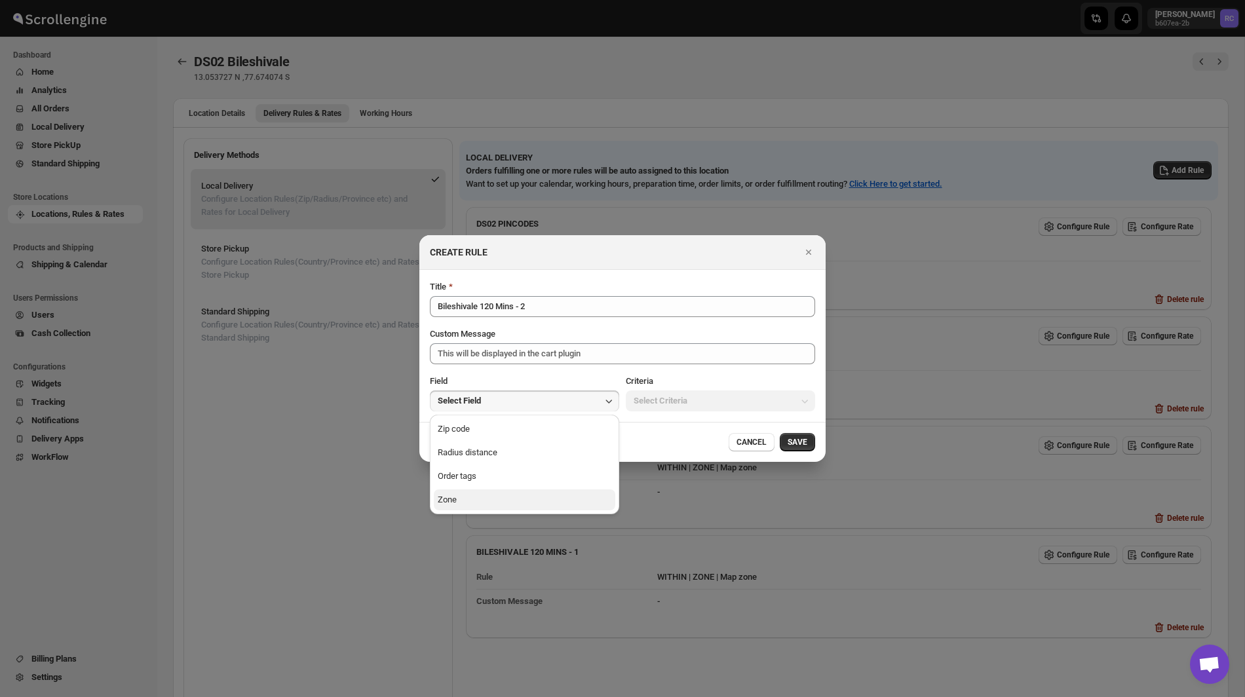
click at [539, 500] on button "Zone" at bounding box center [525, 500] width 182 height 21
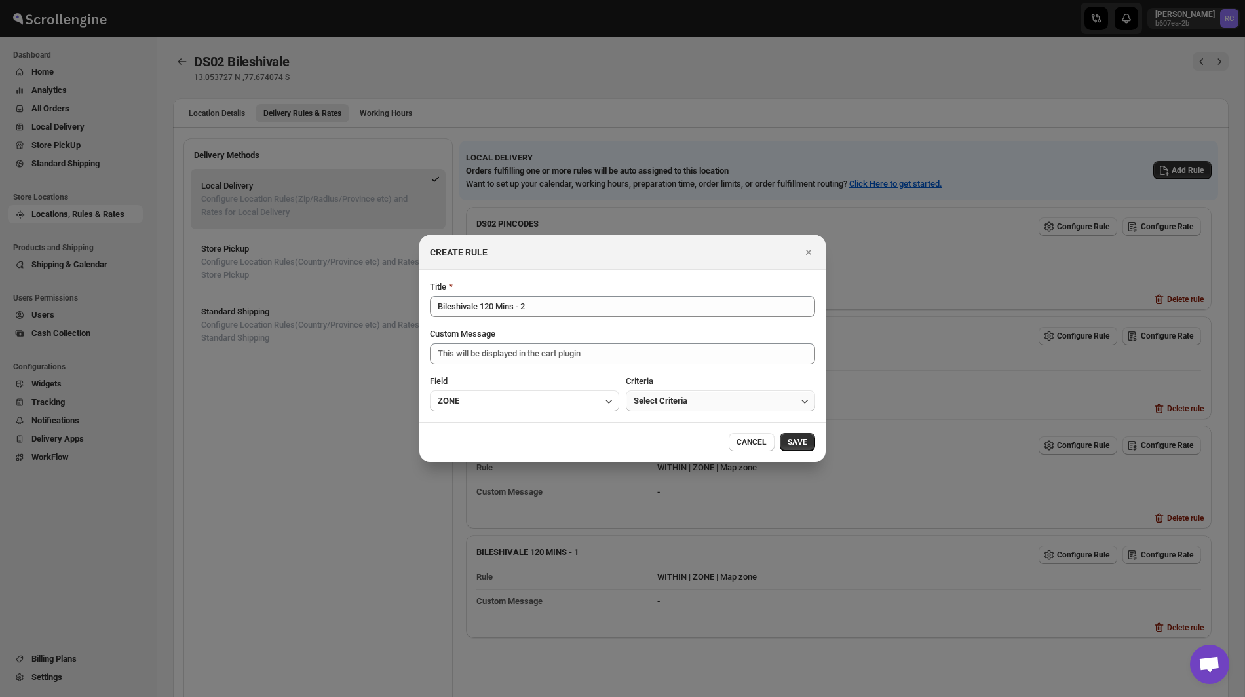
click at [681, 394] on button "Select Criteria" at bounding box center [720, 401] width 189 height 21
click at [672, 429] on button "Within" at bounding box center [721, 429] width 182 height 21
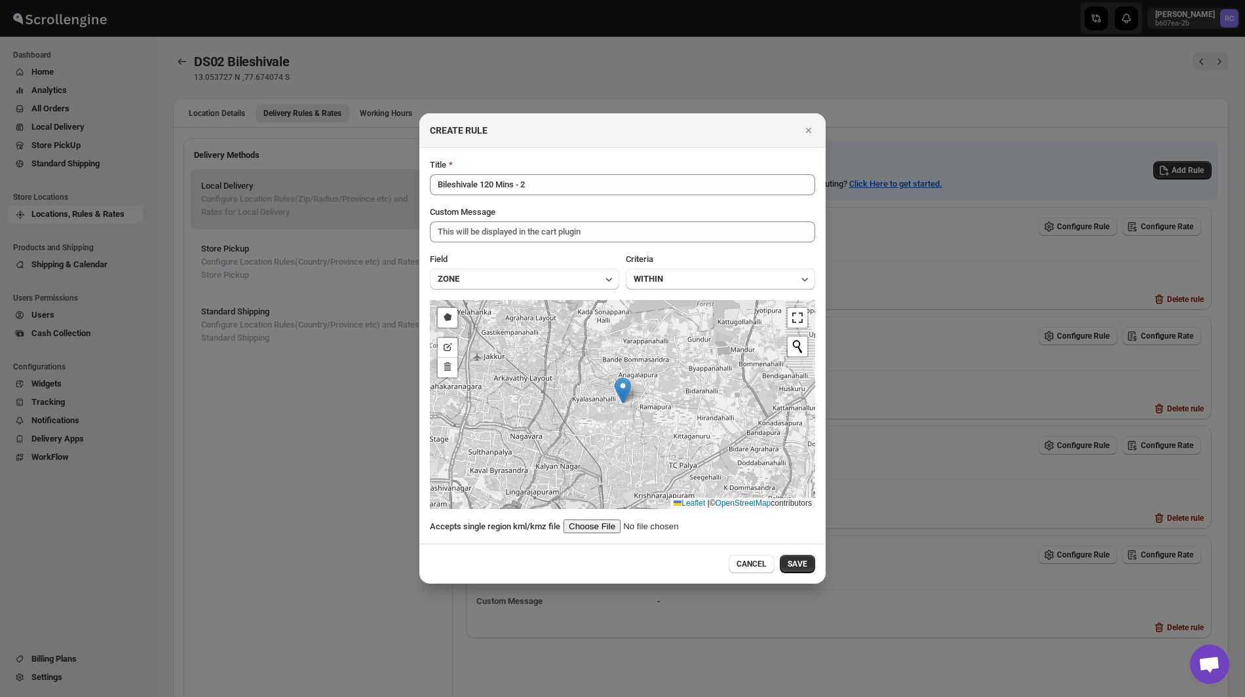
click at [599, 523] on input ":r84:" at bounding box center [647, 527] width 166 height 14
type input "C:\fakepath\Bileshivale120-2.kml"
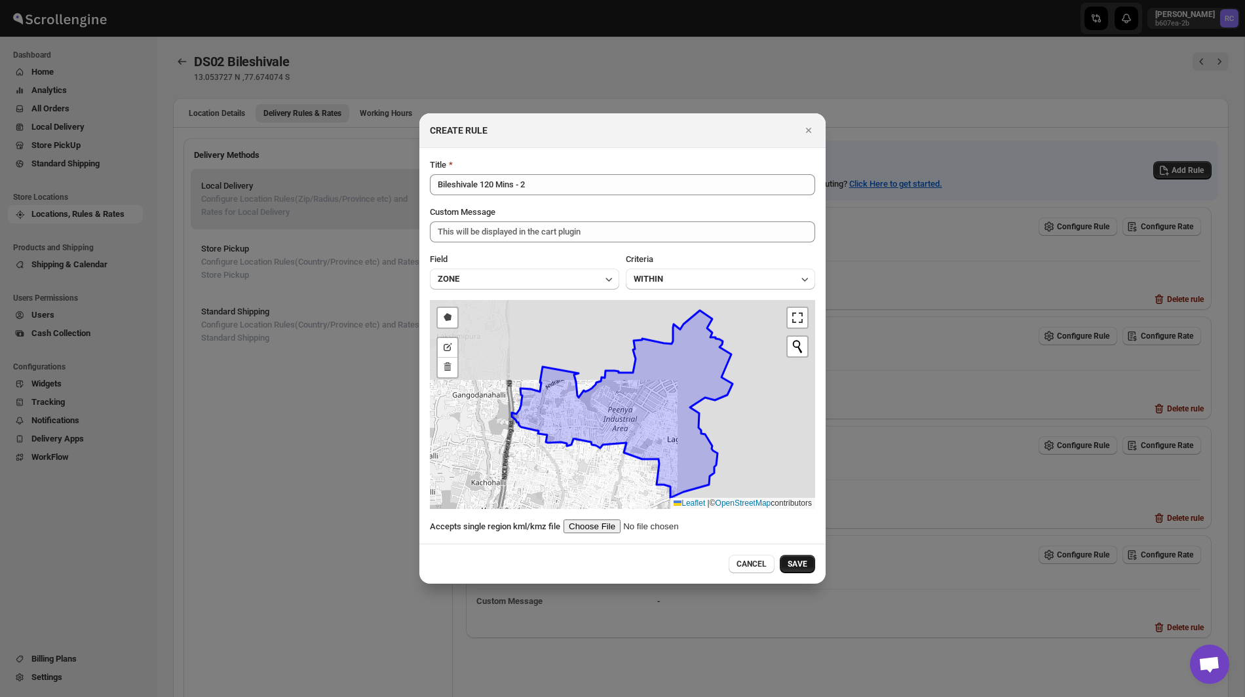
click at [799, 567] on span "SAVE" at bounding box center [798, 564] width 20 height 10
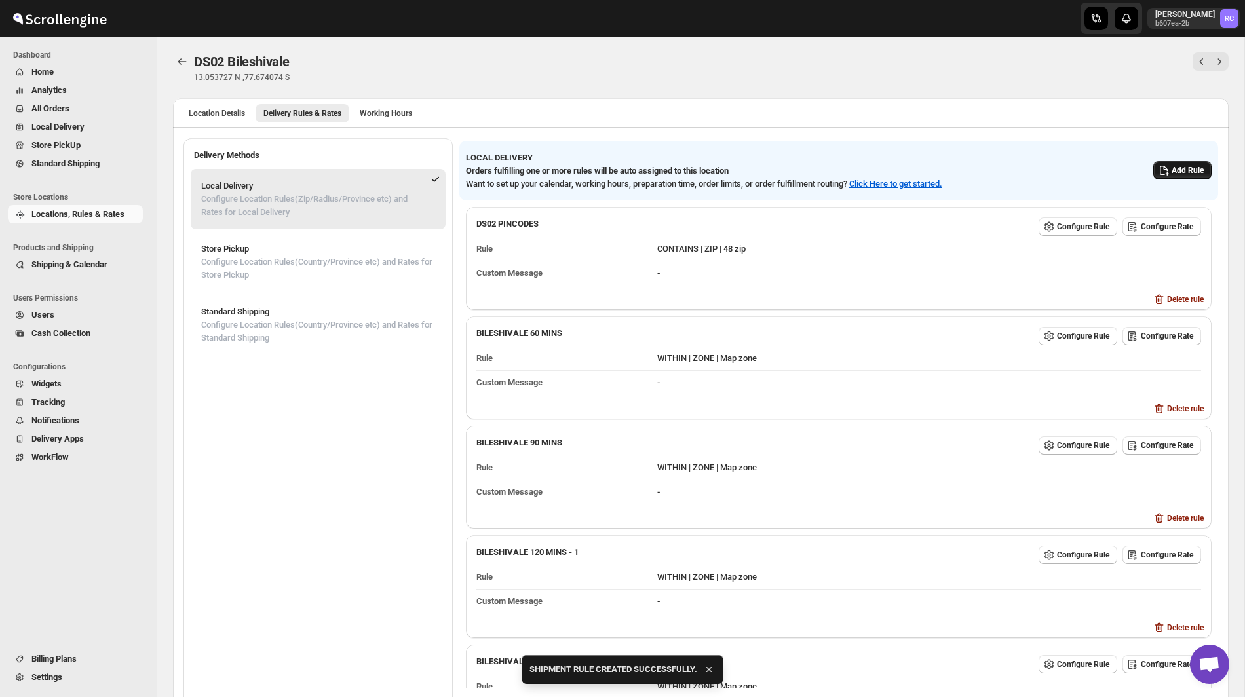
click at [1187, 169] on span "Add Rule" at bounding box center [1188, 170] width 32 height 10
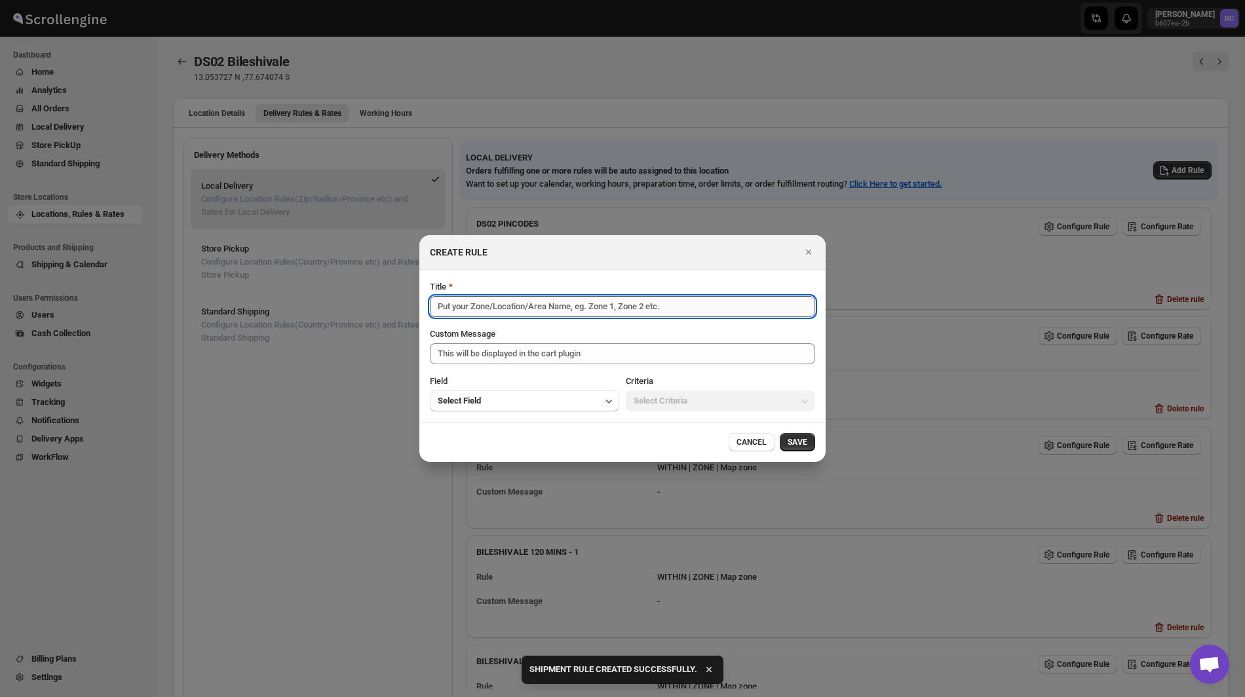
click at [689, 311] on input "Title" at bounding box center [622, 306] width 385 height 21
paste input "Bileshivale 120 Mins - 1"
type input "Bileshivale 120 Mins - 1"
click at [558, 397] on button "Select Field" at bounding box center [524, 401] width 189 height 21
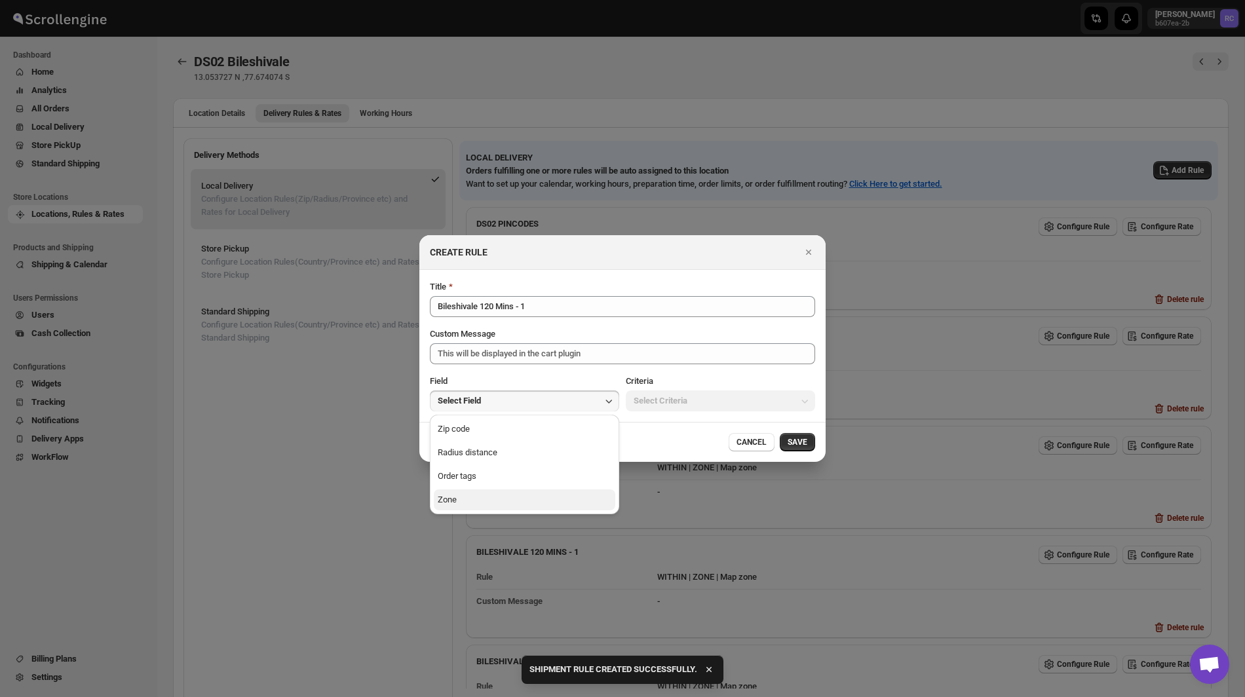
click at [534, 495] on button "Zone" at bounding box center [525, 500] width 182 height 21
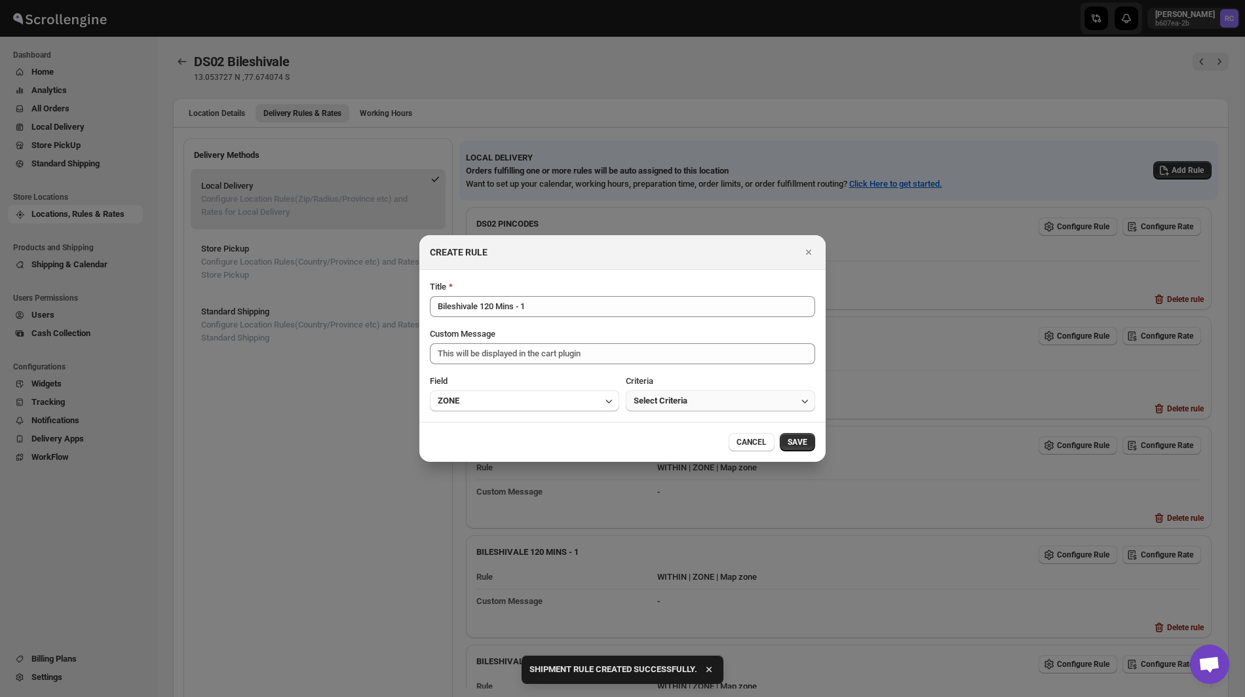
click at [674, 404] on span "Select Criteria" at bounding box center [661, 401] width 54 height 13
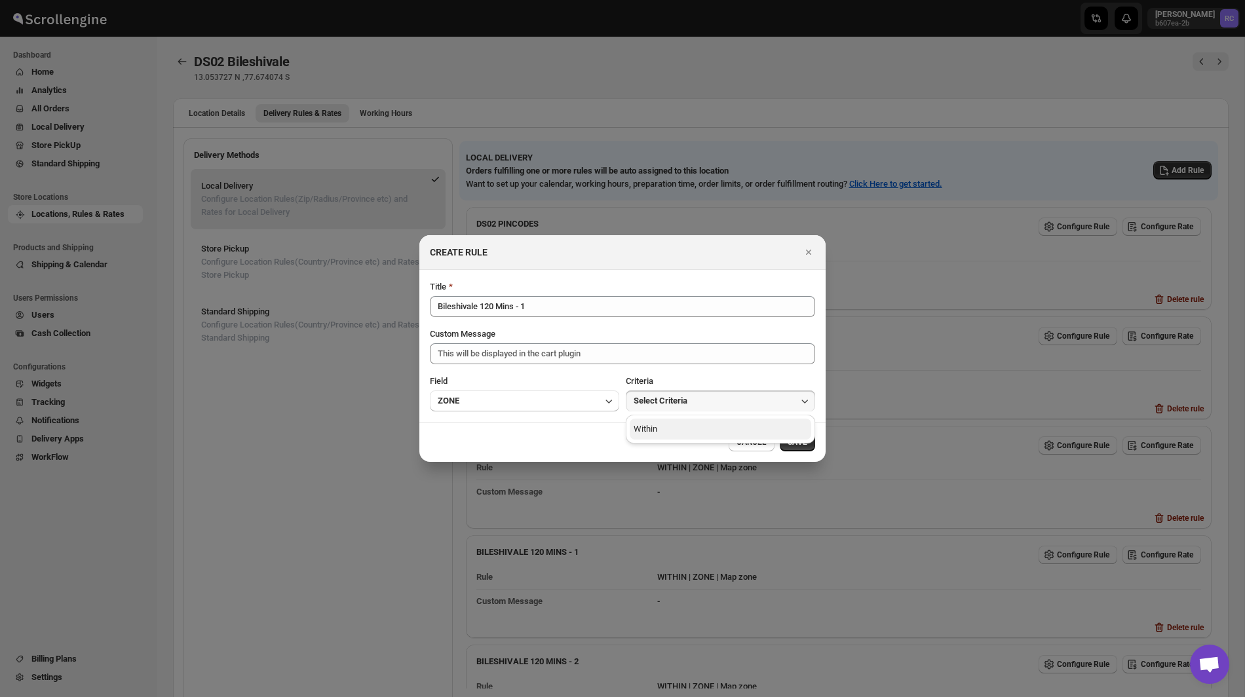
click at [669, 431] on button "Within" at bounding box center [721, 429] width 182 height 21
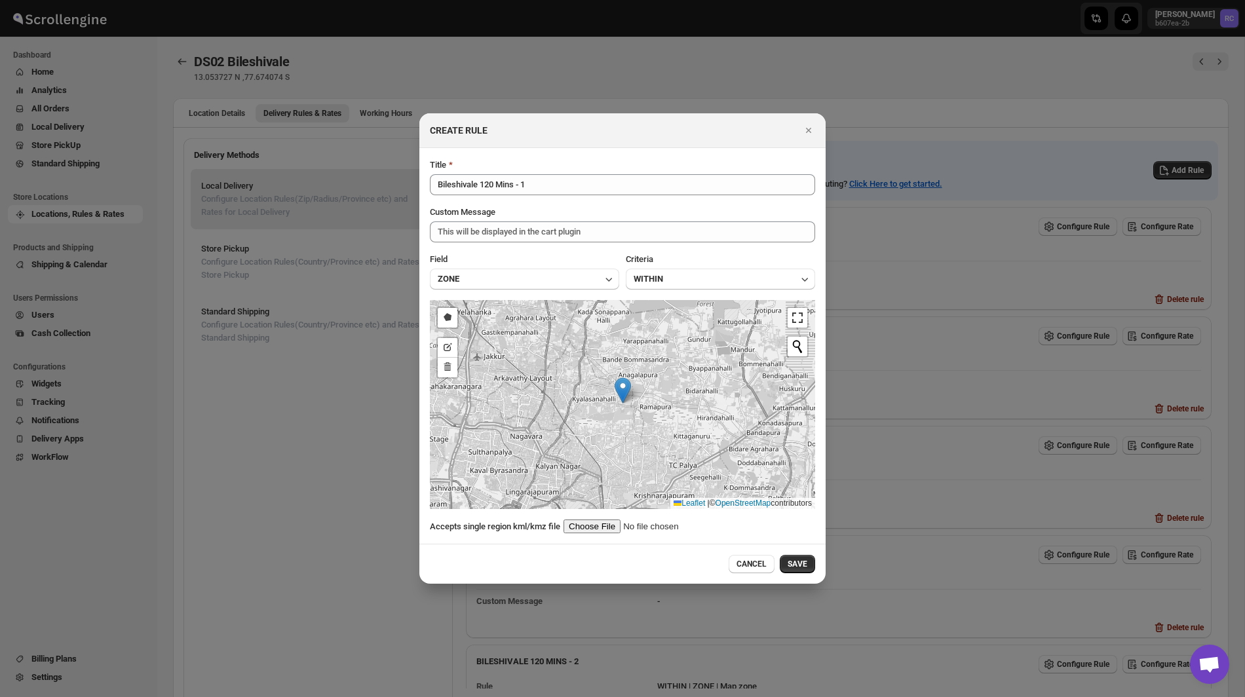
click at [608, 523] on input ":r84:" at bounding box center [647, 527] width 166 height 14
type input "C:\fakepath\Bileshivale120-3.kml"
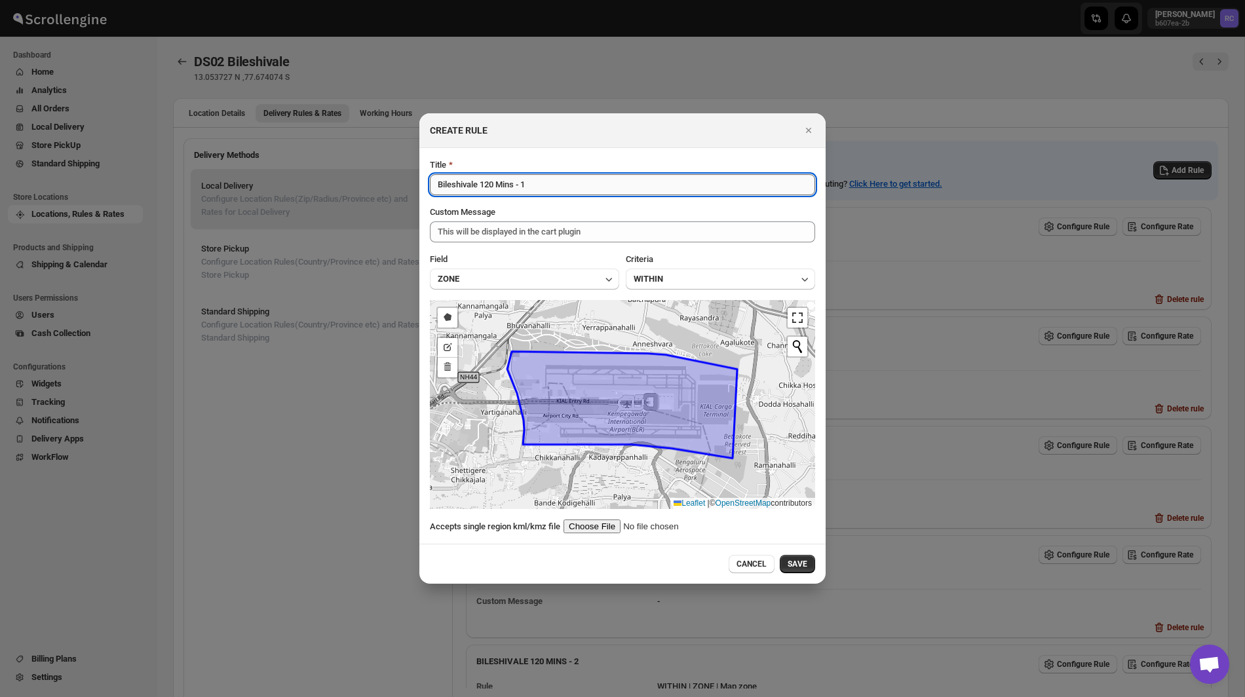
click at [575, 192] on input "Bileshivale 120 Mins - 1" at bounding box center [622, 184] width 385 height 21
type input "Bileshivale 120 Mins - 3"
click at [798, 560] on span "SAVE" at bounding box center [798, 564] width 20 height 10
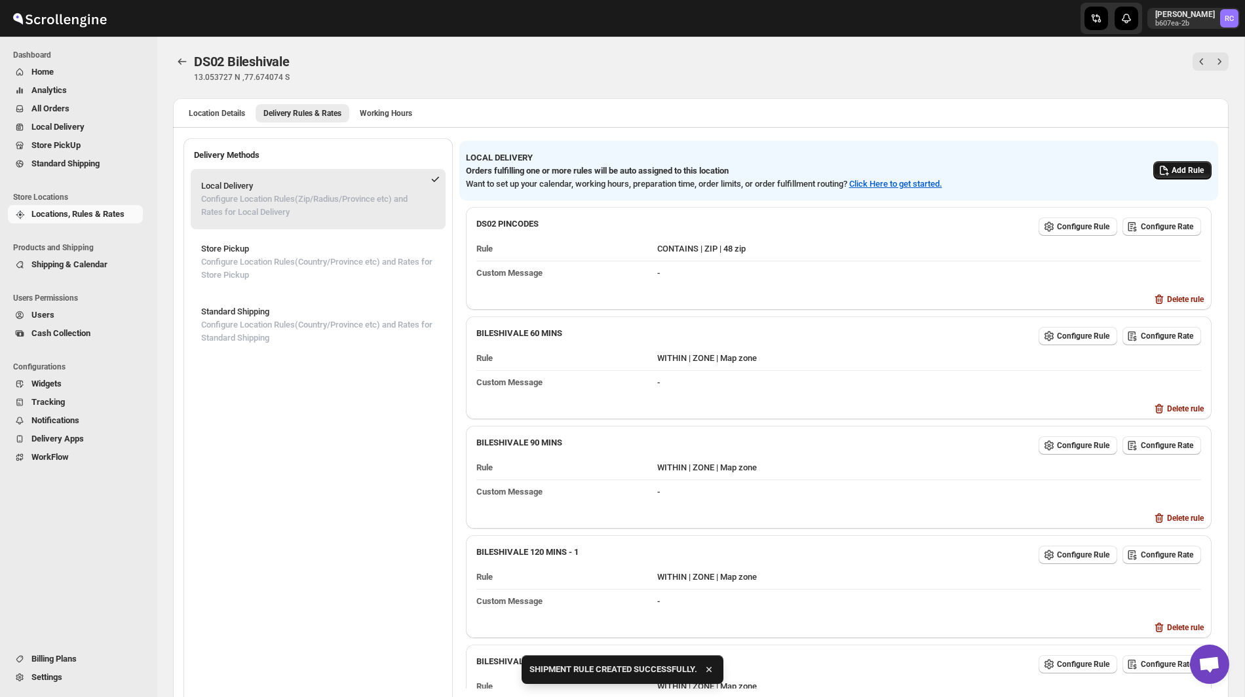
click at [1181, 168] on span "Add Rule" at bounding box center [1188, 170] width 32 height 10
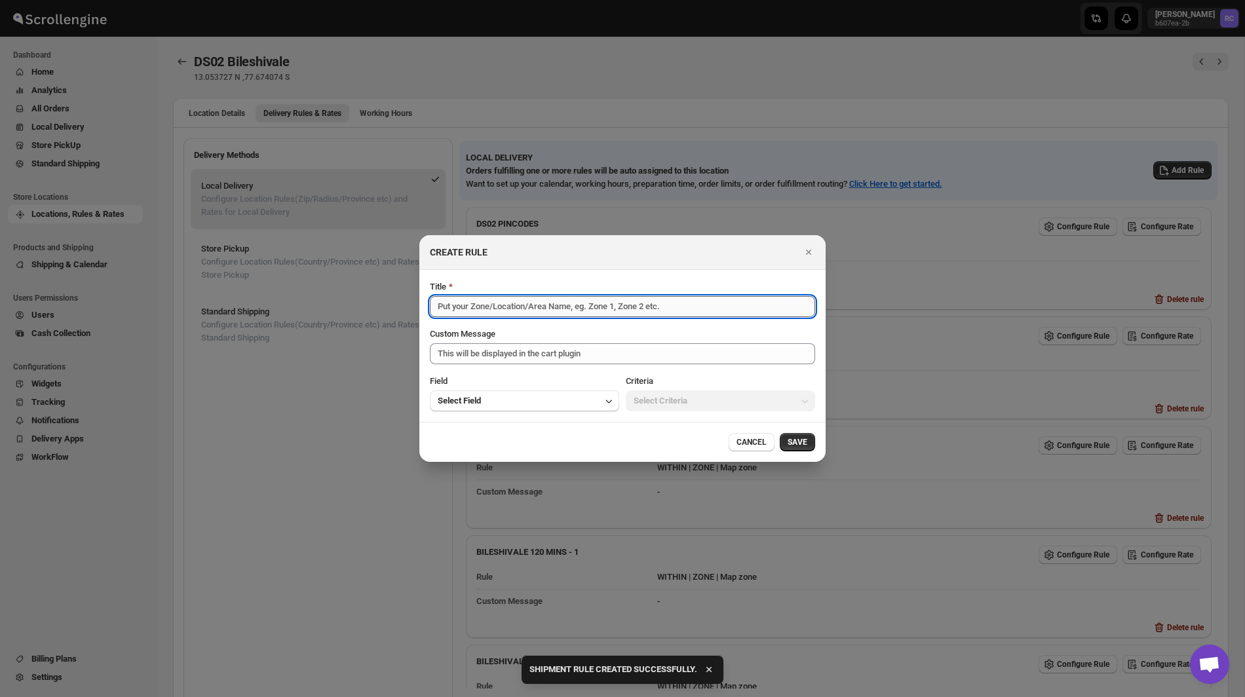
click at [625, 304] on input "Title" at bounding box center [622, 306] width 385 height 21
paste input "Bileshivale 120 Mins - 1"
type input "Bileshivale 120 Mins - 4"
click at [579, 412] on section "Title Bileshivale 120 Mins - 4 Custom Message This will be displayed in the car…" at bounding box center [622, 346] width 406 height 152
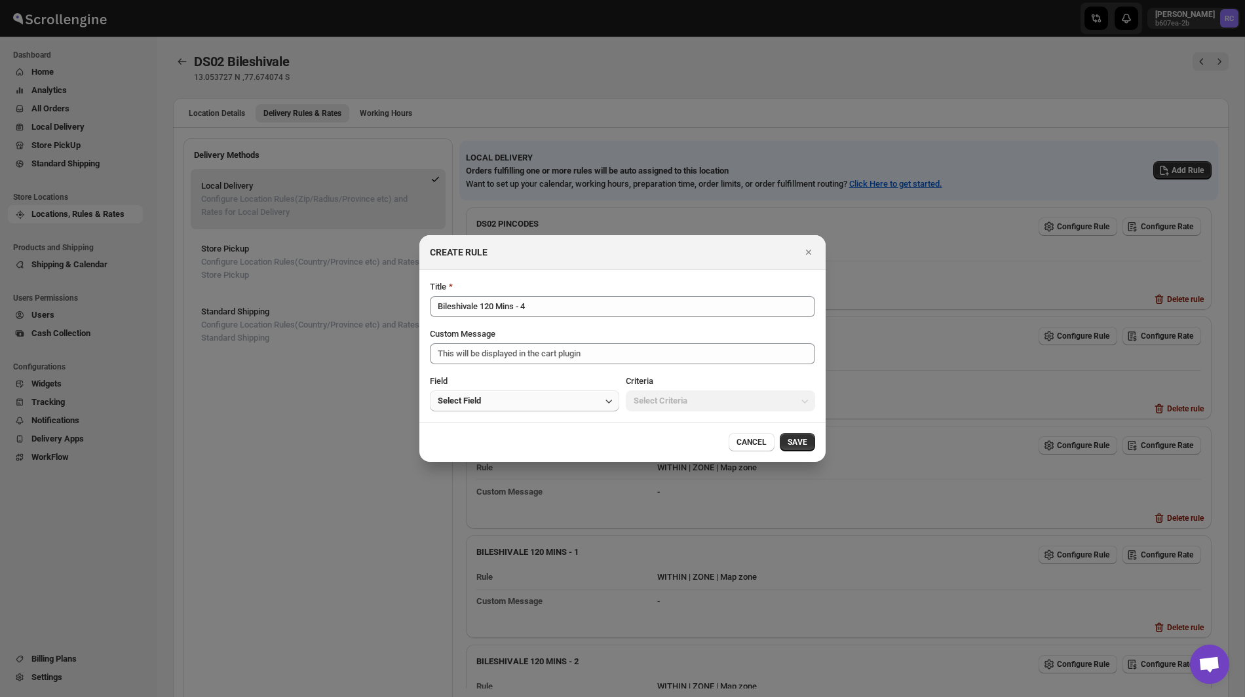
click at [563, 406] on button "Select Field" at bounding box center [524, 401] width 189 height 21
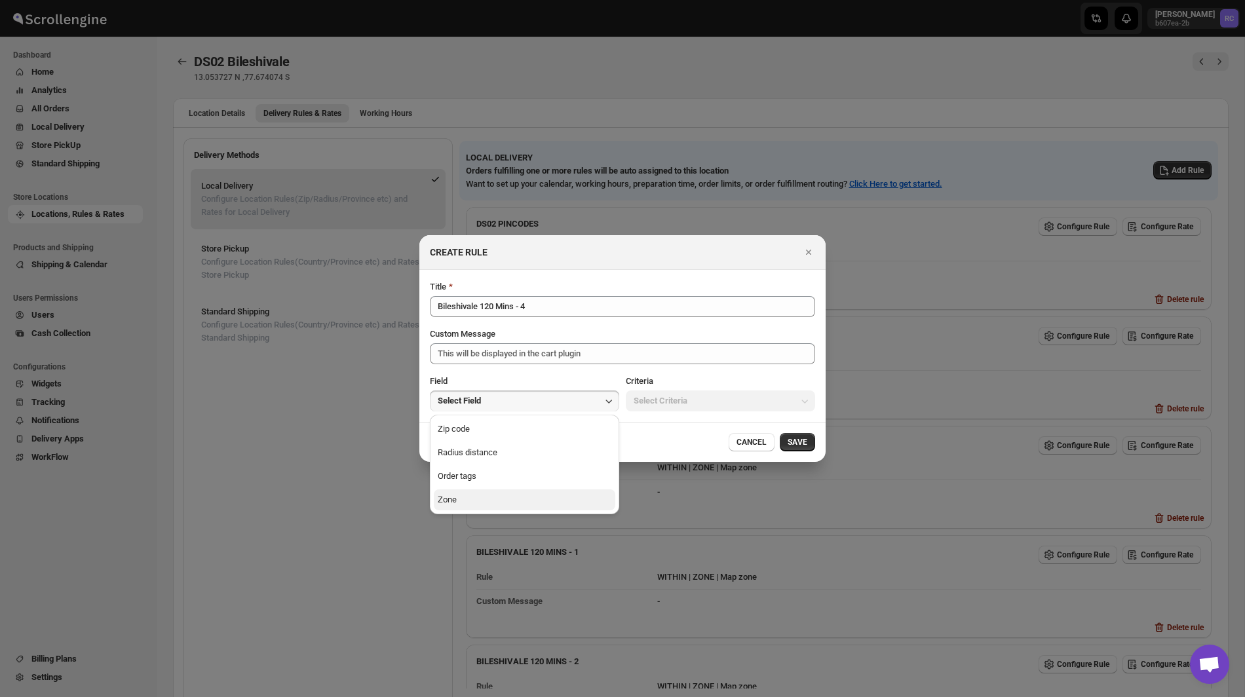
click at [535, 501] on button "Zone" at bounding box center [525, 500] width 182 height 21
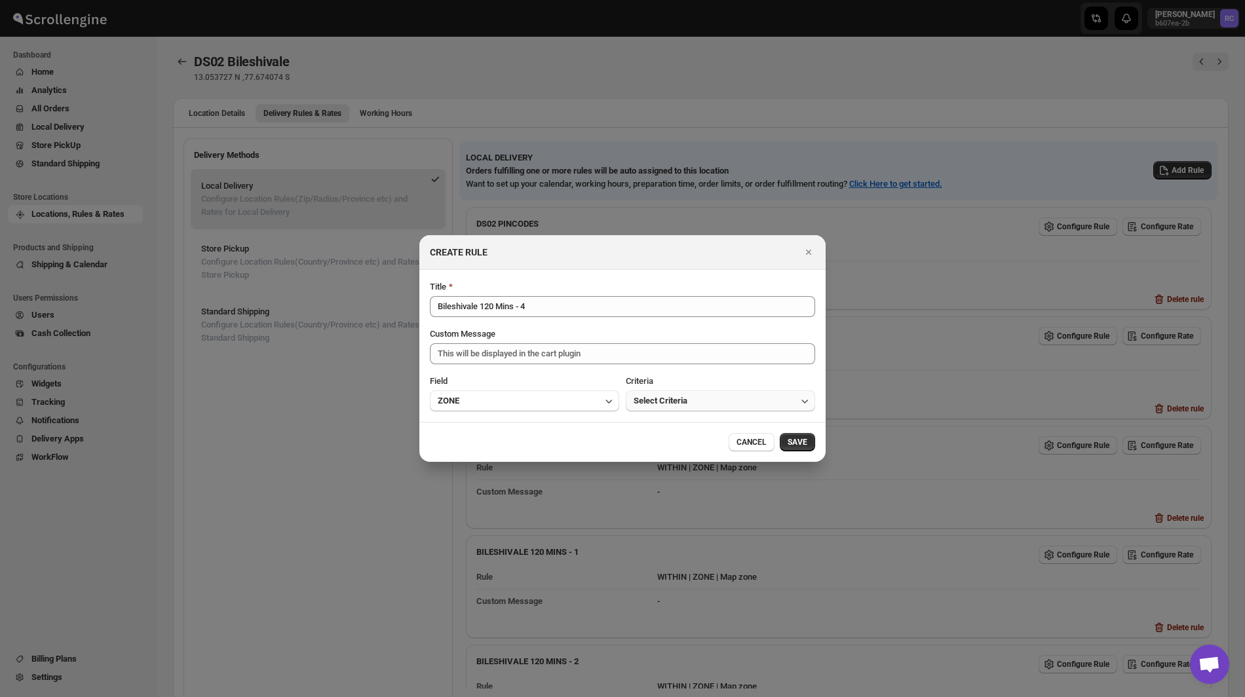
click at [665, 395] on span "Select Criteria" at bounding box center [661, 401] width 54 height 13
click at [665, 421] on button "Within" at bounding box center [721, 429] width 182 height 21
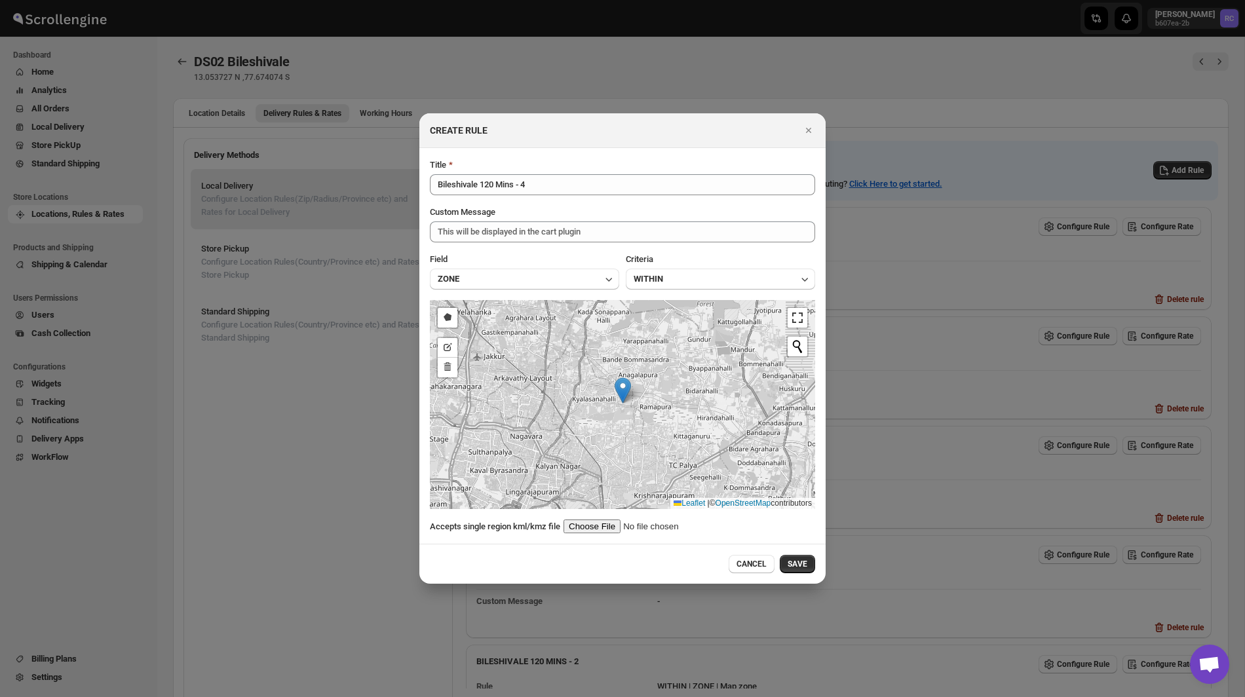
click at [601, 528] on input ":r84:" at bounding box center [647, 527] width 166 height 14
type input "C:\fakepath\Bileshivale120-4.kml"
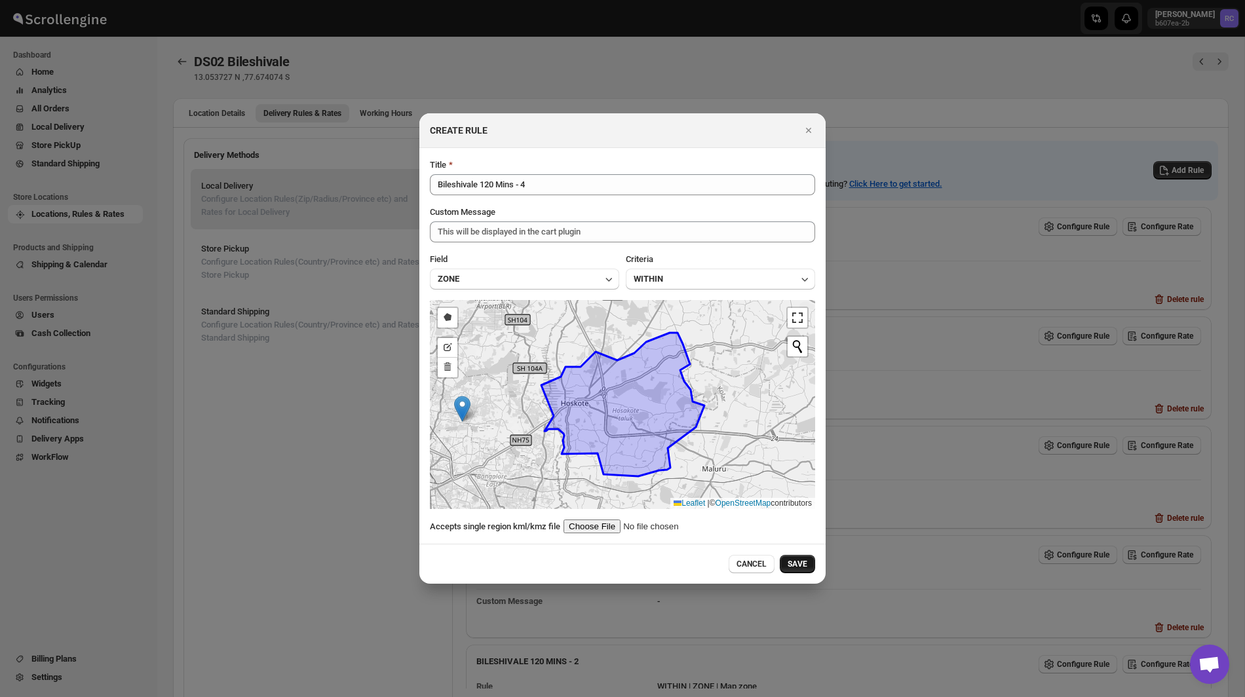
click at [796, 564] on span "SAVE" at bounding box center [798, 564] width 20 height 10
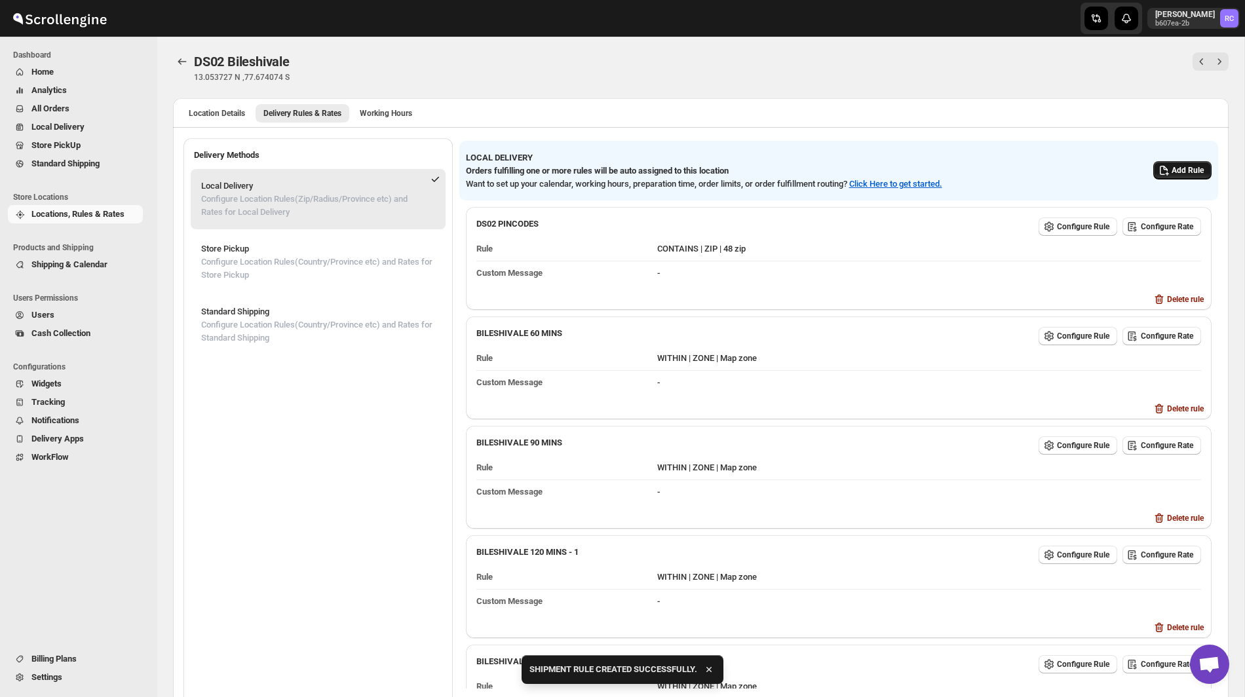
click at [1195, 172] on span "Add Rule" at bounding box center [1188, 170] width 32 height 10
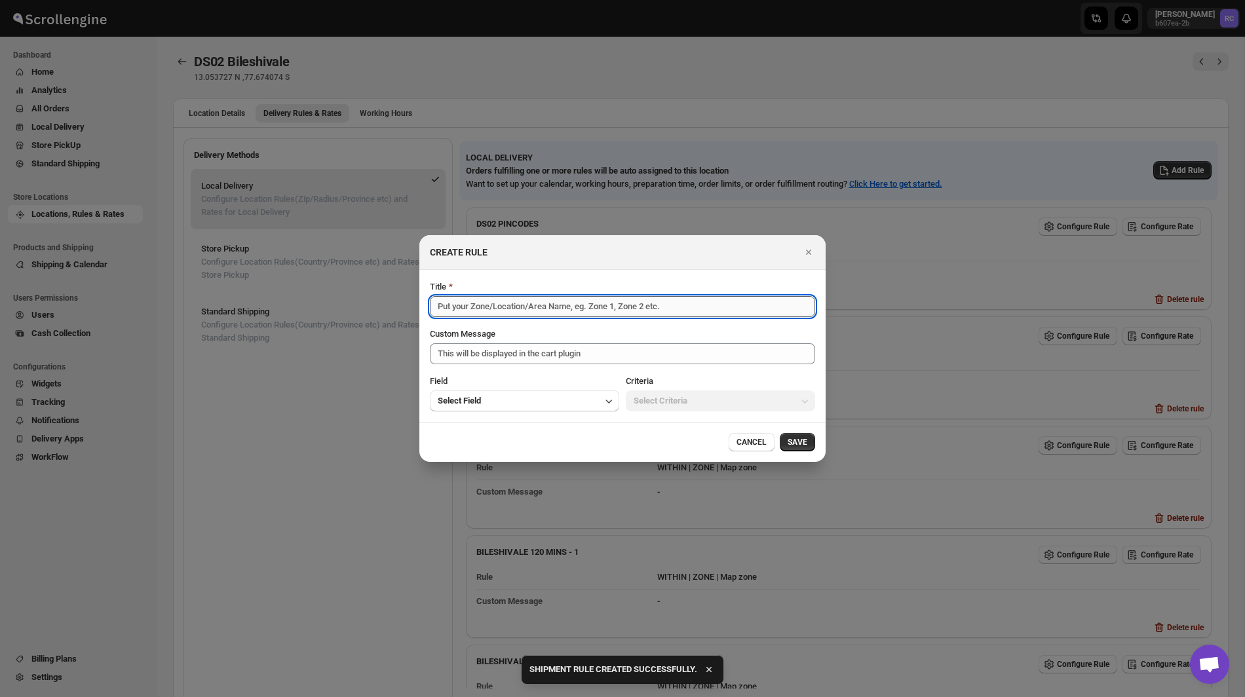
click at [665, 307] on input "Title" at bounding box center [622, 306] width 385 height 21
paste input "Bileshivale 120 Mins - 1"
type input "Bileshivale 120 Mins - 5"
click at [592, 402] on button "Select Field" at bounding box center [524, 401] width 189 height 21
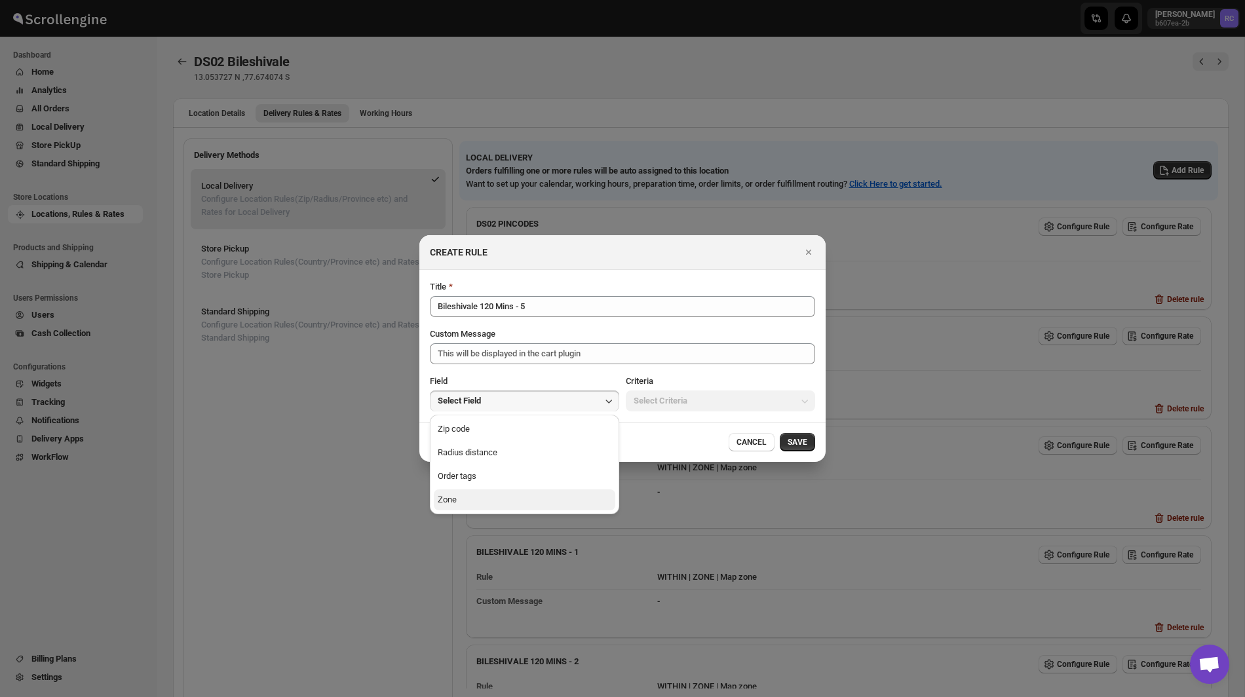
click at [569, 502] on button "Zone" at bounding box center [525, 500] width 182 height 21
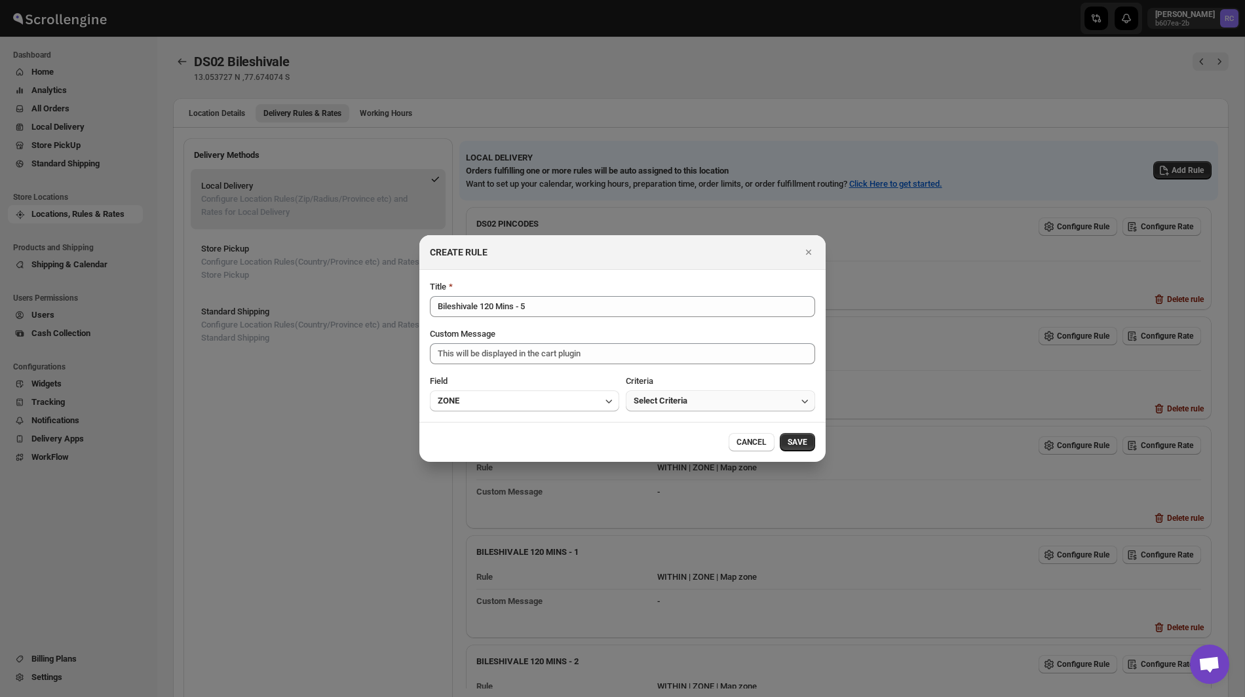
click at [682, 402] on span "Select Criteria" at bounding box center [661, 401] width 54 height 13
click at [676, 431] on button "Within" at bounding box center [721, 429] width 182 height 21
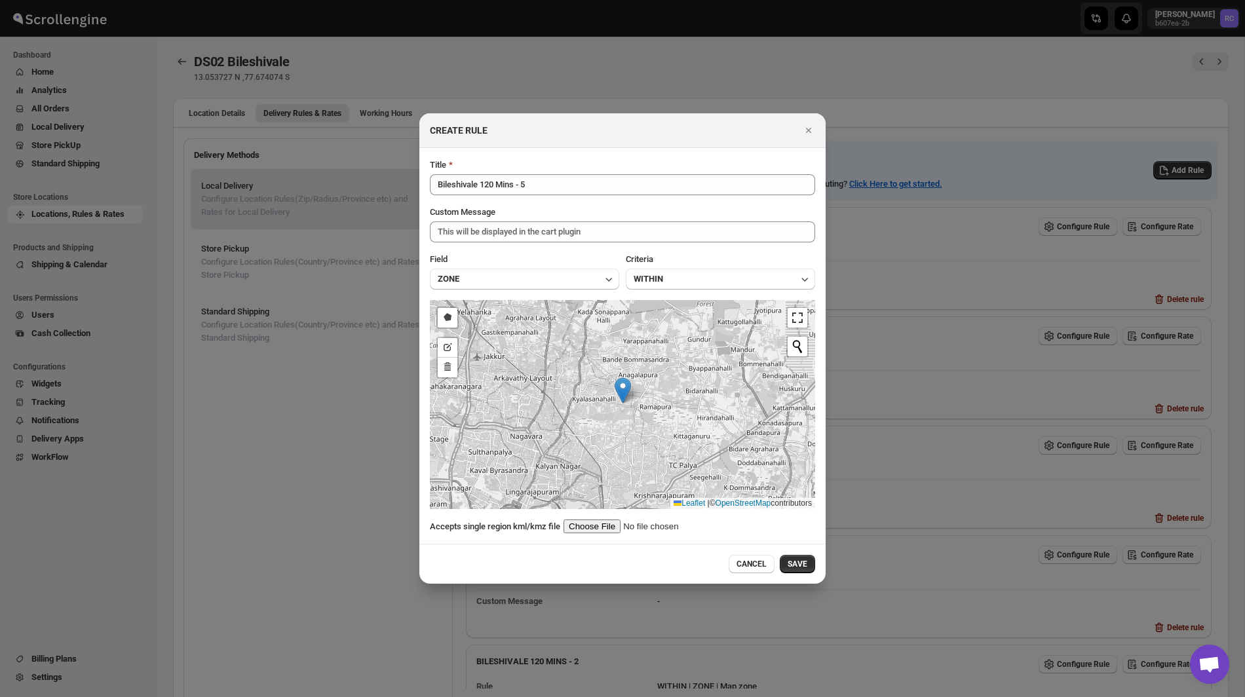
click at [592, 529] on input ":r84:" at bounding box center [647, 527] width 166 height 14
type input "C:\fakepath\Bileshivale120-5.kml"
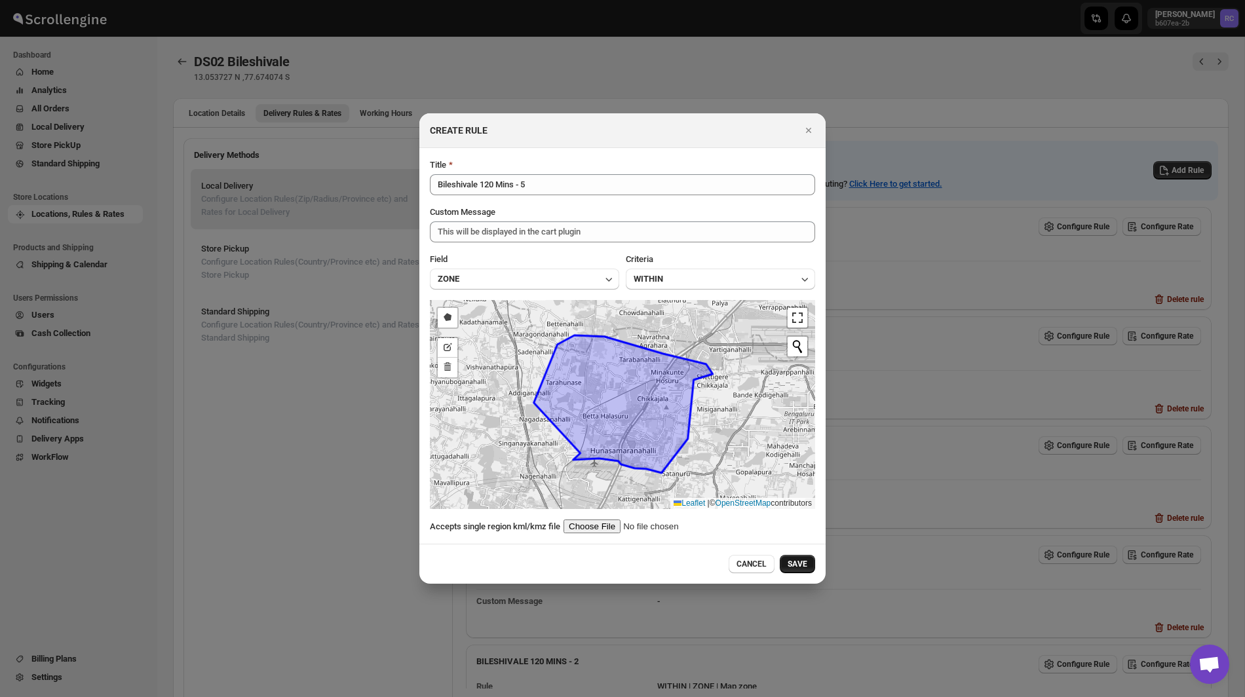
click at [804, 566] on span "SAVE" at bounding box center [798, 564] width 20 height 10
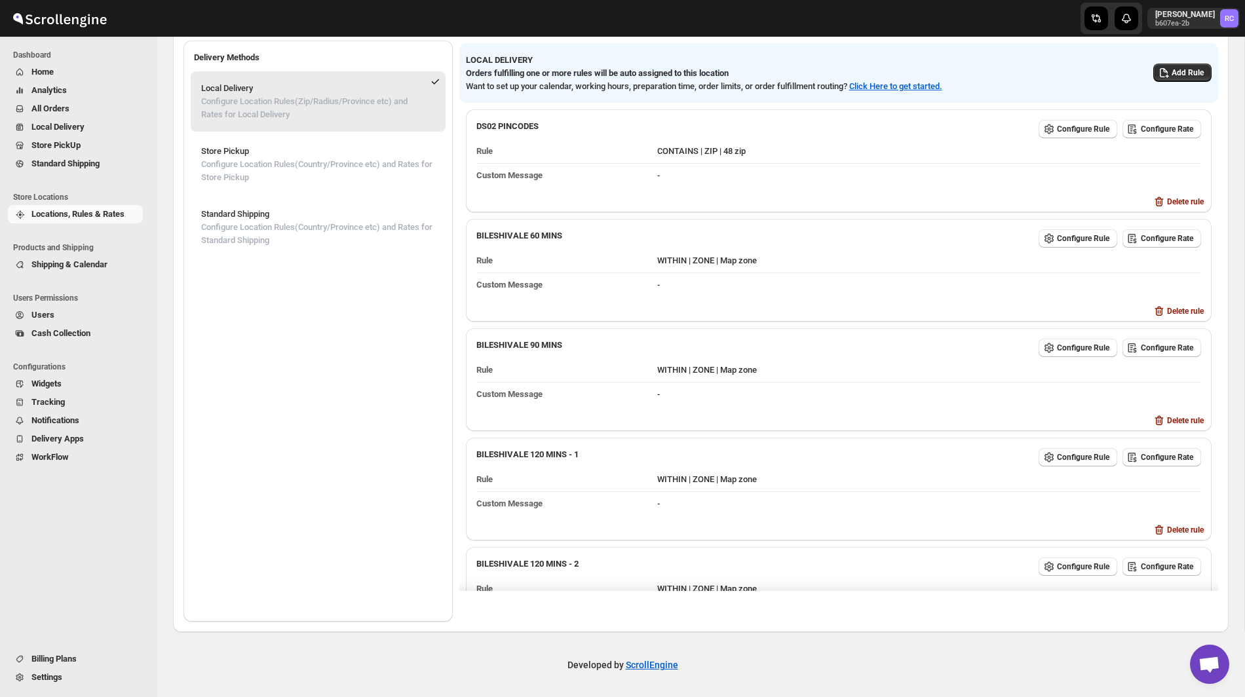
click at [89, 68] on span "Home" at bounding box center [85, 72] width 109 height 13
